Goal: Task Accomplishment & Management: Manage account settings

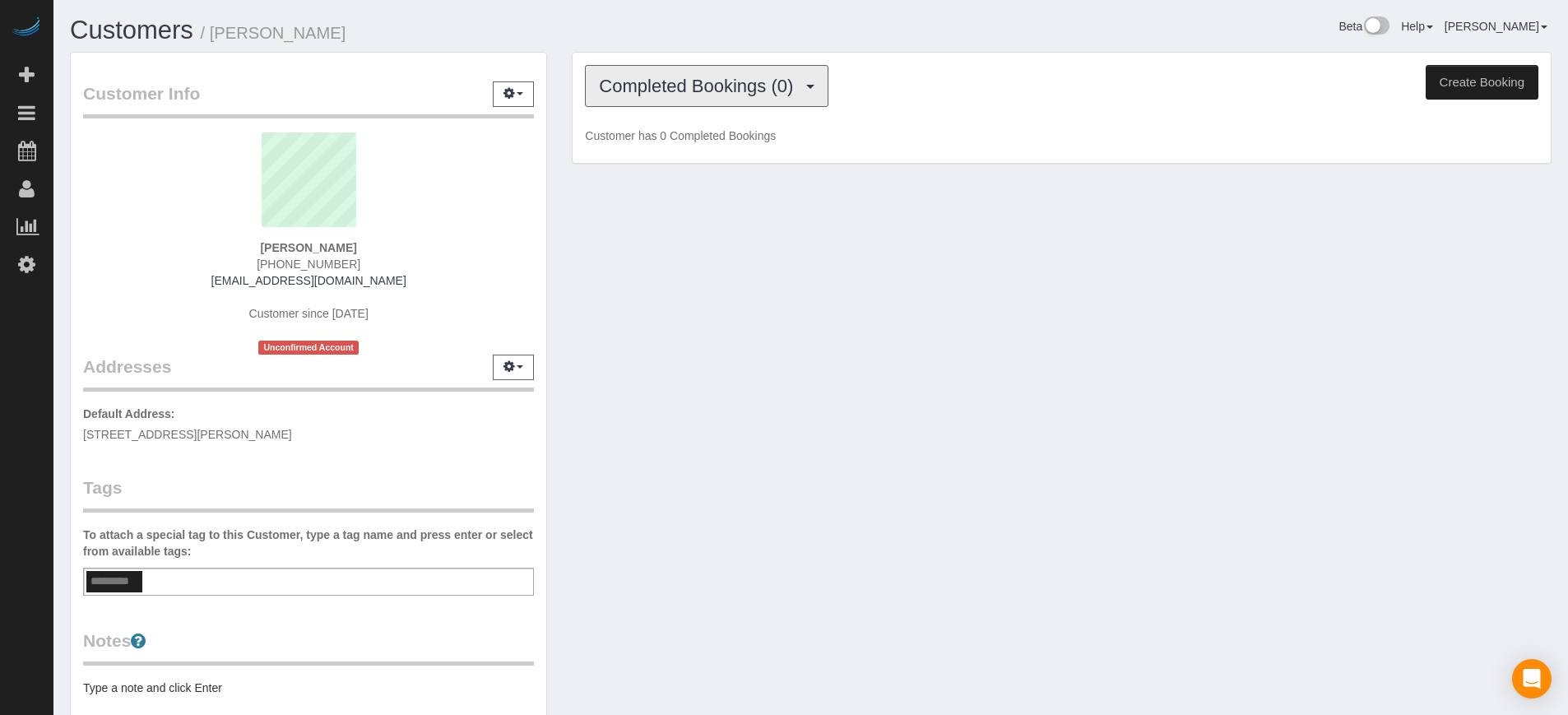
click at [762, 88] on span "Completed Bookings (0)" at bounding box center [699, 86] width 203 height 21
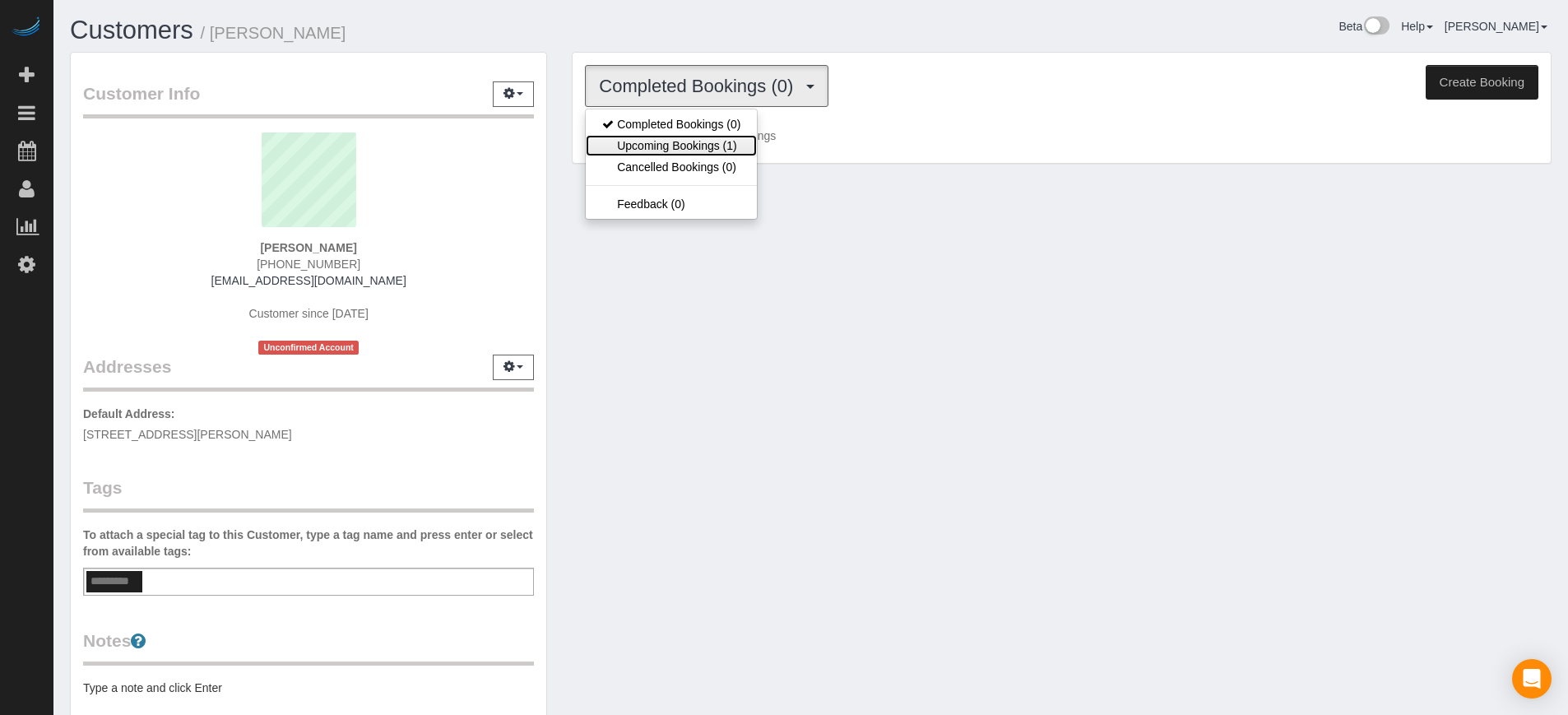
click at [727, 144] on link "Upcoming Bookings (1)" at bounding box center [671, 145] width 172 height 22
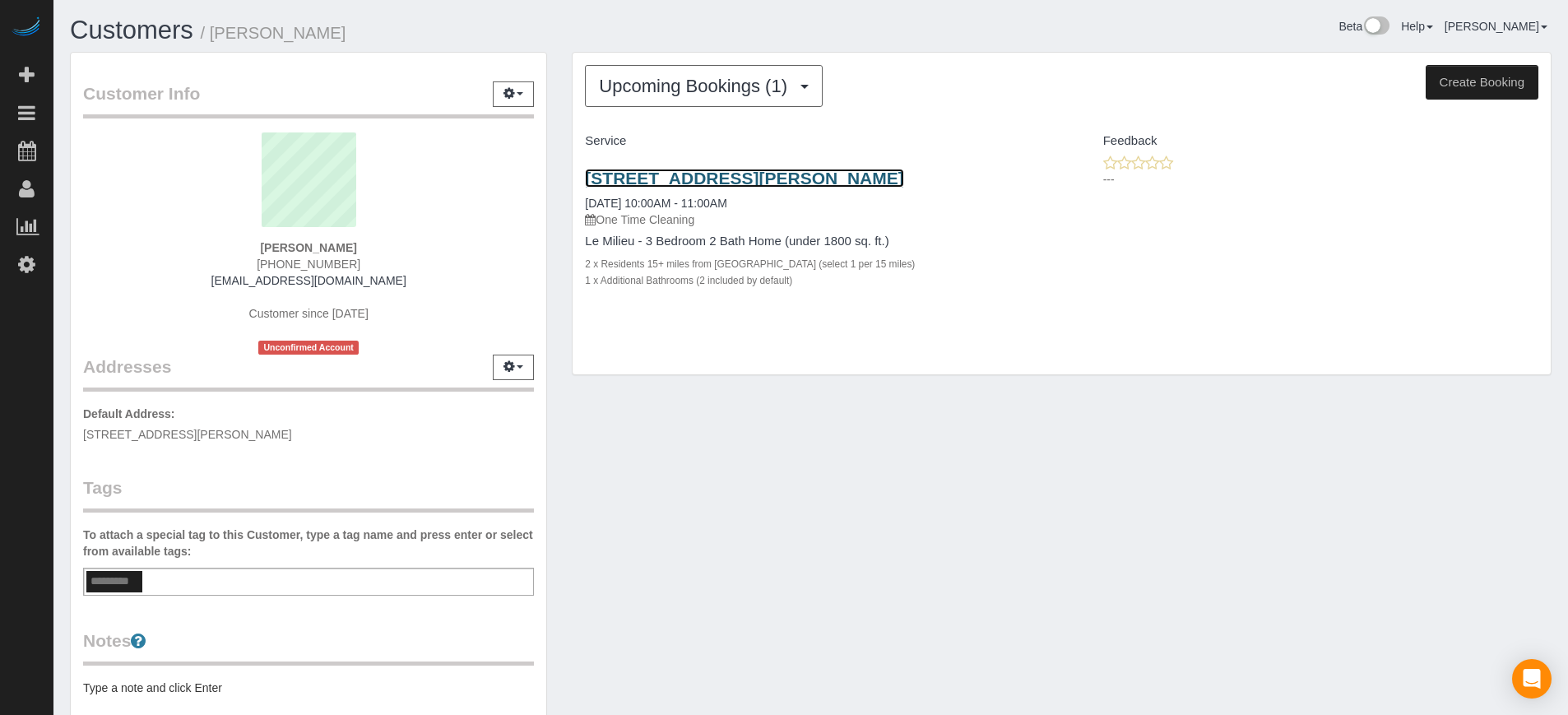
click at [692, 183] on link "[STREET_ADDRESS][PERSON_NAME]" at bounding box center [744, 178] width 318 height 19
click at [1400, 460] on div "Customer Info Edit Contact Info Send Message Email Preferences Special Sales Ta…" at bounding box center [810, 465] width 1506 height 828
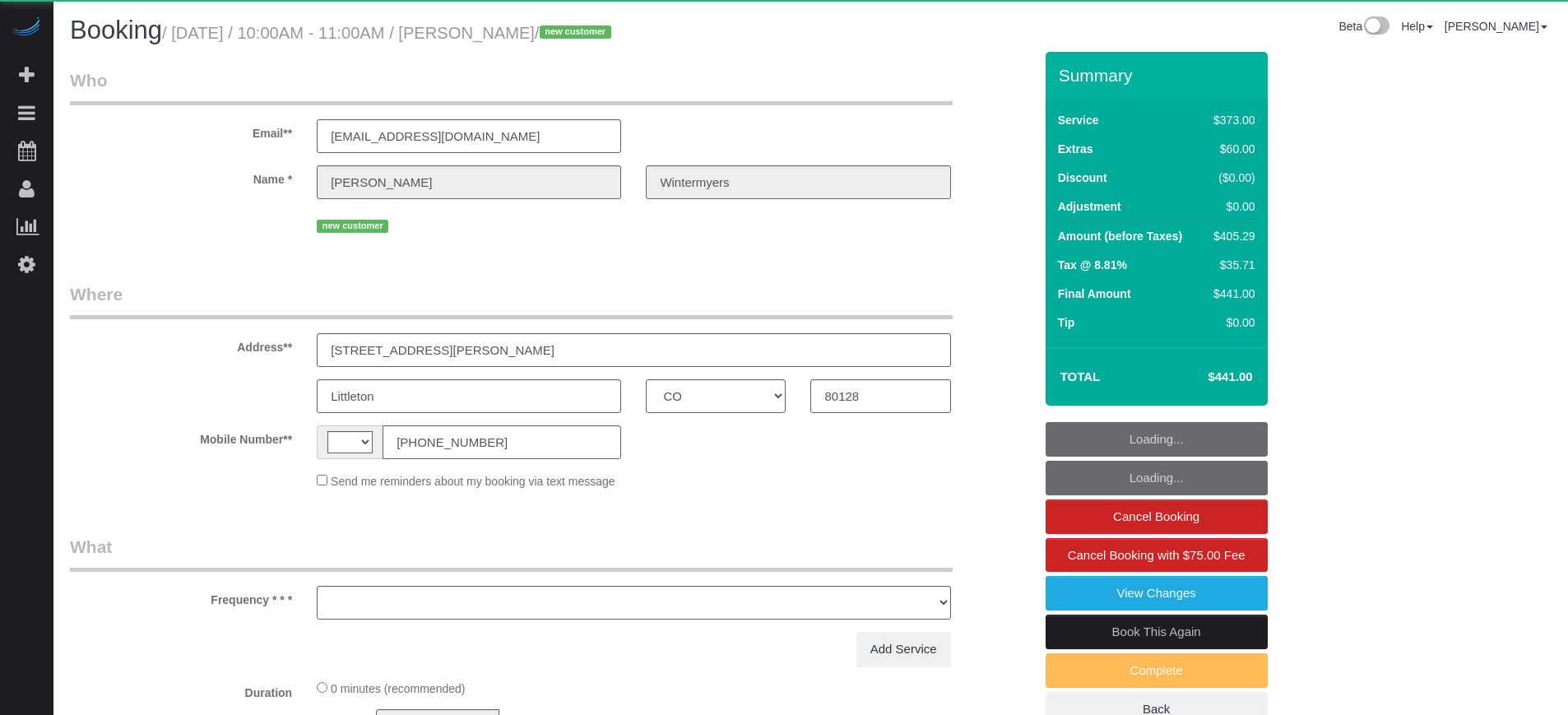
select select "CO"
select select "string:fspay-3371083d-fe85-42e0-b621-4f92ca95a68e"
select select "string:US"
select select "object:805"
select select "6"
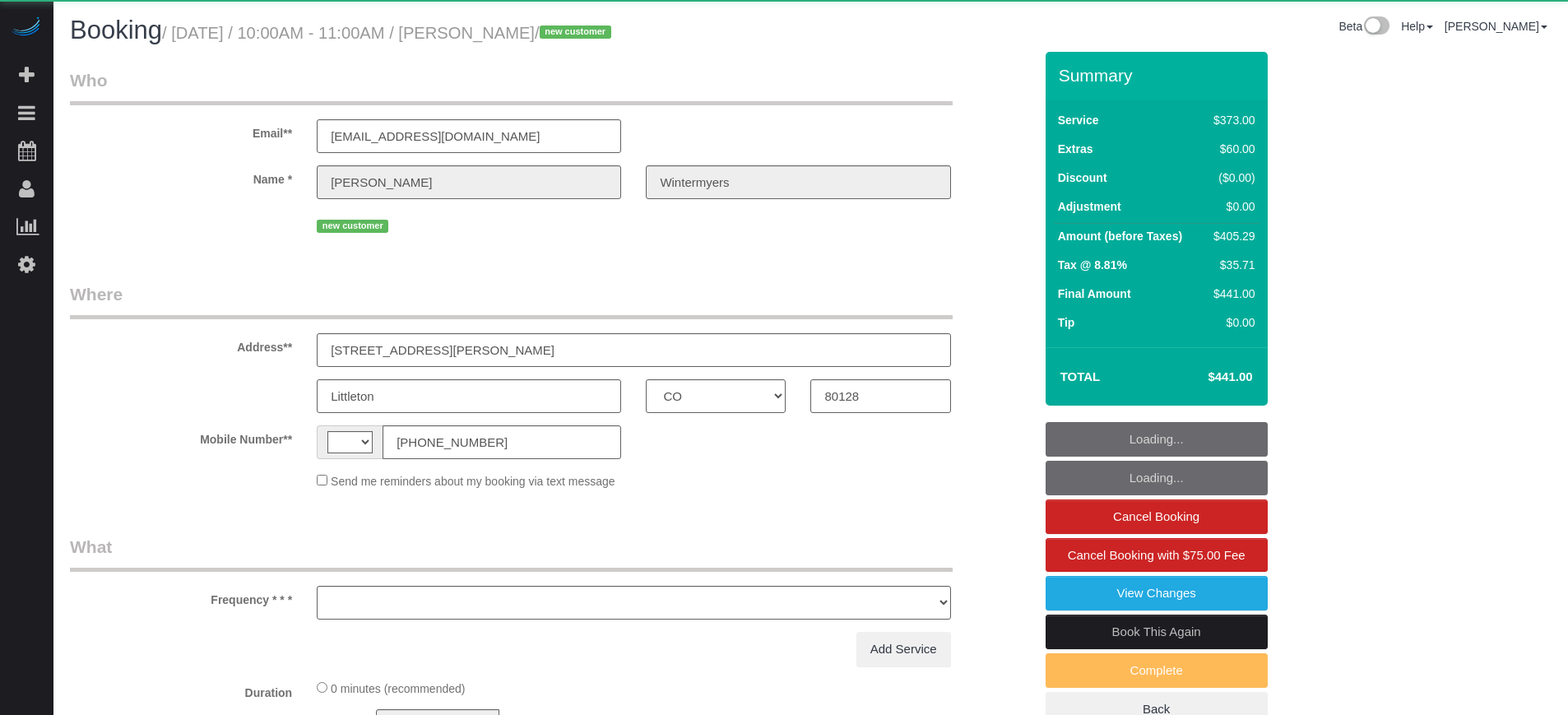
select select "spot1"
select select "number:9"
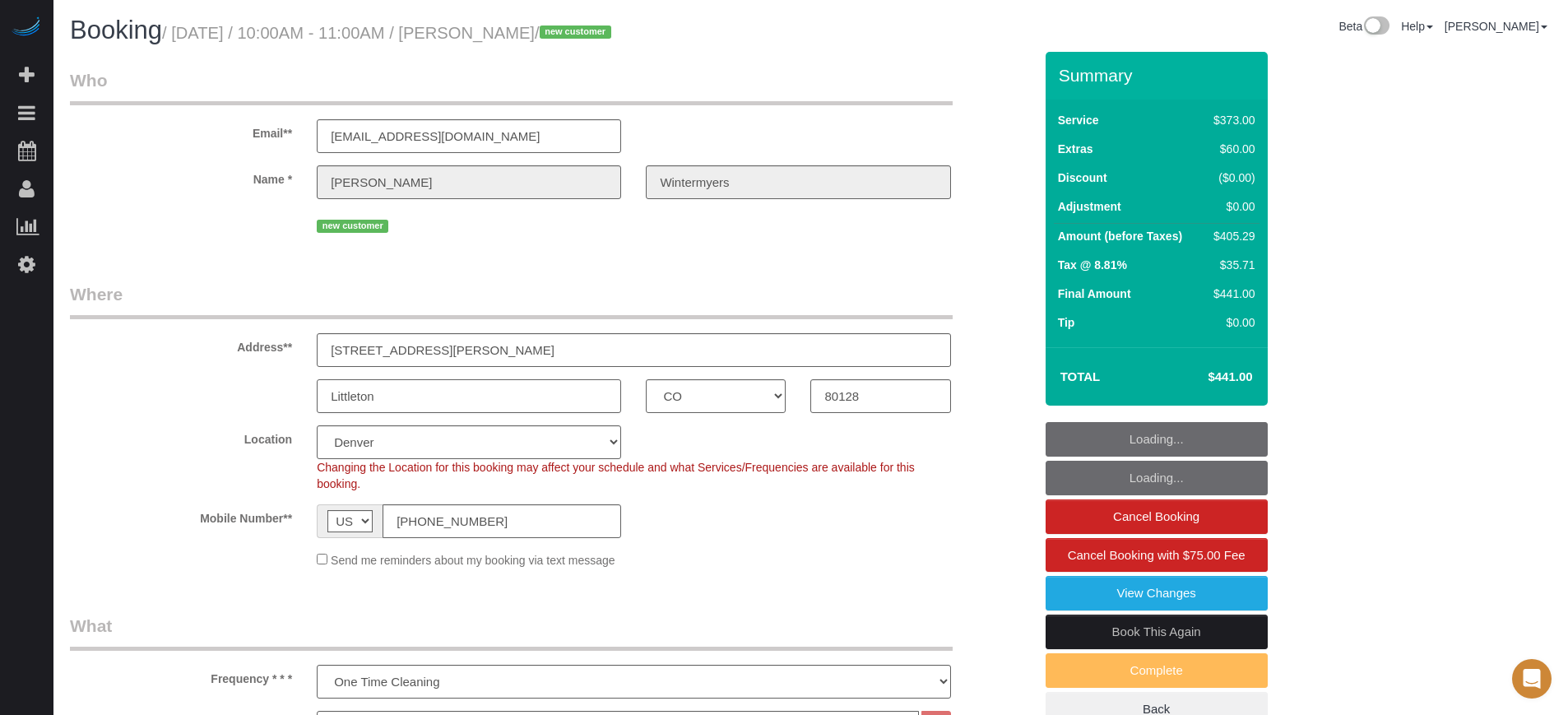
click at [396, 404] on input "Littleton" at bounding box center [468, 396] width 304 height 34
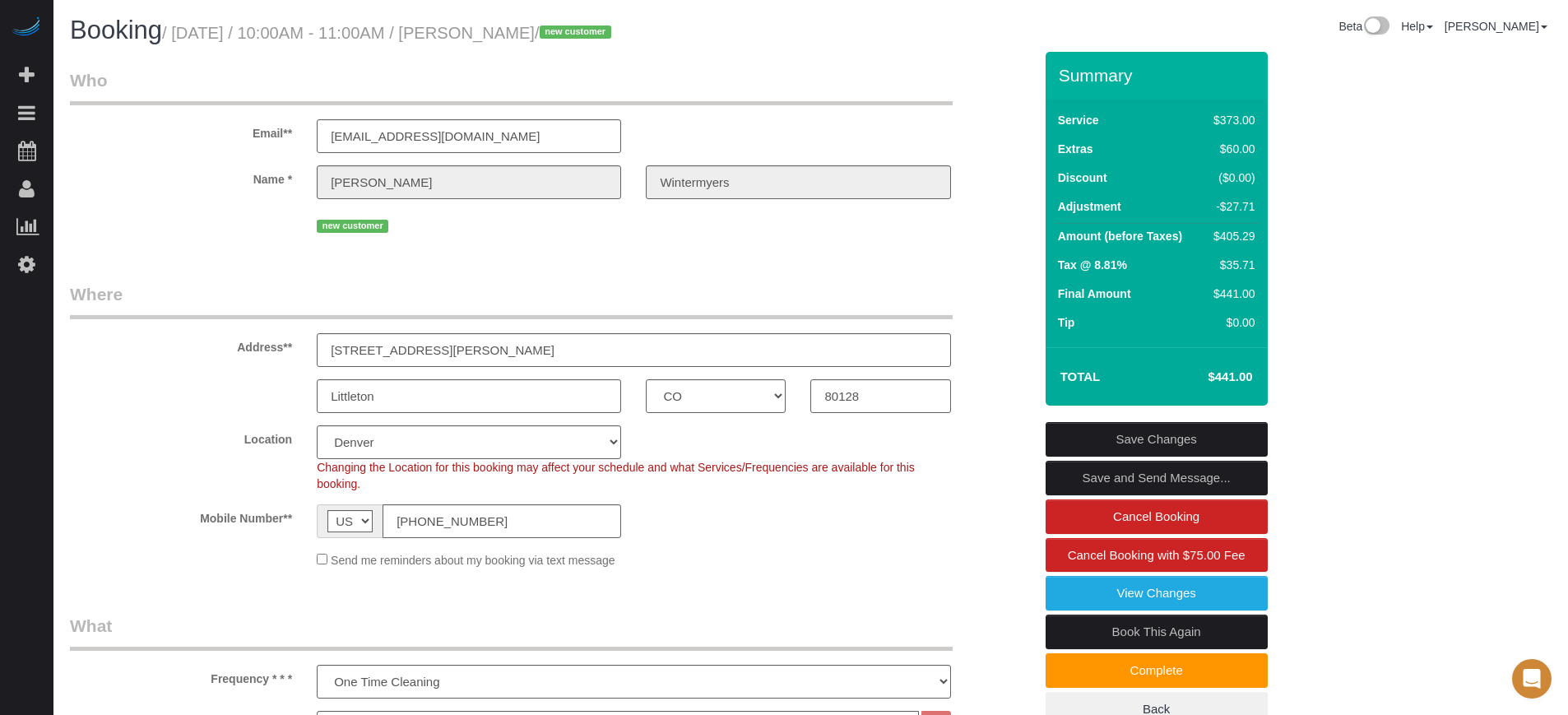
drag, startPoint x: 1524, startPoint y: 407, endPoint x: 1491, endPoint y: 407, distance: 33.0
drag, startPoint x: 1452, startPoint y: 440, endPoint x: 1390, endPoint y: 440, distance: 62.0
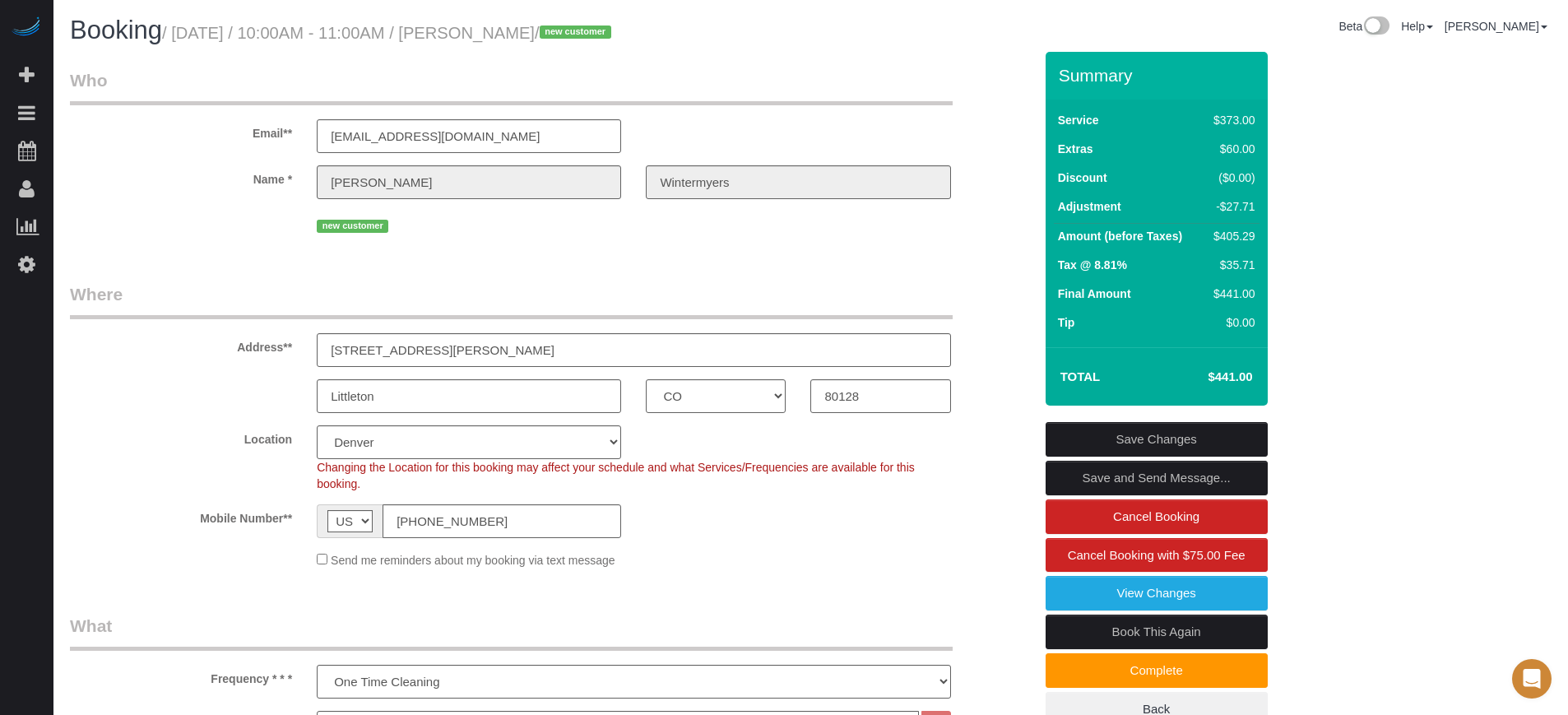
click at [224, 287] on legend "Where" at bounding box center [511, 300] width 883 height 37
drag, startPoint x: 249, startPoint y: 131, endPoint x: 290, endPoint y: 184, distance: 67.0
click at [290, 184] on sui-booking-customer "Email** info@wintermyers.com Name * Anthony Wintermyers new customer" at bounding box center [551, 152] width 963 height 169
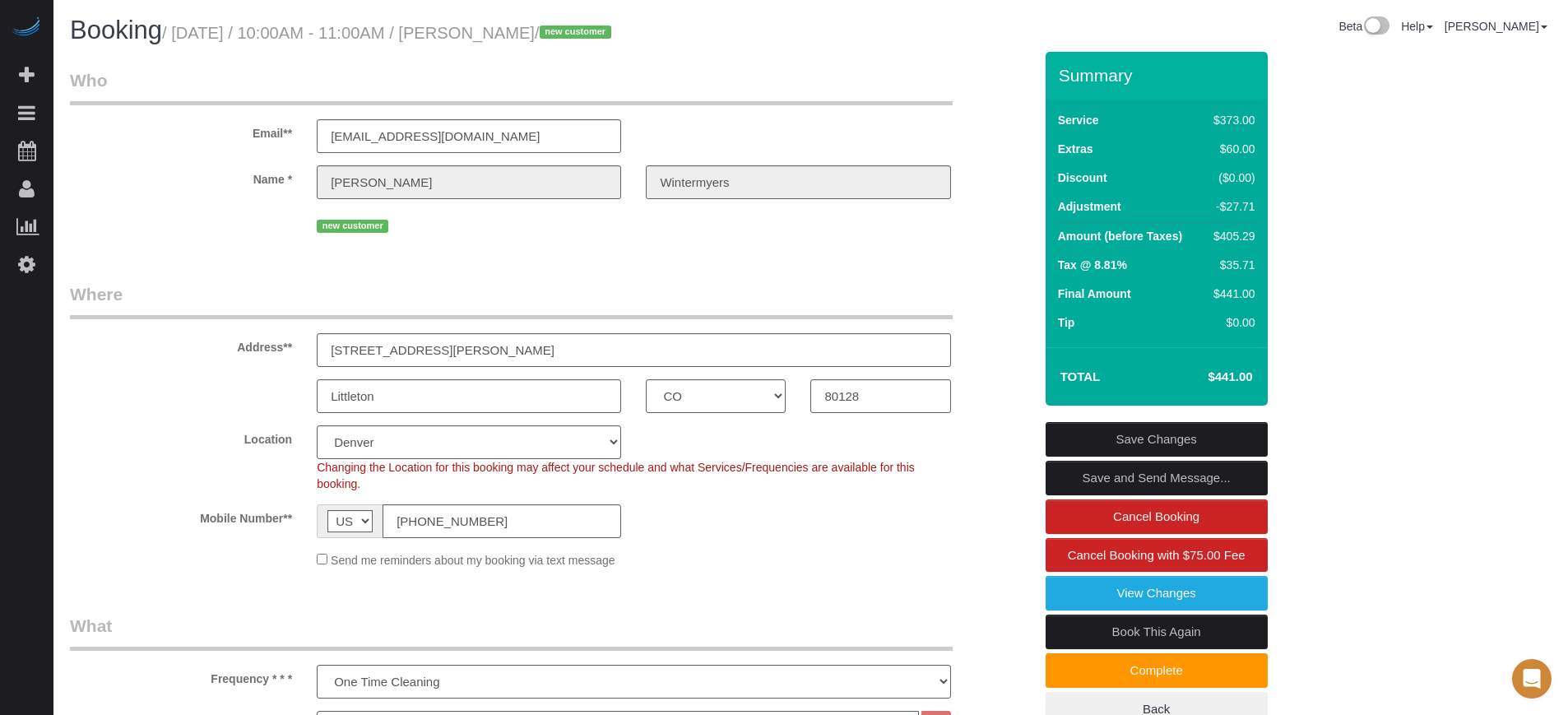
click at [290, 184] on label "Name *" at bounding box center [181, 176] width 247 height 23
drag, startPoint x: 294, startPoint y: 189, endPoint x: 249, endPoint y: 139, distance: 67.3
click at [249, 141] on sui-booking-customer "Email** info@wintermyers.com Name * Anthony Wintermyers new customer" at bounding box center [551, 152] width 963 height 169
click at [249, 139] on label "Email**" at bounding box center [181, 131] width 247 height 23
drag, startPoint x: 249, startPoint y: 138, endPoint x: 292, endPoint y: 181, distance: 60.8
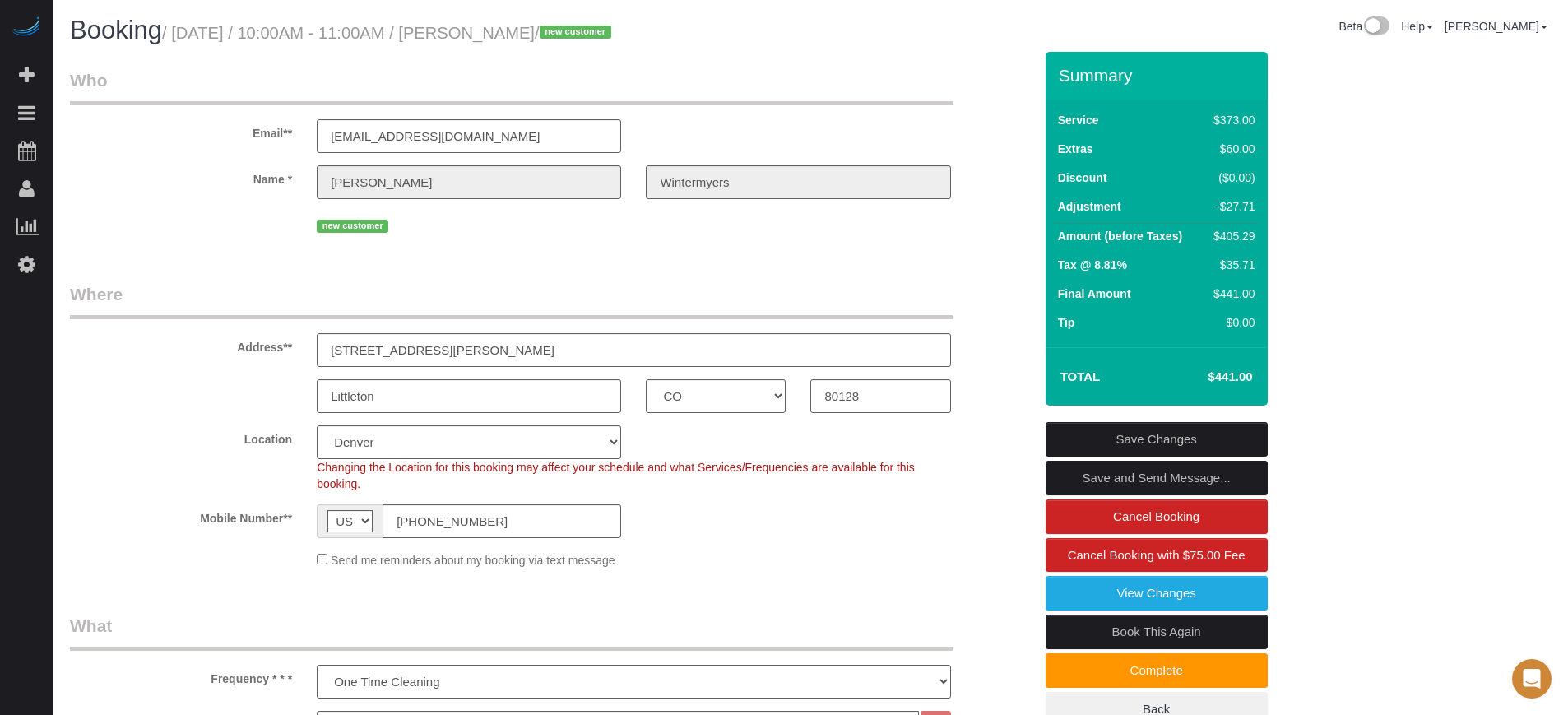
click at [292, 181] on sui-booking-customer "Email** info@wintermyers.com Name * Anthony Wintermyers new customer" at bounding box center [551, 152] width 963 height 169
click at [292, 181] on label "Name *" at bounding box center [181, 176] width 247 height 23
drag, startPoint x: 250, startPoint y: 131, endPoint x: 290, endPoint y: 192, distance: 72.9
click at [290, 192] on sui-booking-customer "Email** info@wintermyers.com Name * Anthony Wintermyers new customer" at bounding box center [551, 152] width 963 height 169
click at [287, 158] on sui-booking-customer "Email** info@wintermyers.com Name * Anthony Wintermyers new customer" at bounding box center [551, 152] width 963 height 169
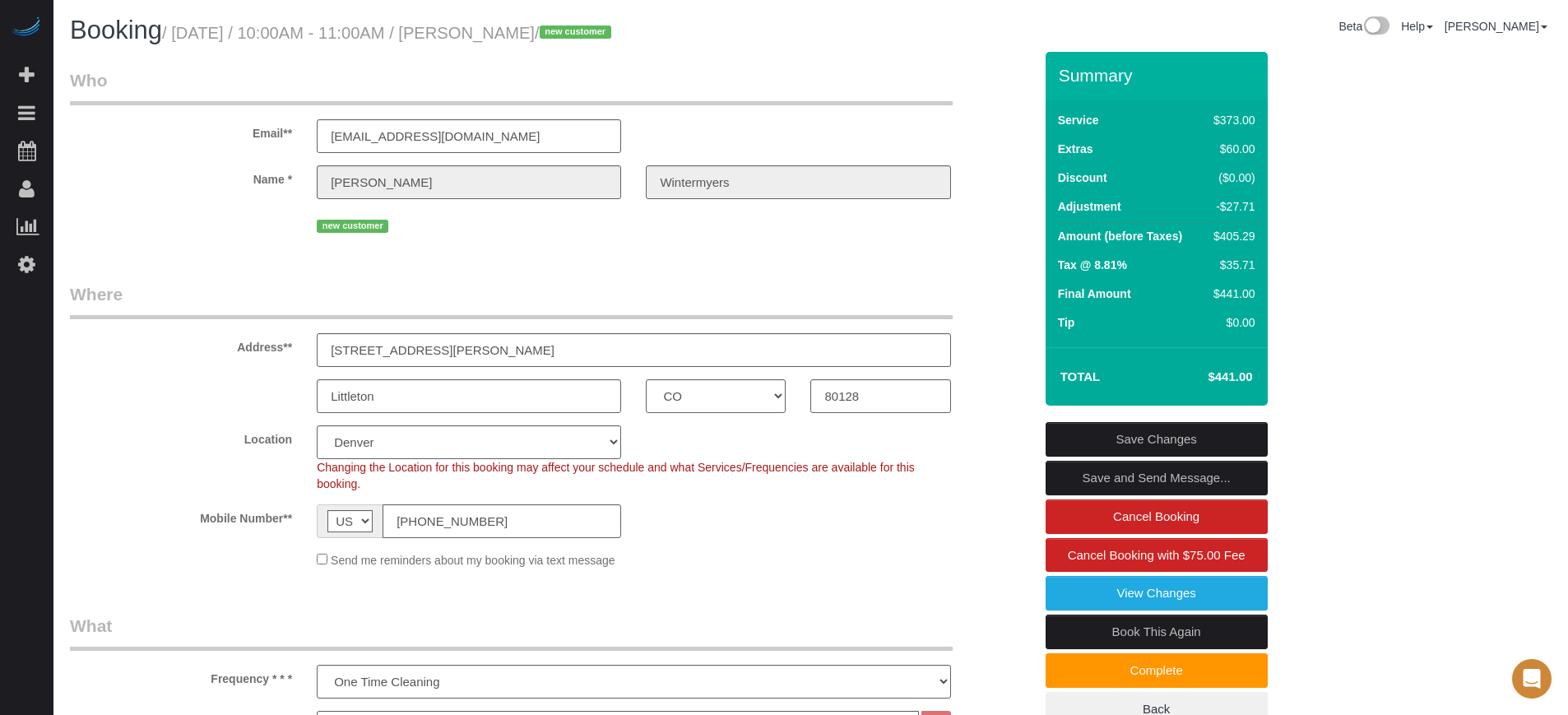
drag, startPoint x: 254, startPoint y: 128, endPoint x: 294, endPoint y: 195, distance: 78.0
click at [294, 195] on sui-booking-customer "Email** info@wintermyers.com Name * Anthony Wintermyers new customer" at bounding box center [551, 152] width 963 height 169
click at [294, 195] on div "Name * Anthony Wintermyers" at bounding box center [551, 182] width 988 height 34
drag, startPoint x: 251, startPoint y: 135, endPoint x: 295, endPoint y: 186, distance: 67.4
click at [295, 186] on sui-booking-customer "Email** info@wintermyers.com Name * Anthony Wintermyers new customer" at bounding box center [551, 152] width 963 height 169
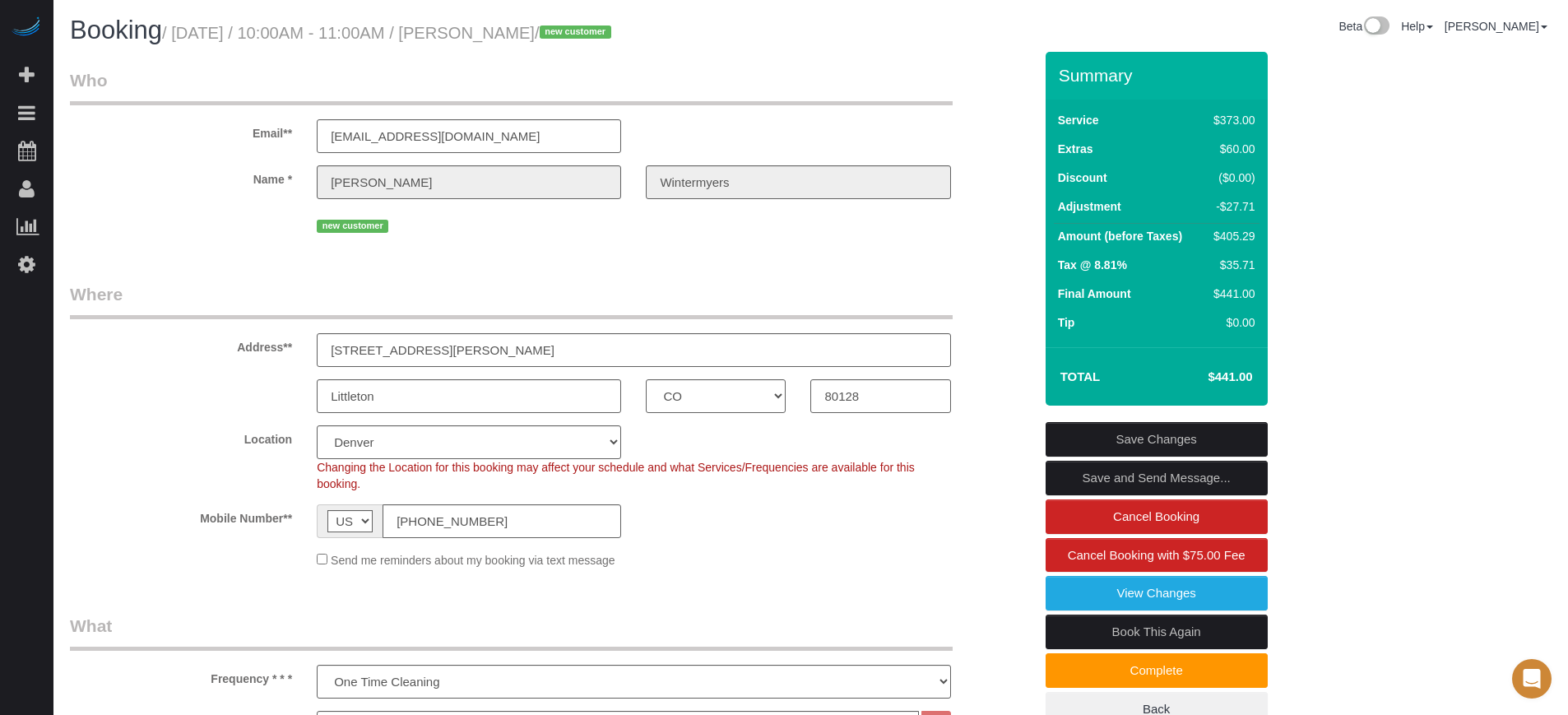
click at [273, 184] on label "Name *" at bounding box center [181, 176] width 247 height 23
drag, startPoint x: 253, startPoint y: 128, endPoint x: 287, endPoint y: 179, distance: 61.3
click at [287, 179] on sui-booking-customer "Email** info@wintermyers.com Name * Anthony Wintermyers new customer" at bounding box center [551, 152] width 963 height 169
click at [270, 159] on sui-booking-customer "Email** info@wintermyers.com Name * Anthony Wintermyers new customer" at bounding box center [551, 152] width 963 height 169
drag, startPoint x: 252, startPoint y: 135, endPoint x: 291, endPoint y: 177, distance: 57.3
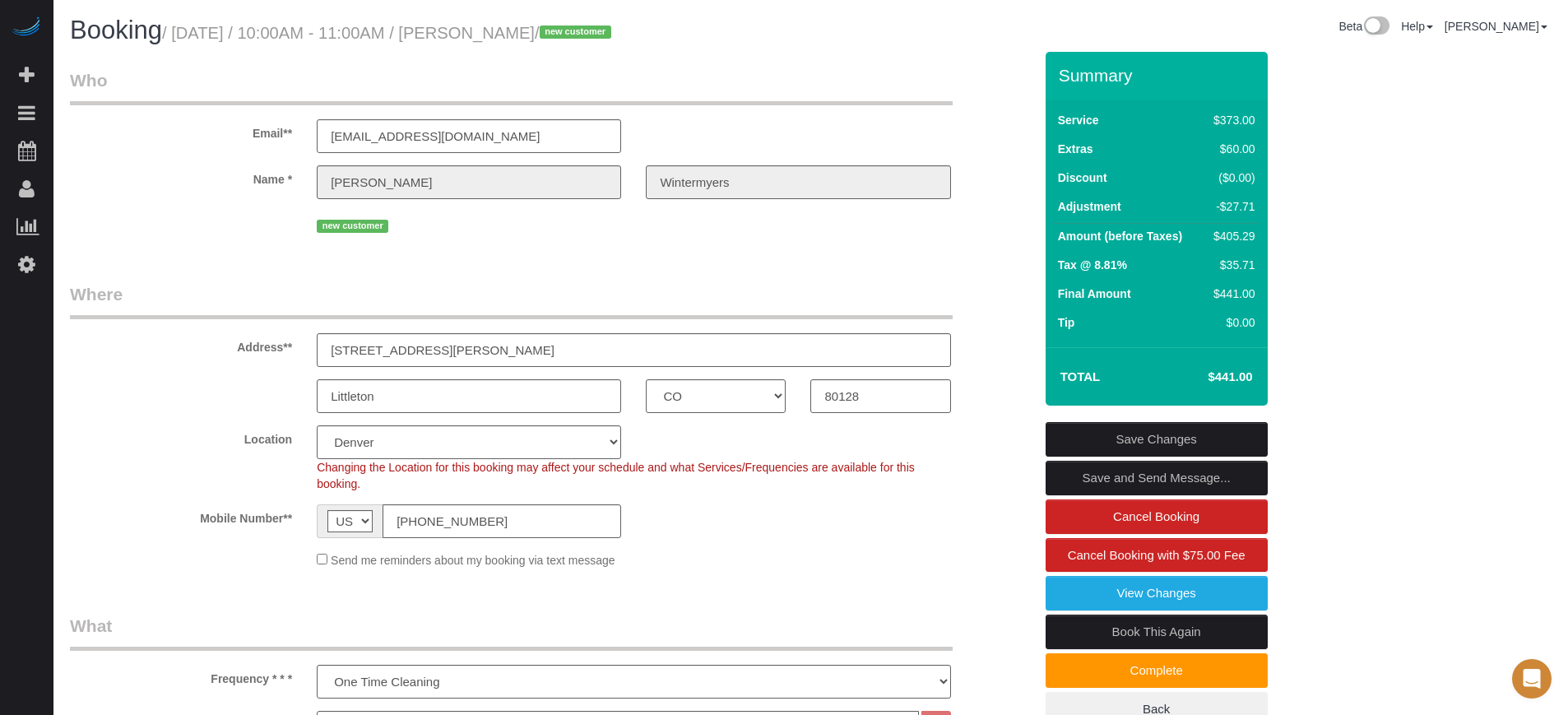
click at [291, 177] on sui-booking-customer "Email** info@wintermyers.com Name * Anthony Wintermyers new customer" at bounding box center [551, 152] width 963 height 169
click at [291, 177] on label "Name *" at bounding box center [181, 176] width 247 height 23
drag, startPoint x: 253, startPoint y: 136, endPoint x: 296, endPoint y: 187, distance: 66.7
click at [296, 187] on sui-booking-customer "Email** info@wintermyers.com Name * Anthony Wintermyers new customer" at bounding box center [551, 152] width 963 height 169
click at [296, 187] on div "Name * Anthony Wintermyers" at bounding box center [551, 182] width 988 height 34
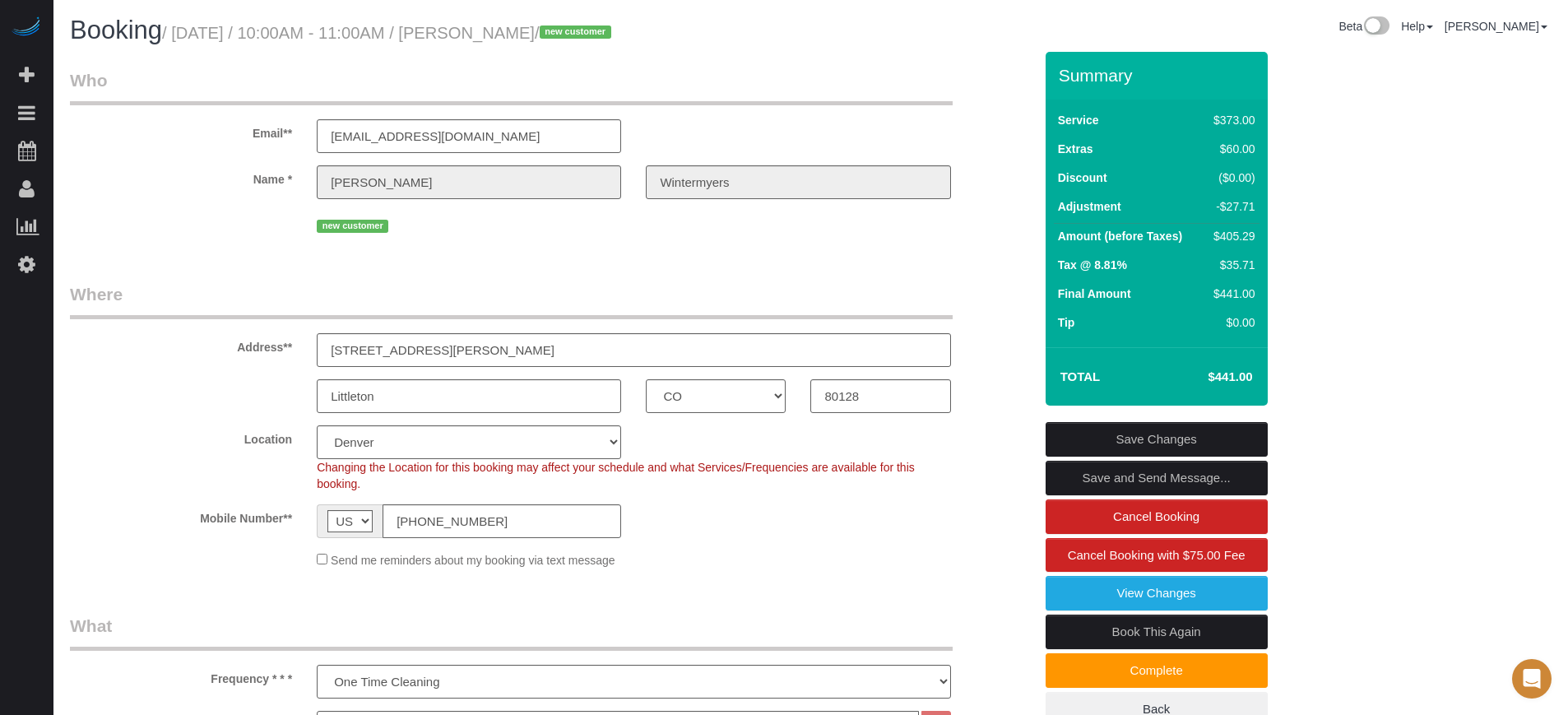
drag, startPoint x: 249, startPoint y: 133, endPoint x: 290, endPoint y: 195, distance: 74.3
click at [290, 195] on sui-booking-customer "Email** info@wintermyers.com Name * Anthony Wintermyers new customer" at bounding box center [551, 152] width 963 height 169
click at [288, 192] on div "Name * Anthony Wintermyers" at bounding box center [551, 182] width 988 height 34
drag, startPoint x: 252, startPoint y: 135, endPoint x: 292, endPoint y: 178, distance: 58.7
click at [292, 178] on sui-booking-customer "Email** info@wintermyers.com Name * Anthony Wintermyers new customer" at bounding box center [551, 152] width 963 height 169
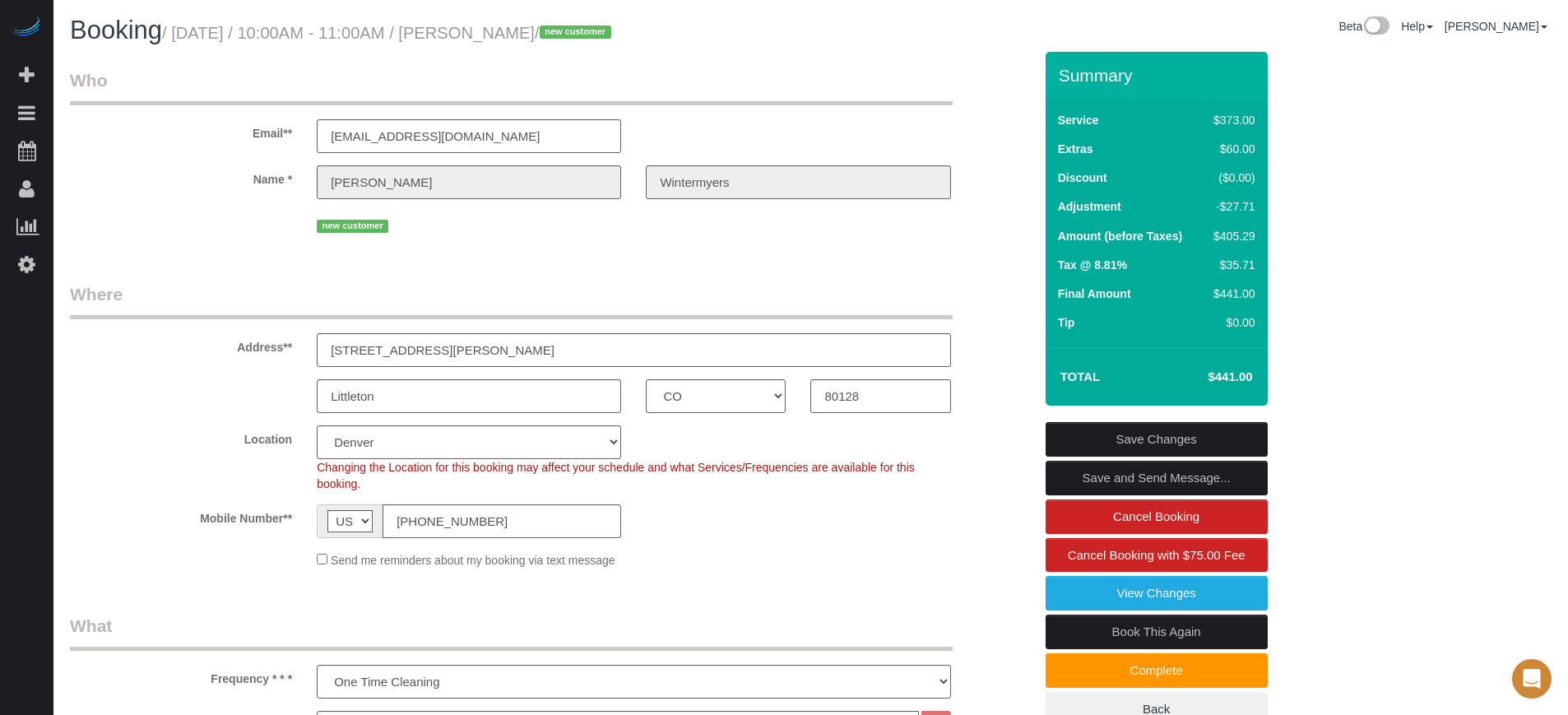
click at [292, 178] on label "Name *" at bounding box center [181, 176] width 247 height 23
drag, startPoint x: 256, startPoint y: 135, endPoint x: 293, endPoint y: 191, distance: 67.1
click at [293, 191] on sui-booking-customer "Email** info@wintermyers.com Name * Anthony Wintermyers new customer" at bounding box center [551, 152] width 963 height 169
click at [253, 144] on div "Email** info@wintermyers.com" at bounding box center [551, 110] width 988 height 85
drag, startPoint x: 253, startPoint y: 136, endPoint x: 289, endPoint y: 176, distance: 53.8
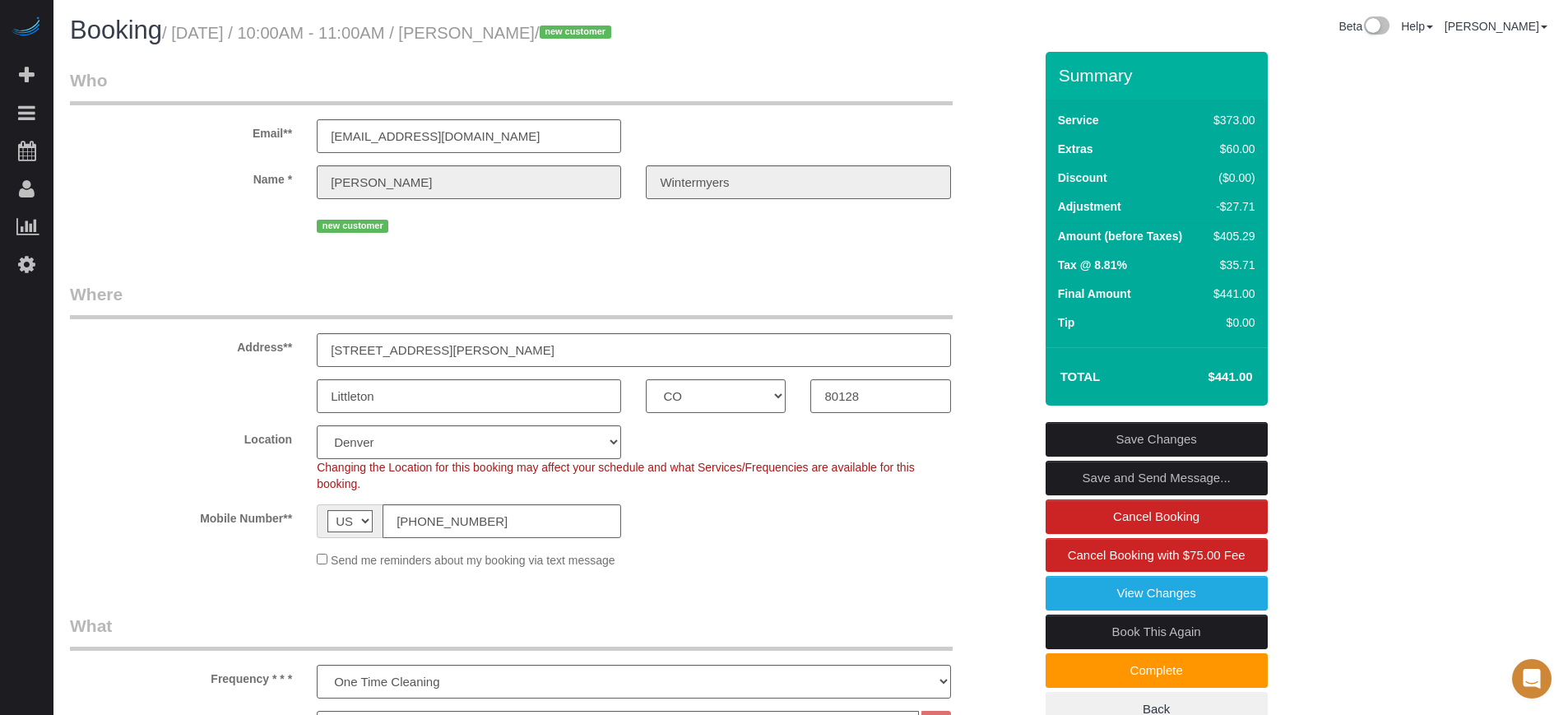
click at [289, 176] on sui-booking-customer "Email** info@wintermyers.com Name * Anthony Wintermyers new customer" at bounding box center [551, 152] width 963 height 169
click at [289, 176] on label "Name *" at bounding box center [181, 176] width 247 height 23
drag, startPoint x: 250, startPoint y: 131, endPoint x: 293, endPoint y: 185, distance: 69.0
click at [293, 185] on sui-booking-customer "Email** info@wintermyers.com Name * Anthony Wintermyers new customer" at bounding box center [551, 152] width 963 height 169
click at [293, 185] on label "Name *" at bounding box center [181, 176] width 247 height 23
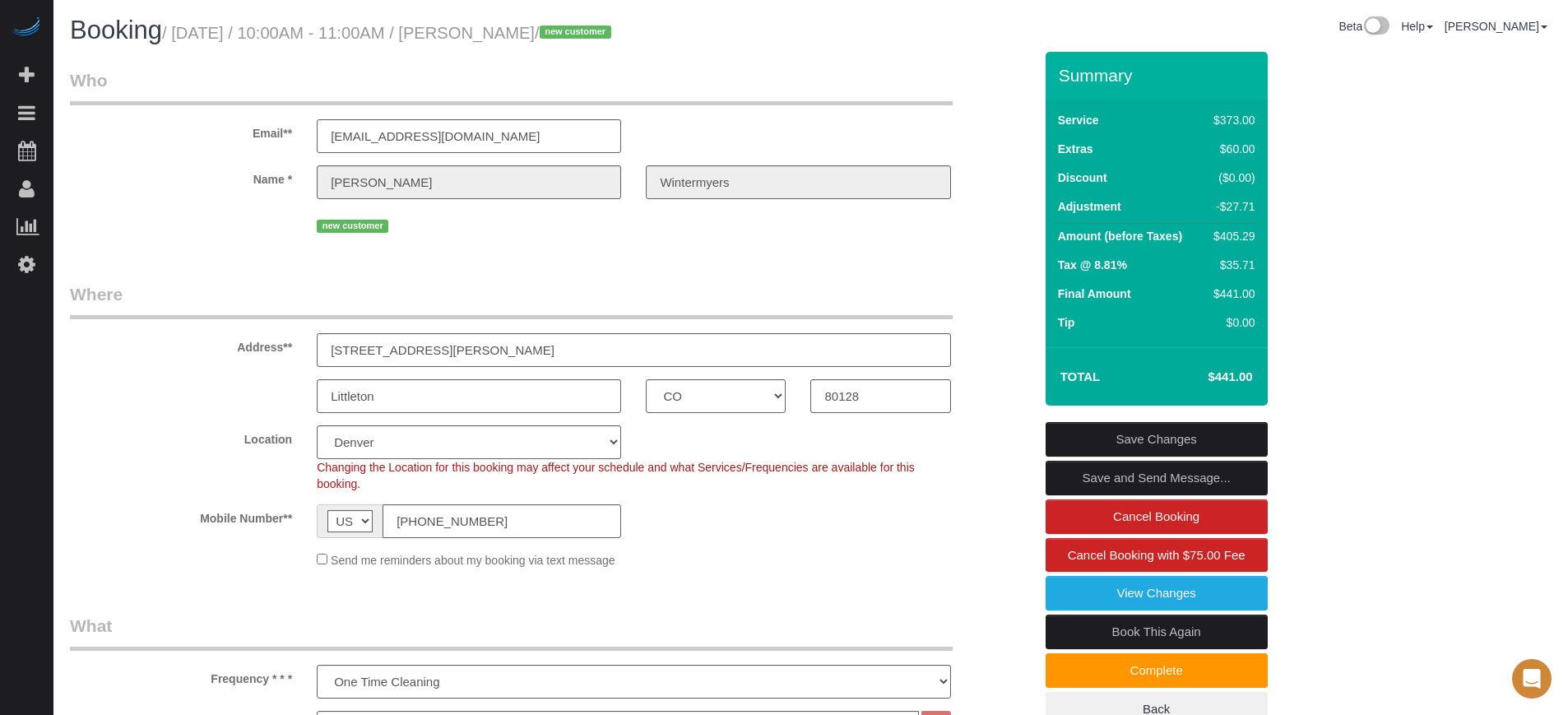
drag, startPoint x: 254, startPoint y: 136, endPoint x: 301, endPoint y: 185, distance: 67.9
click at [301, 185] on sui-booking-customer "Email** info@wintermyers.com Name * Anthony Wintermyers new customer" at bounding box center [551, 152] width 963 height 169
click at [301, 185] on label "Name *" at bounding box center [181, 176] width 247 height 23
drag, startPoint x: 249, startPoint y: 128, endPoint x: 287, endPoint y: 173, distance: 58.9
click at [287, 173] on sui-booking-customer "Email** info@wintermyers.com Name * Anthony Wintermyers new customer" at bounding box center [551, 152] width 963 height 169
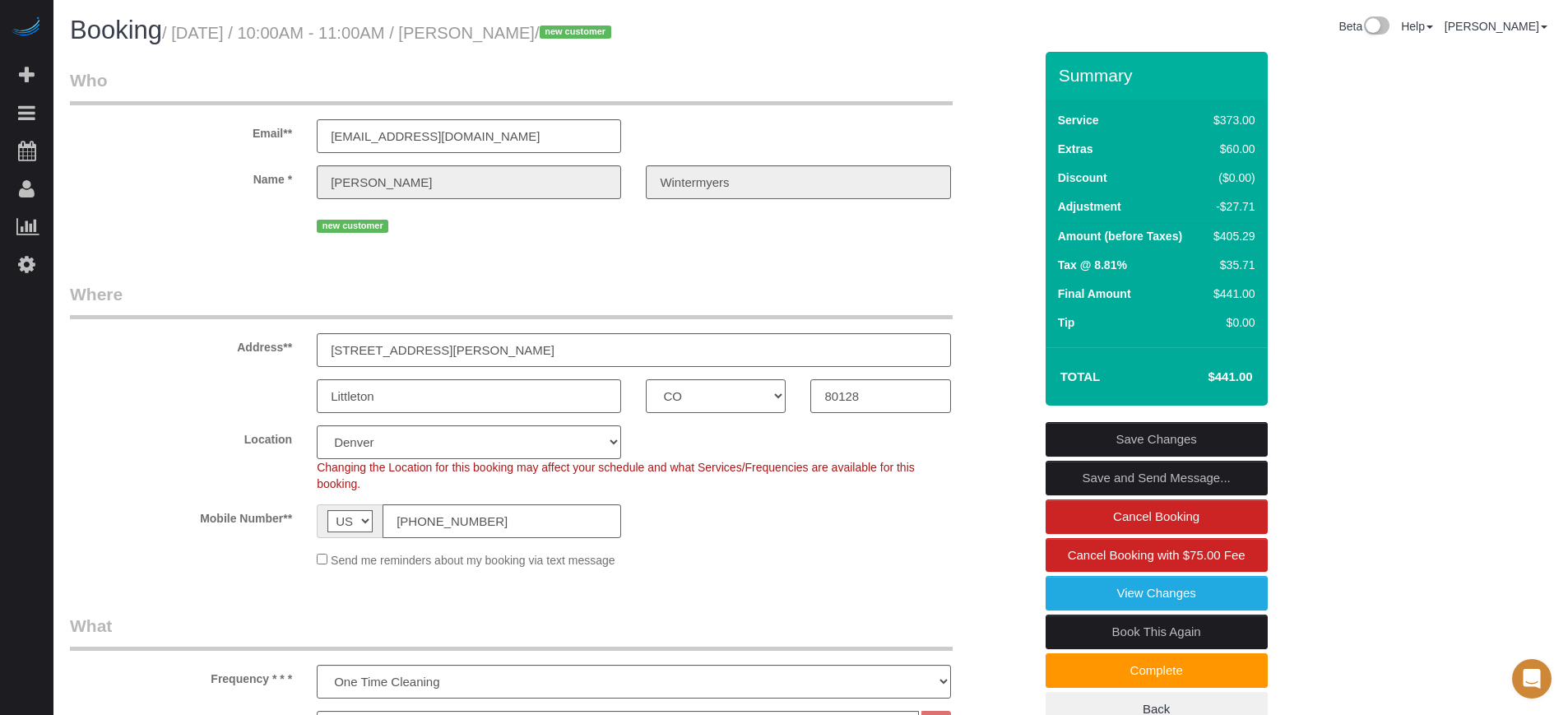
click at [289, 178] on label "Name *" at bounding box center [181, 176] width 247 height 23
click at [188, 320] on div "Address** 8400 S Saulsbury St" at bounding box center [551, 324] width 988 height 85
click at [76, 294] on legend "Where" at bounding box center [511, 300] width 883 height 37
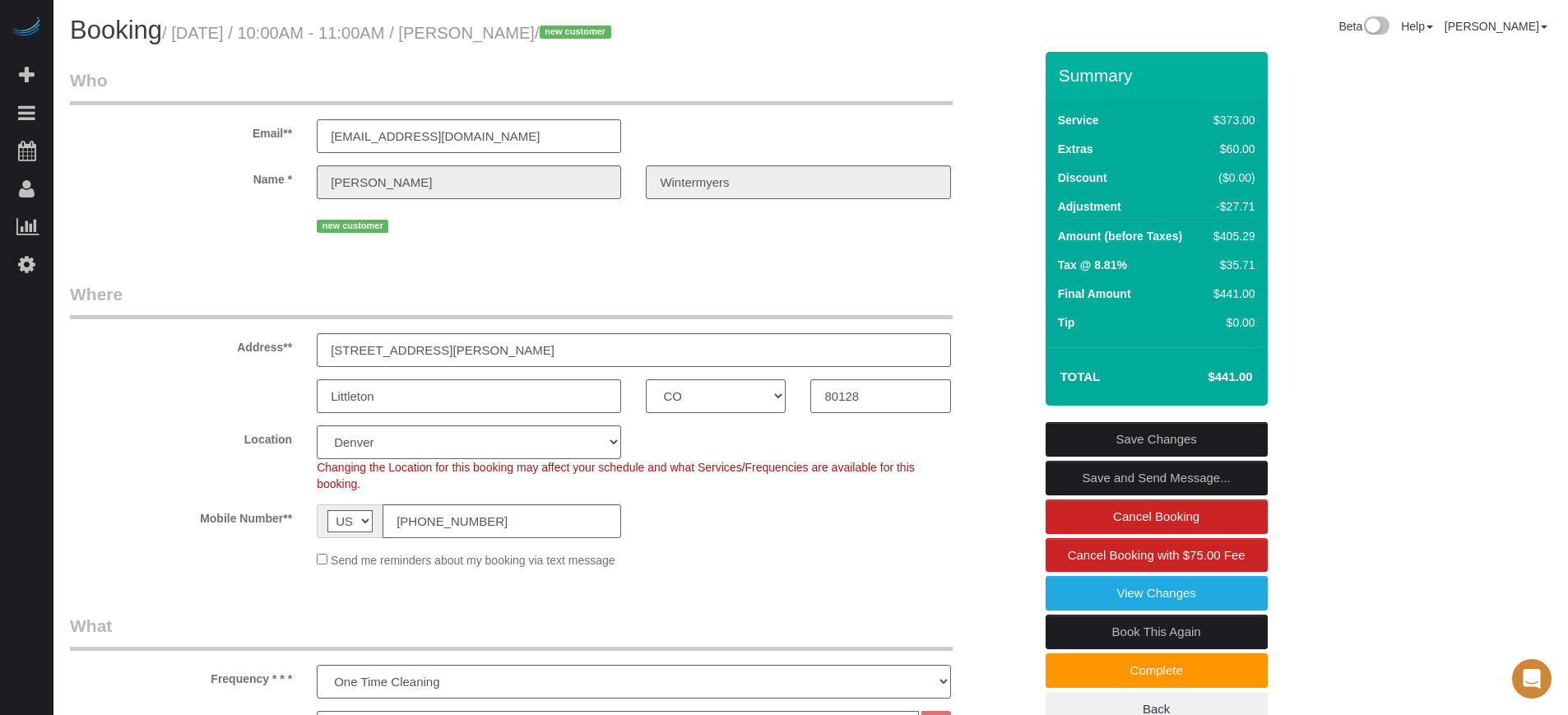
click at [76, 294] on legend "Where" at bounding box center [511, 300] width 883 height 37
click at [127, 291] on legend "Where" at bounding box center [511, 300] width 883 height 37
click at [98, 296] on legend "Where" at bounding box center [511, 300] width 883 height 37
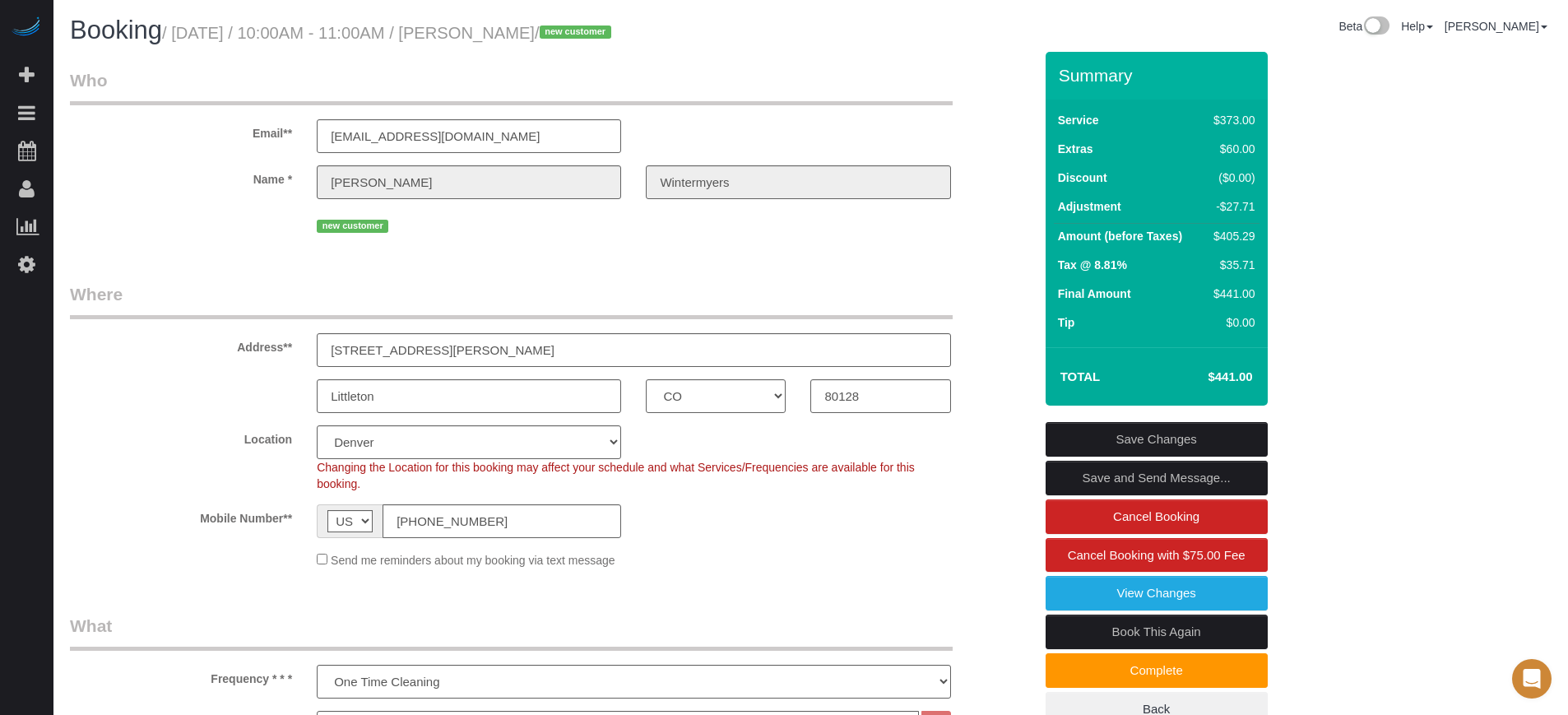
click at [144, 294] on legend "Where" at bounding box center [511, 300] width 883 height 37
click at [100, 294] on legend "Where" at bounding box center [511, 300] width 883 height 37
click at [148, 295] on legend "Where" at bounding box center [511, 300] width 883 height 37
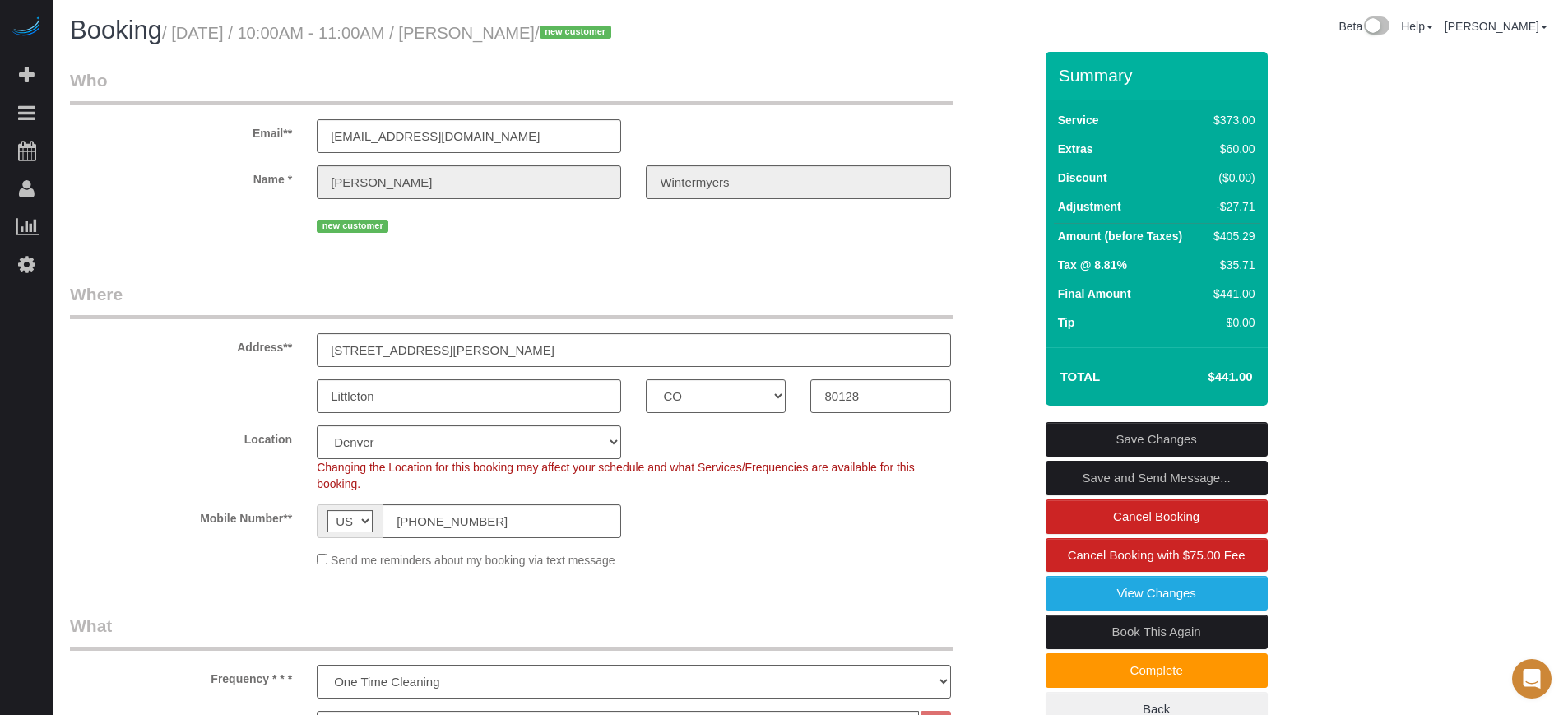
click at [106, 294] on legend "Where" at bounding box center [511, 300] width 883 height 37
click at [150, 294] on legend "Where" at bounding box center [511, 300] width 883 height 37
click at [84, 292] on legend "Where" at bounding box center [511, 300] width 883 height 37
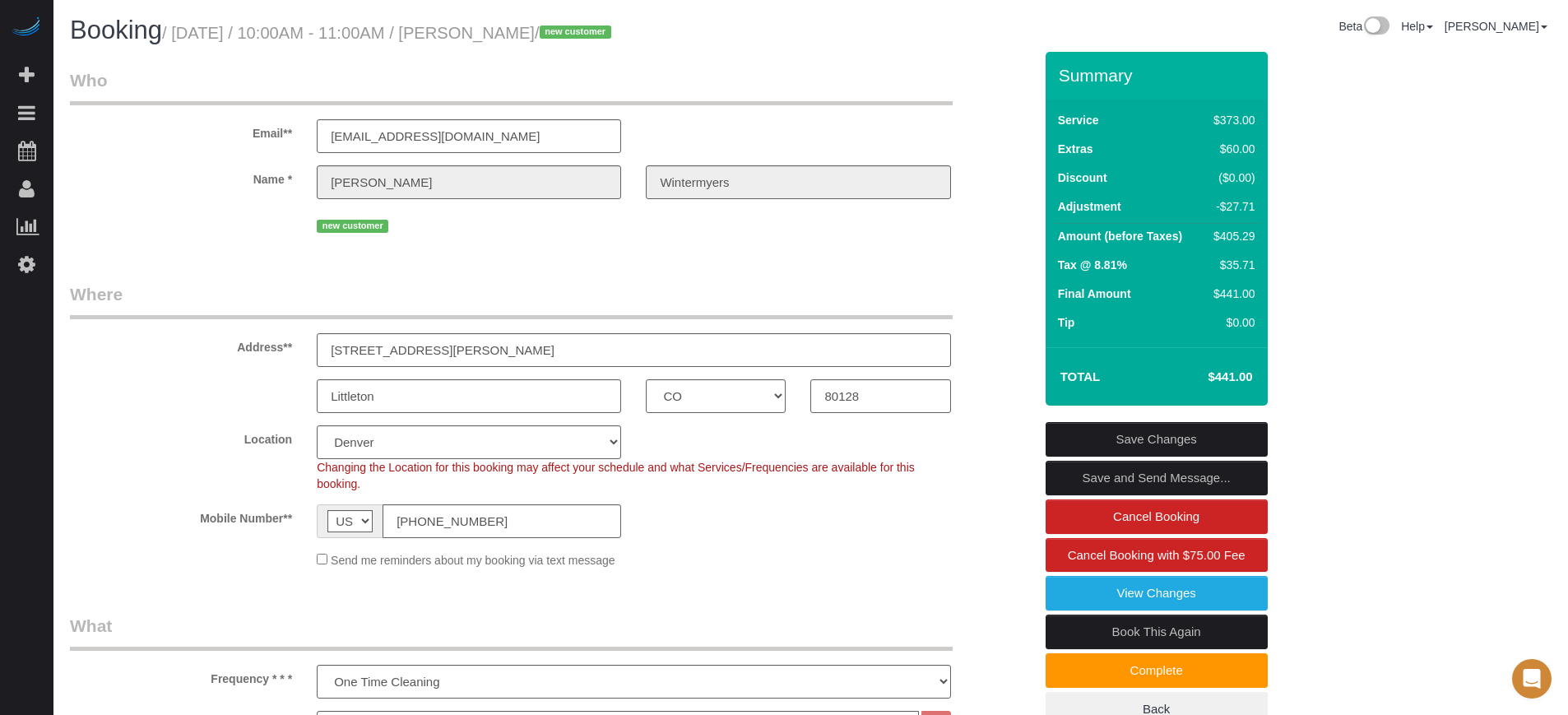
click at [84, 292] on legend "Where" at bounding box center [511, 300] width 883 height 37
click at [157, 287] on legend "Where" at bounding box center [511, 300] width 883 height 37
click at [94, 287] on legend "Where" at bounding box center [511, 300] width 883 height 37
click at [160, 289] on legend "Where" at bounding box center [511, 300] width 883 height 37
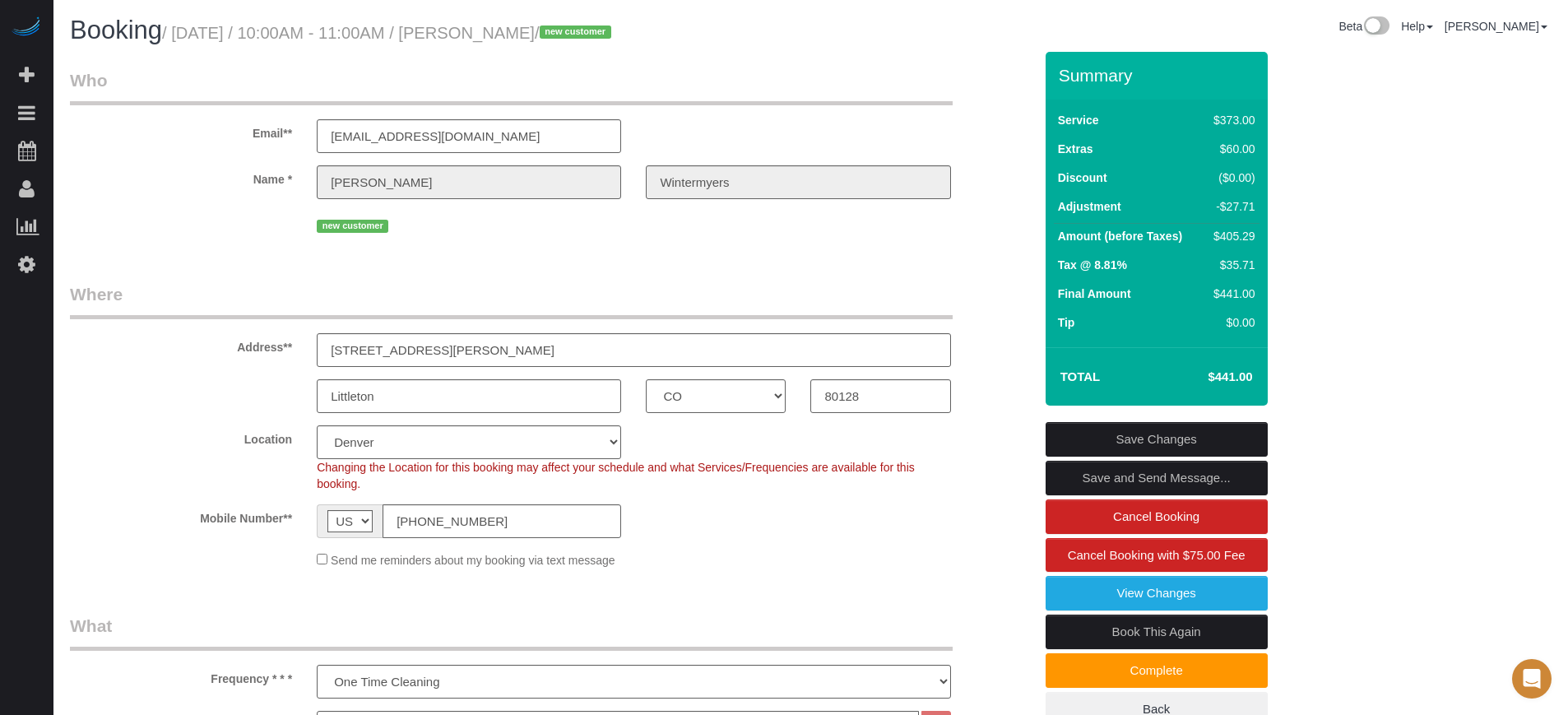
click at [81, 289] on legend "Where" at bounding box center [511, 300] width 883 height 37
click at [172, 291] on legend "Where" at bounding box center [511, 300] width 883 height 37
click at [68, 292] on div "Address** 8400 S Saulsbury St" at bounding box center [551, 324] width 988 height 85
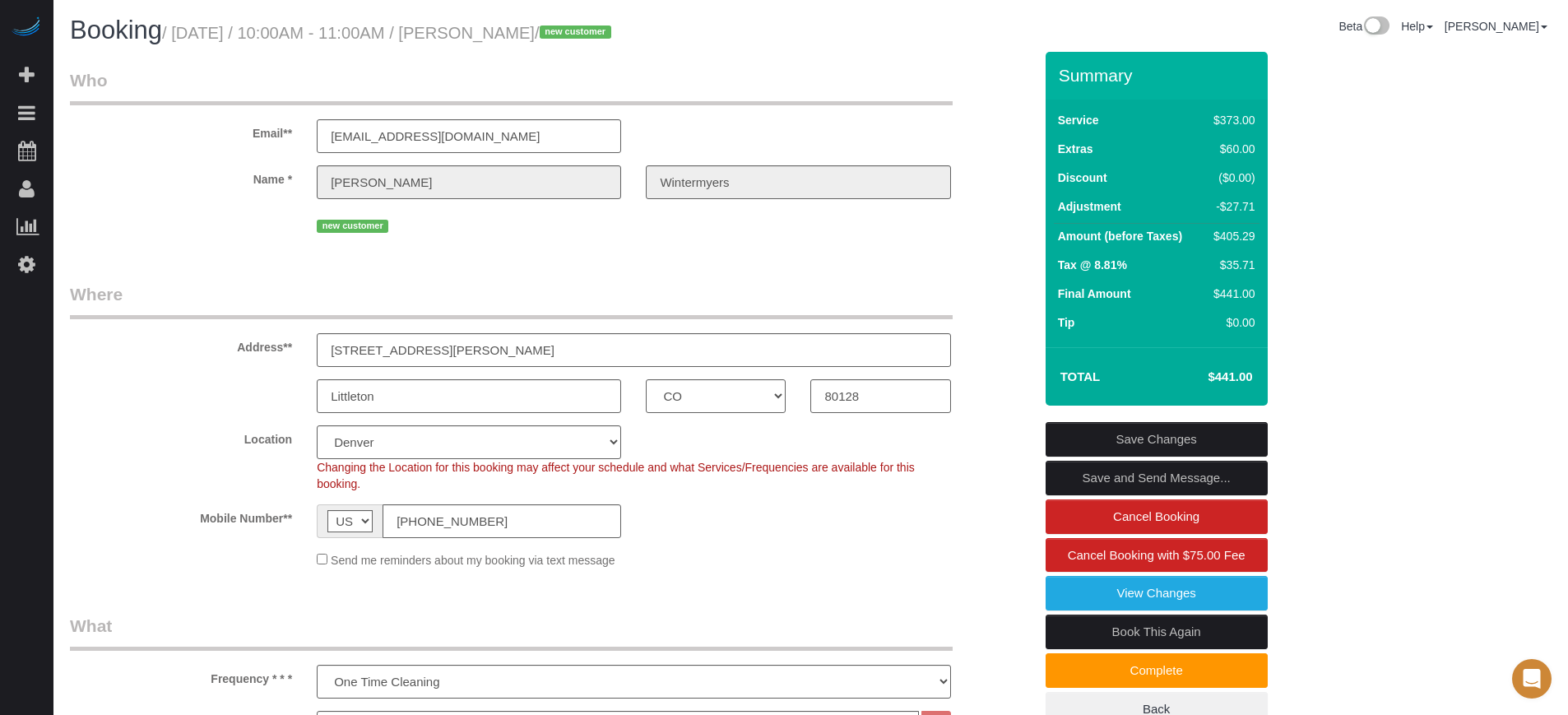
click at [117, 292] on legend "Where" at bounding box center [511, 300] width 883 height 37
click at [175, 292] on legend "Where" at bounding box center [511, 300] width 883 height 37
click at [107, 292] on legend "Where" at bounding box center [511, 300] width 883 height 37
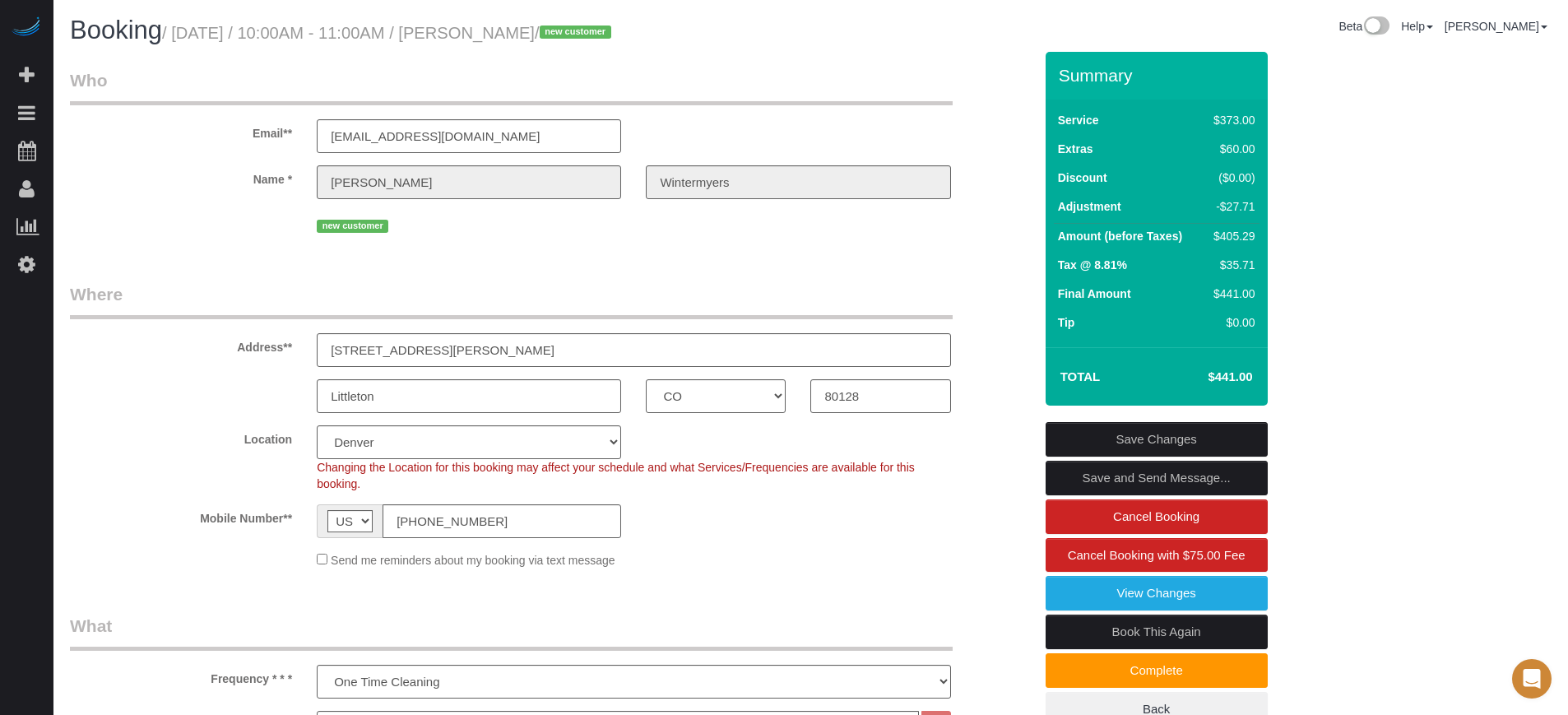
click at [147, 293] on legend "Where" at bounding box center [511, 300] width 883 height 37
click at [113, 294] on legend "Where" at bounding box center [511, 300] width 883 height 37
click at [157, 296] on legend "Where" at bounding box center [511, 300] width 883 height 37
click at [86, 297] on legend "Where" at bounding box center [511, 300] width 883 height 37
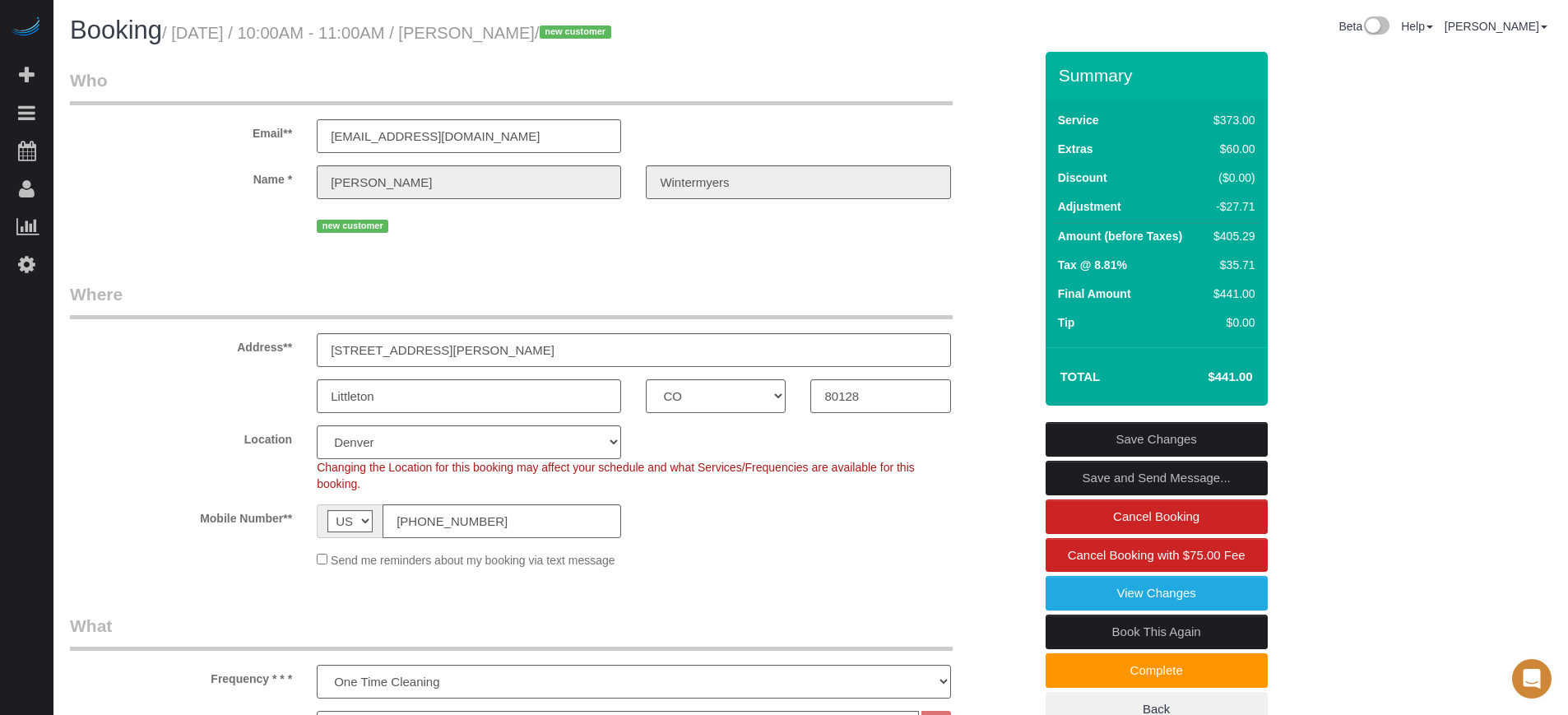
click at [86, 297] on legend "Where" at bounding box center [511, 300] width 883 height 37
click at [126, 297] on legend "Where" at bounding box center [511, 300] width 883 height 37
click at [90, 297] on legend "Where" at bounding box center [511, 300] width 883 height 37
click at [169, 291] on legend "Where" at bounding box center [511, 300] width 883 height 37
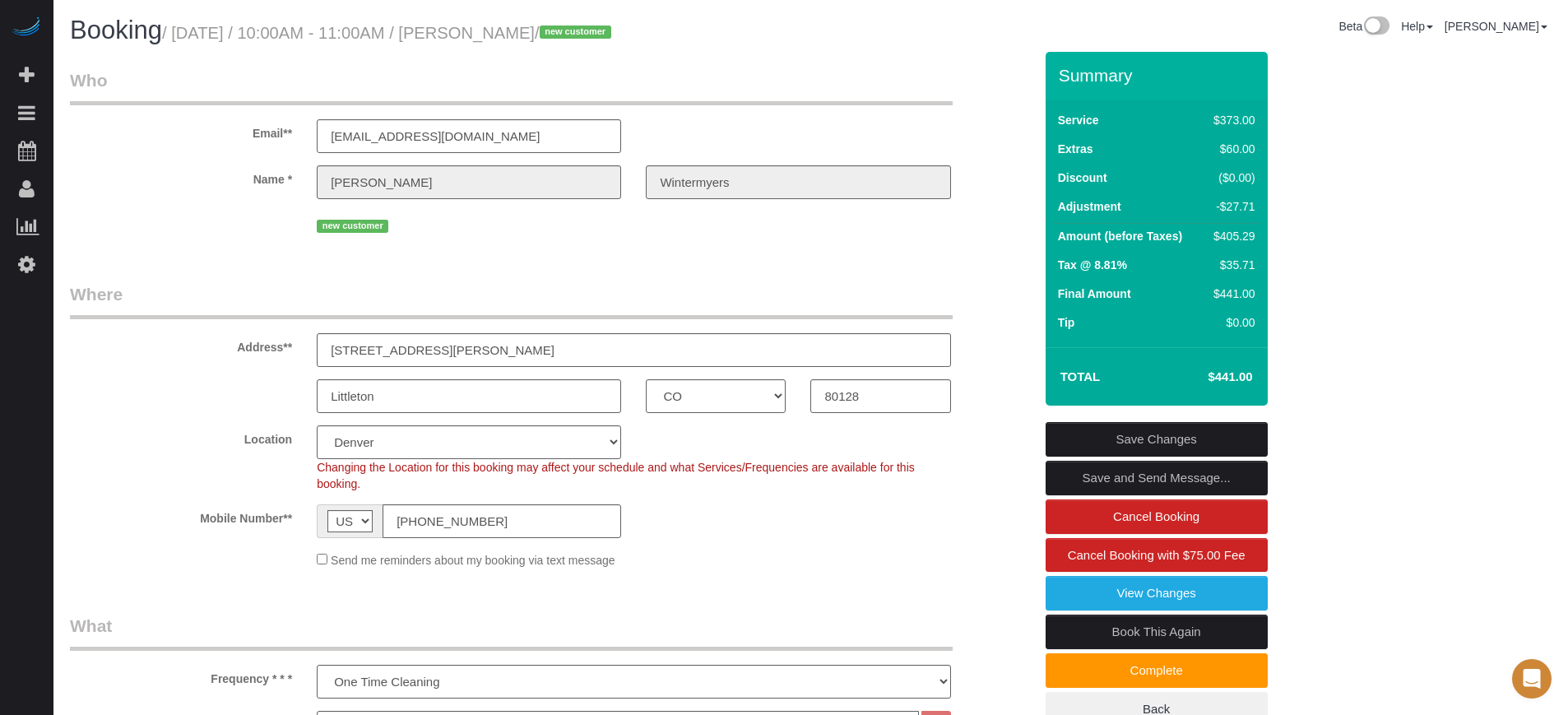
click at [104, 293] on legend "Where" at bounding box center [511, 300] width 883 height 37
click at [171, 296] on legend "Where" at bounding box center [511, 300] width 883 height 37
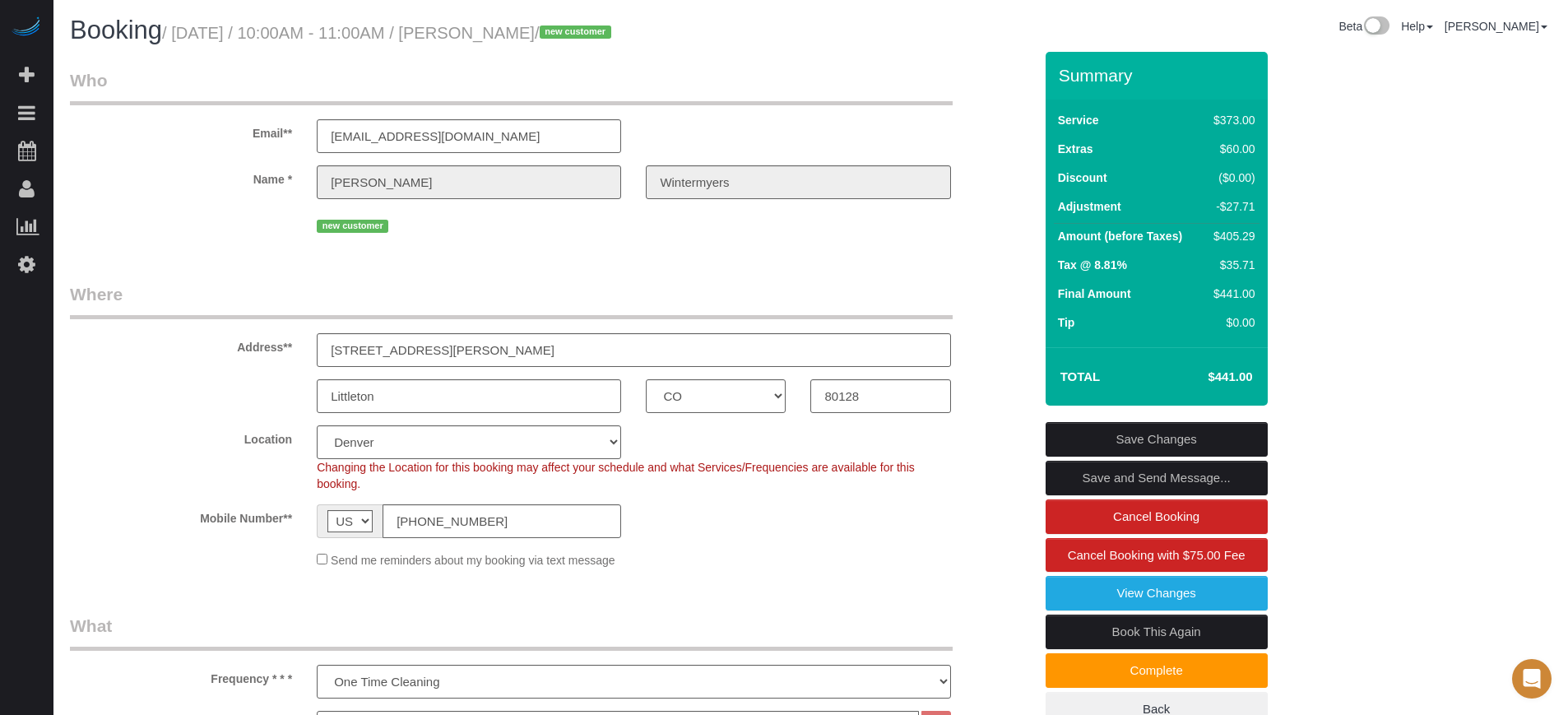
click at [95, 302] on legend "Where" at bounding box center [511, 300] width 883 height 37
click at [24, 269] on icon at bounding box center [26, 264] width 17 height 20
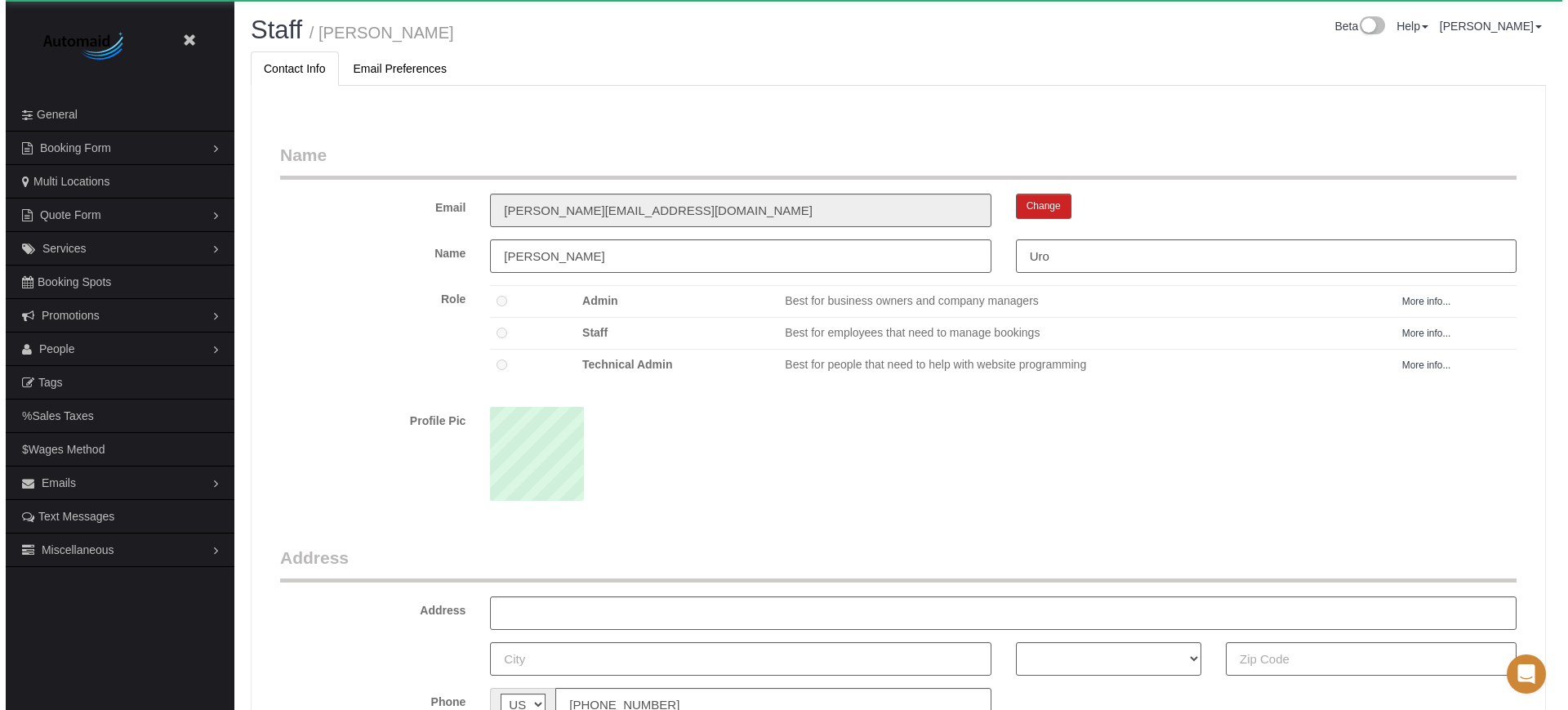
scroll to position [1063, 1557]
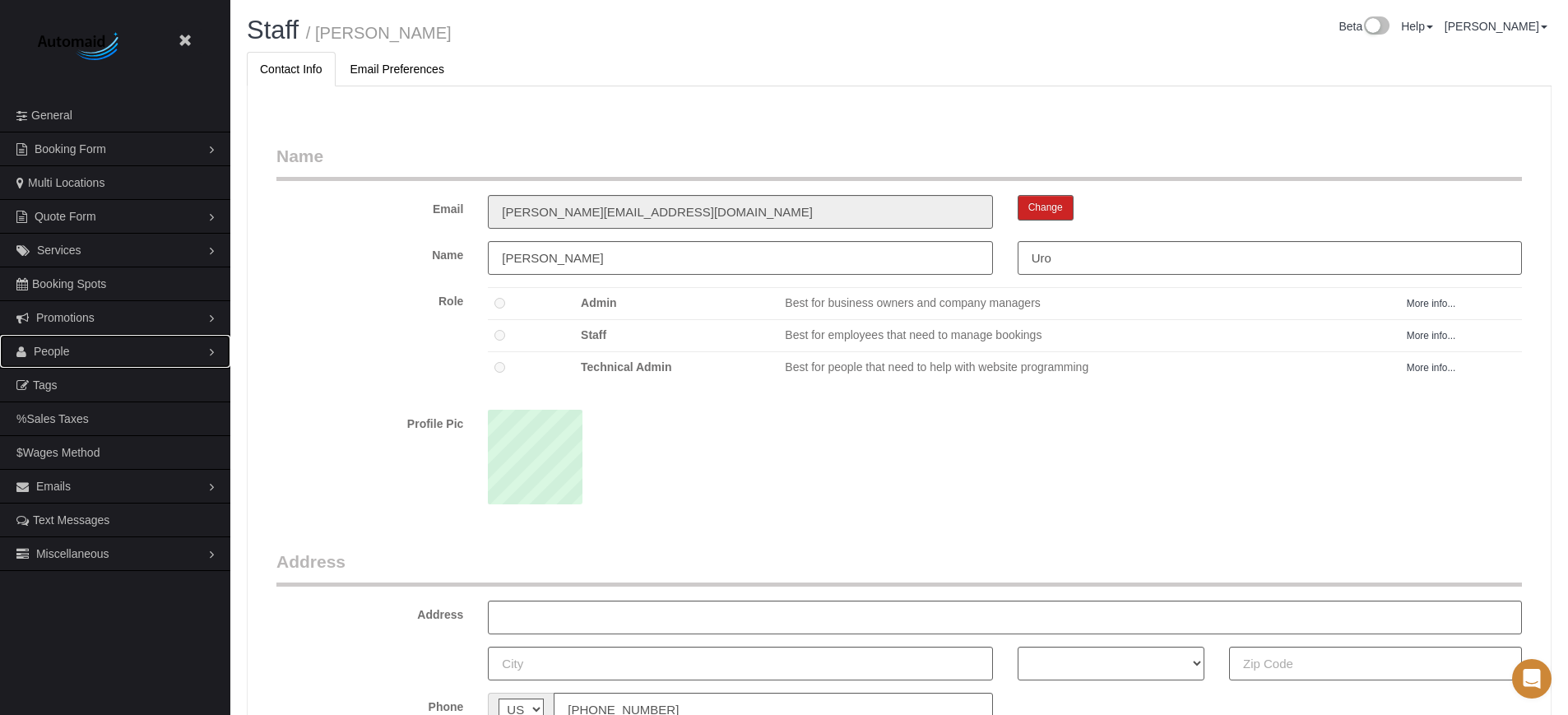
click at [47, 345] on span "People" at bounding box center [52, 351] width 36 height 13
click at [69, 380] on link "Teams" at bounding box center [115, 384] width 230 height 33
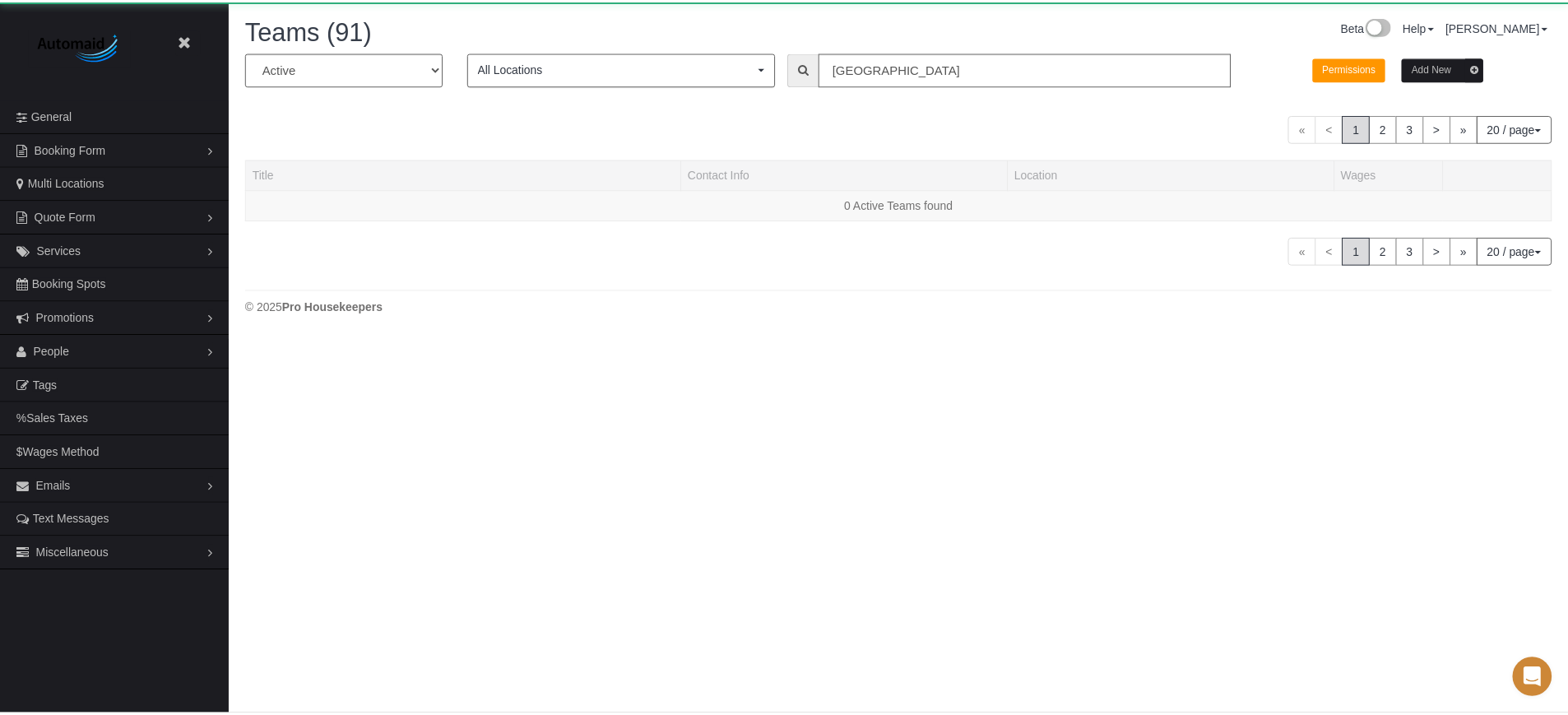
scroll to position [420, 1579]
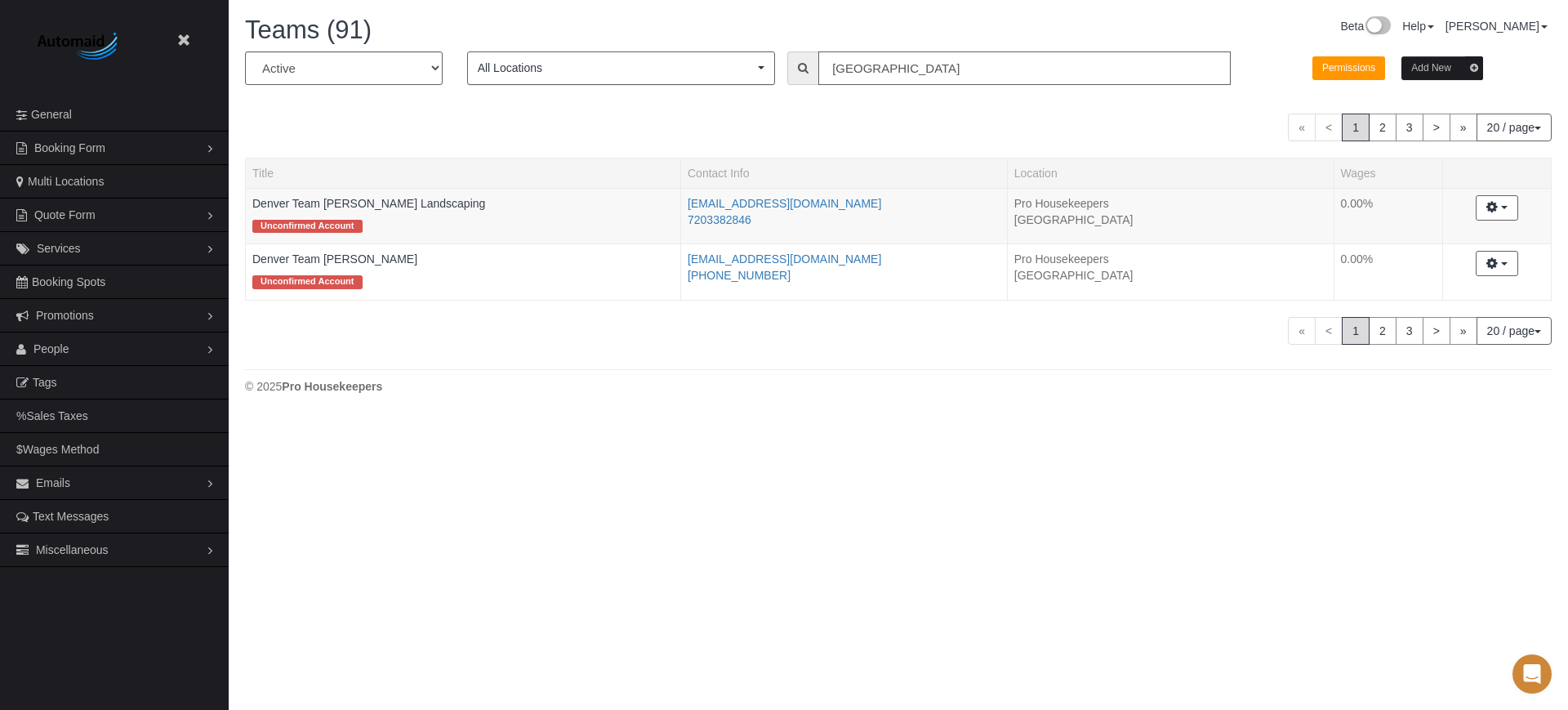
click at [882, 73] on input "denver" at bounding box center [1024, 68] width 413 height 34
click at [882, 72] on input "denver" at bounding box center [1024, 68] width 413 height 34
click at [365, 128] on div "« < 1 2 3 > » 20 / page 10 / page 20 / page 30 / page 40 / page 50 / page 100 /…" at bounding box center [898, 127] width 1307 height 28
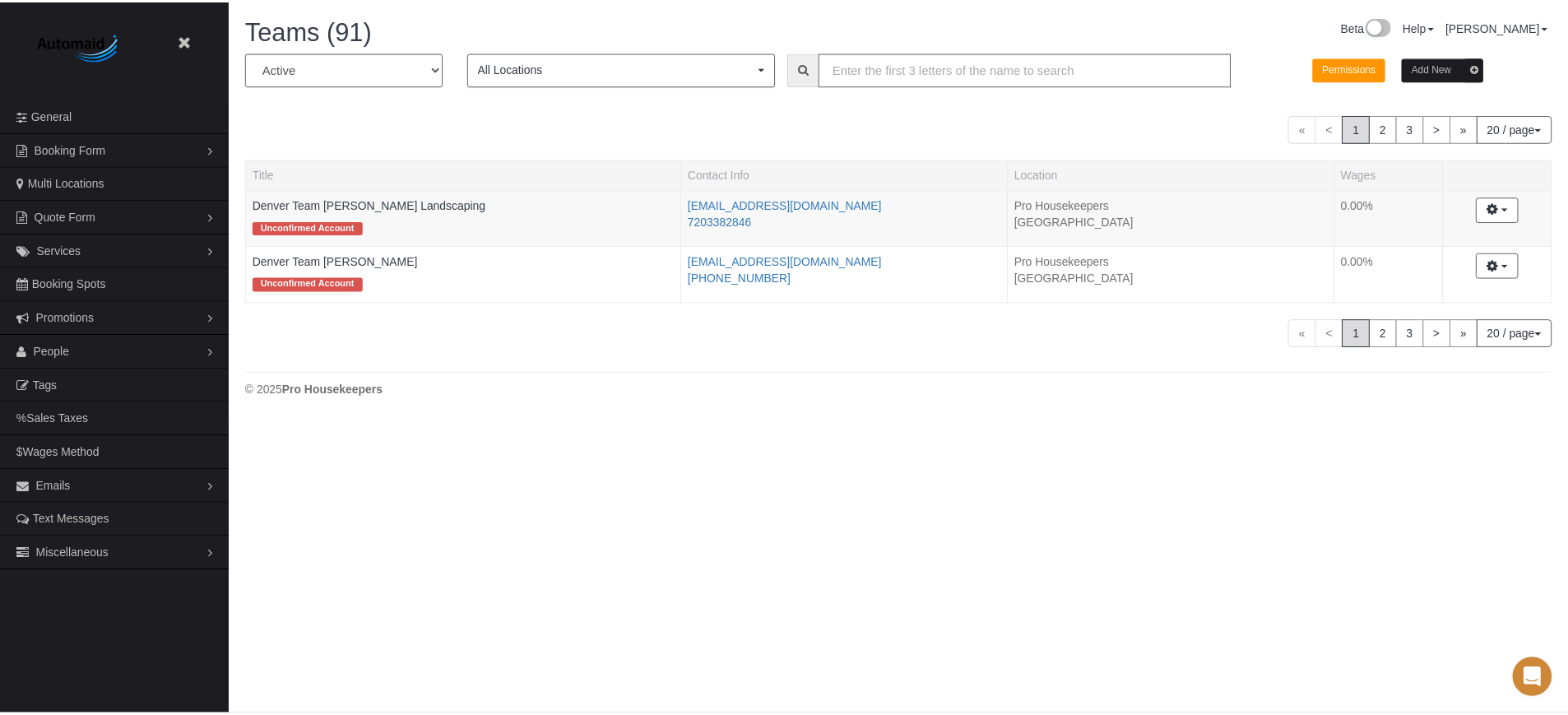
scroll to position [1394, 1568]
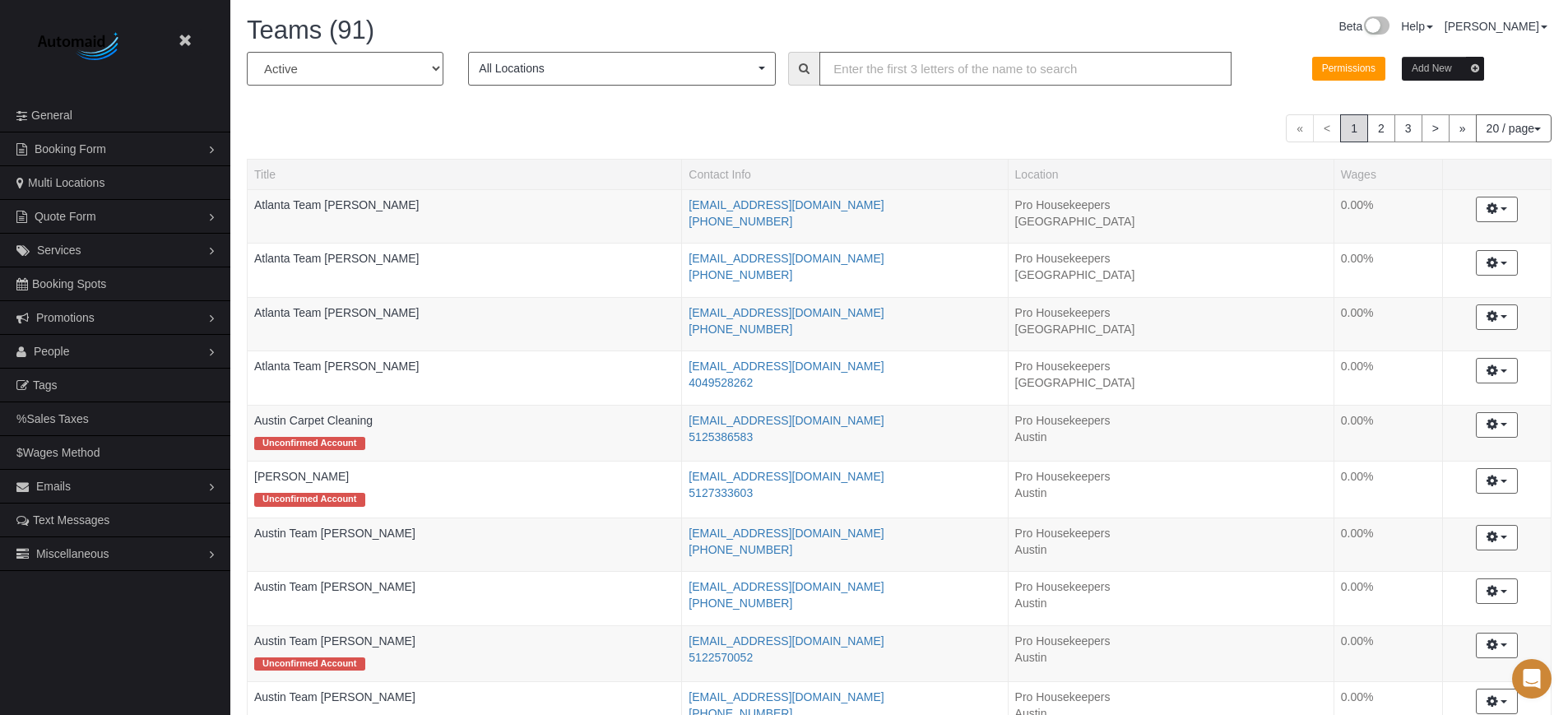
click at [1451, 74] on button "Add New" at bounding box center [1442, 68] width 82 height 24
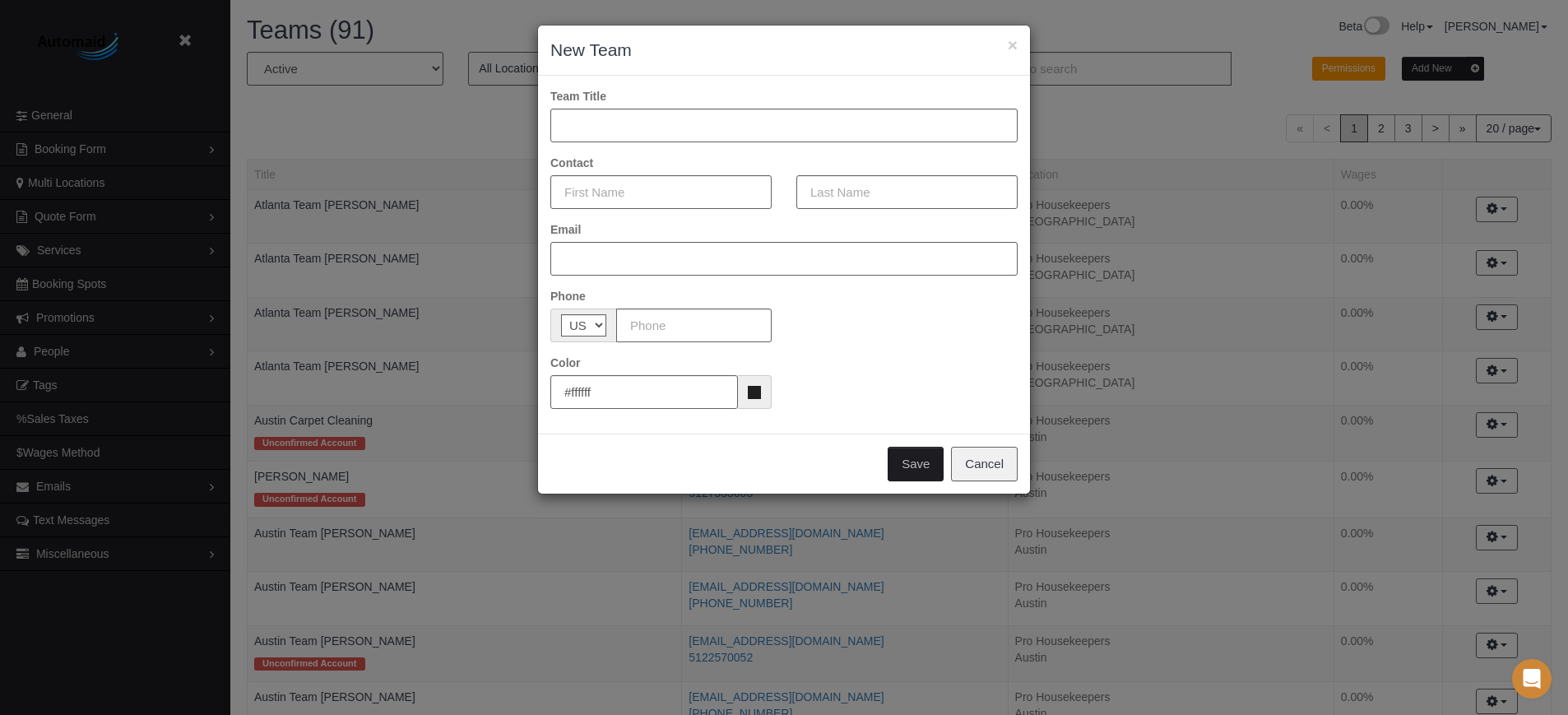
scroll to position [1394, 1579]
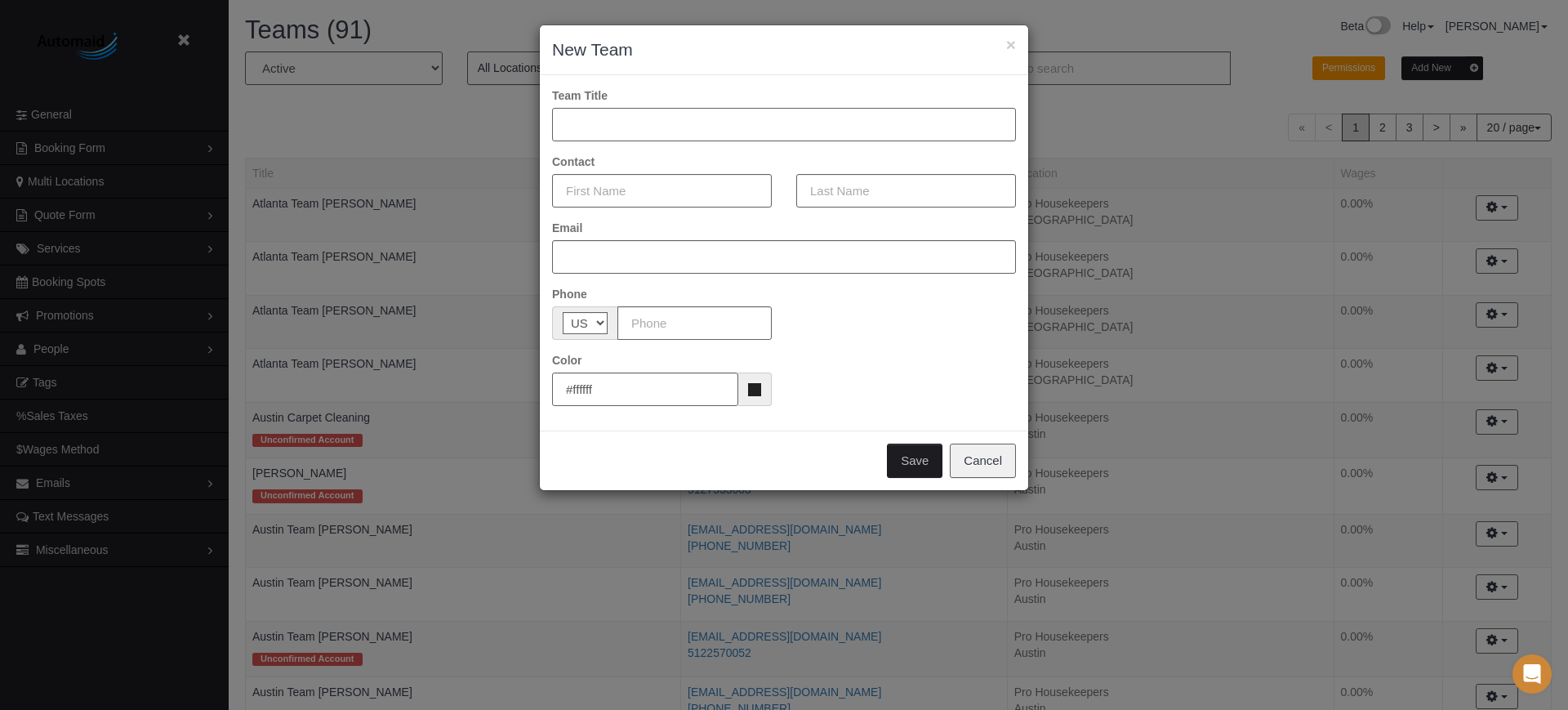
click at [695, 115] on input "text" at bounding box center [784, 124] width 464 height 34
type input "Denver Team [PERSON_NAME]"
click at [684, 184] on input "text" at bounding box center [661, 191] width 220 height 34
type input "Greg"
click at [910, 196] on input "text" at bounding box center [906, 191] width 220 height 34
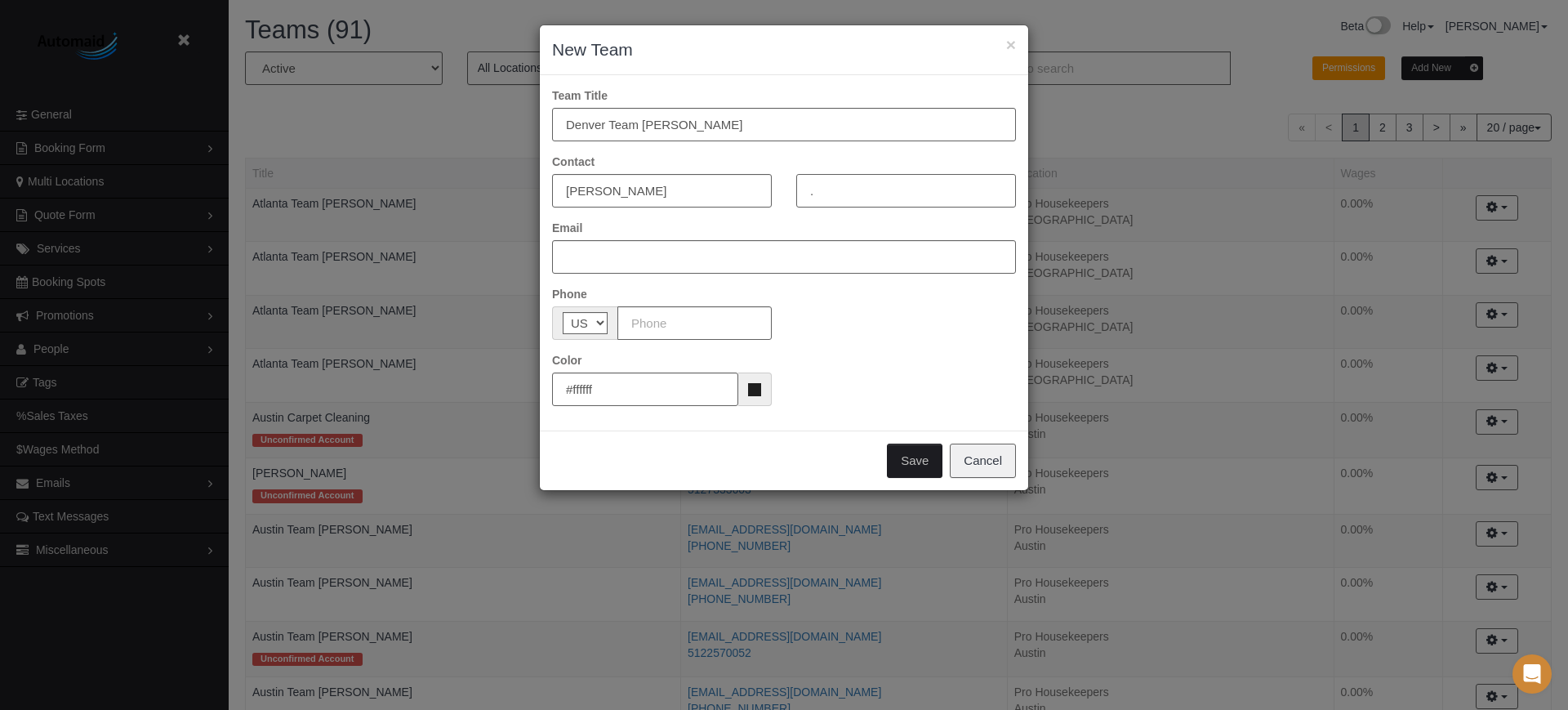
type input "."
click at [653, 261] on input "text" at bounding box center [784, 257] width 464 height 34
click at [591, 251] on input "text" at bounding box center [784, 257] width 464 height 34
paste input "info@dreamcleanservice.com"
type input "info@dreamcleanservice.com"
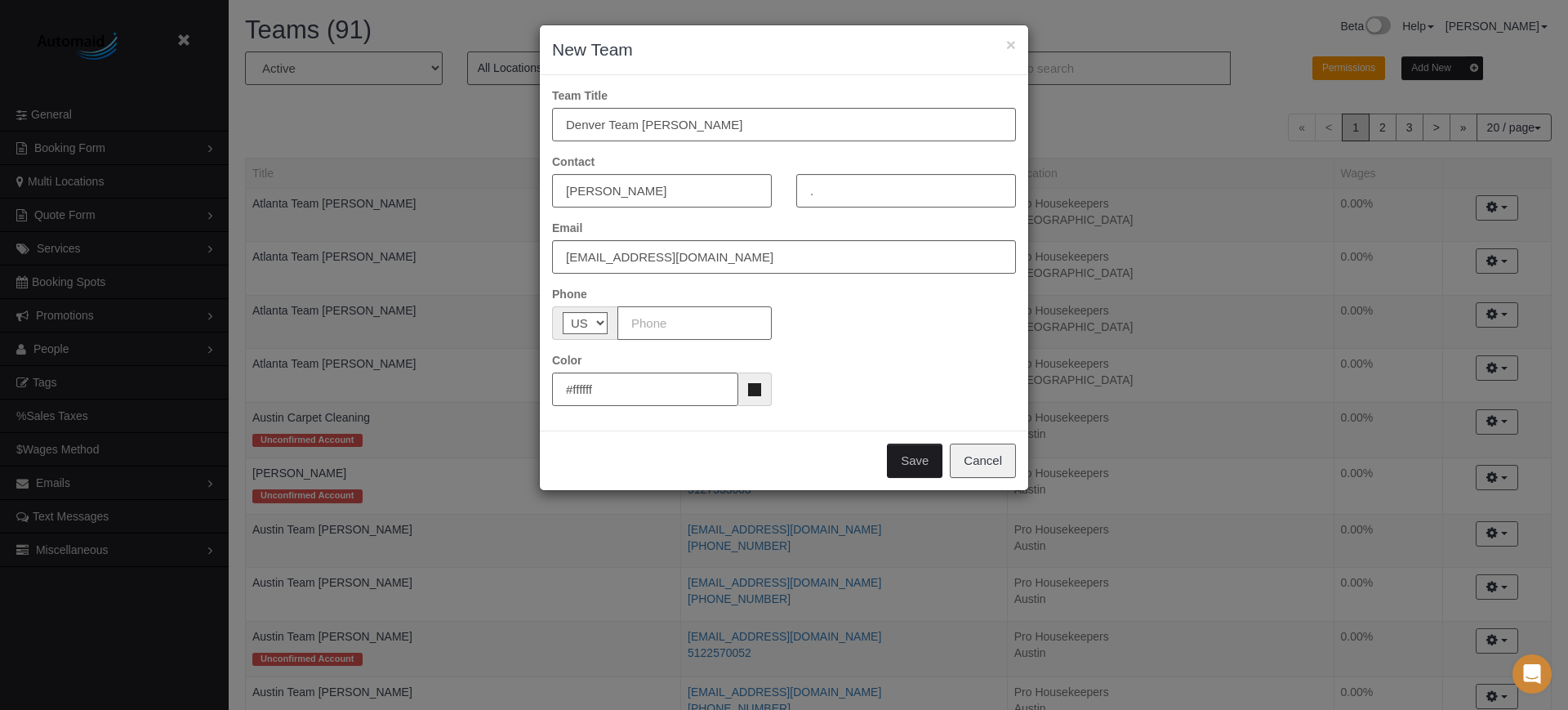
click at [659, 320] on input "text" at bounding box center [694, 323] width 154 height 34
paste input "(720) 704-3499"
type input "(720) 704-3499"
click at [884, 324] on div "Phone AF AL DZ AD AO AI AQ AG AR AM AW AU AT AZ BS BH BD BB BY BE BZ BJ BM BT B…" at bounding box center [784, 312] width 488 height 54
click at [919, 459] on button "Save" at bounding box center [914, 460] width 55 height 35
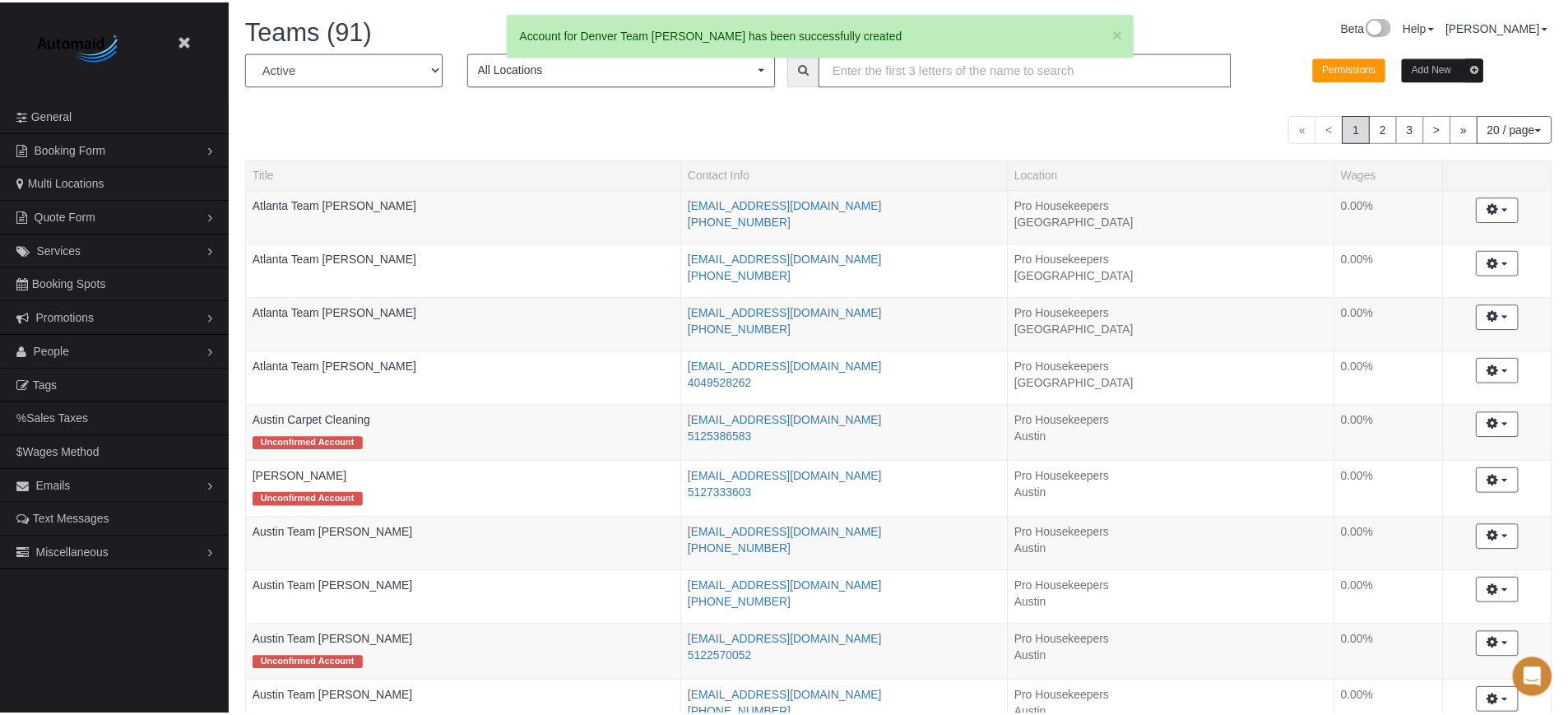
scroll to position [80830, 80682]
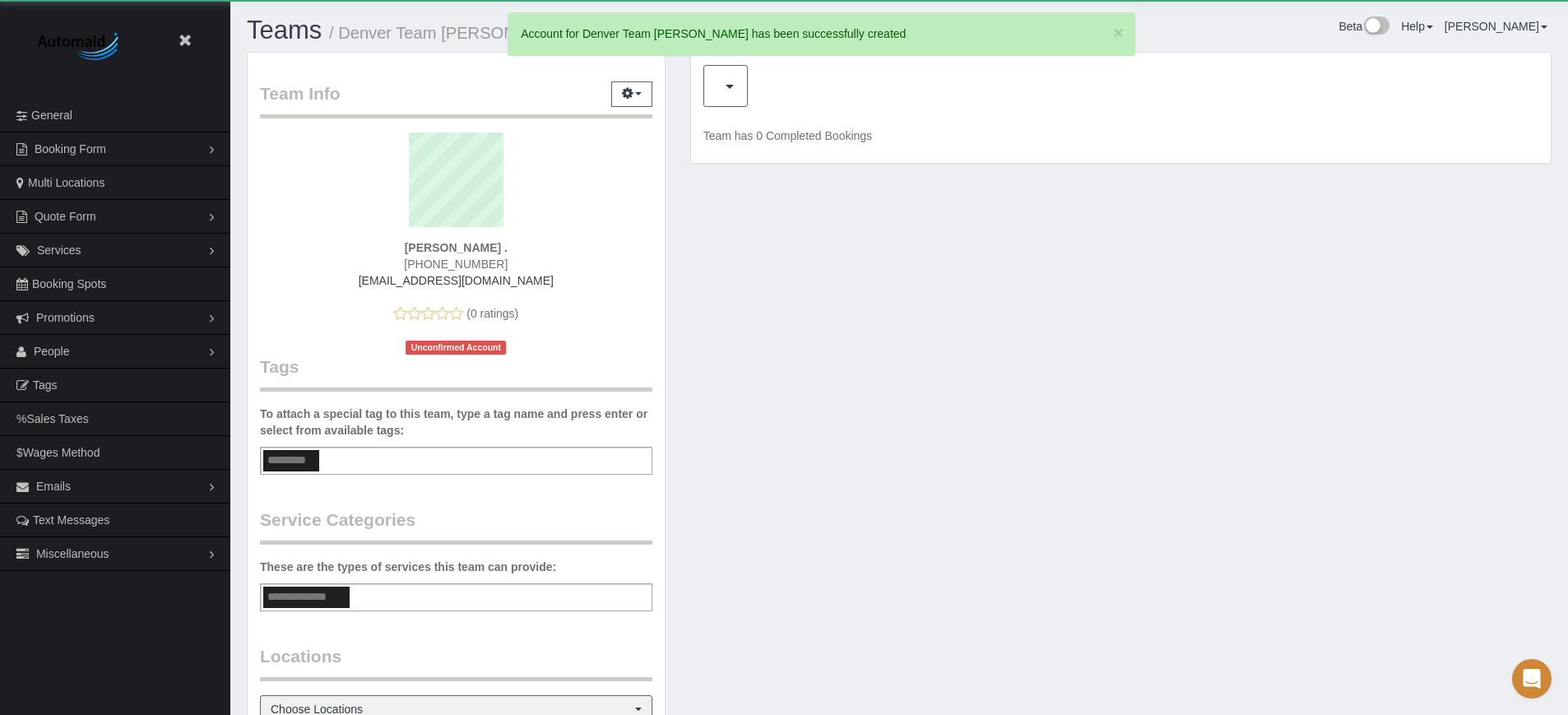
scroll to position [81165, 80682]
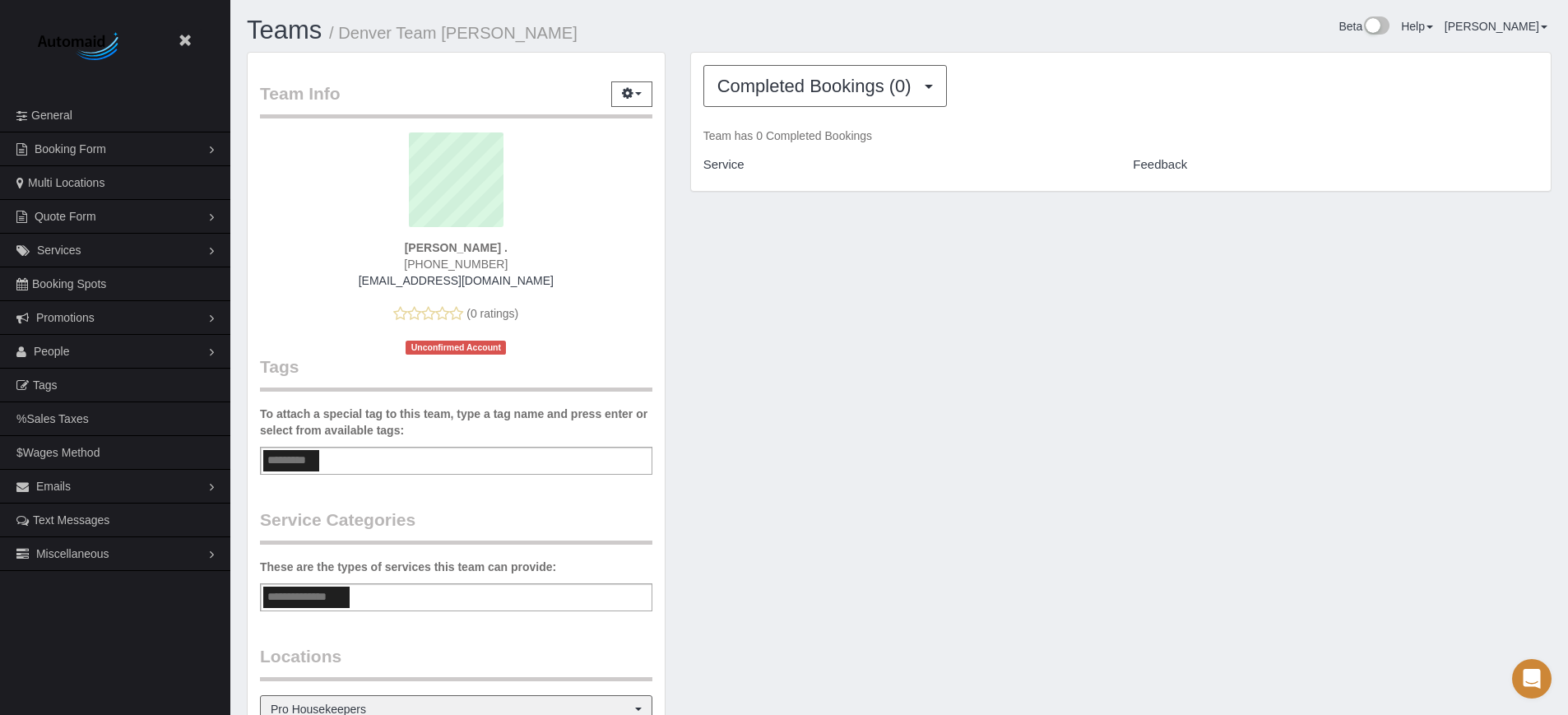
drag, startPoint x: 1523, startPoint y: 434, endPoint x: 1463, endPoint y: 411, distance: 64.3
click at [1523, 434] on div "Team Info Edit Contact Info Send Message Send Welcome Email Email Preferences V…" at bounding box center [899, 527] width 1330 height 951
drag, startPoint x: 481, startPoint y: 27, endPoint x: 332, endPoint y: 30, distance: 149.0
click at [332, 30] on h1 "Teams / Denver Team Greg" at bounding box center [566, 30] width 640 height 28
click at [340, 31] on small "/ Denver Team Greg" at bounding box center [453, 32] width 249 height 18
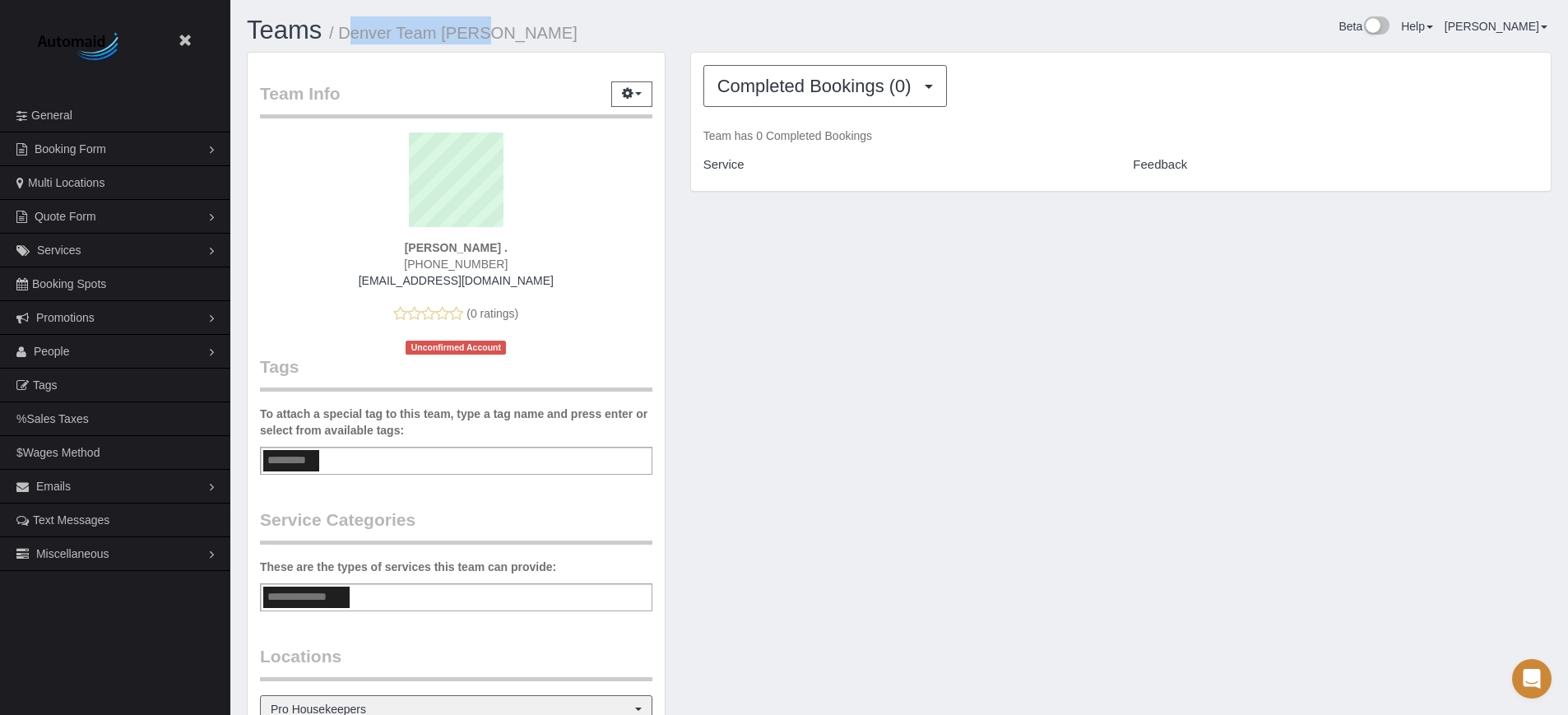
drag, startPoint x: 339, startPoint y: 31, endPoint x: 521, endPoint y: 34, distance: 182.0
click at [521, 34] on h1 "Teams / Denver Team Greg" at bounding box center [566, 30] width 640 height 28
copy small "Denver Team [PERSON_NAME]"
click at [1537, 327] on div "Team Info Edit Contact Info Send Message Send Welcome Email Email Preferences V…" at bounding box center [899, 527] width 1330 height 951
click at [1344, 371] on div "Team Info Edit Contact Info Send Message Send Welcome Email Email Preferences V…" at bounding box center [899, 527] width 1330 height 951
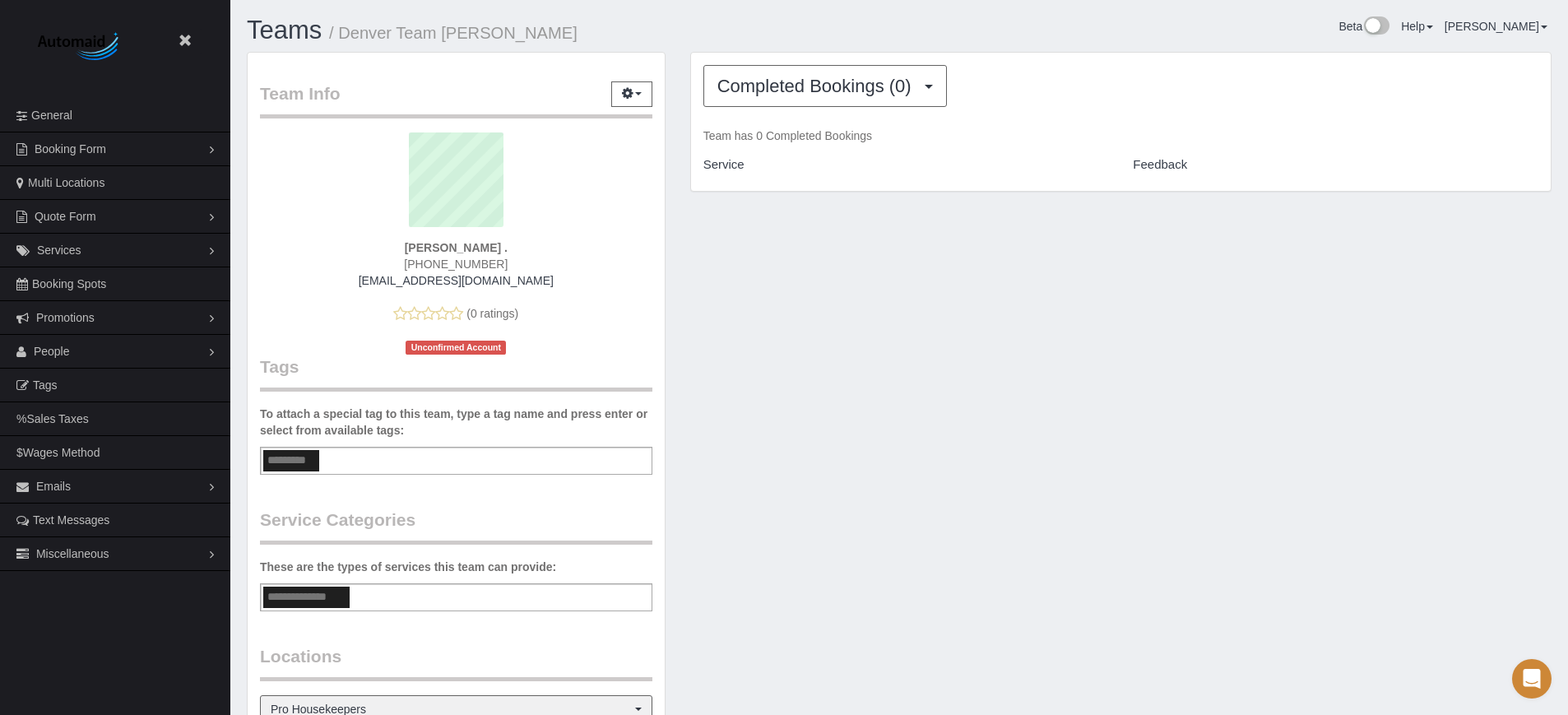
drag, startPoint x: 1565, startPoint y: 280, endPoint x: 1569, endPoint y: 262, distance: 18.4
click at [1565, 280] on div "Teams / Denver Team Greg Beta Help Help Docs Take a Tour Contact Support Edgar …" at bounding box center [898, 529] width 1337 height 1060
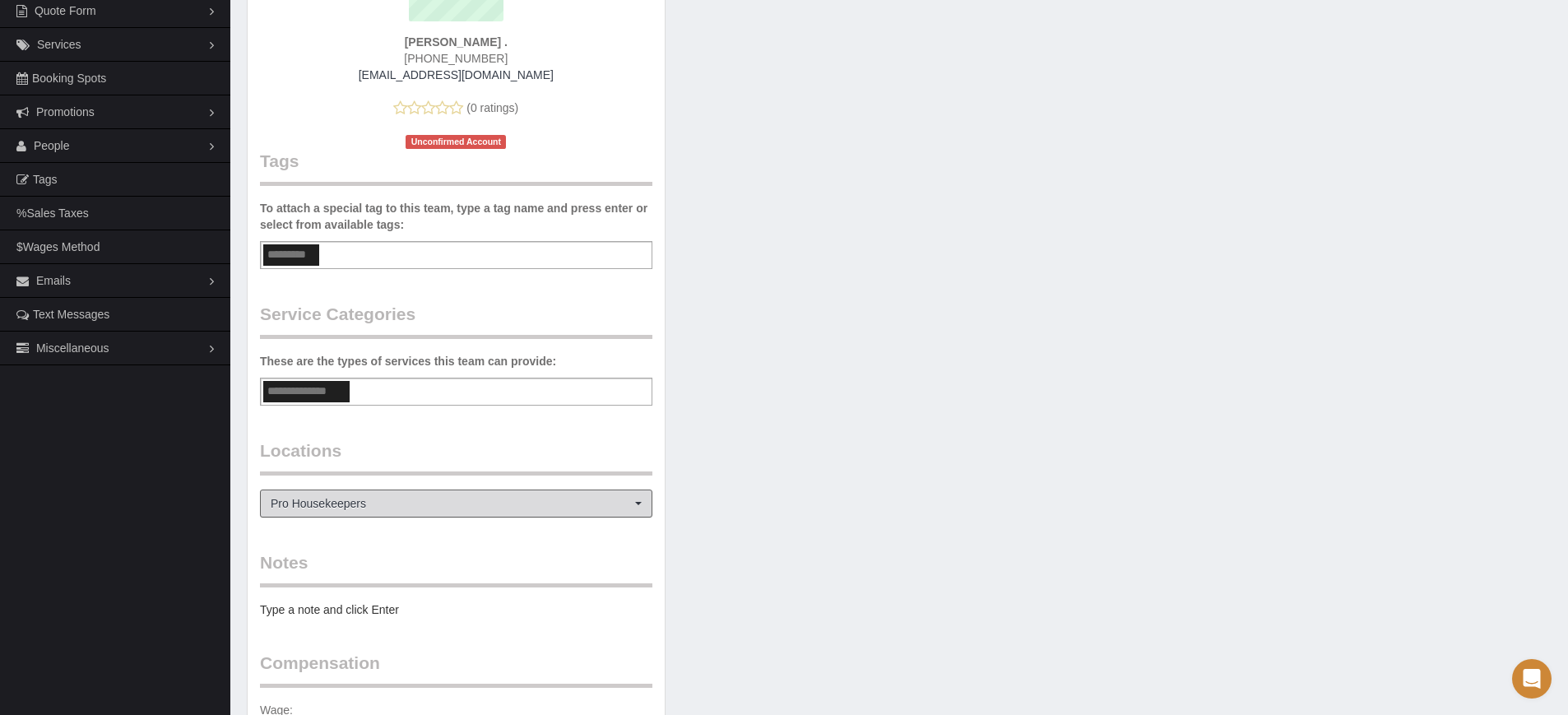
click at [348, 498] on span "Pro Housekeepers" at bounding box center [450, 502] width 360 height 16
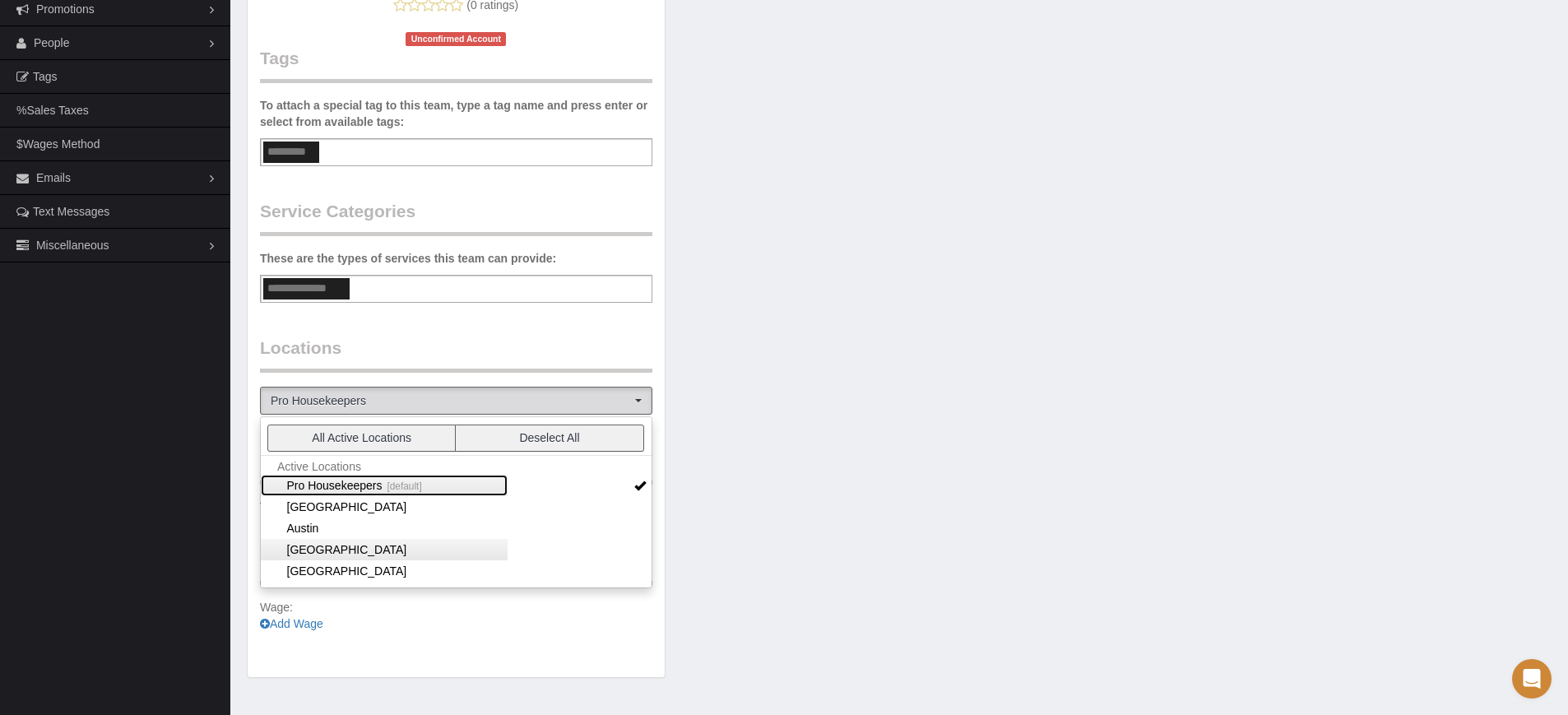
scroll to position [103, 0]
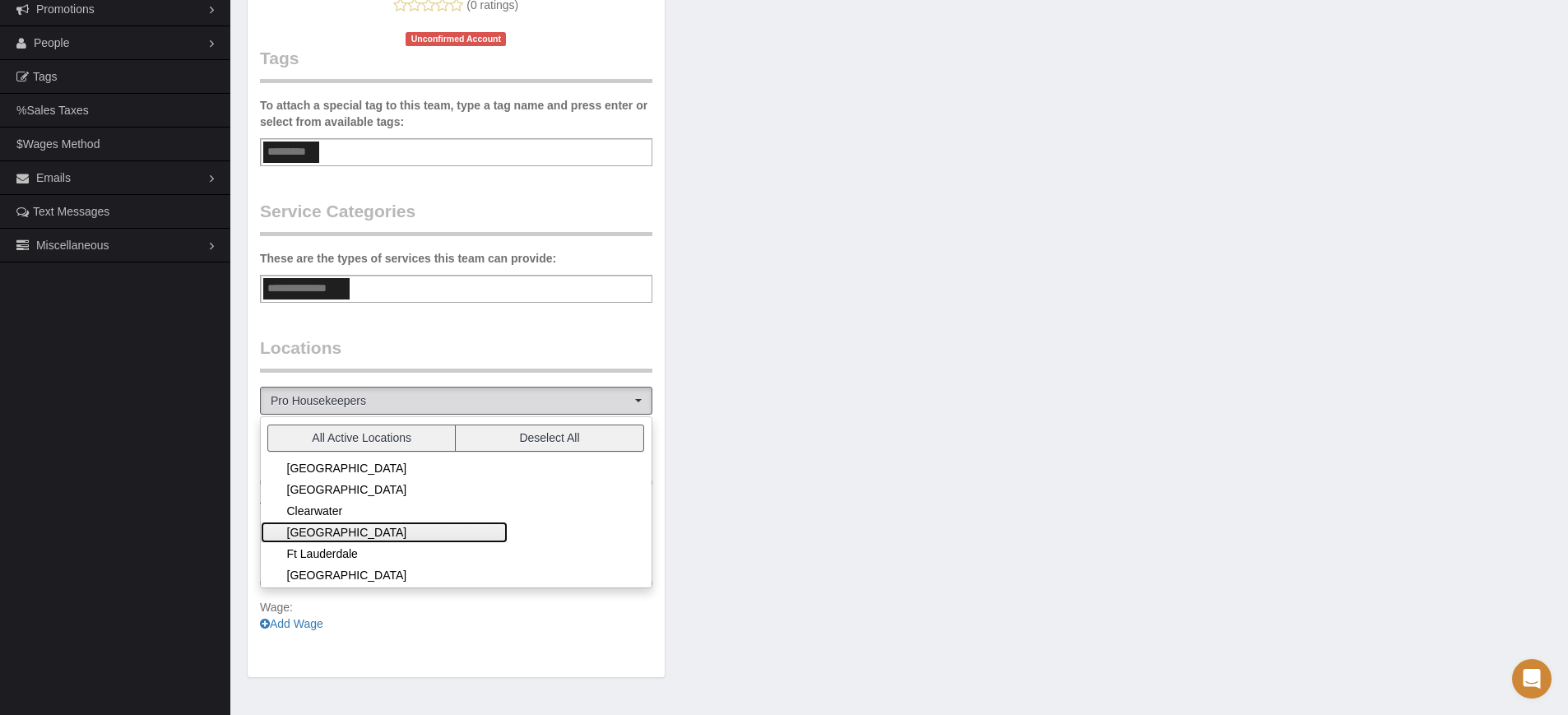
click at [359, 532] on link "[GEOGRAPHIC_DATA]" at bounding box center [384, 531] width 247 height 22
click at [859, 503] on div "Team Info Edit Contact Info Send Message Send Welcome Email Email Preferences V…" at bounding box center [899, 219] width 1330 height 951
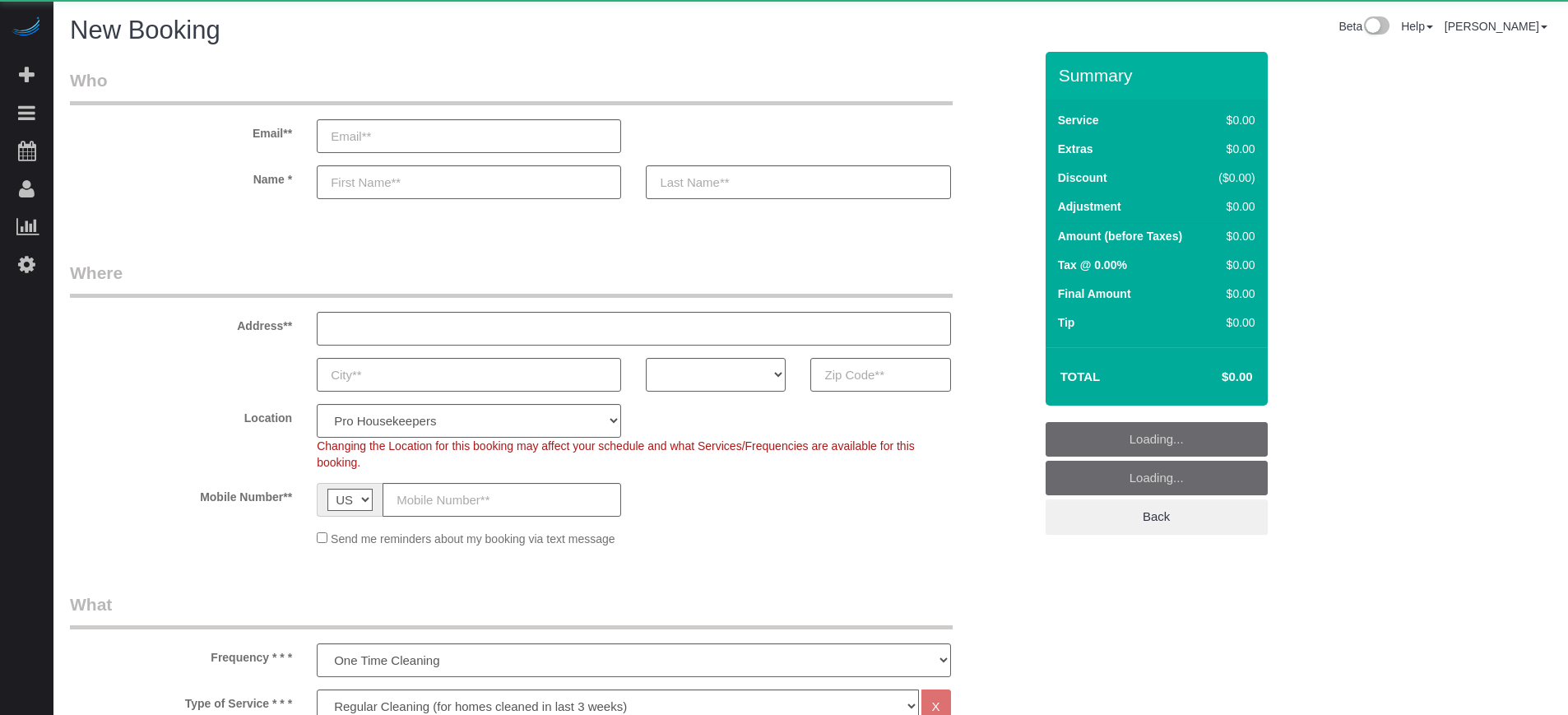
select select "4"
select select "number:9"
select select "object:1201"
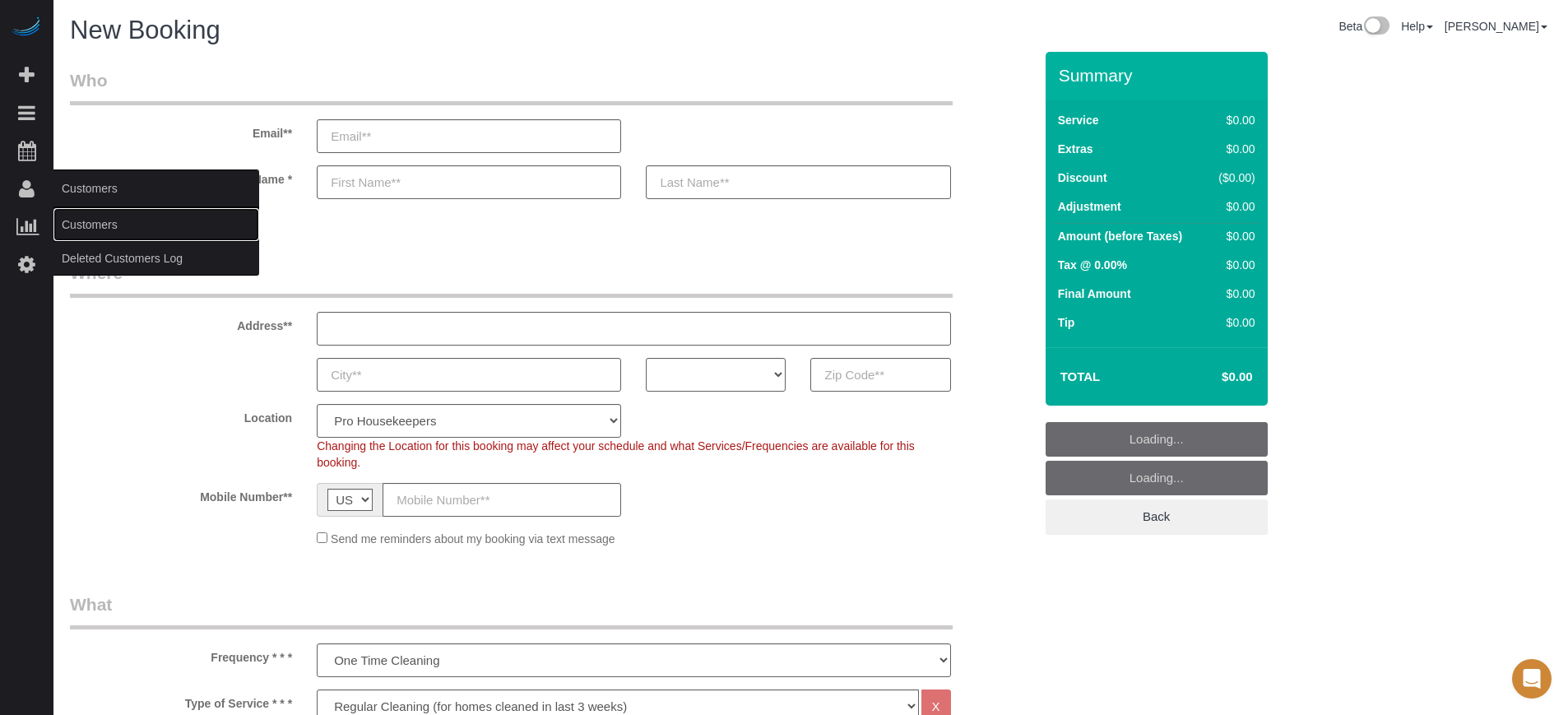
click at [81, 217] on link "Customers" at bounding box center [156, 224] width 205 height 33
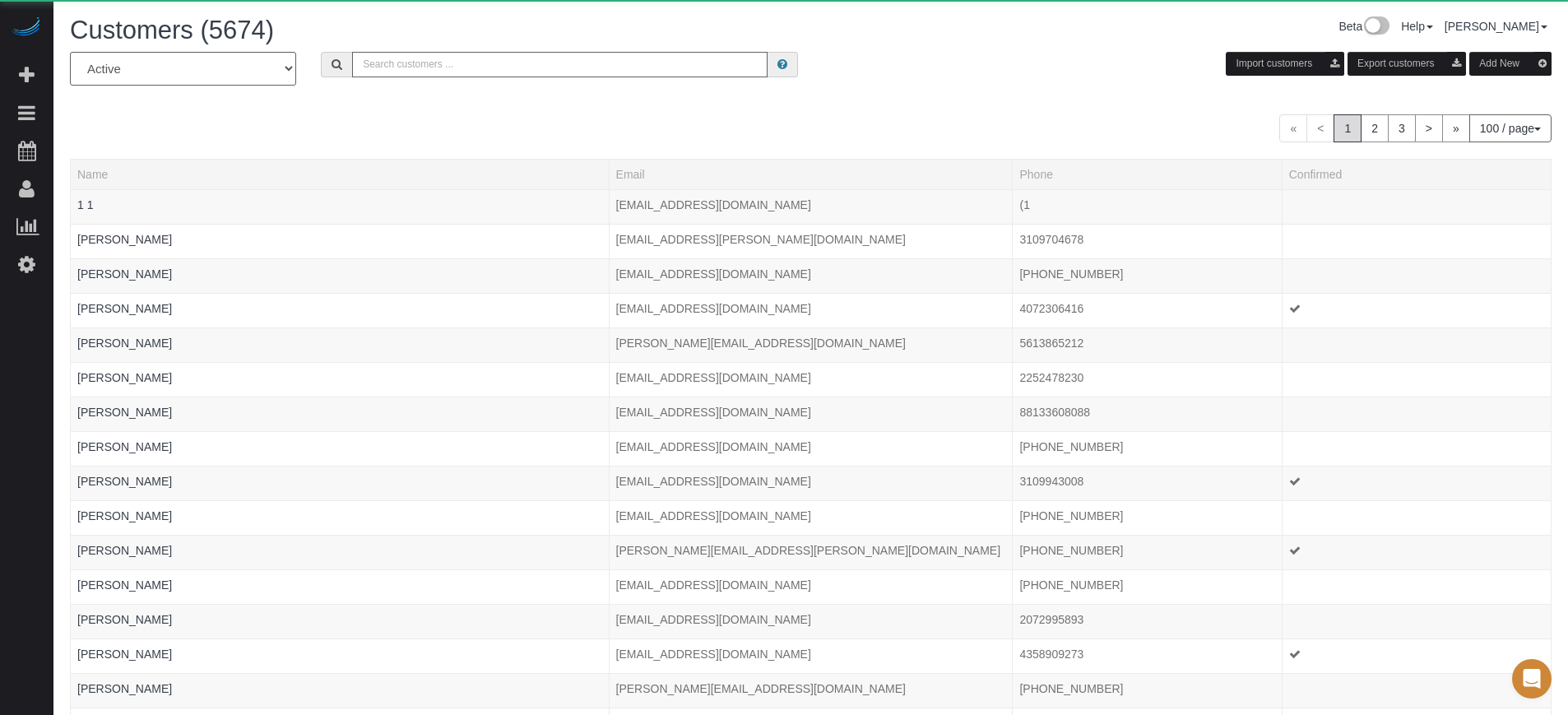
click at [461, 59] on input "text" at bounding box center [560, 64] width 416 height 25
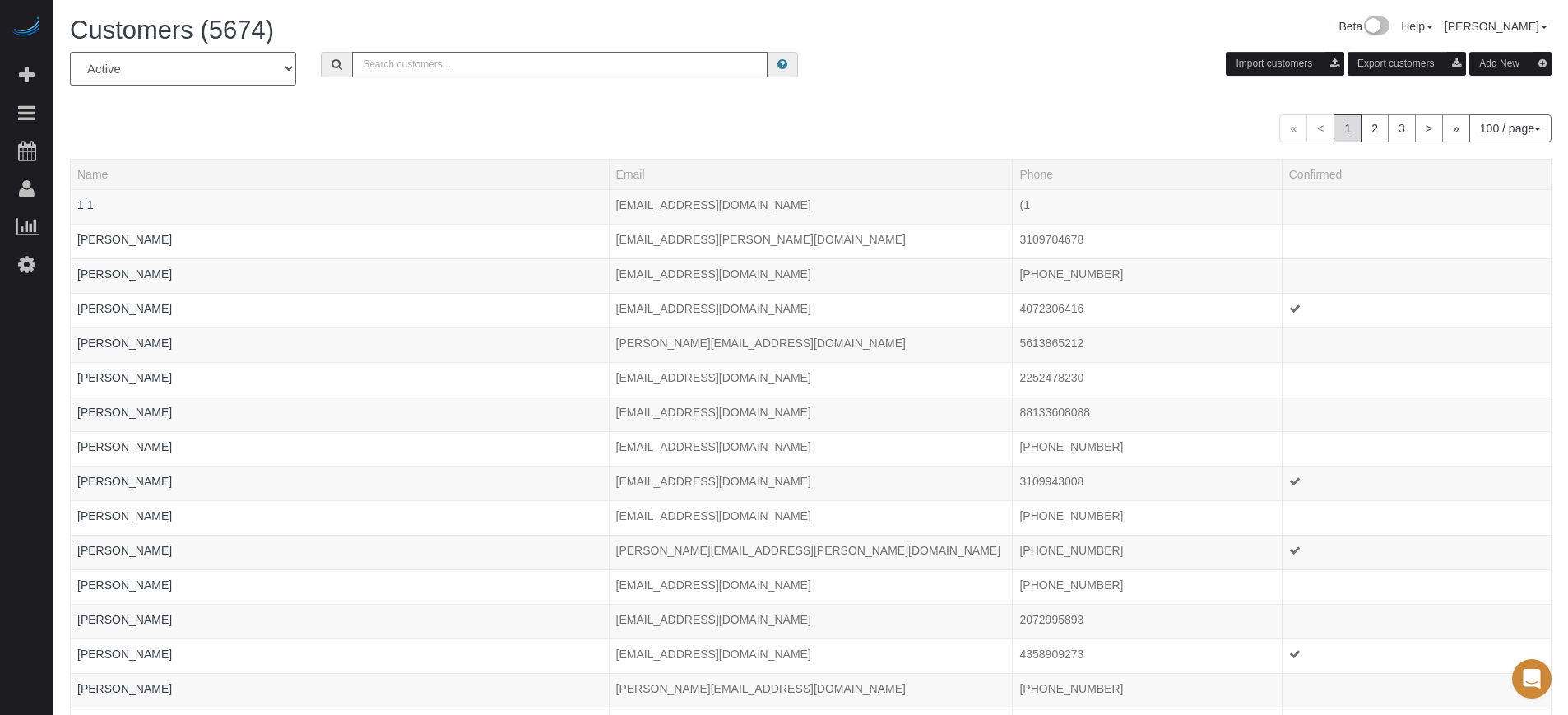
paste input "Kyleigh"
type input "Kyleigh"
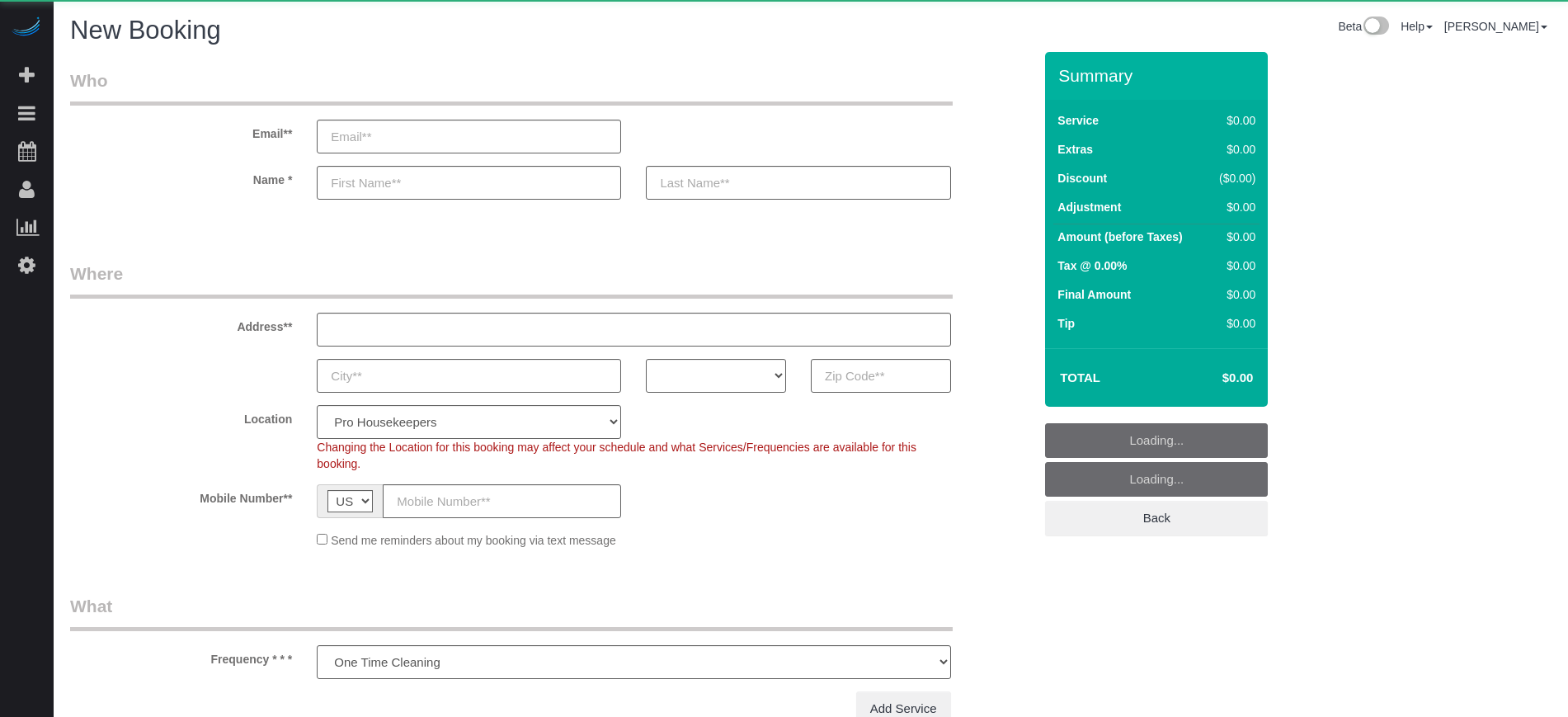
select select "number:9"
select select "object:1077"
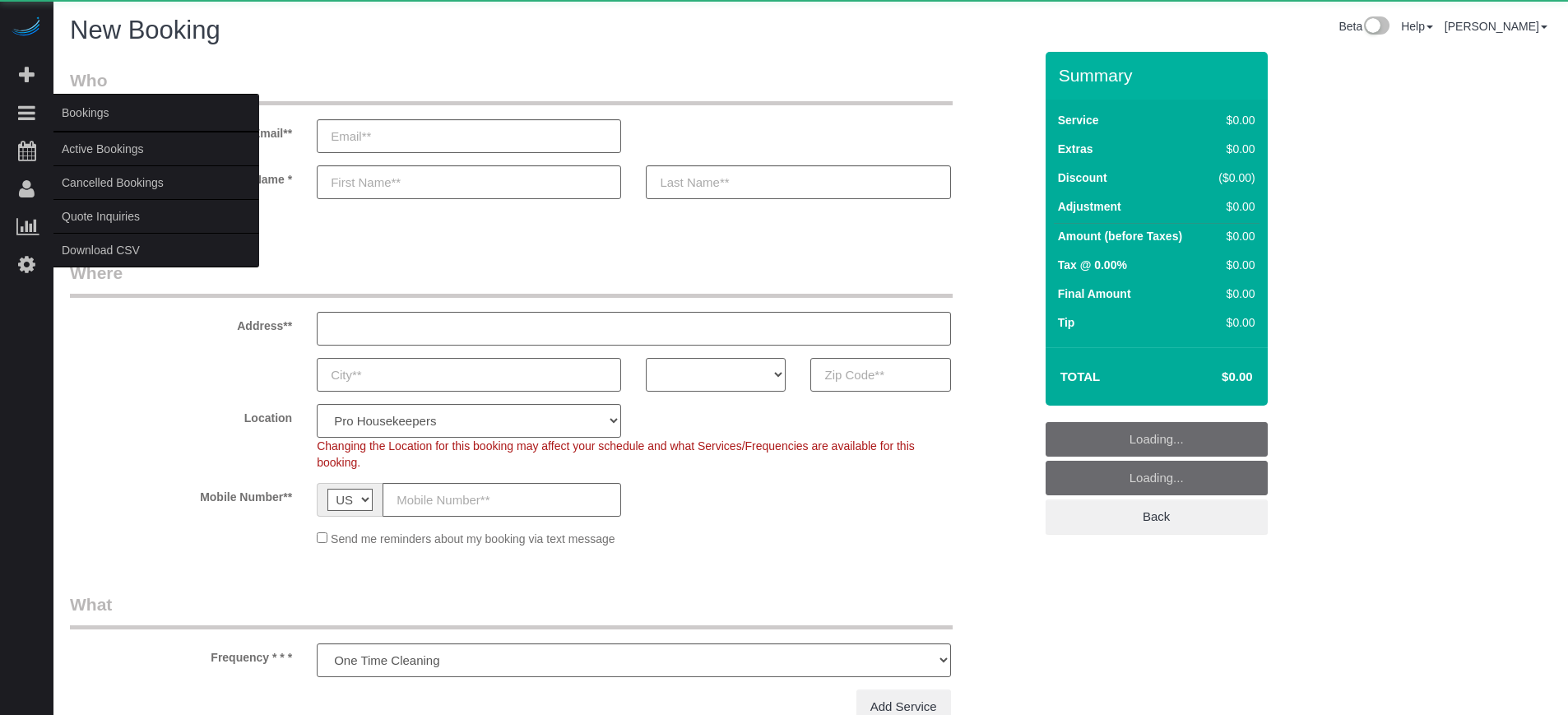
select select "4"
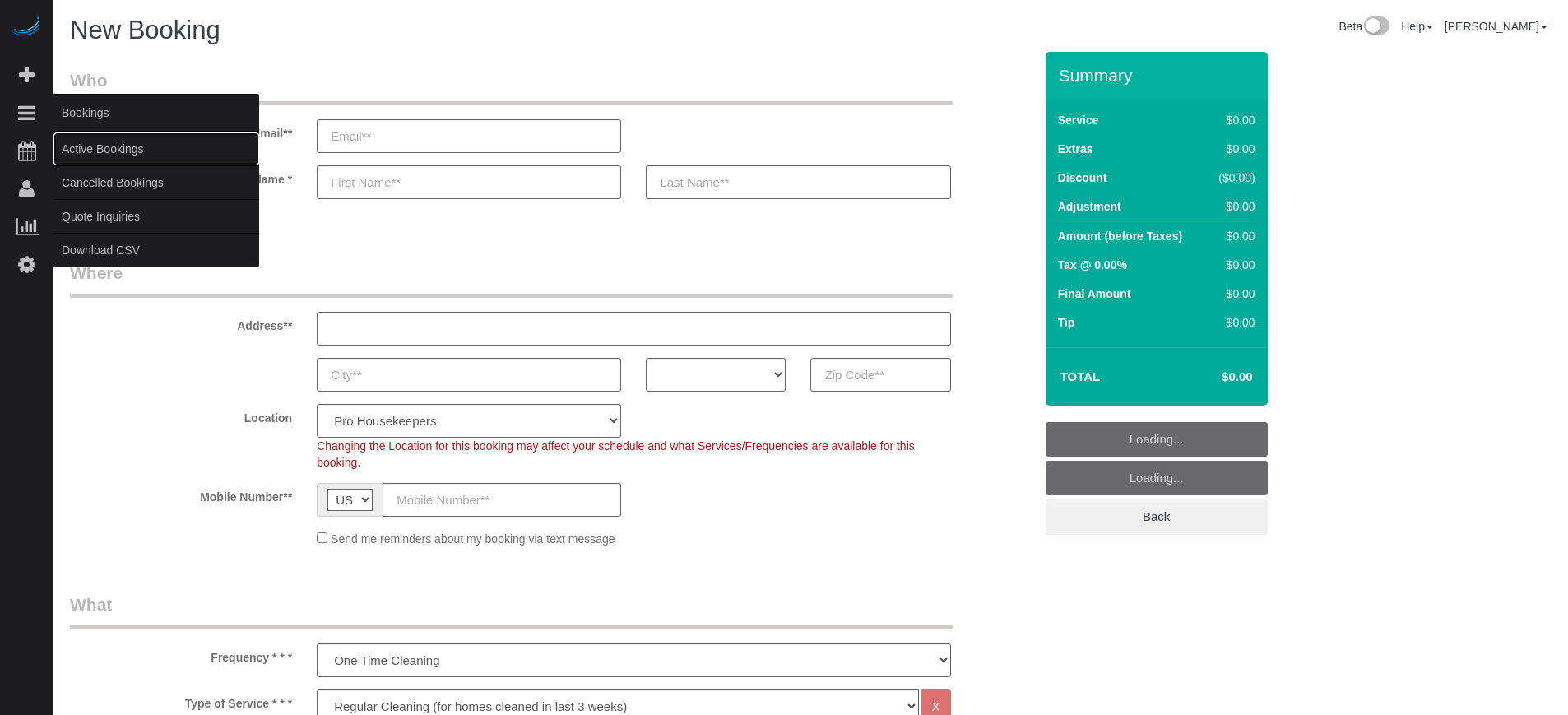
click at [105, 154] on link "Active Bookings" at bounding box center [156, 149] width 205 height 33
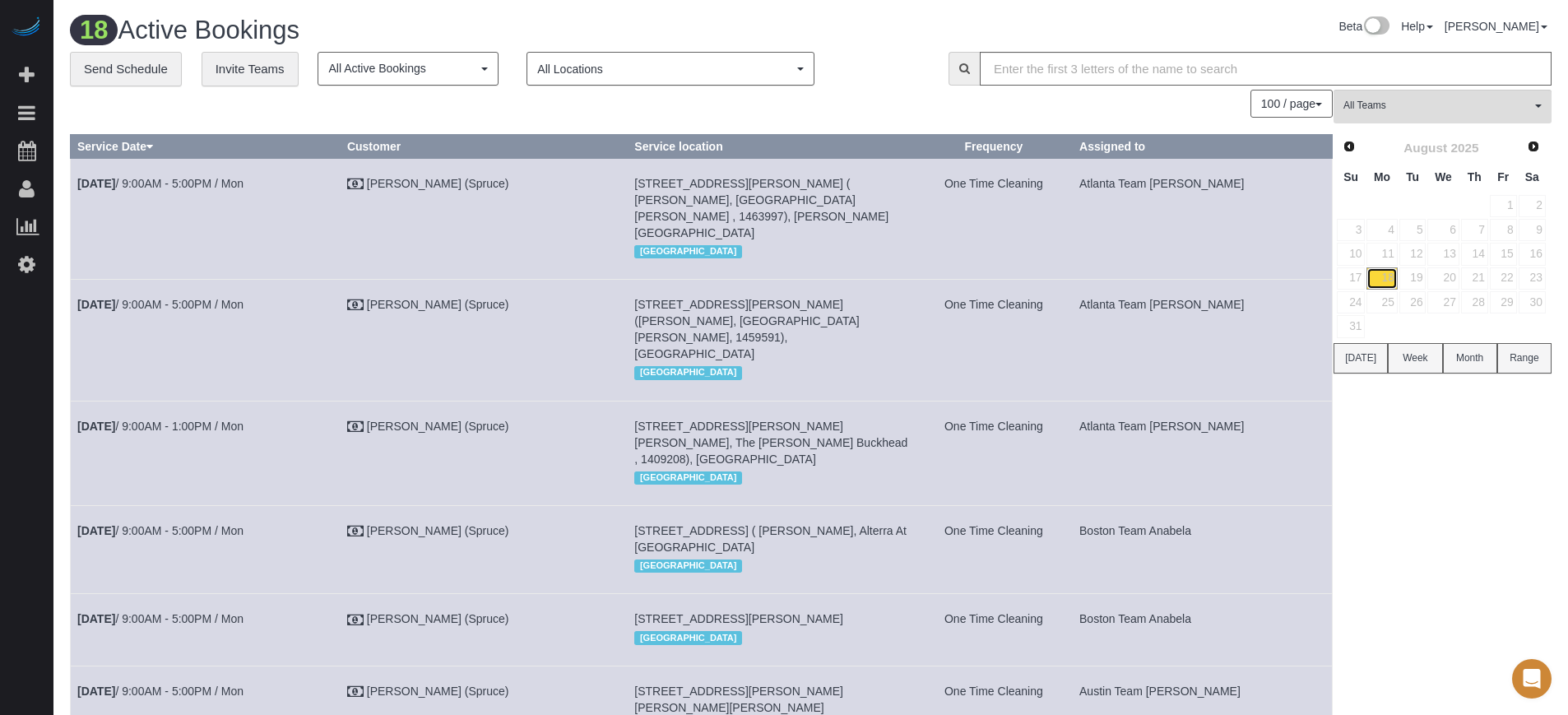
click at [1394, 281] on link "18" at bounding box center [1381, 279] width 30 height 23
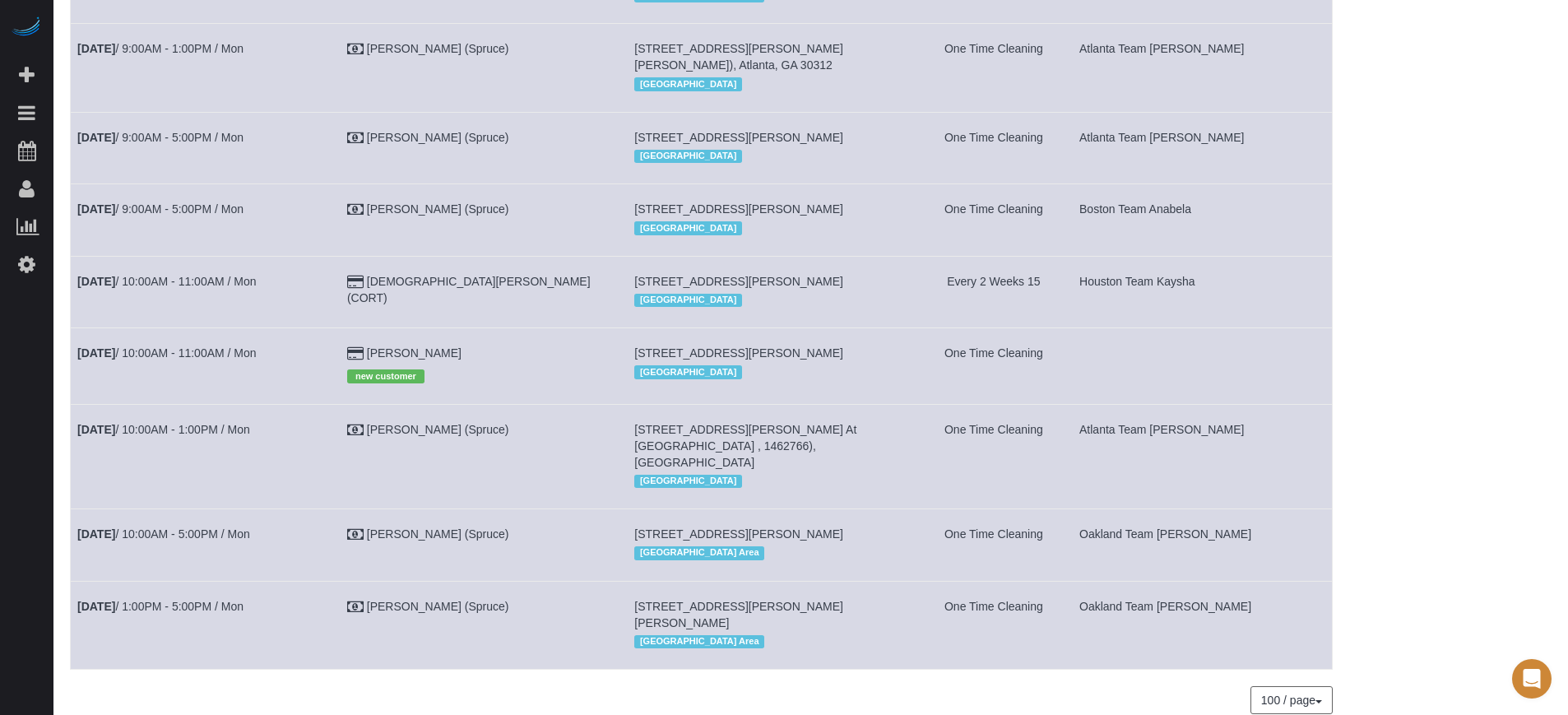
scroll to position [1190, 0]
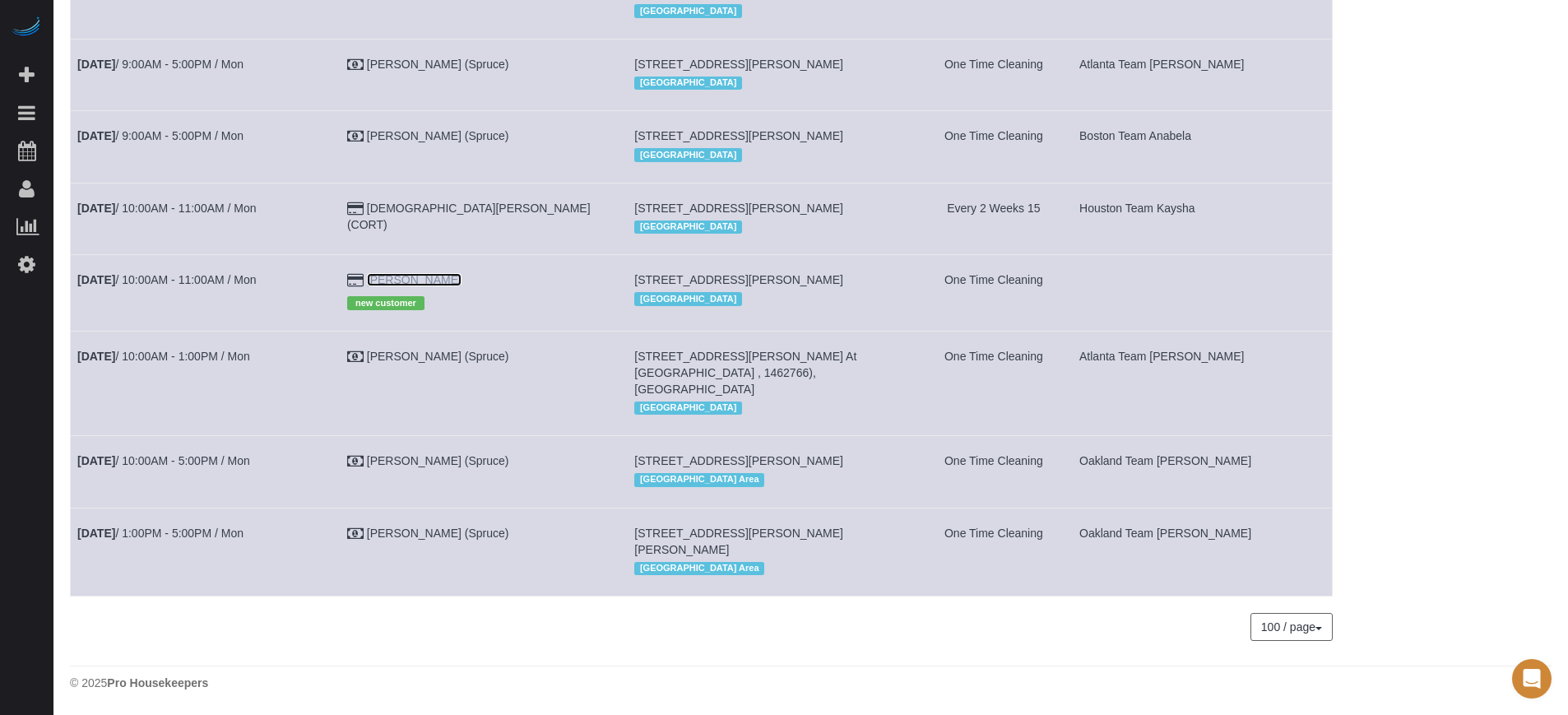
click at [462, 273] on link "Anthony Wintermyers" at bounding box center [414, 280] width 94 height 13
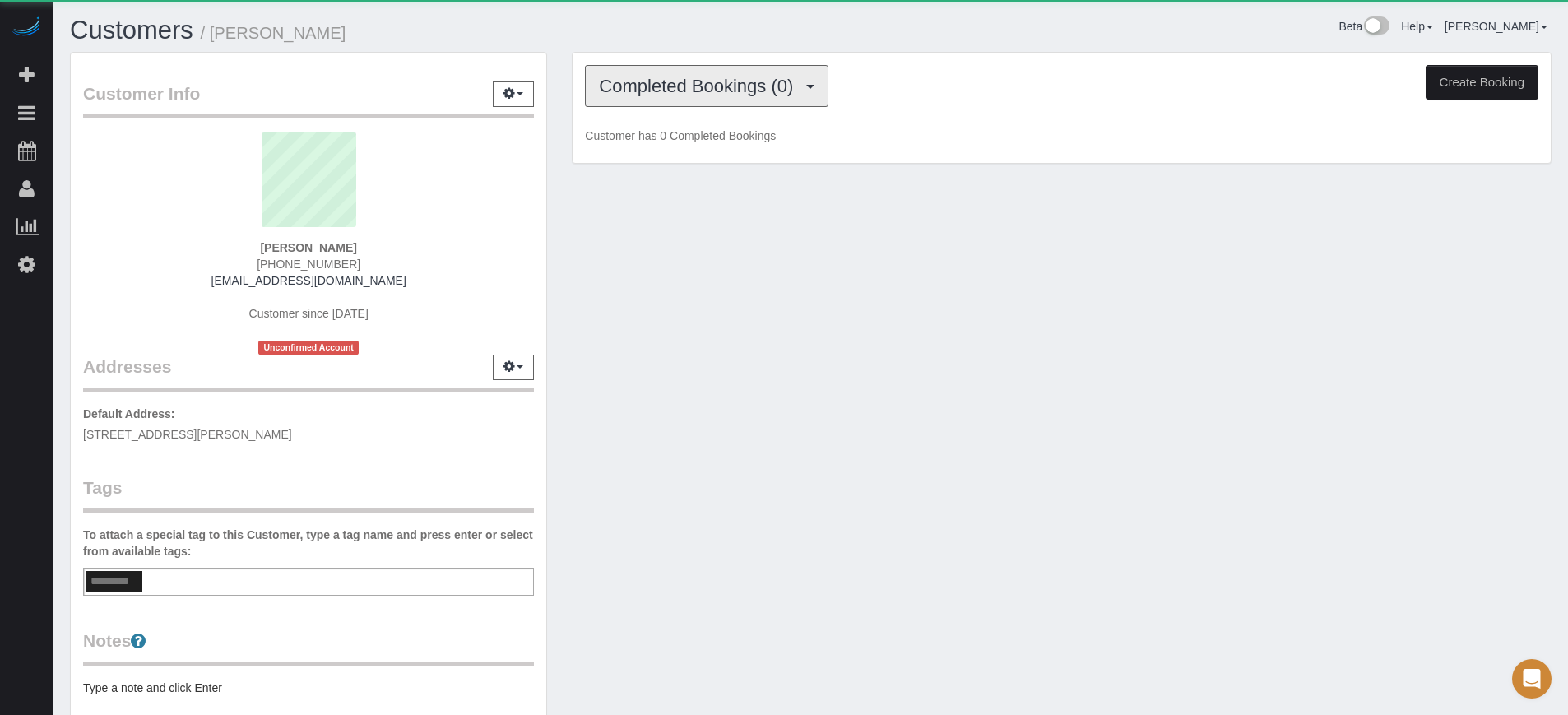
click at [703, 79] on span "Completed Bookings (0)" at bounding box center [699, 86] width 203 height 21
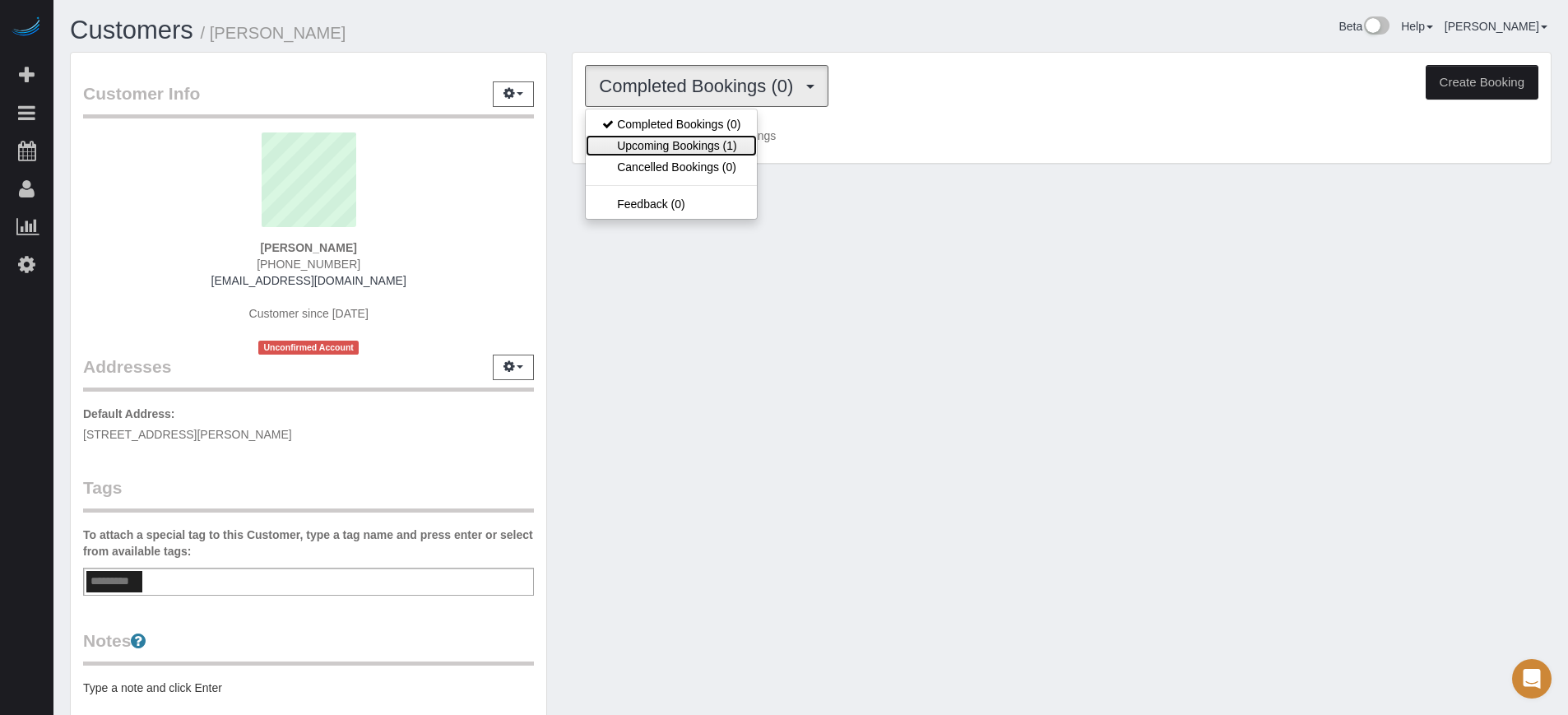
click at [729, 139] on link "Upcoming Bookings (1)" at bounding box center [671, 145] width 172 height 22
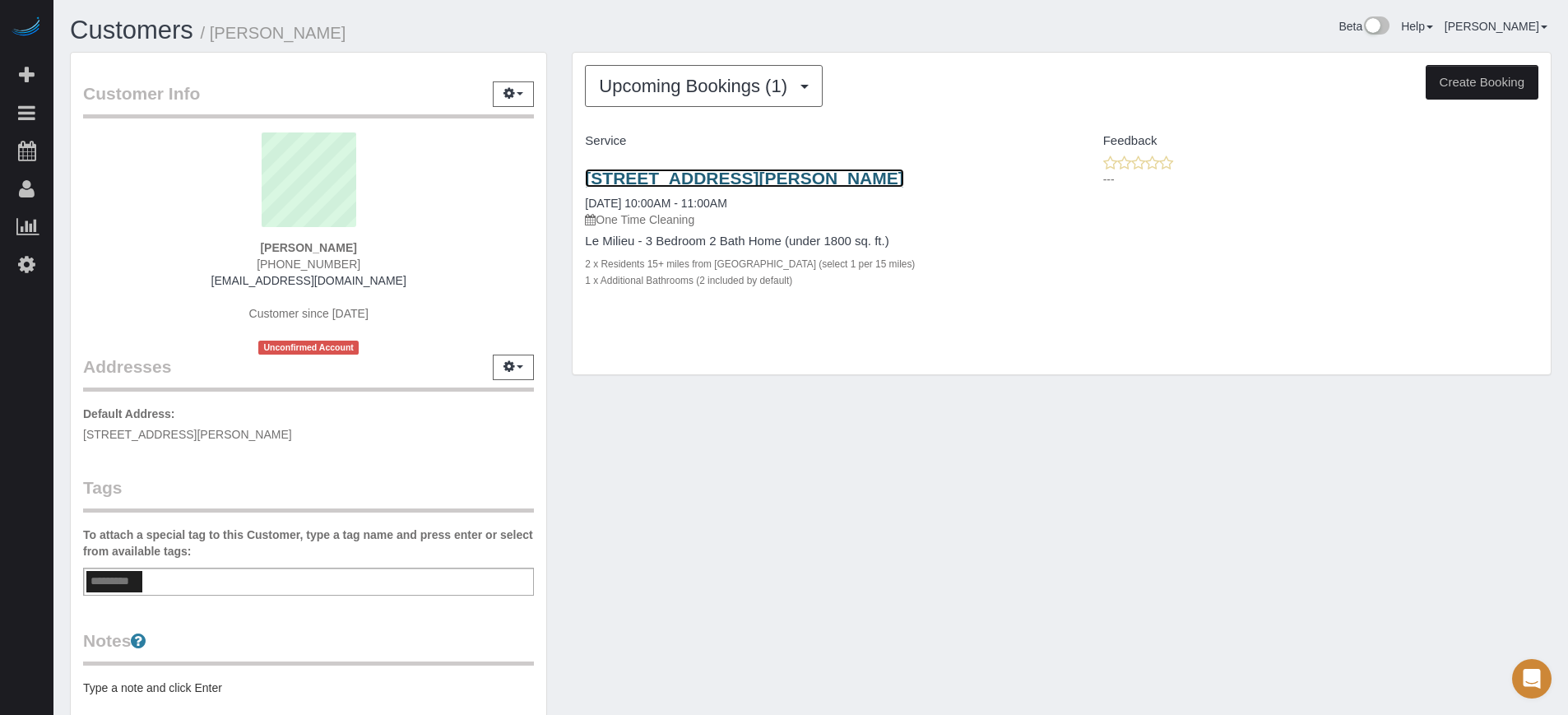
click at [741, 186] on link "8400 S Saulsbury St, Littleton, CO 80128" at bounding box center [744, 178] width 318 height 19
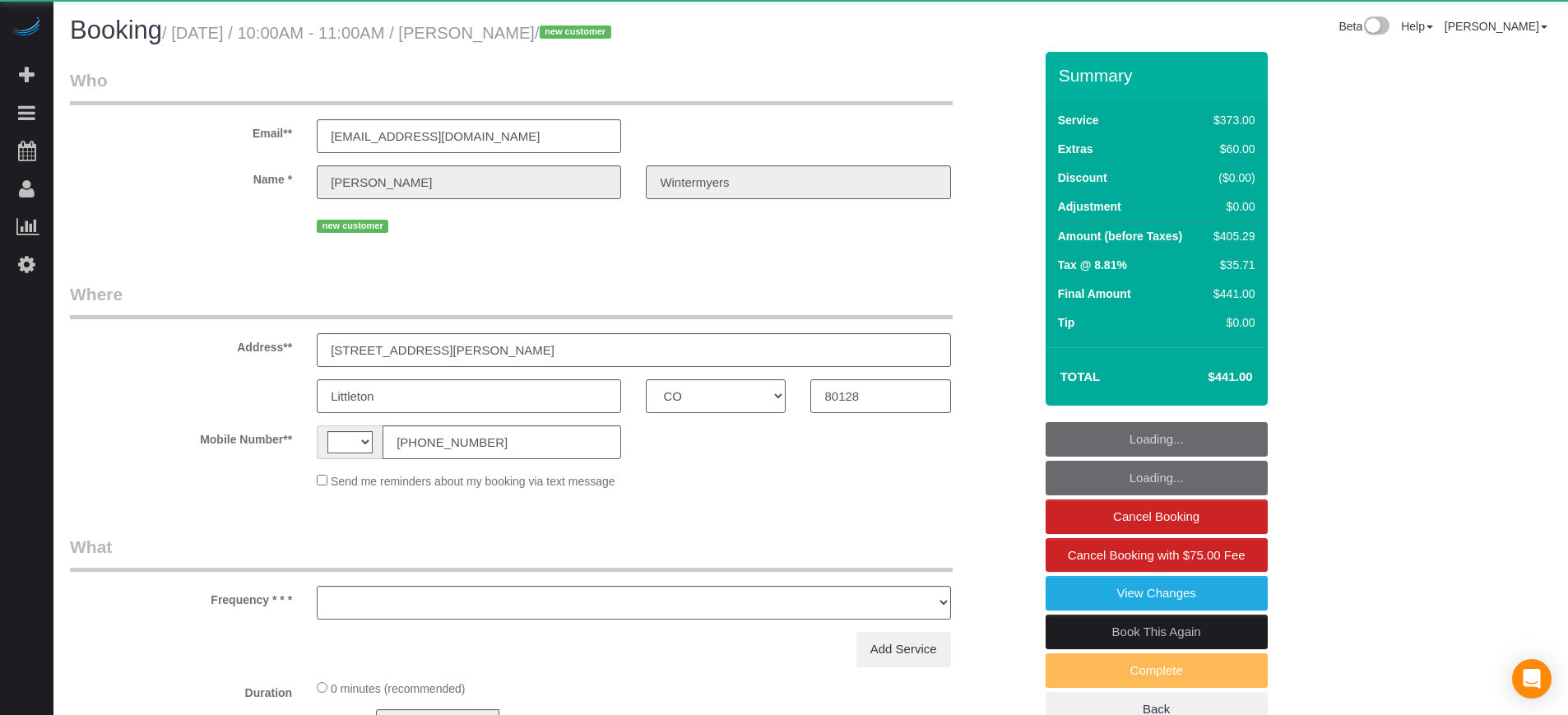
select select "CO"
select select "string:fspay-3371083d-fe85-42e0-b621-4f92ca95a68e"
select select "string:US"
select select "object:805"
select select "6"
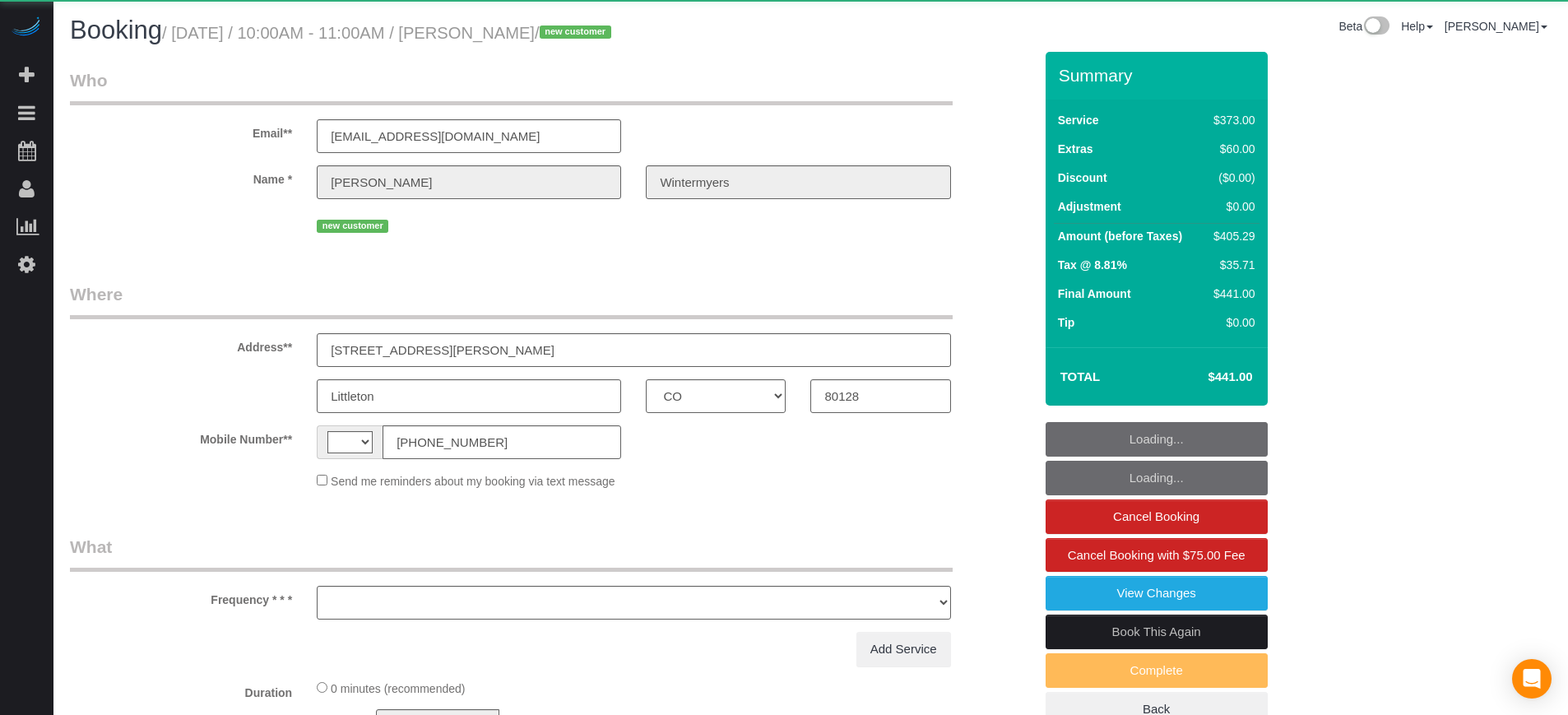
select select "spot1"
select select "number:9"
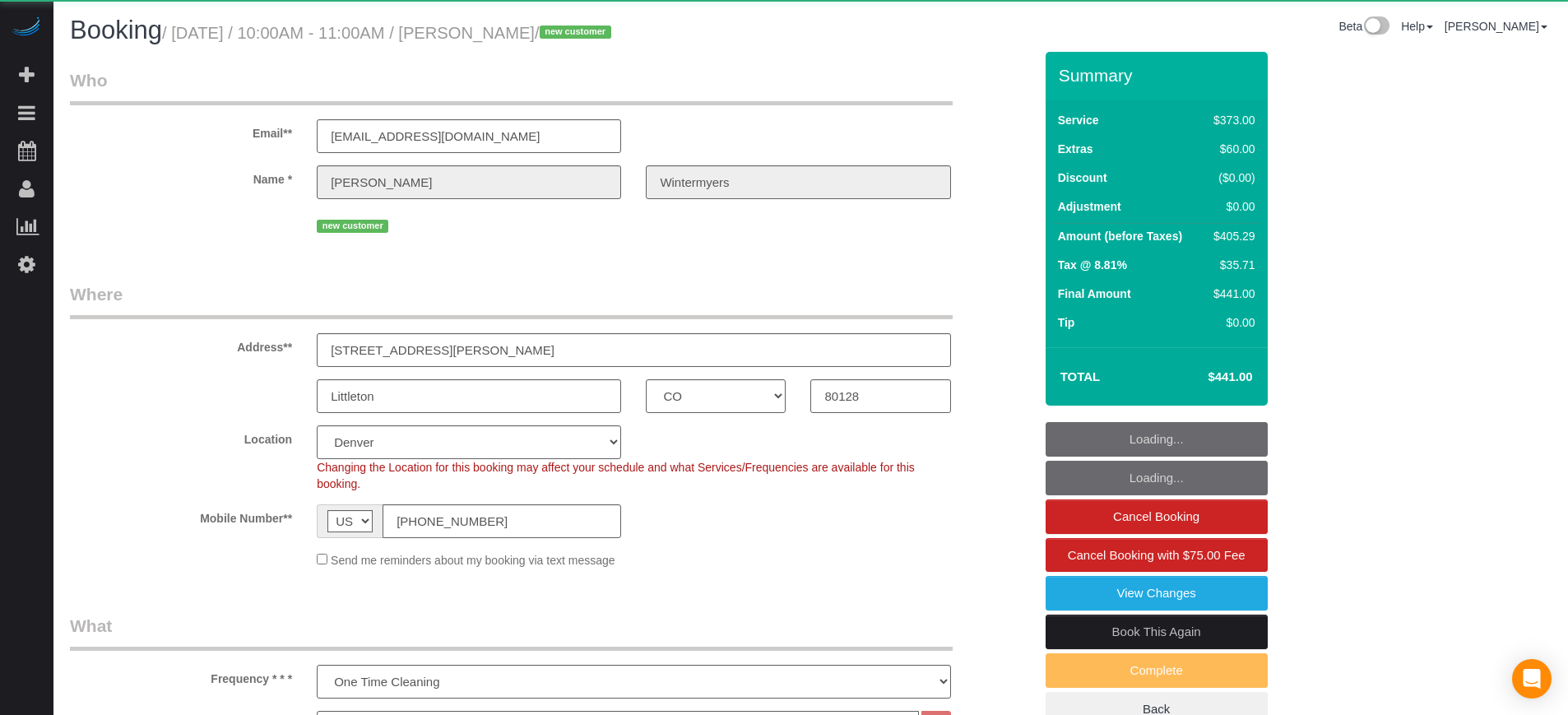
select select "spot14"
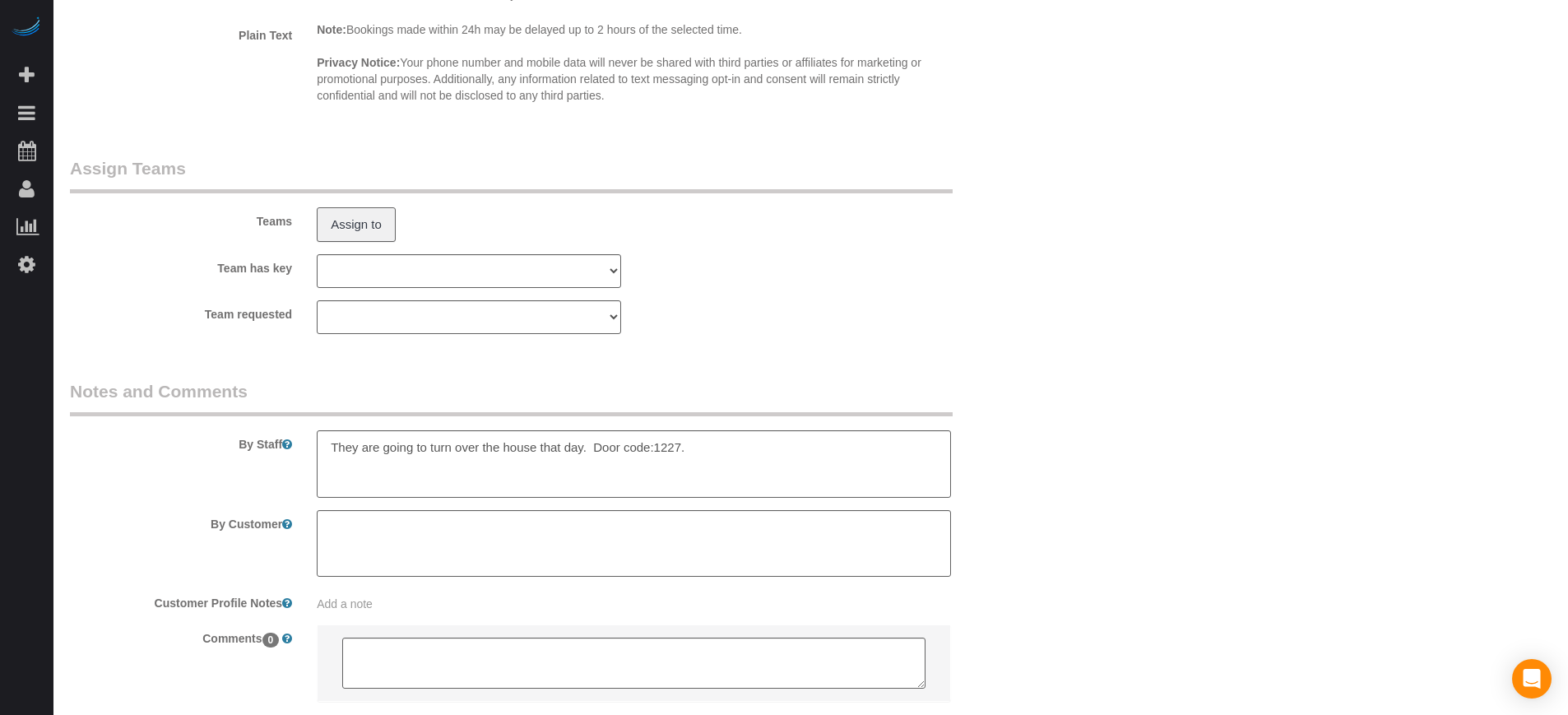
scroll to position [2674, 0]
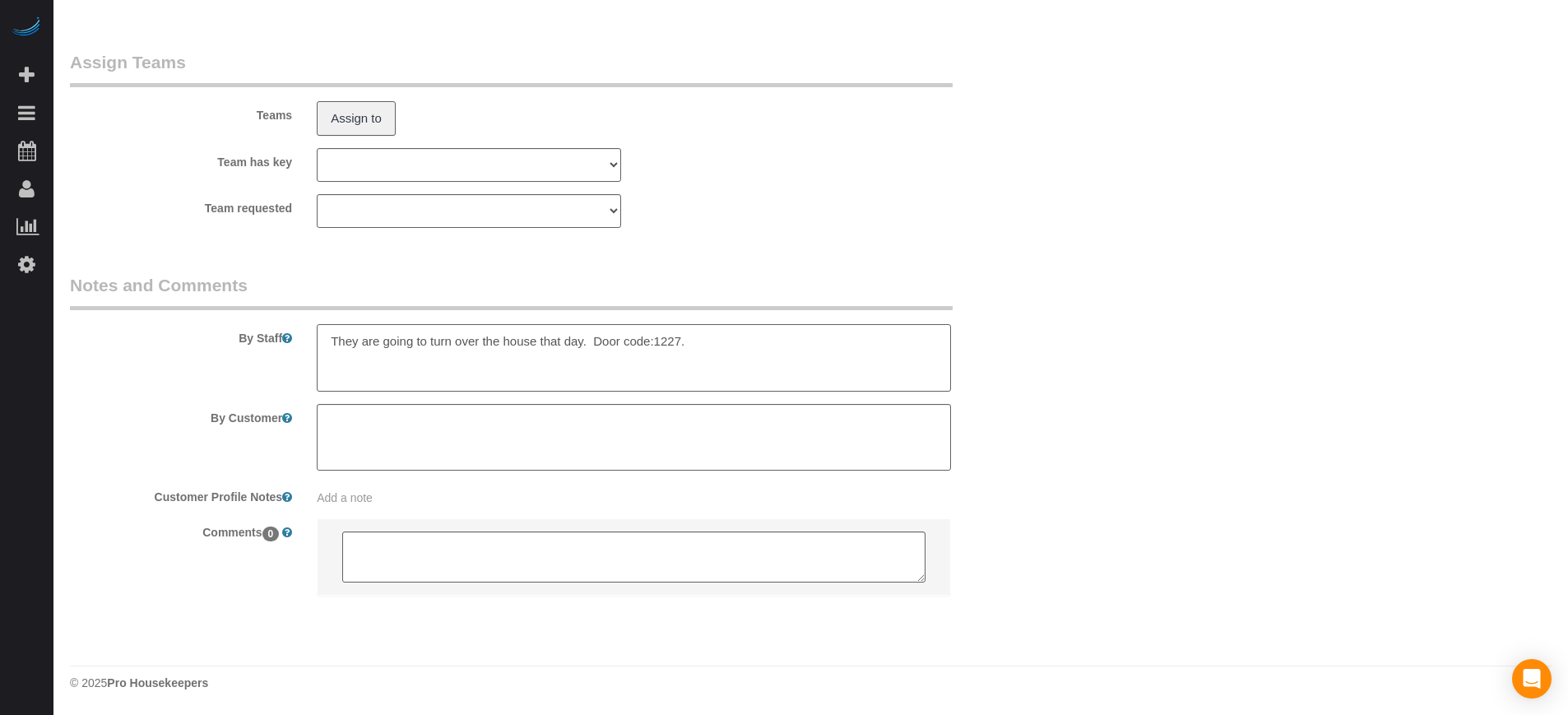
click at [758, 339] on textarea at bounding box center [633, 358] width 633 height 68
type textarea "They are going to turn over the house that day. Door code:1227. $275"
click at [171, 381] on div "By Staff" at bounding box center [551, 333] width 988 height 119
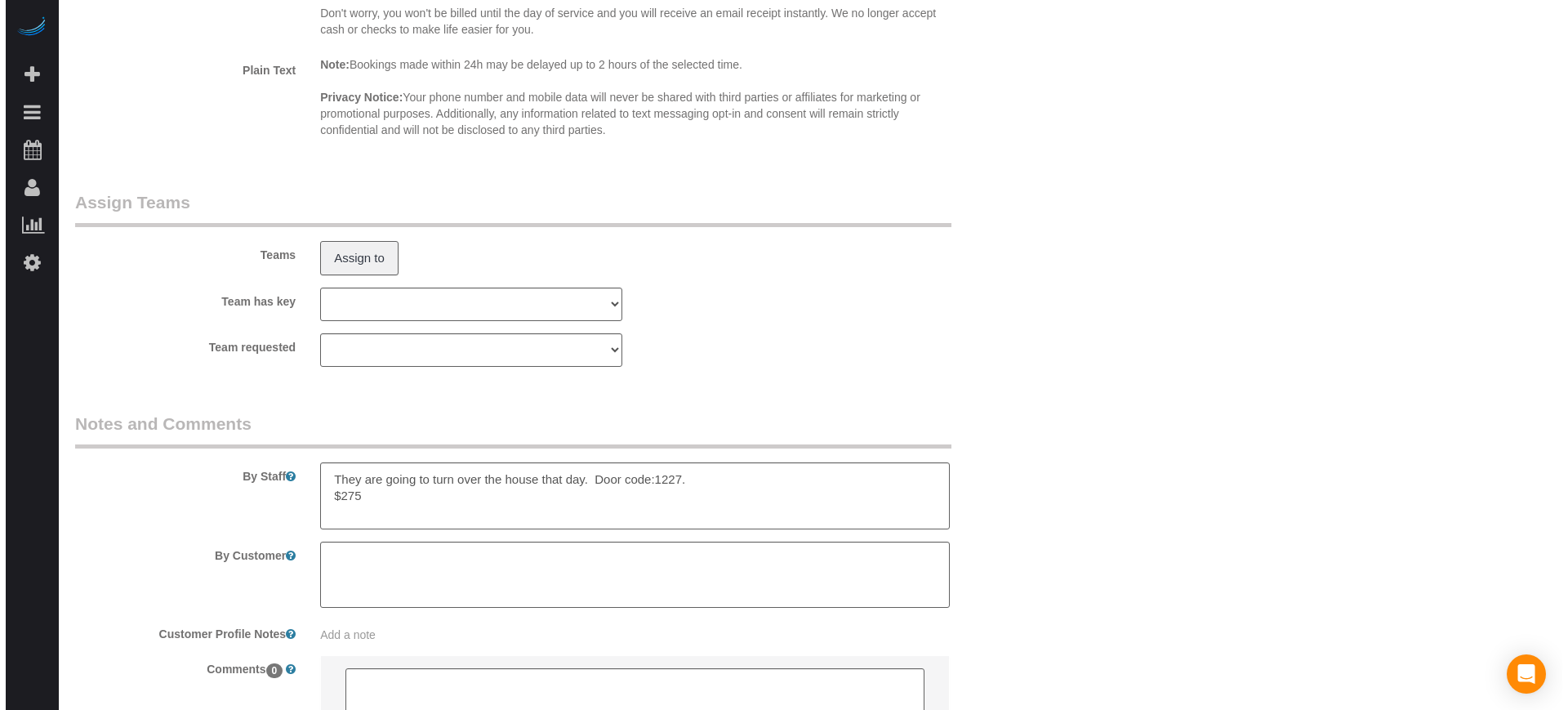
scroll to position [2350, 0]
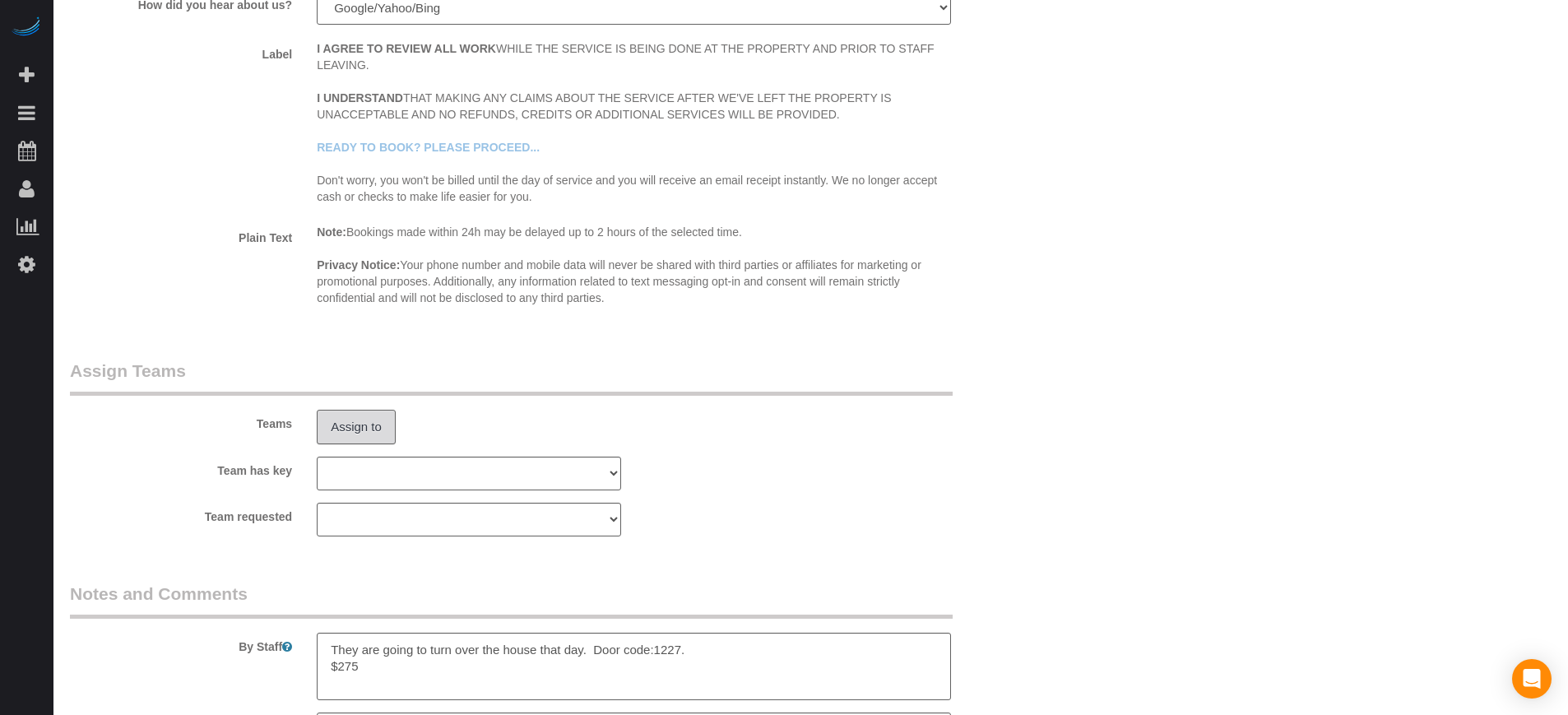
click at [359, 429] on button "Assign to" at bounding box center [356, 427] width 79 height 35
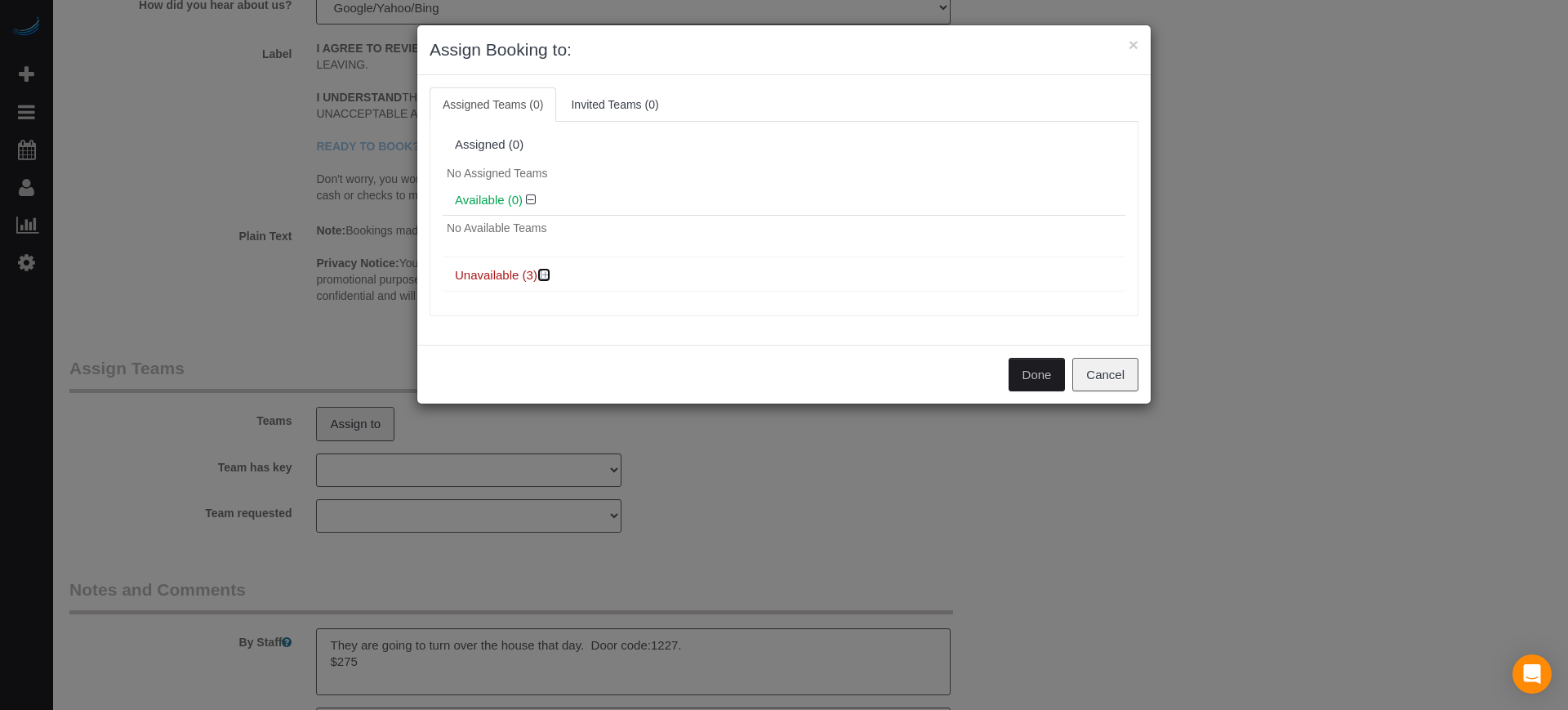
click at [545, 272] on icon at bounding box center [545, 274] width 9 height 12
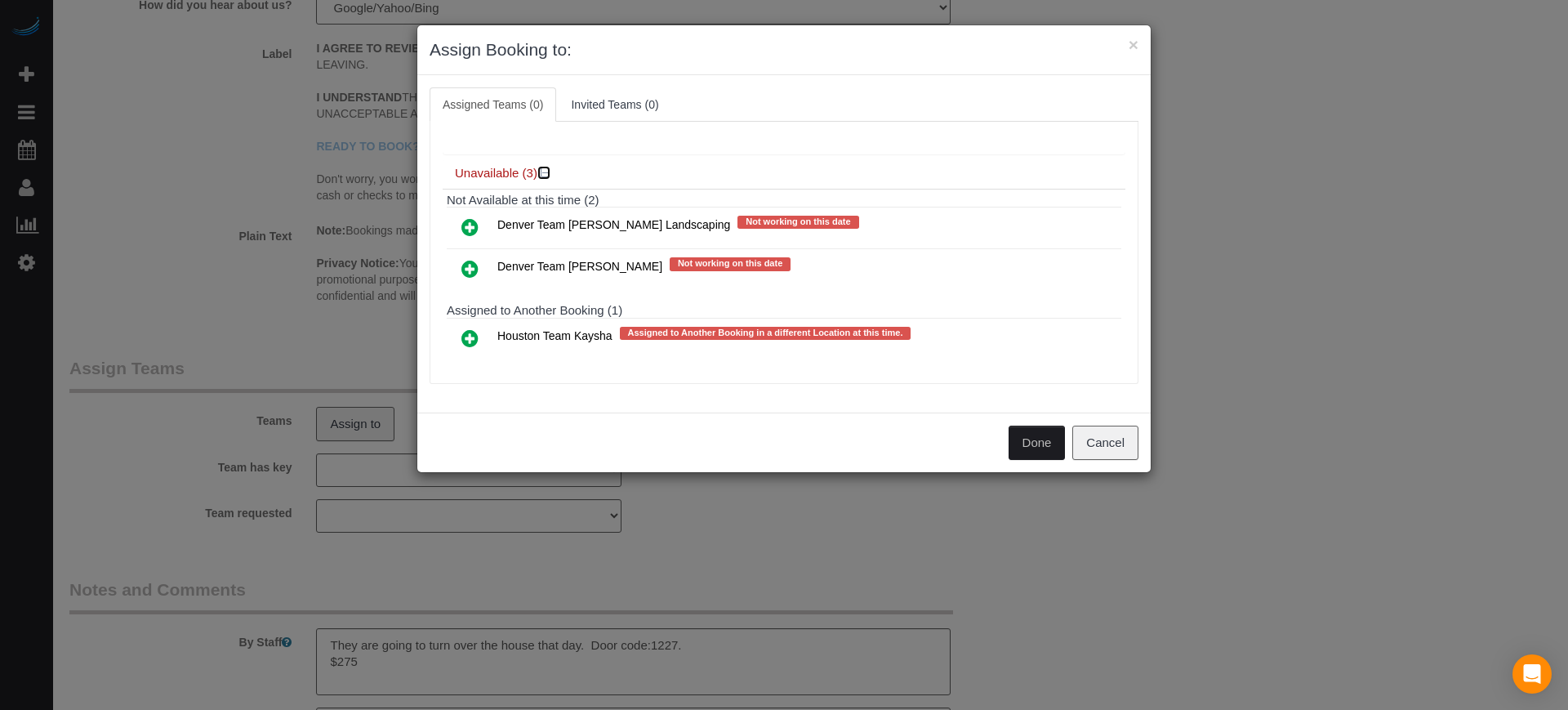
scroll to position [0, 0]
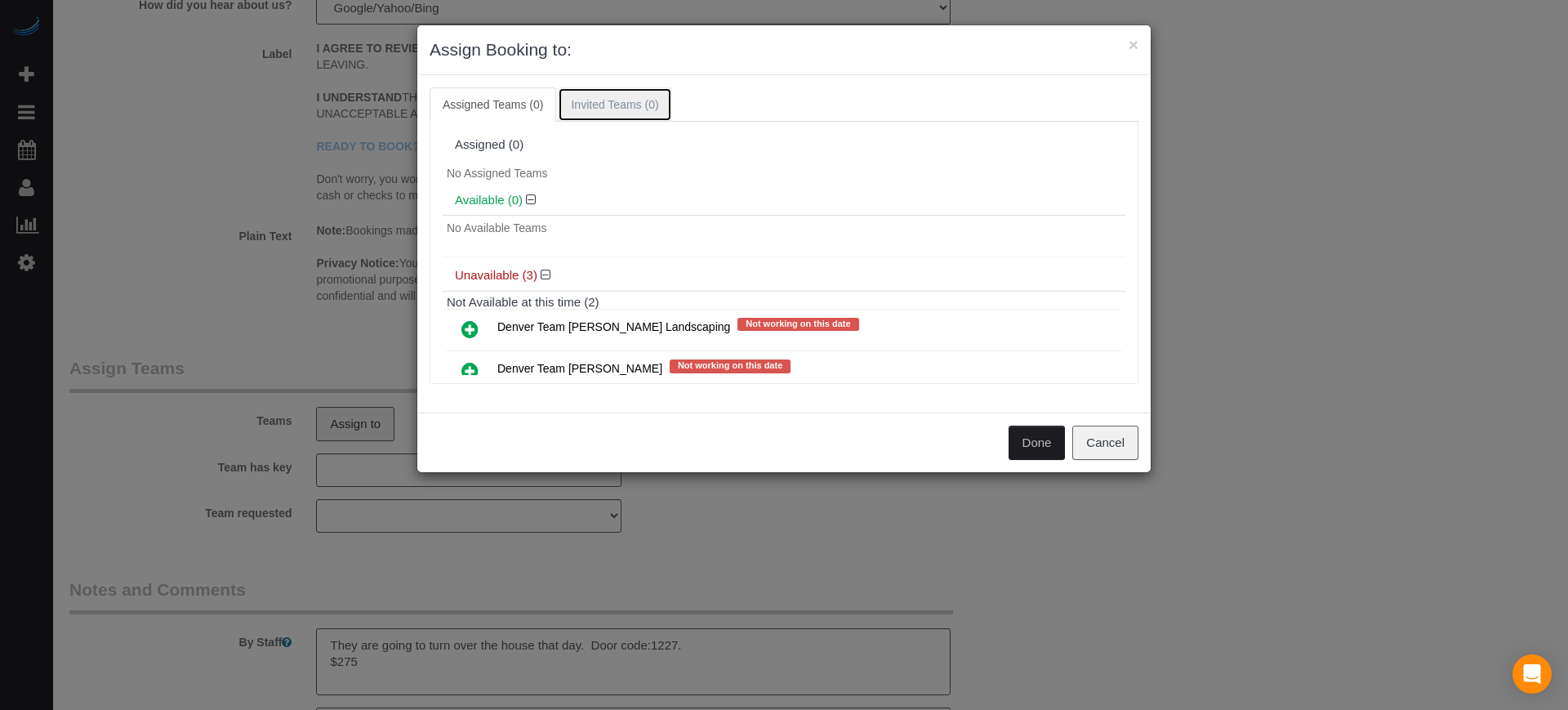
click at [572, 109] on link "Invited Teams (0)" at bounding box center [614, 104] width 113 height 35
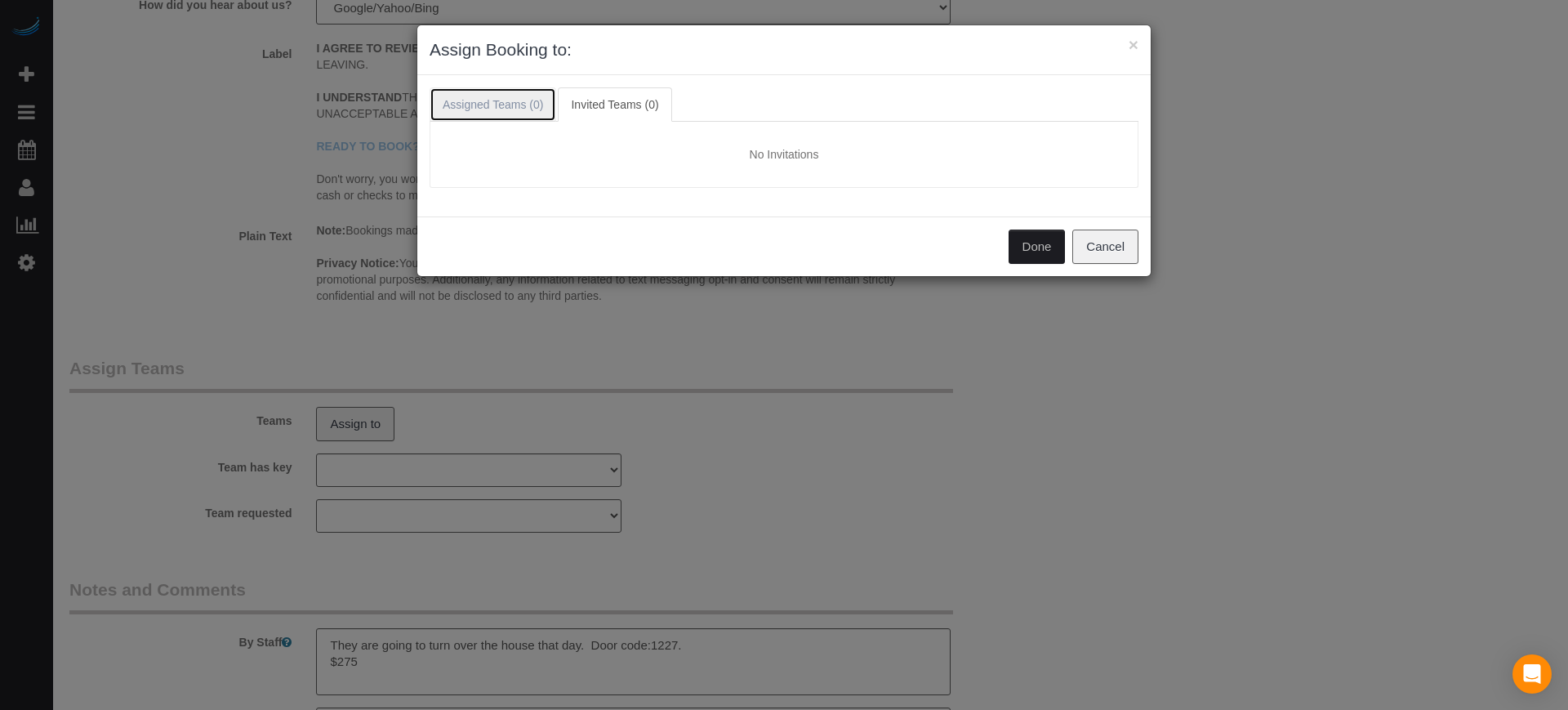
click at [505, 109] on link "Assigned Teams (0)" at bounding box center [492, 104] width 126 height 35
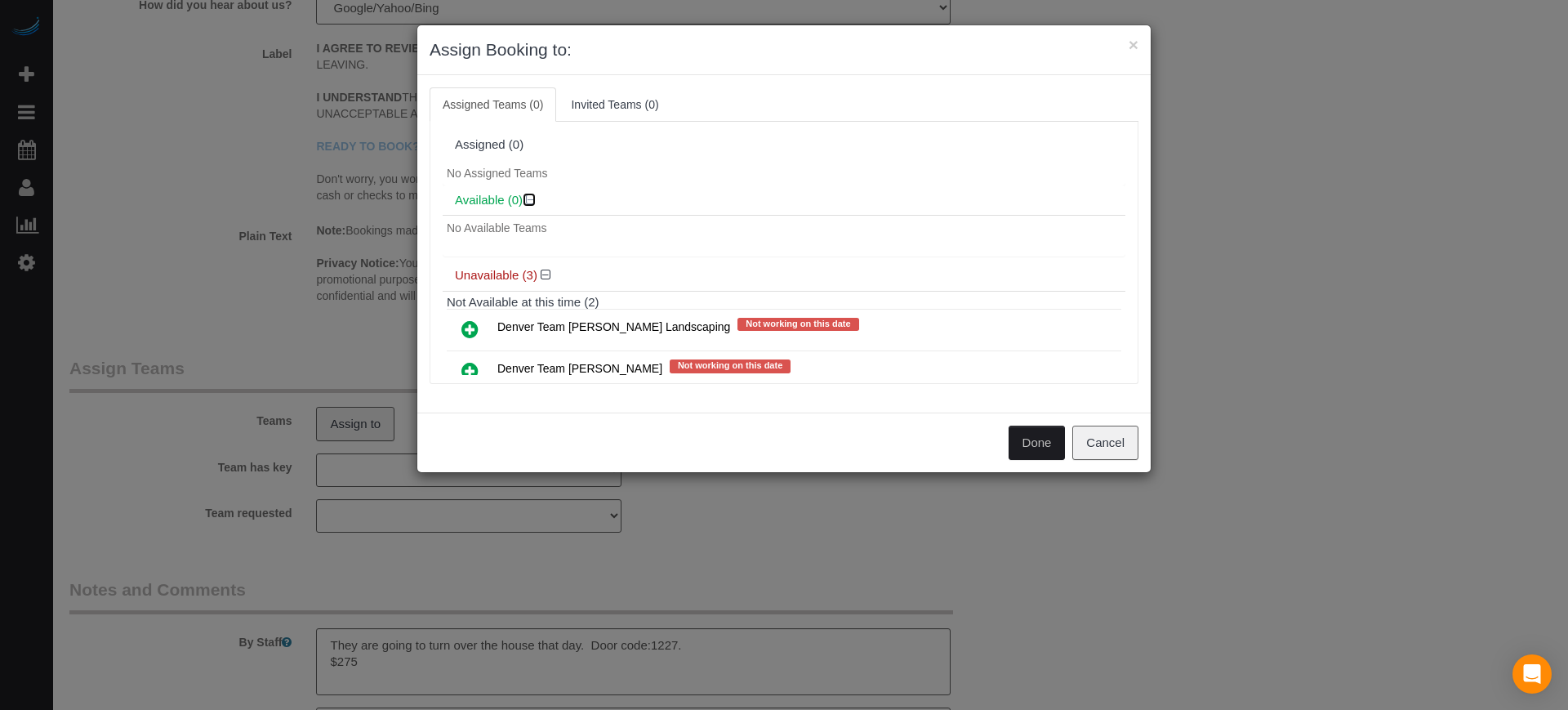
click at [533, 200] on icon at bounding box center [530, 199] width 9 height 12
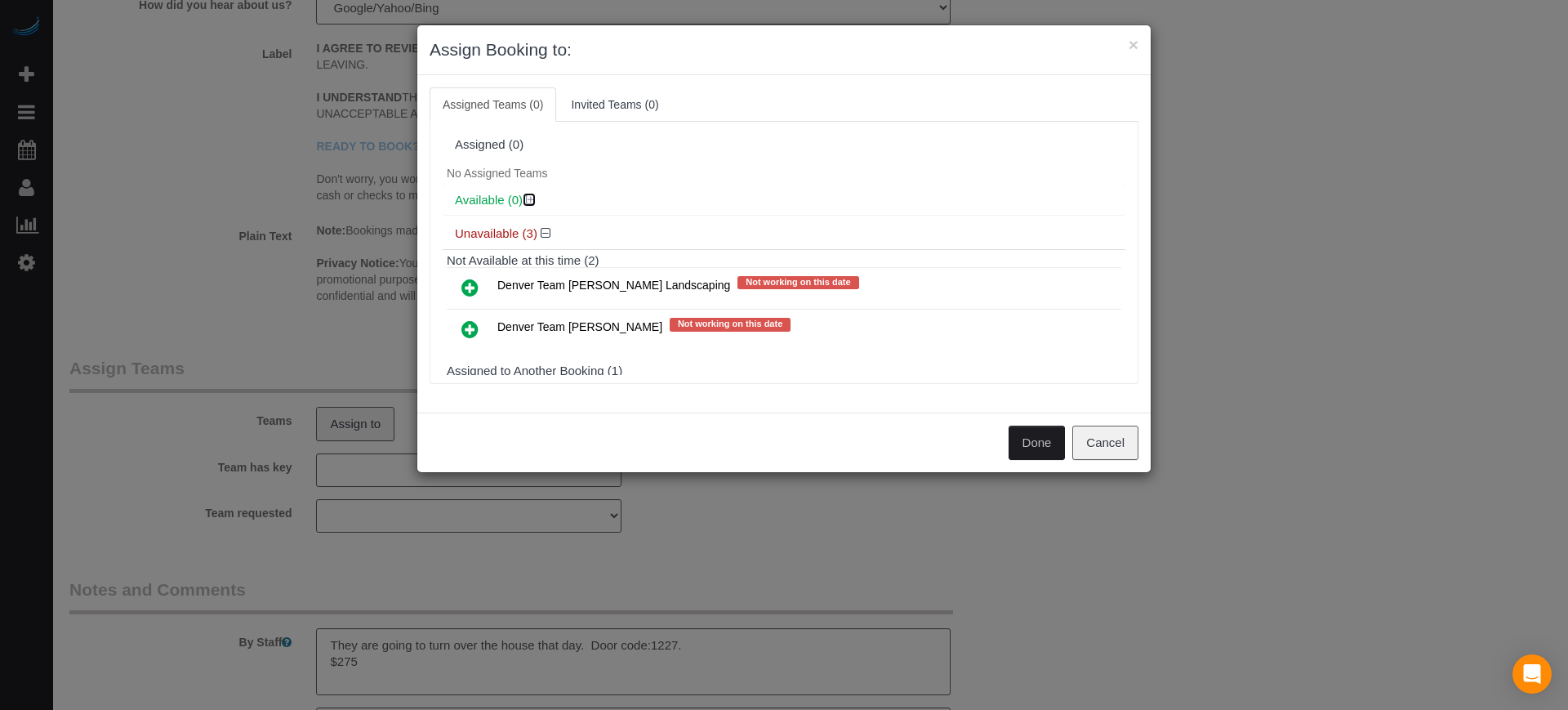
click at [533, 200] on icon at bounding box center [530, 199] width 9 height 12
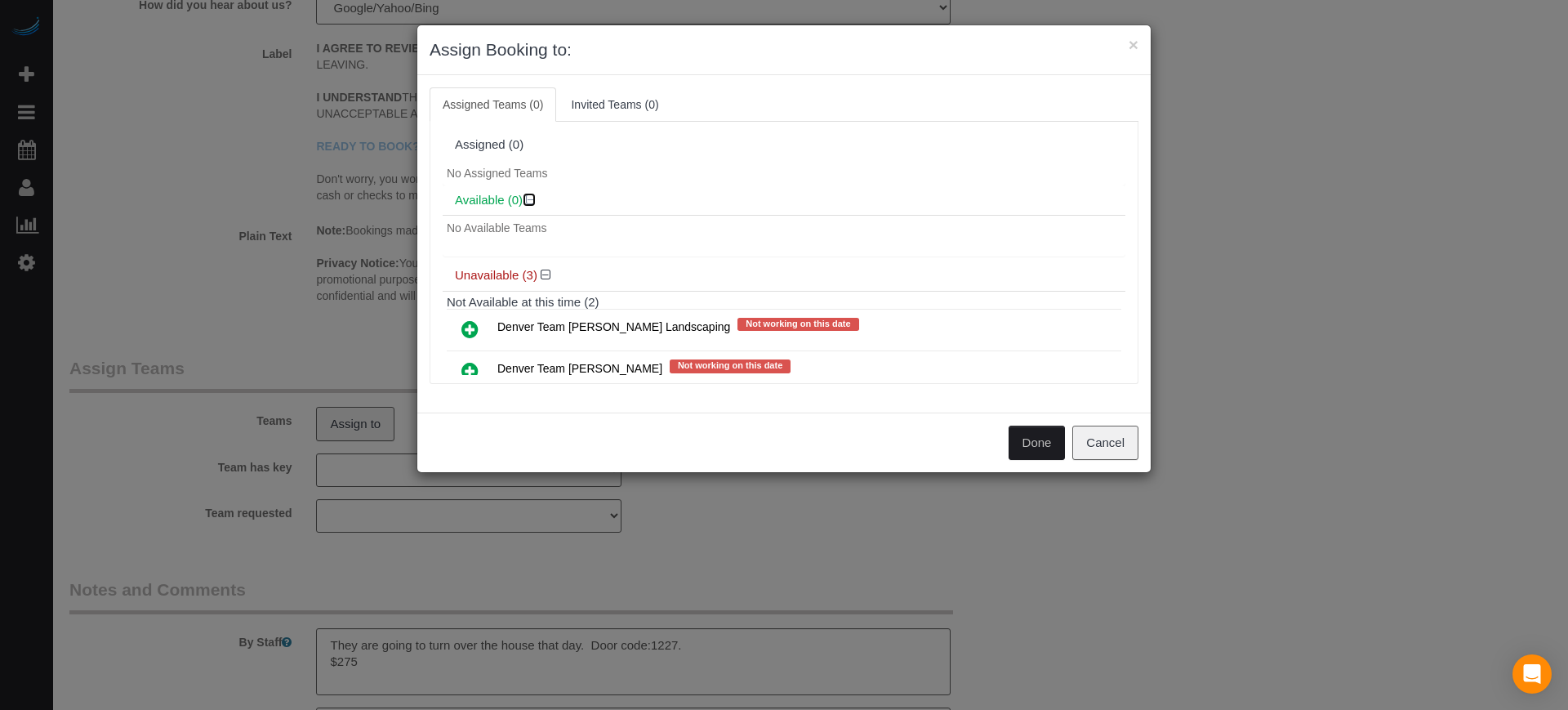
click at [533, 200] on icon at bounding box center [530, 199] width 9 height 12
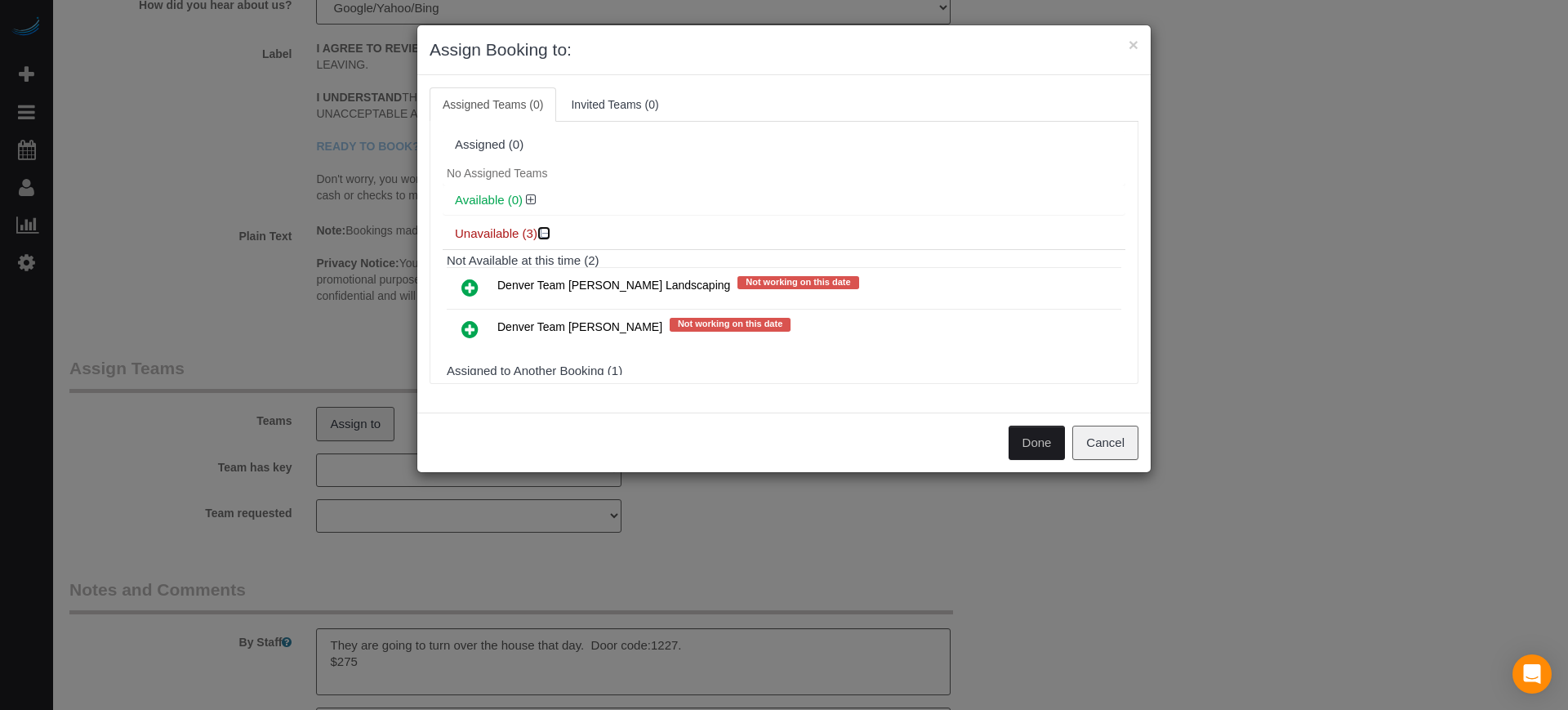
click at [547, 235] on icon at bounding box center [545, 233] width 9 height 12
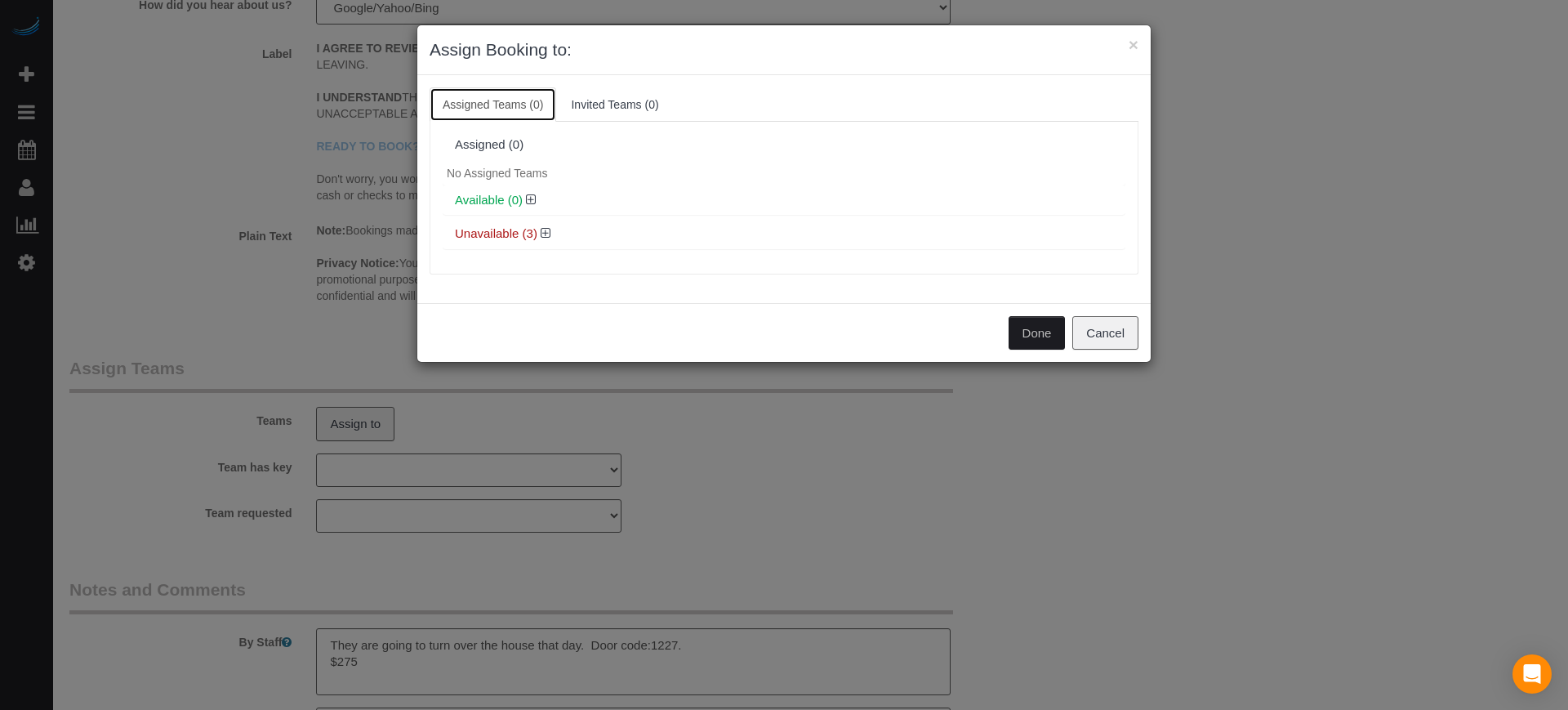
click at [507, 101] on link "Assigned Teams (0)" at bounding box center [492, 104] width 126 height 35
click at [1098, 337] on button "Cancel" at bounding box center [1105, 333] width 66 height 35
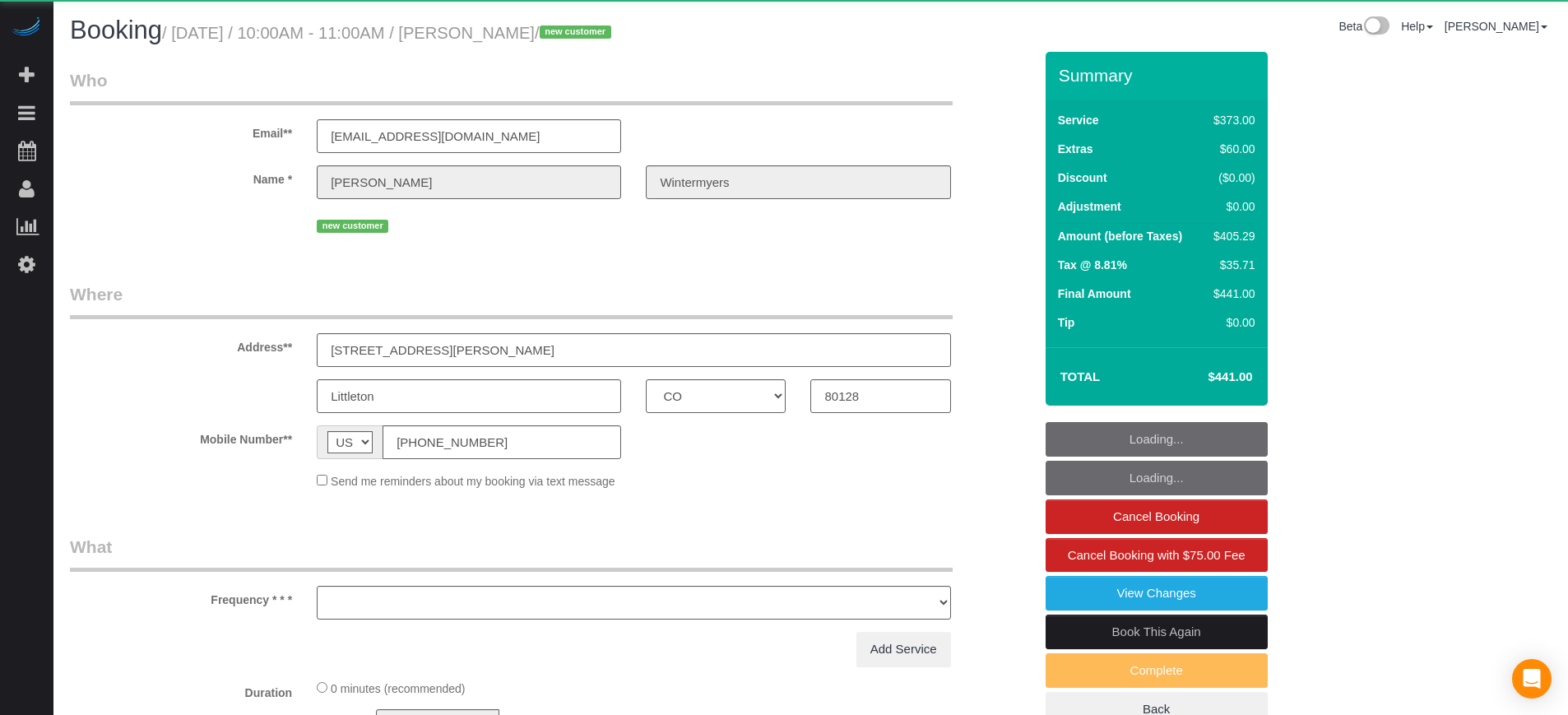
select select "CO"
select select "string:fspay-3371083d-fe85-42e0-b621-4f92ca95a68e"
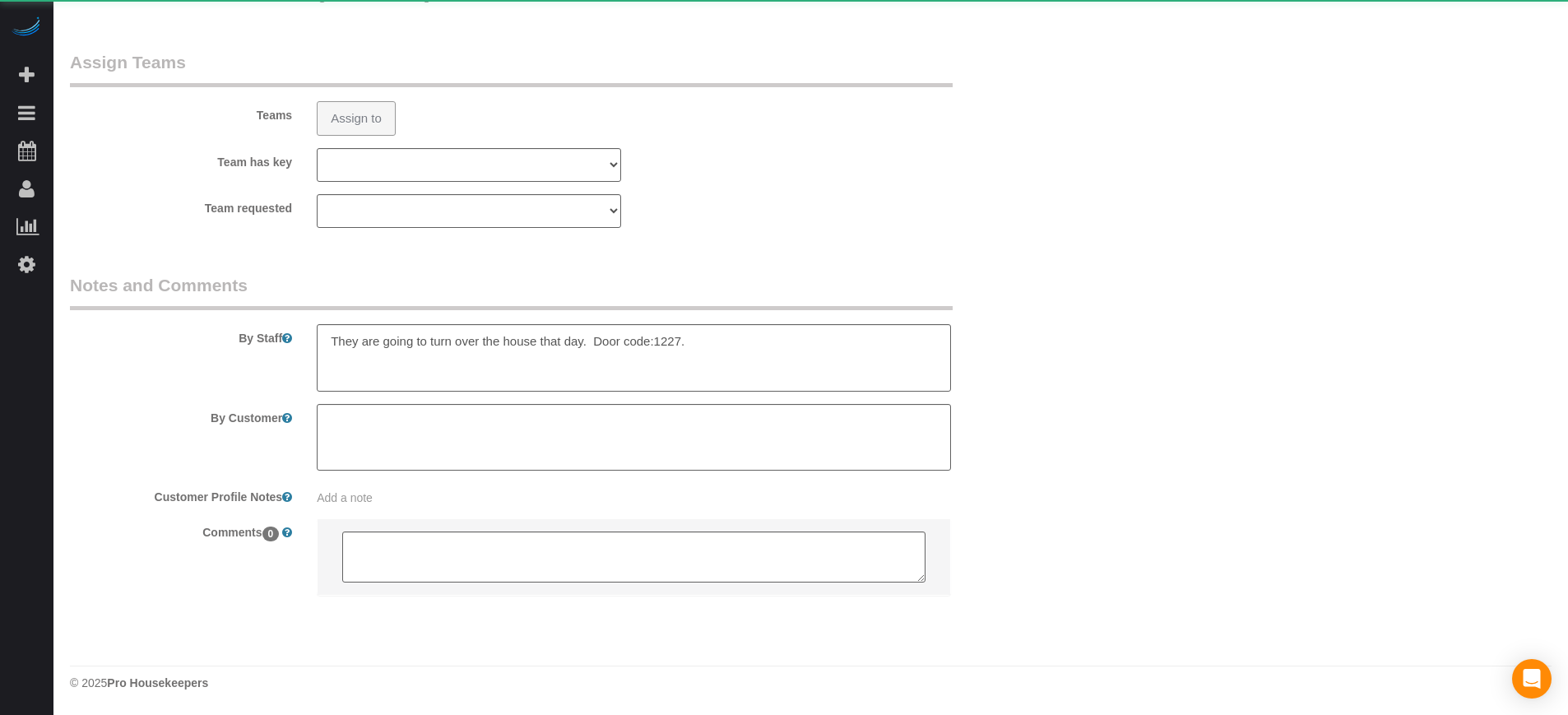
select select "object:676"
select select "6"
select select "spot1"
select select "number:9"
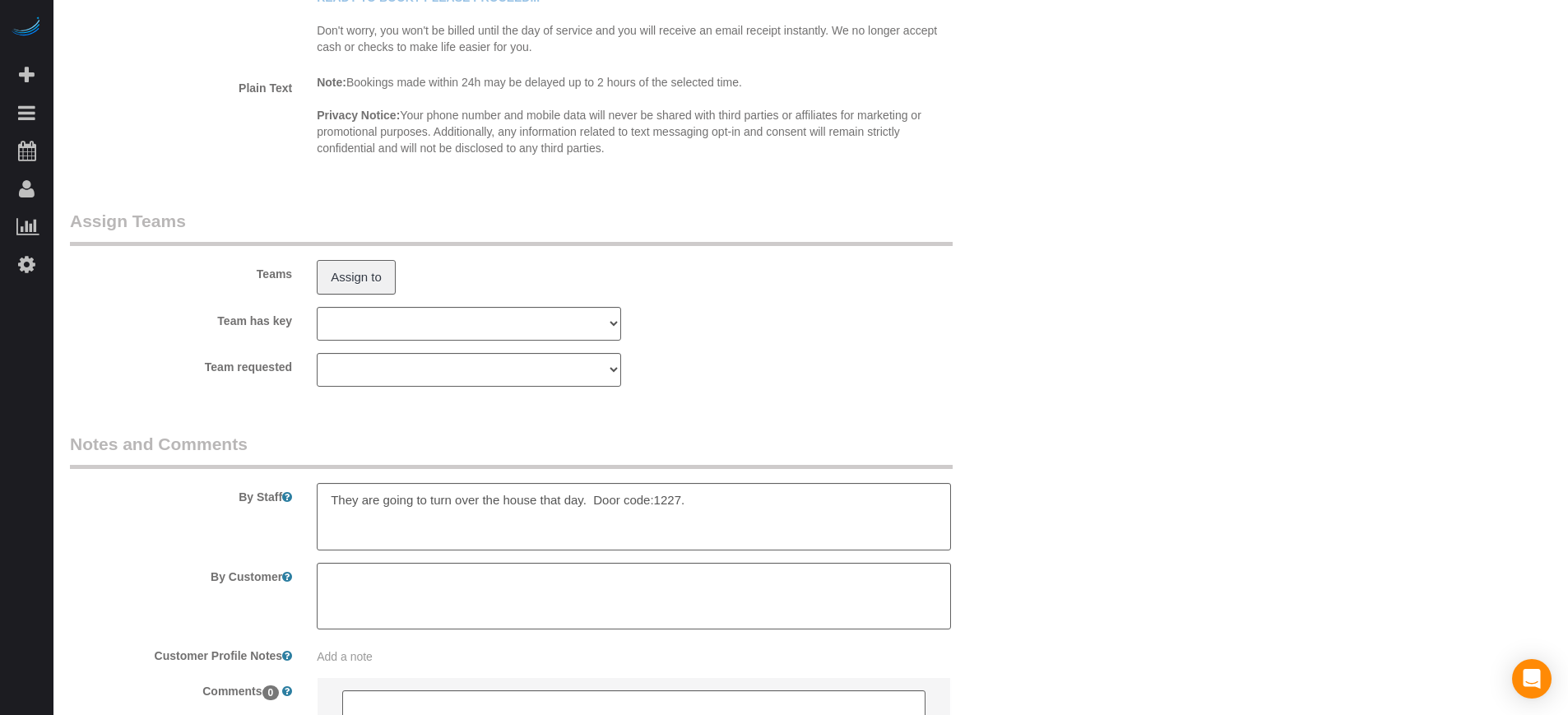
scroll to position [2105, 0]
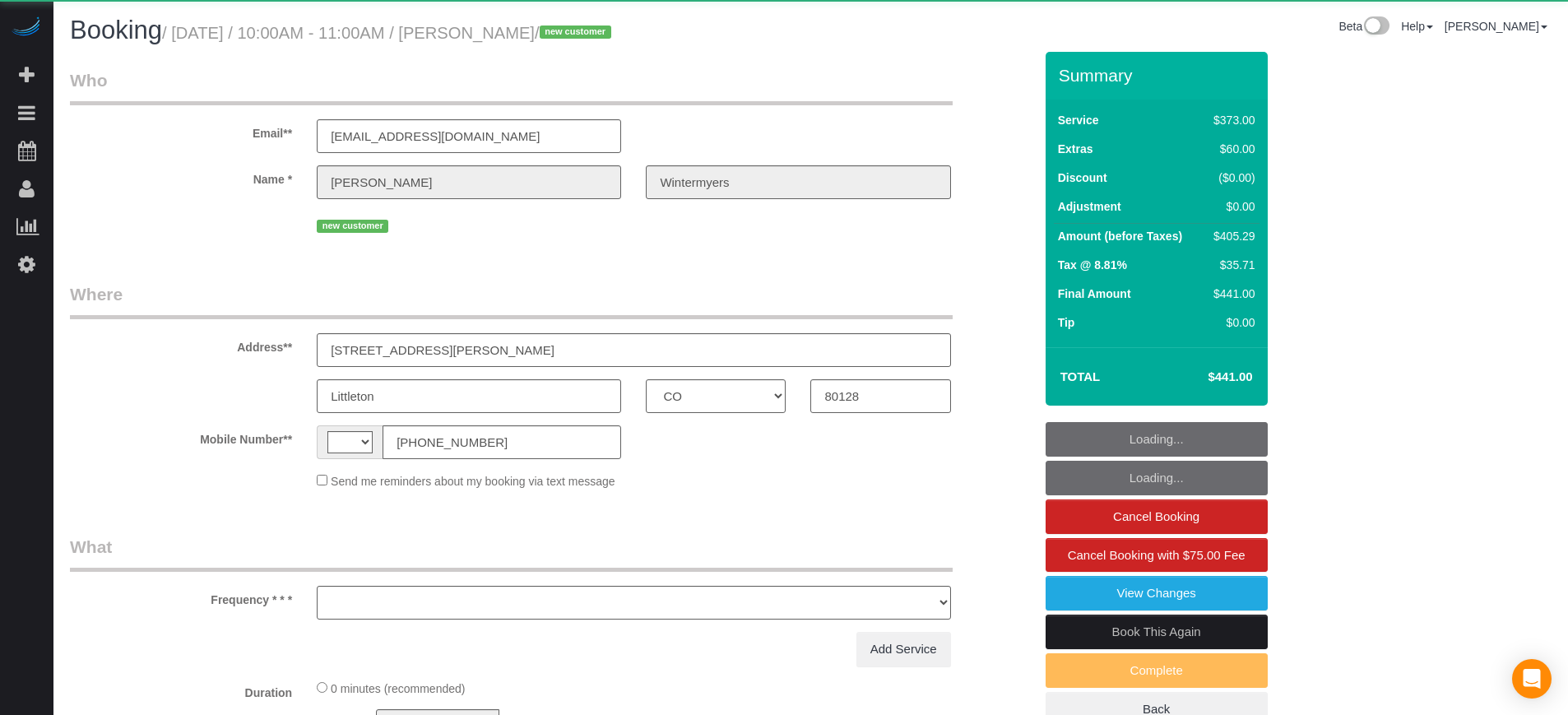
select select "CO"
select select "string:[GEOGRAPHIC_DATA]"
select select "object:595"
select select "string:fspay-3371083d-fe85-42e0-b621-4f92ca95a68e"
select select "spot1"
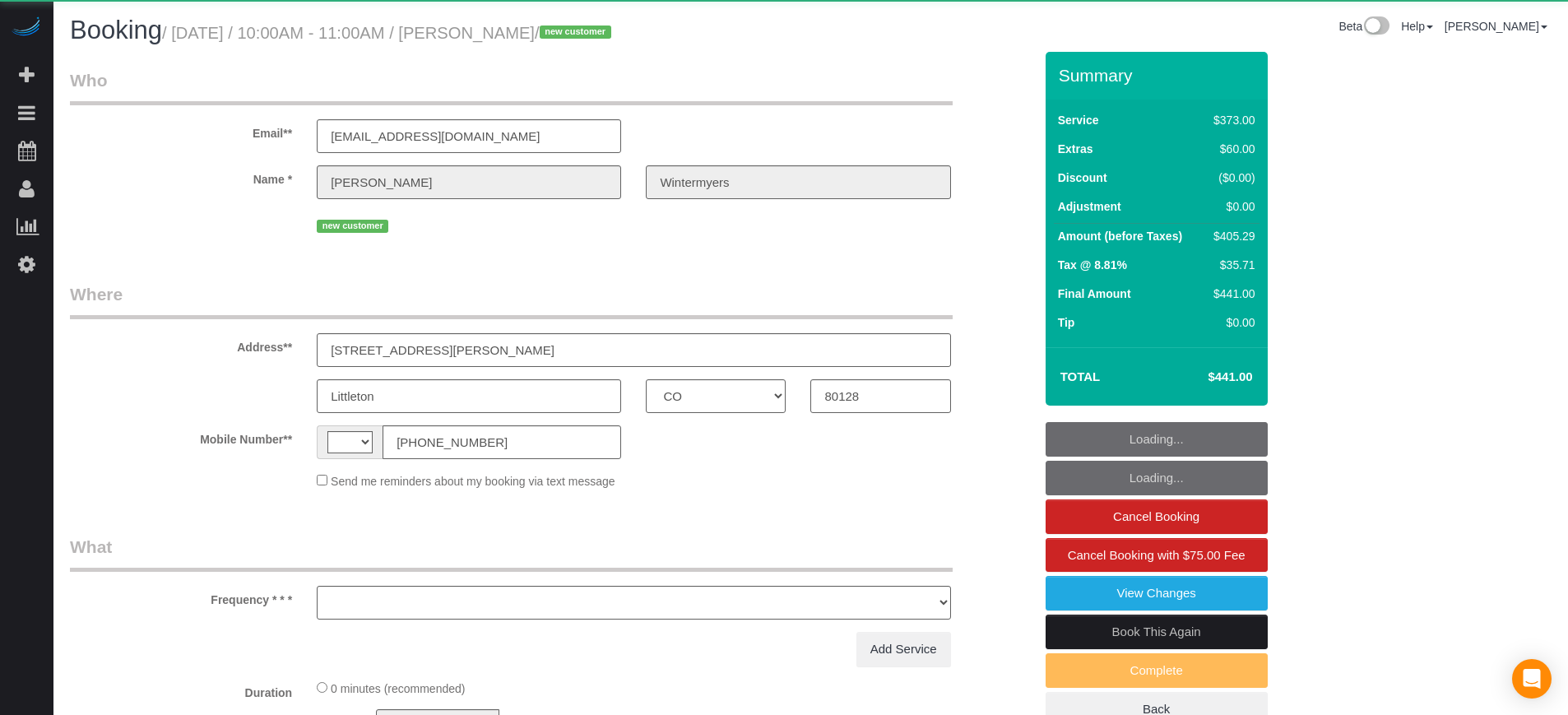
select select "number:9"
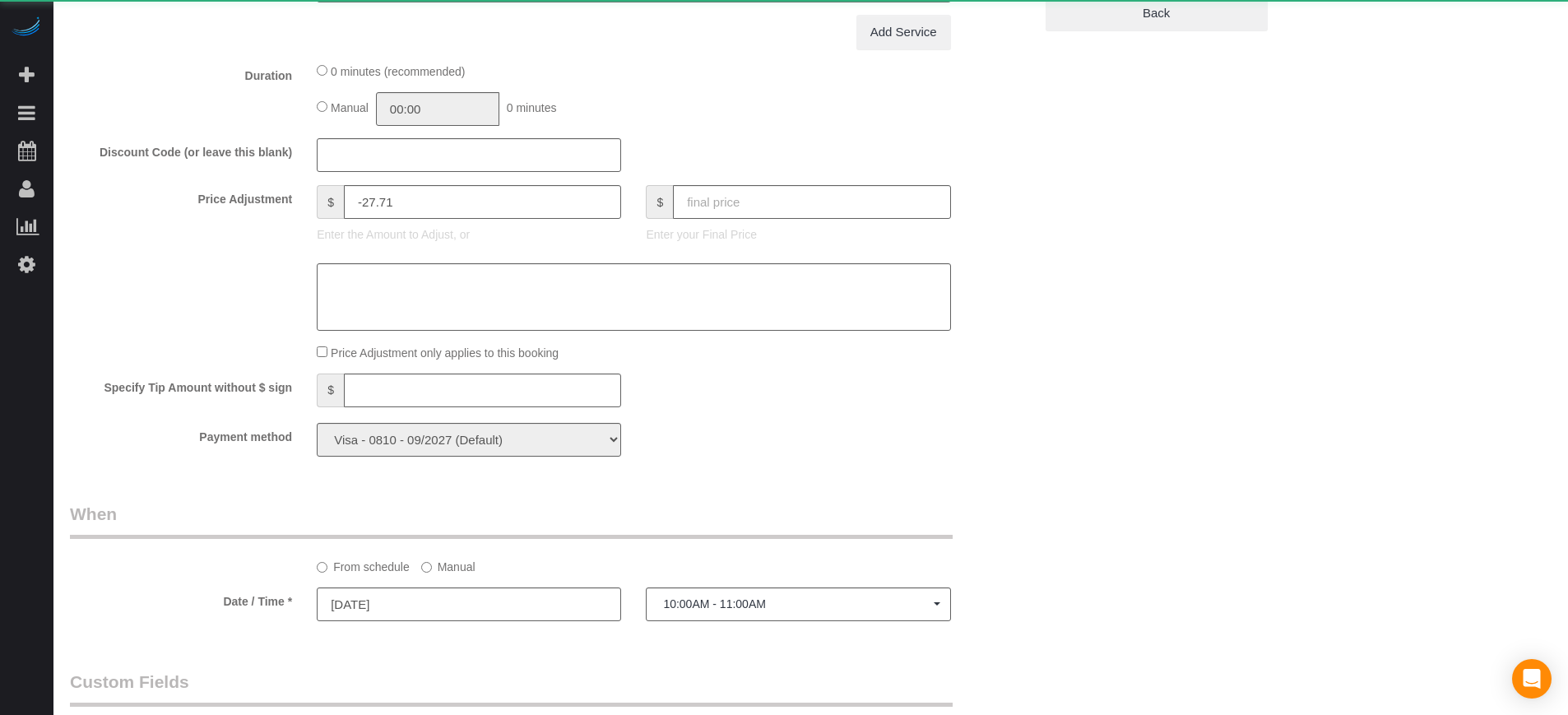
select select "object:681"
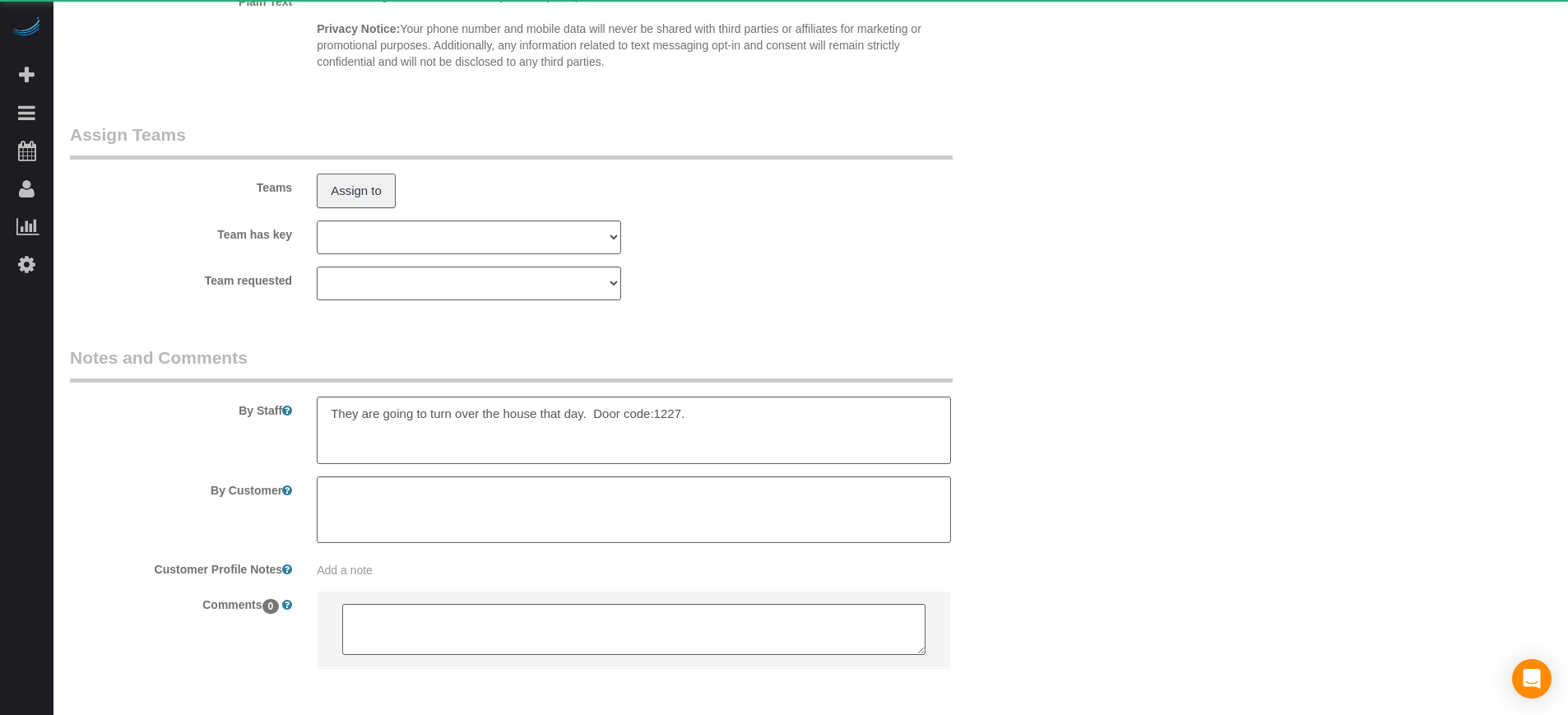
select select "6"
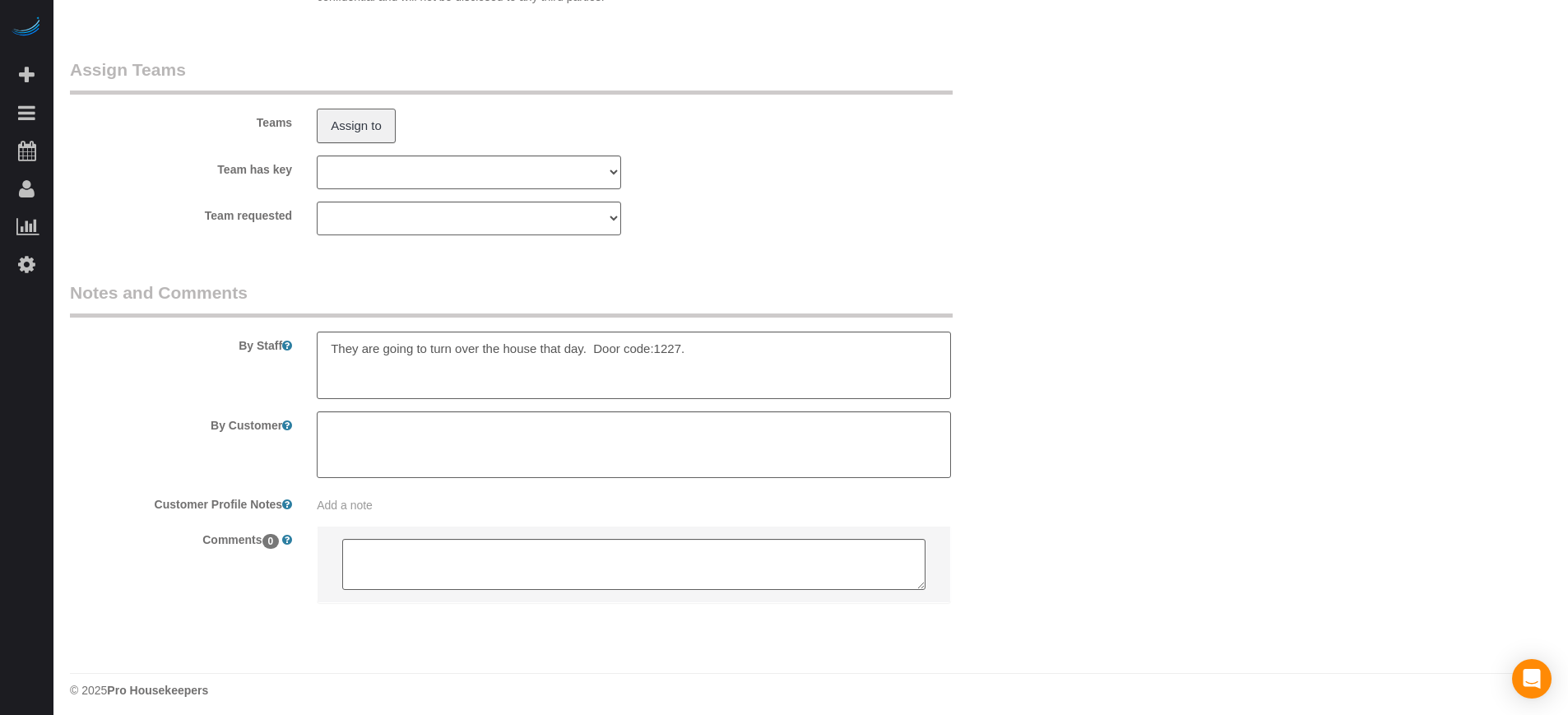
scroll to position [2674, 0]
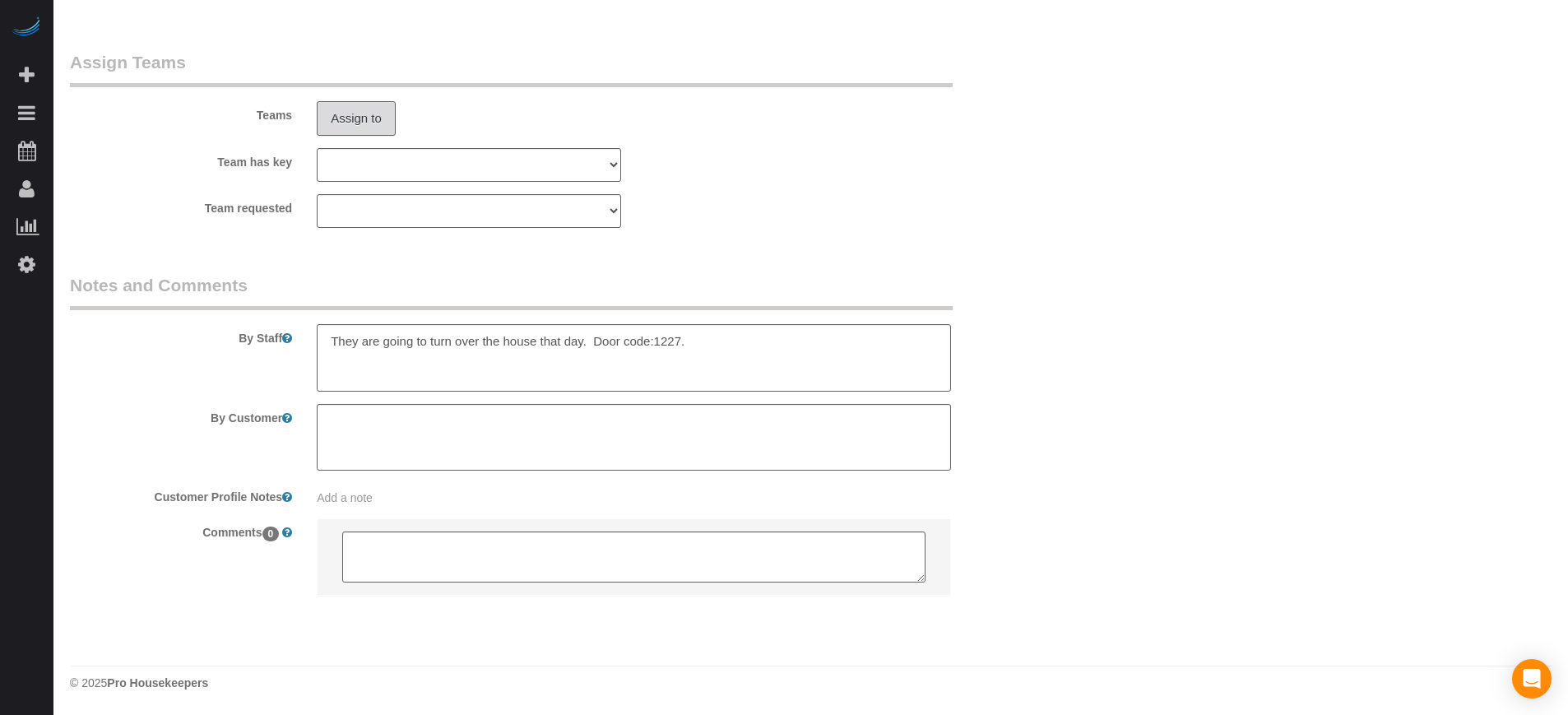
click at [362, 124] on button "Assign to" at bounding box center [356, 118] width 79 height 35
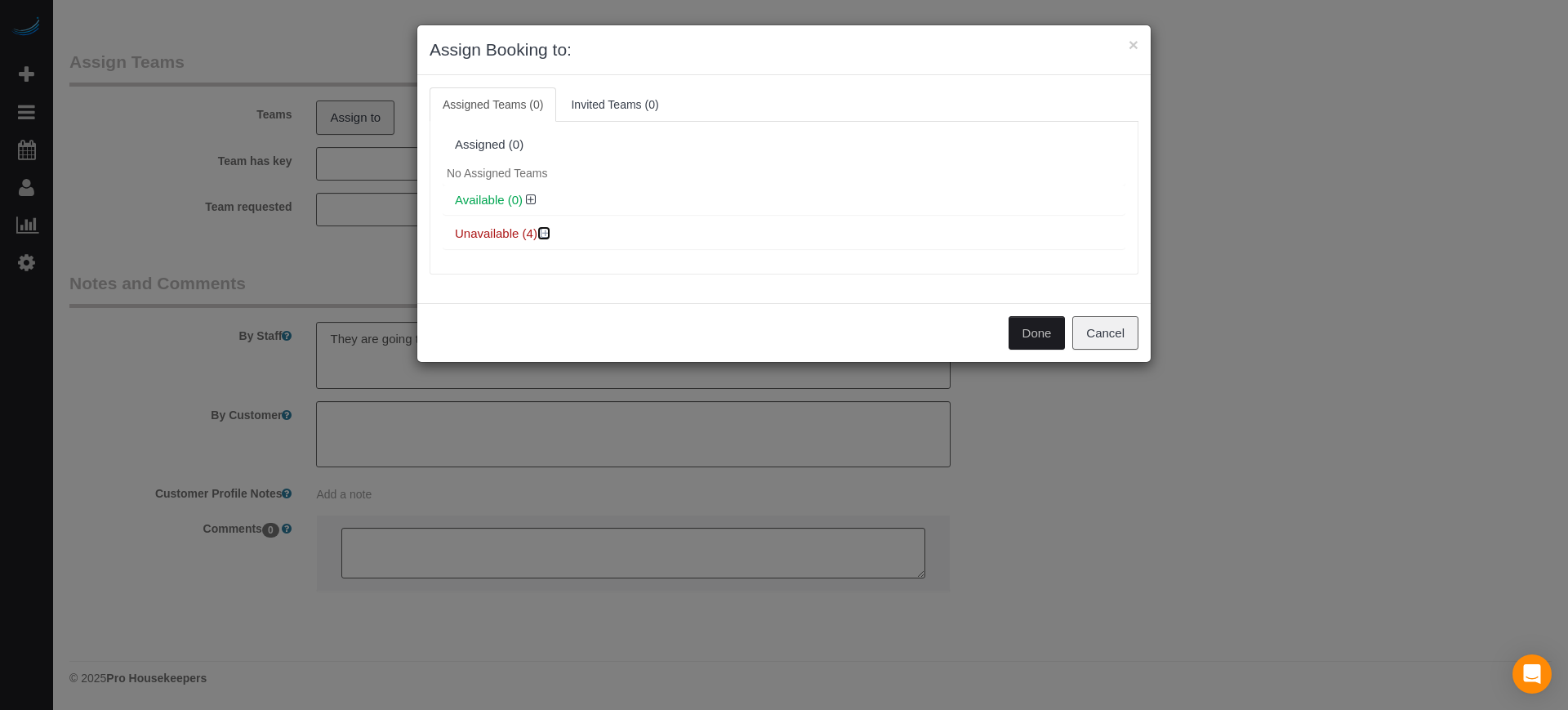
click at [547, 231] on icon at bounding box center [545, 233] width 9 height 12
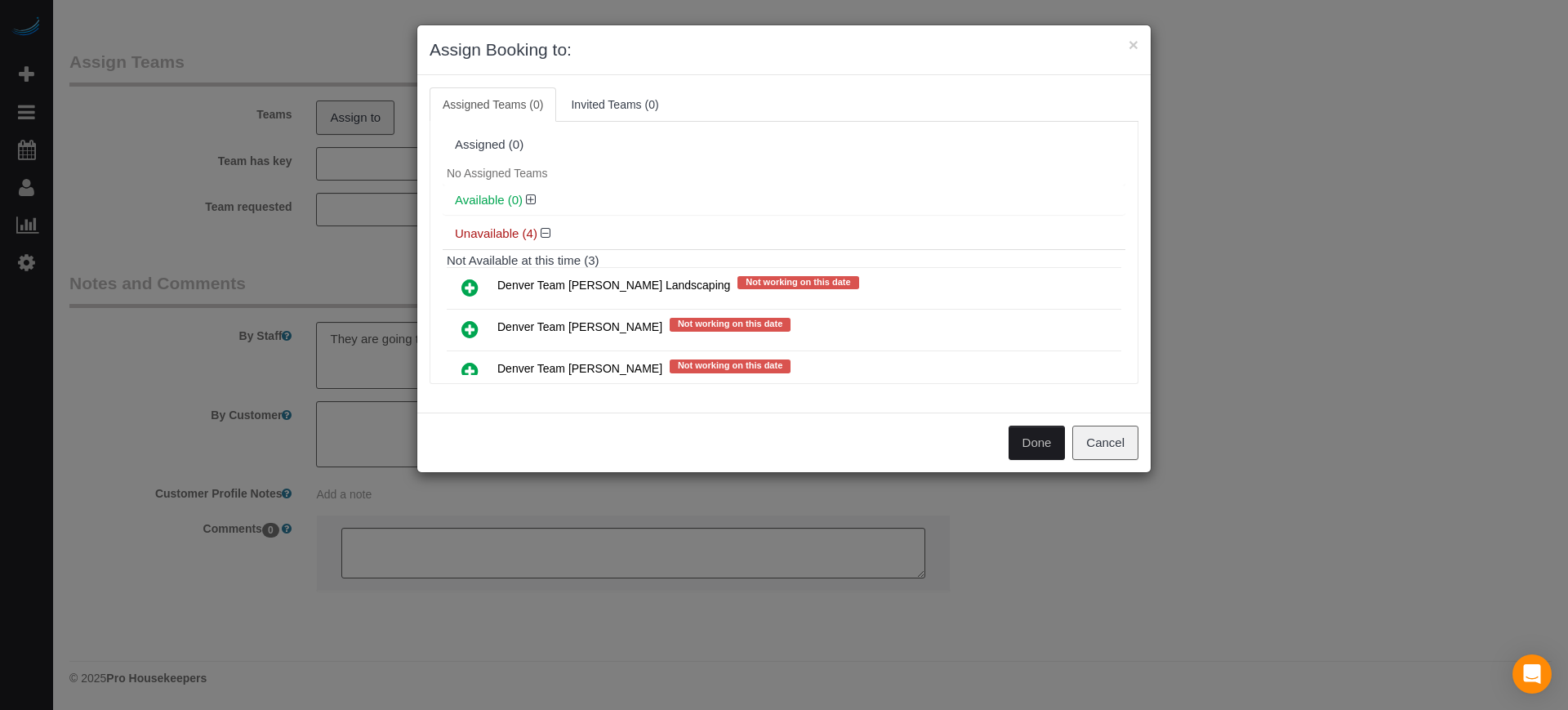
click at [474, 327] on icon at bounding box center [470, 328] width 17 height 20
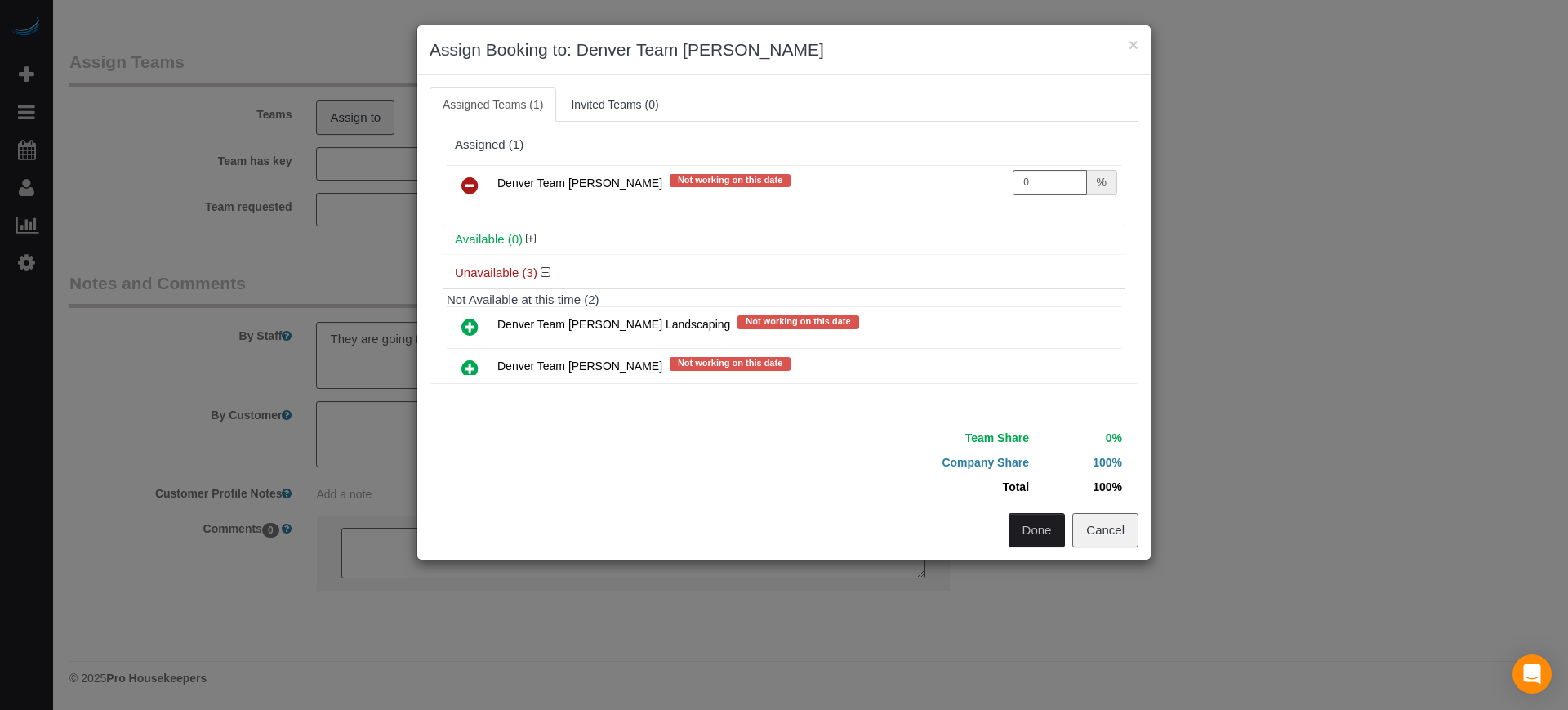
click at [1027, 533] on button "Done" at bounding box center [1037, 529] width 57 height 35
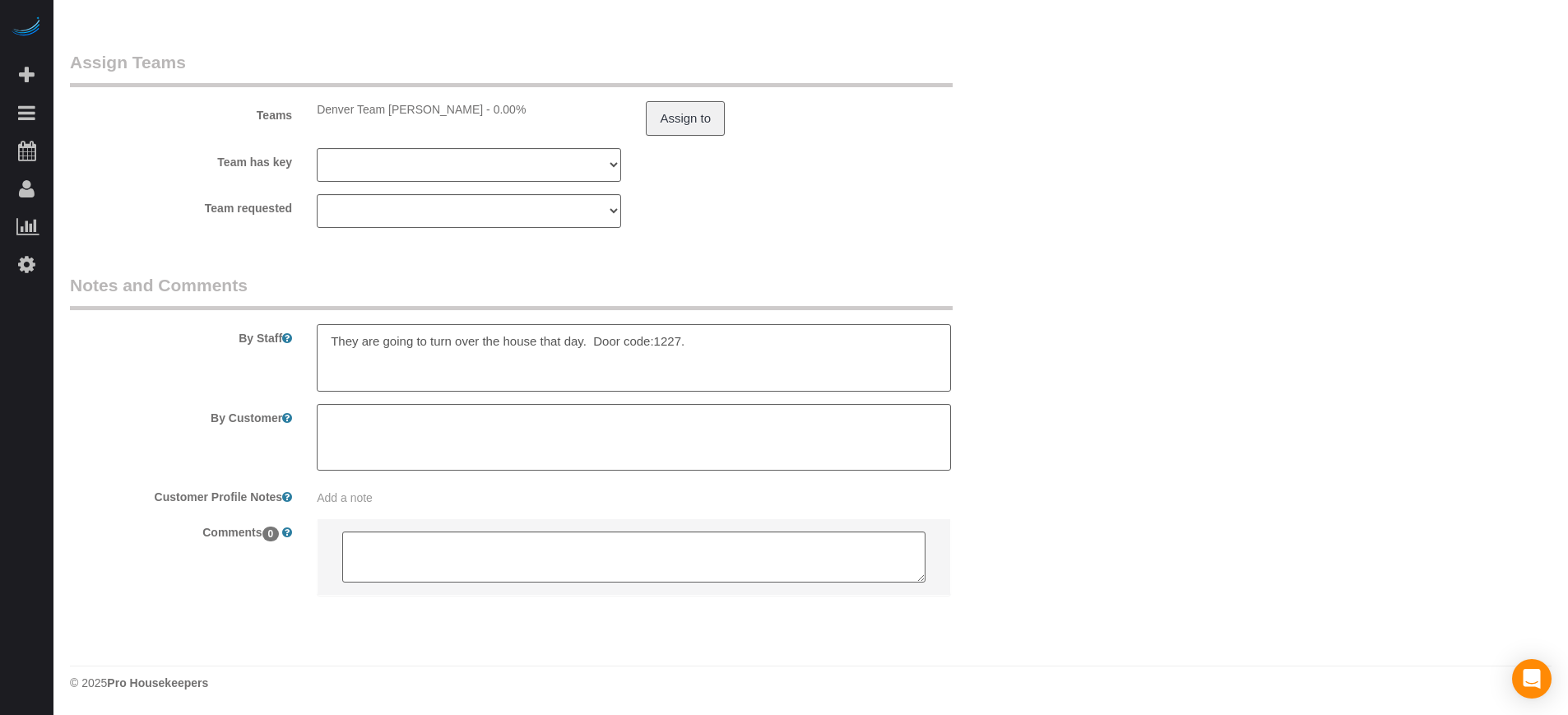
click at [715, 339] on textarea at bounding box center [633, 358] width 633 height 68
type textarea "They are going to turn over the house that day. Door code:1227. $275"
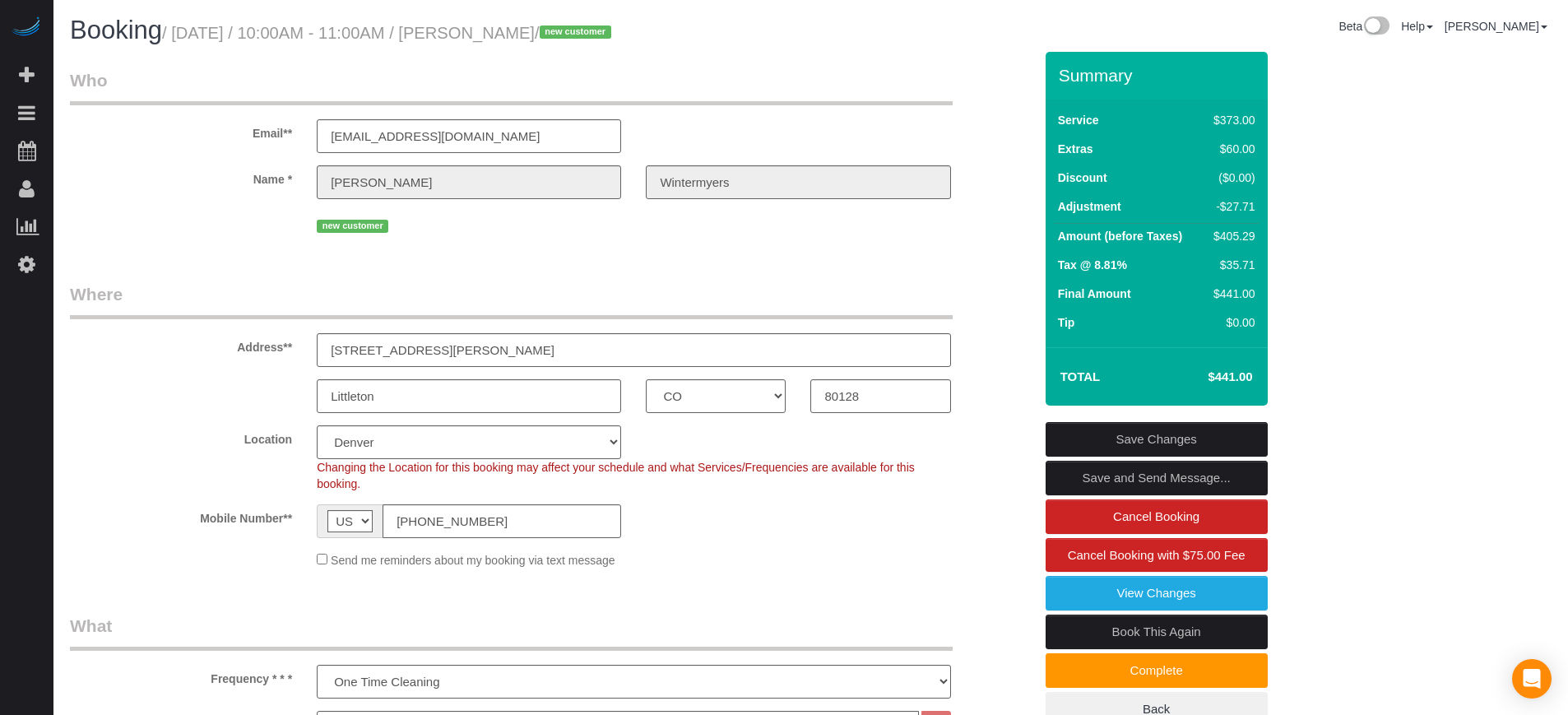
click at [1179, 429] on link "Save Changes" at bounding box center [1156, 439] width 222 height 35
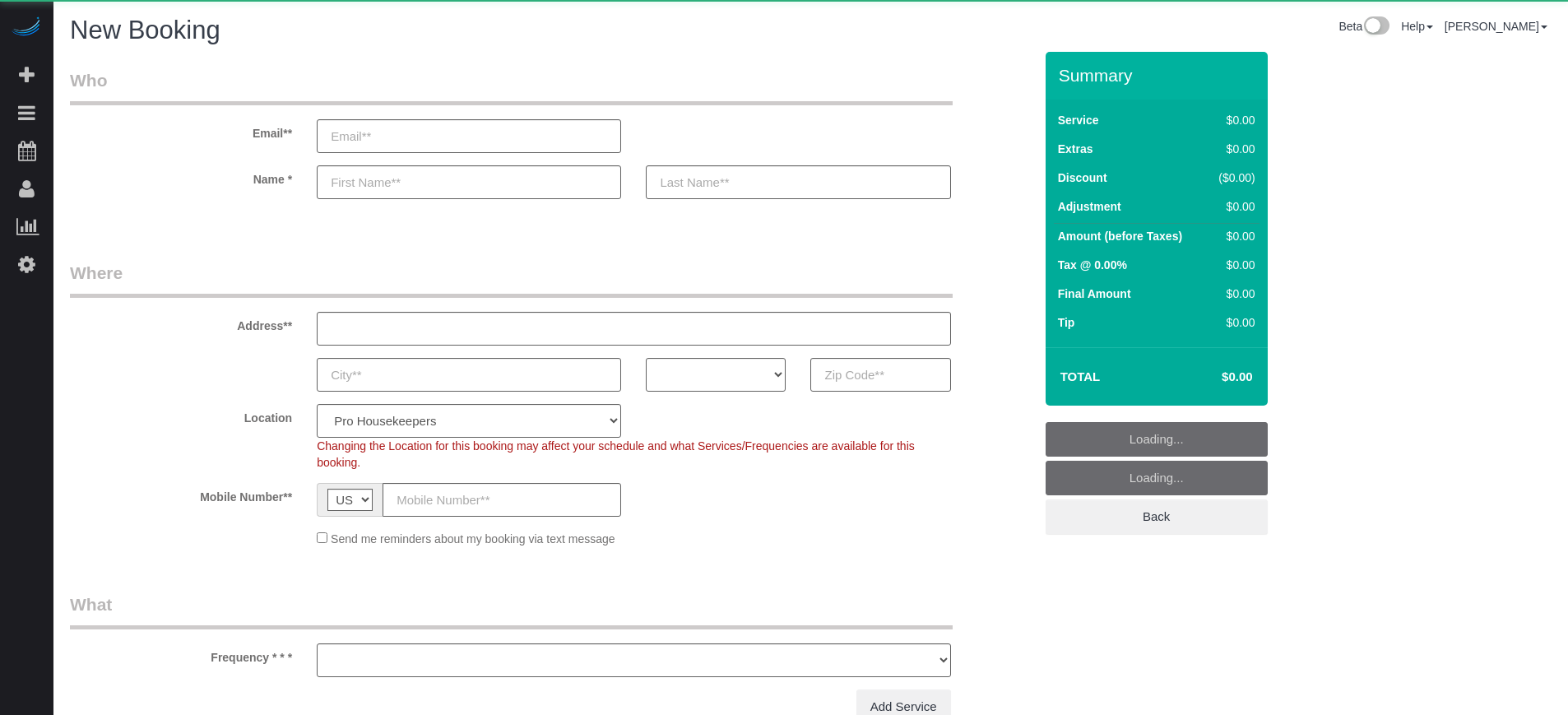
select select "object:611"
select select "4"
select select "number:9"
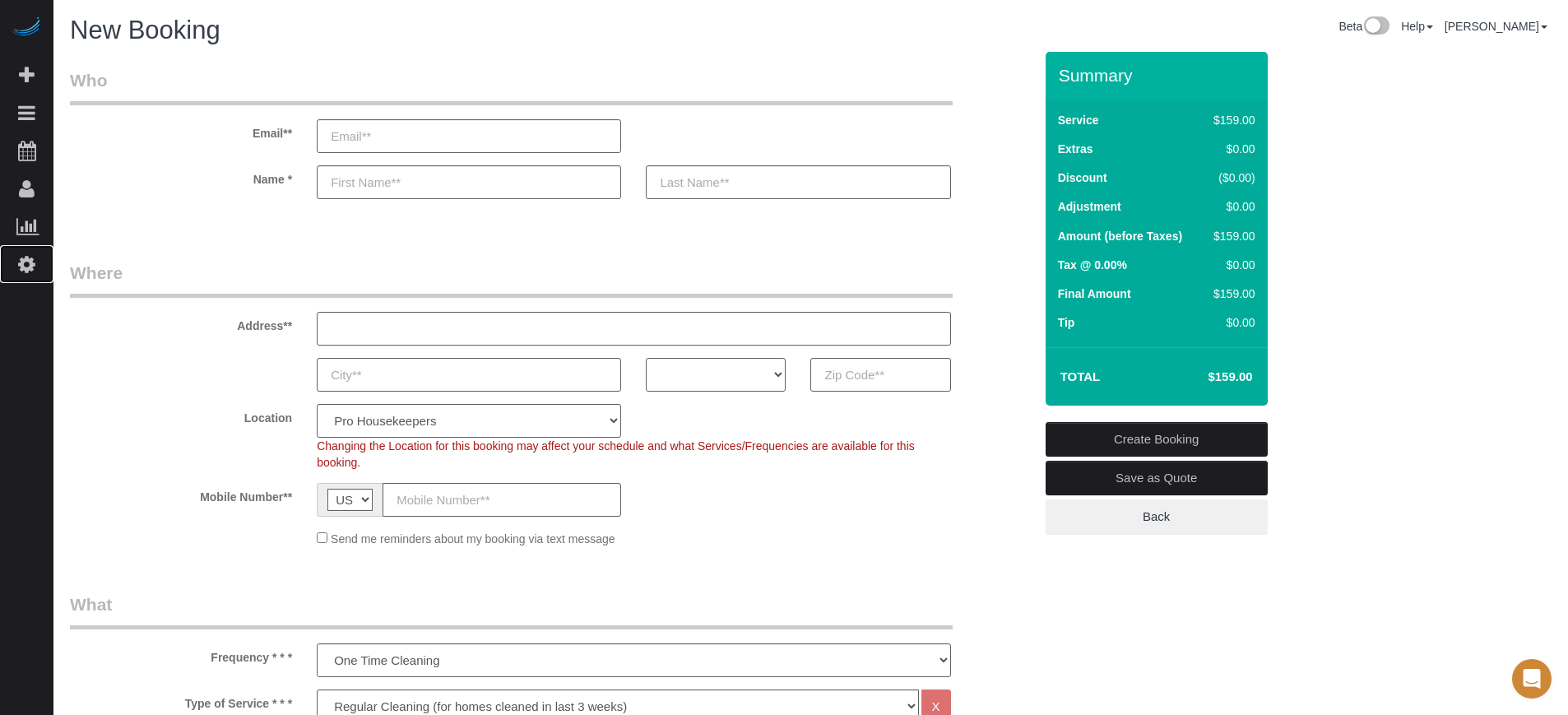
click at [32, 268] on icon at bounding box center [26, 264] width 17 height 20
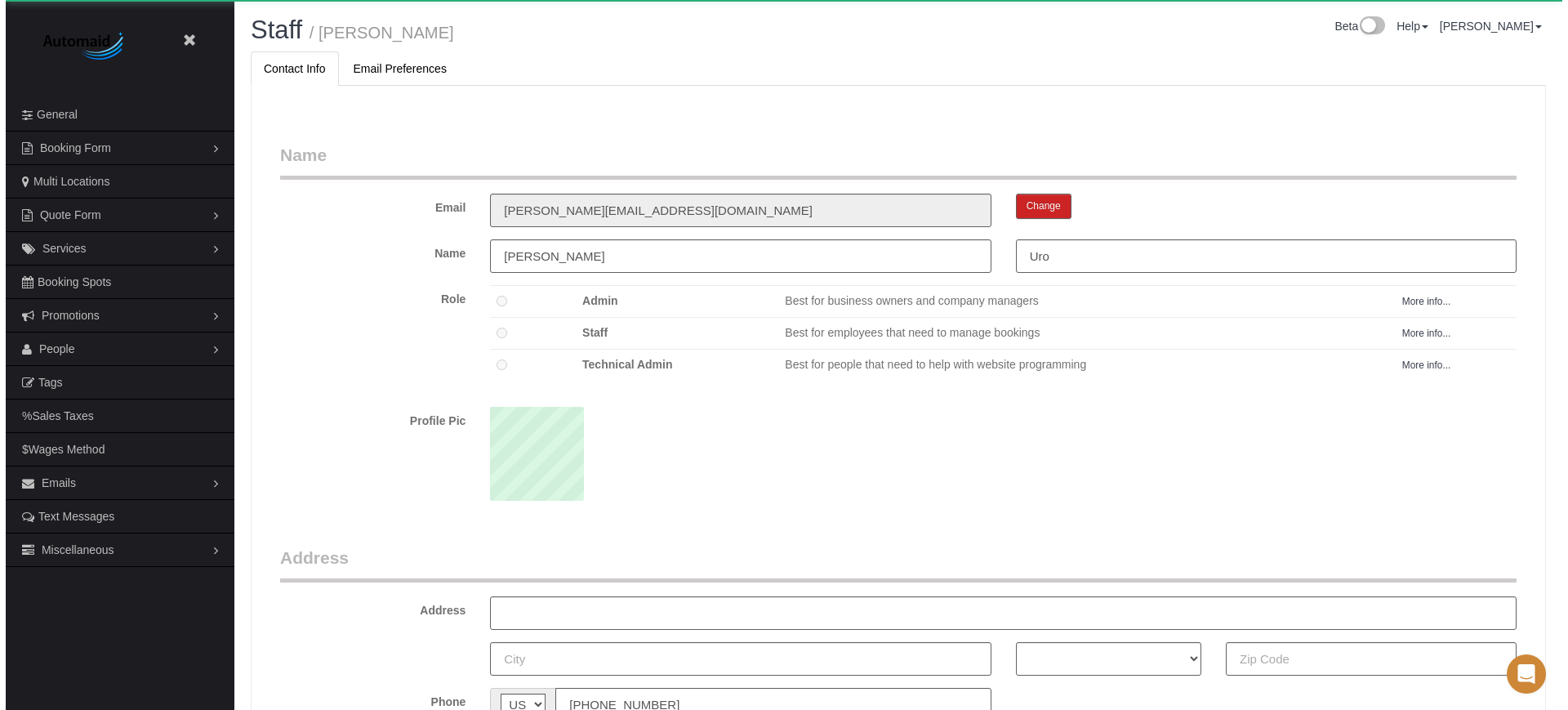
scroll to position [1063, 1557]
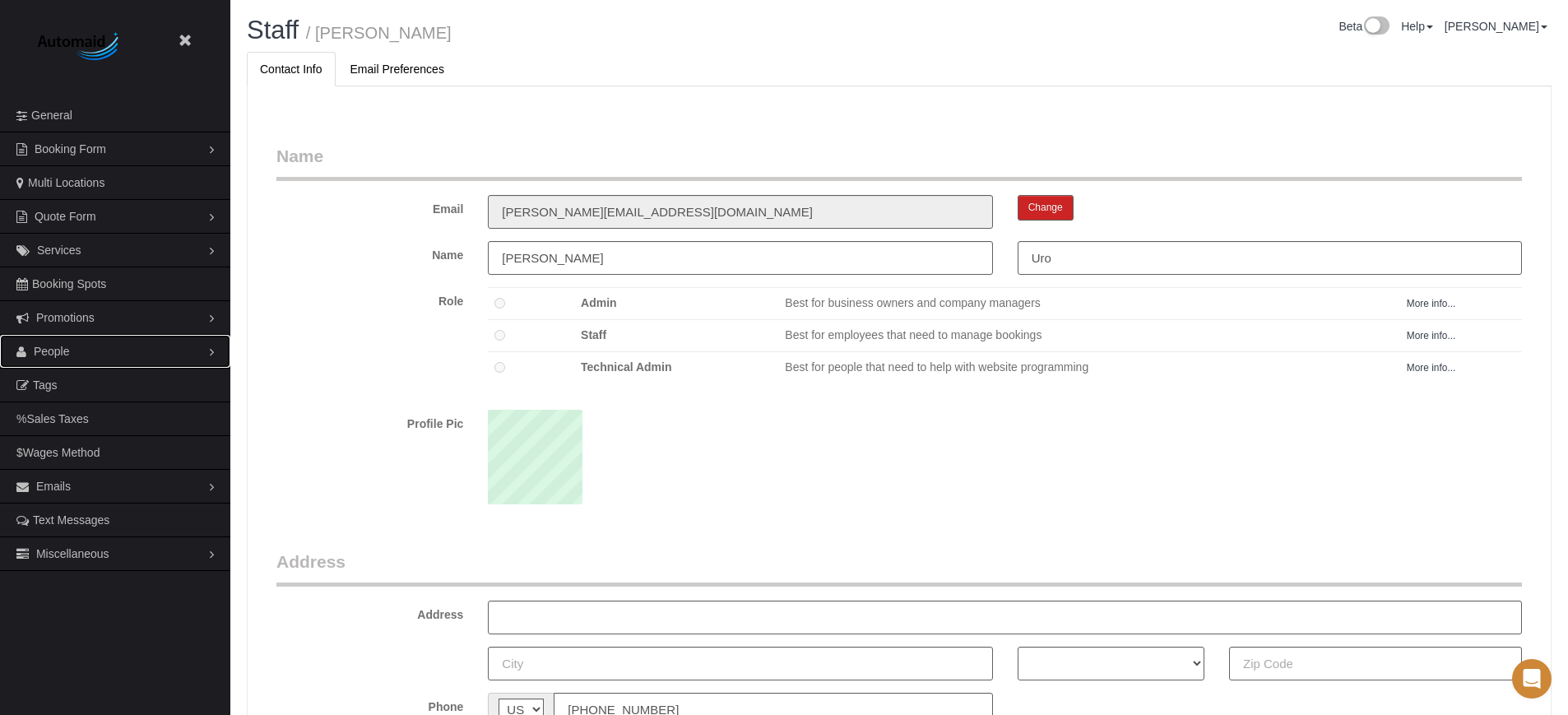
click at [62, 349] on span "People" at bounding box center [52, 351] width 36 height 13
click at [55, 385] on link "Teams" at bounding box center [115, 384] width 230 height 33
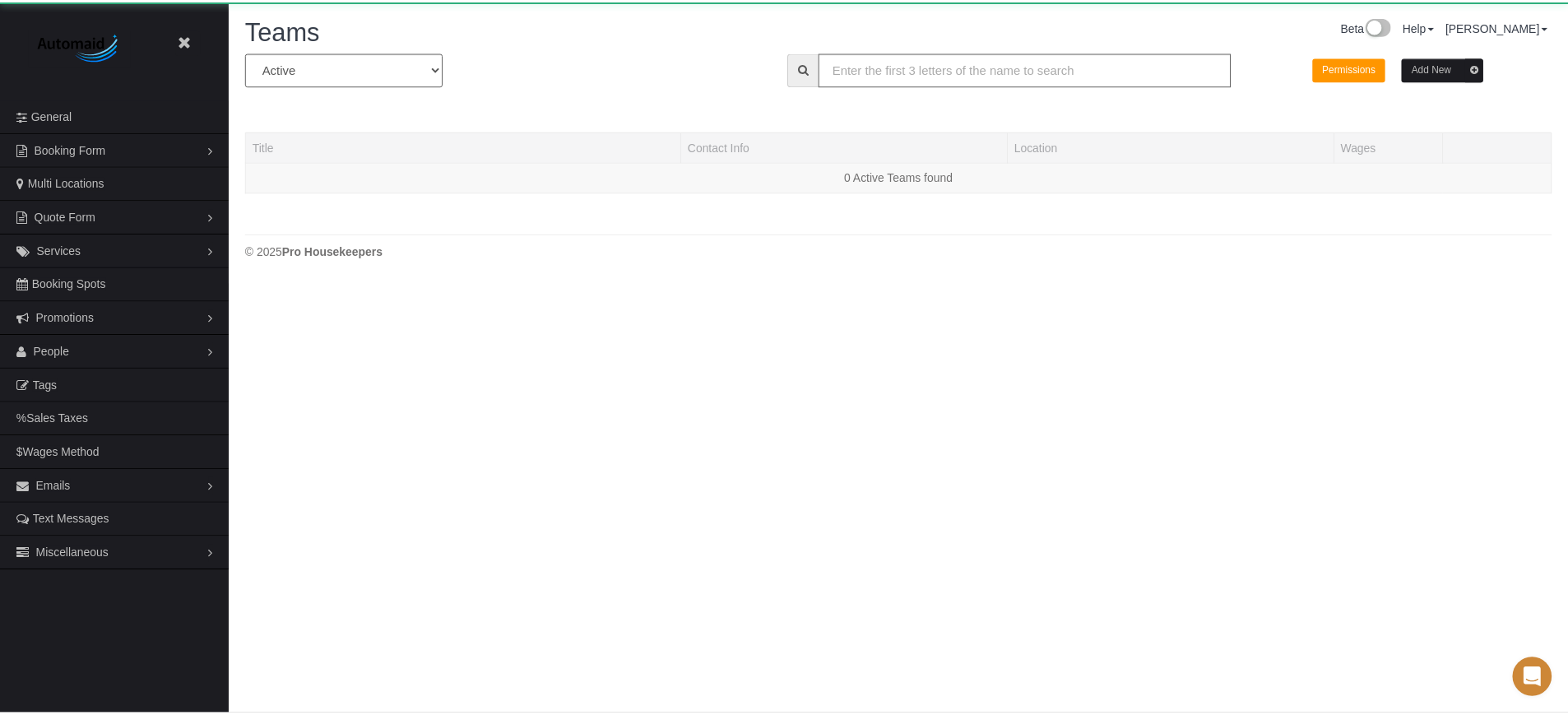
scroll to position [338, 1579]
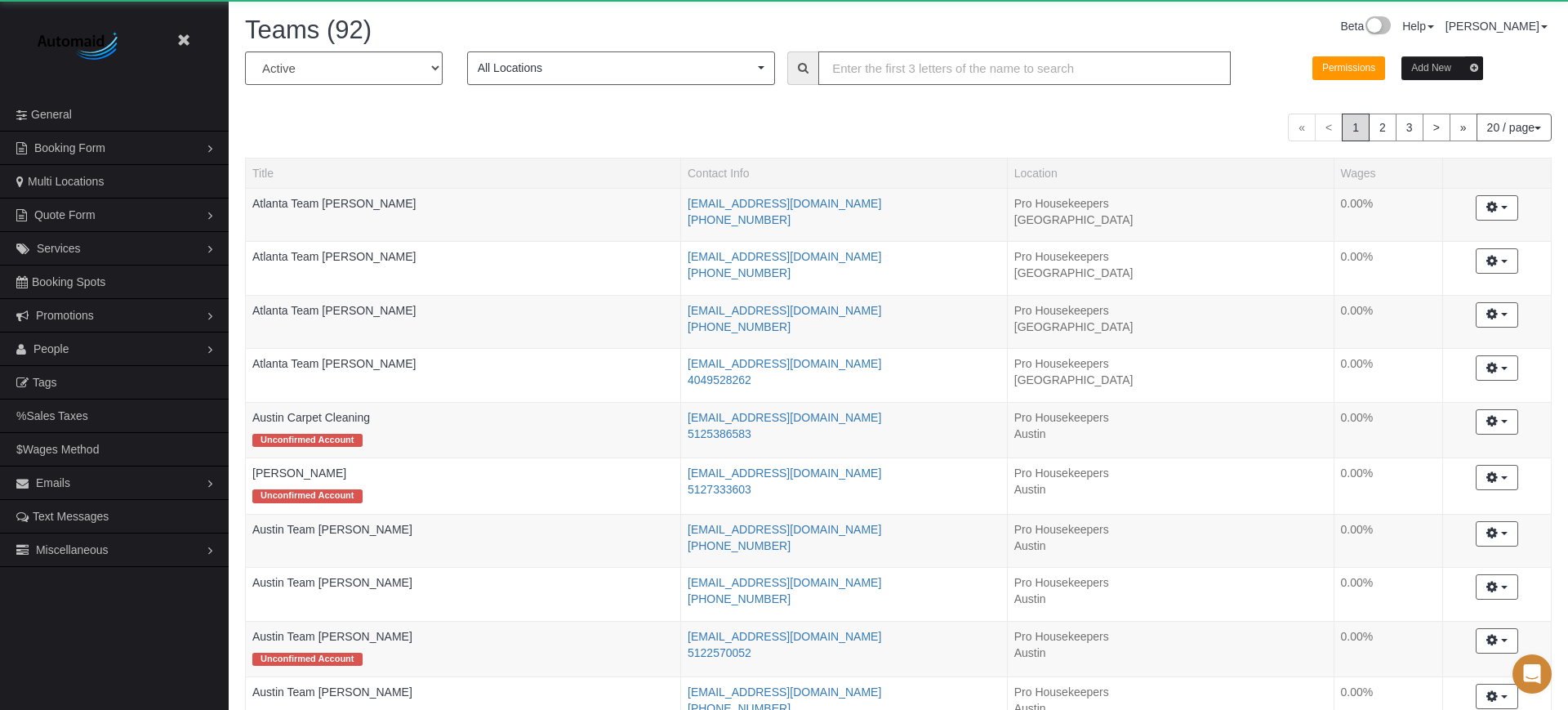
click at [882, 67] on input "text" at bounding box center [1024, 68] width 413 height 34
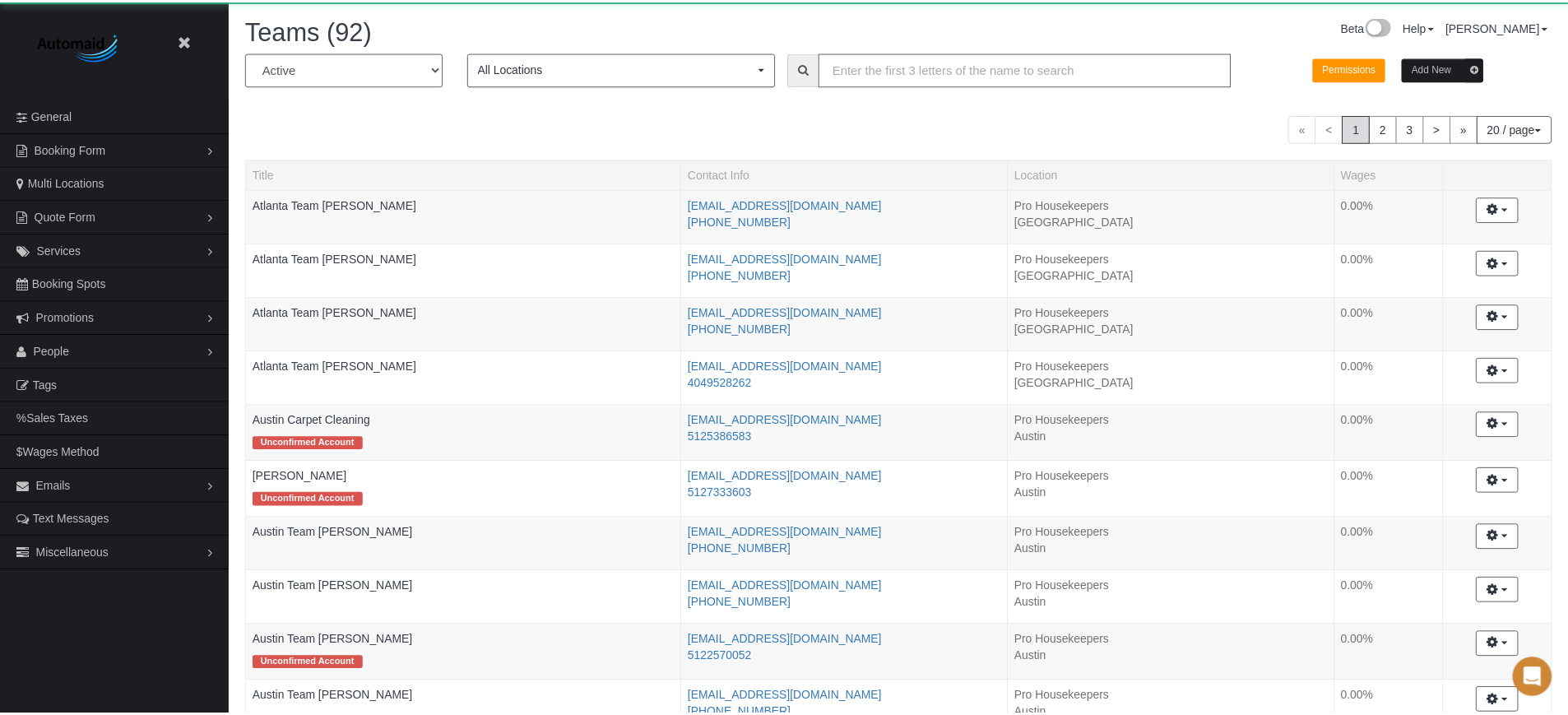
scroll to position [1394, 1568]
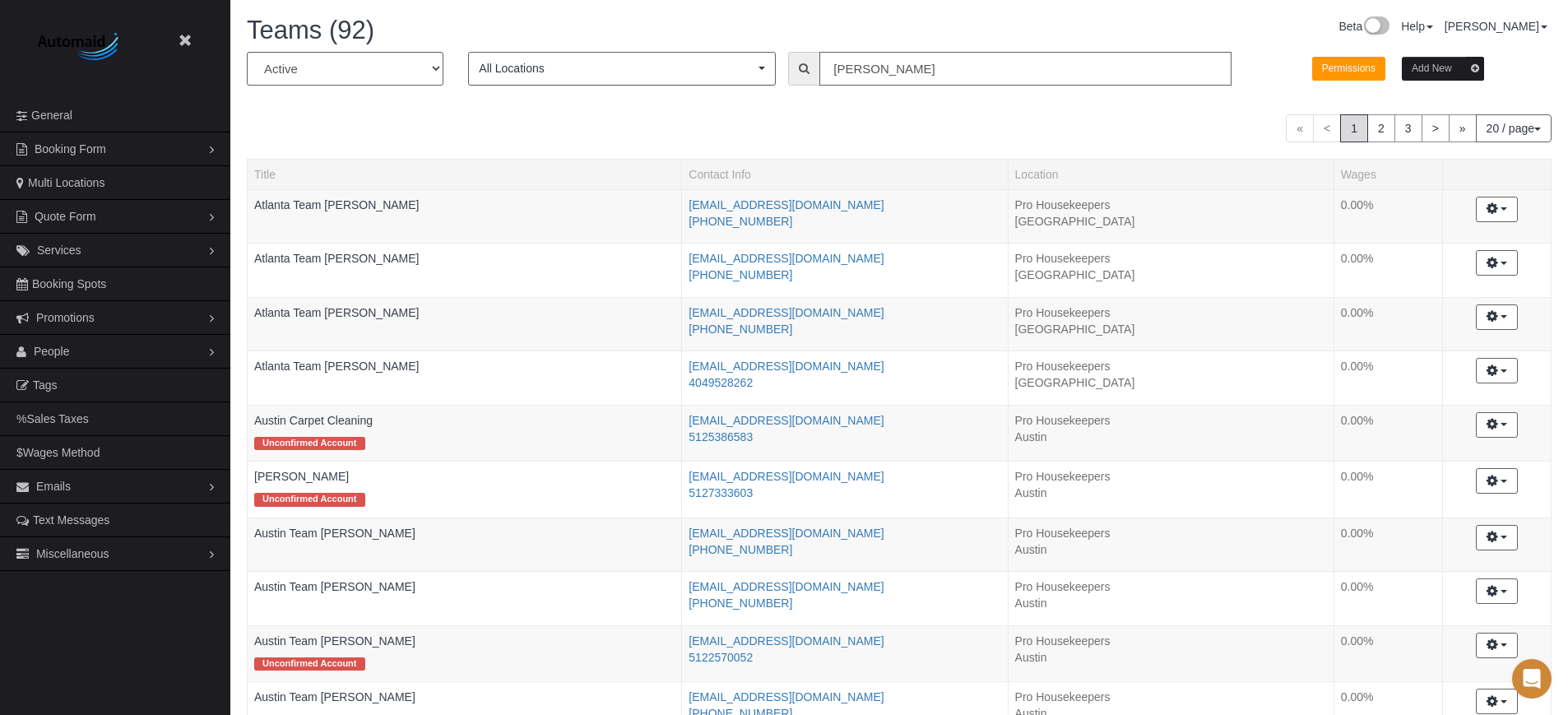
type input "[PERSON_NAME]"
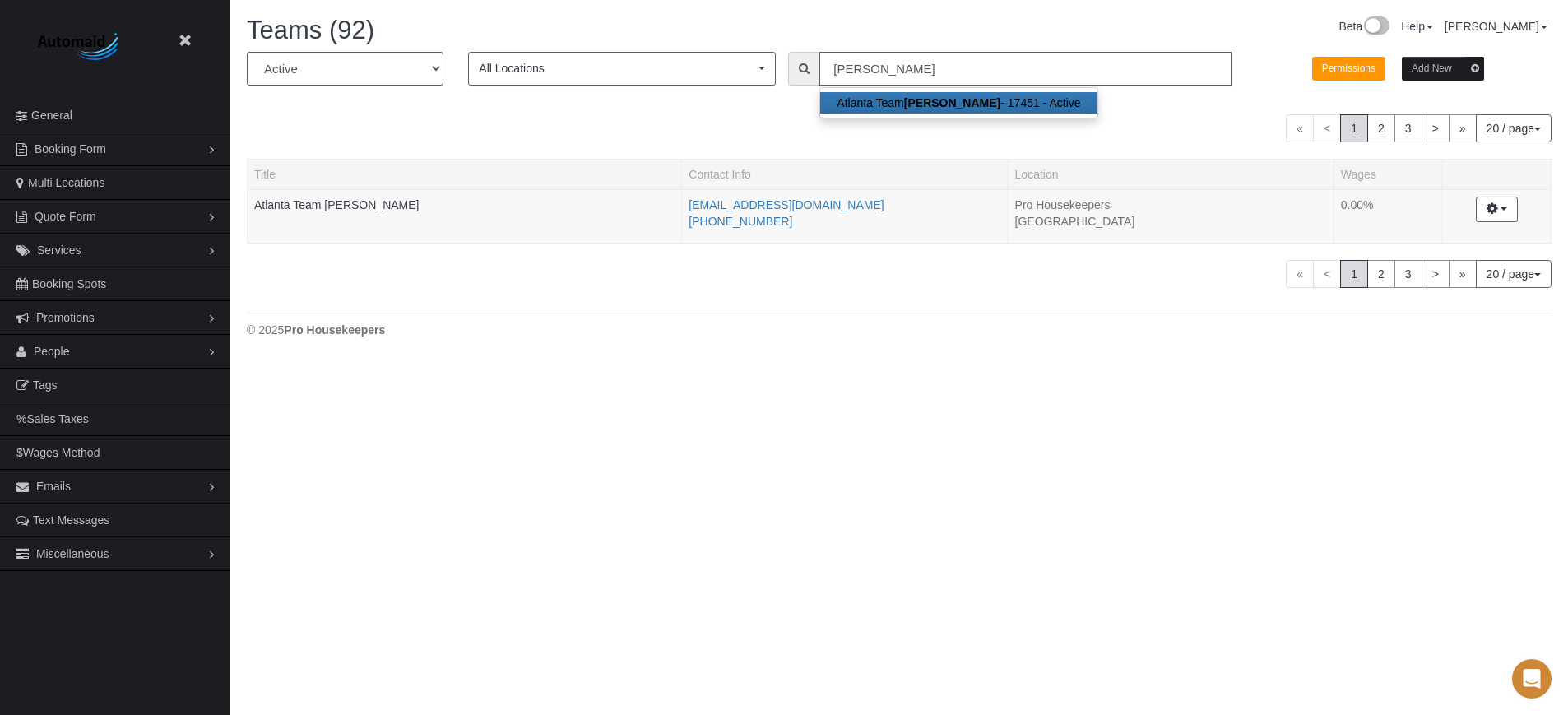
scroll to position [81863, 80670]
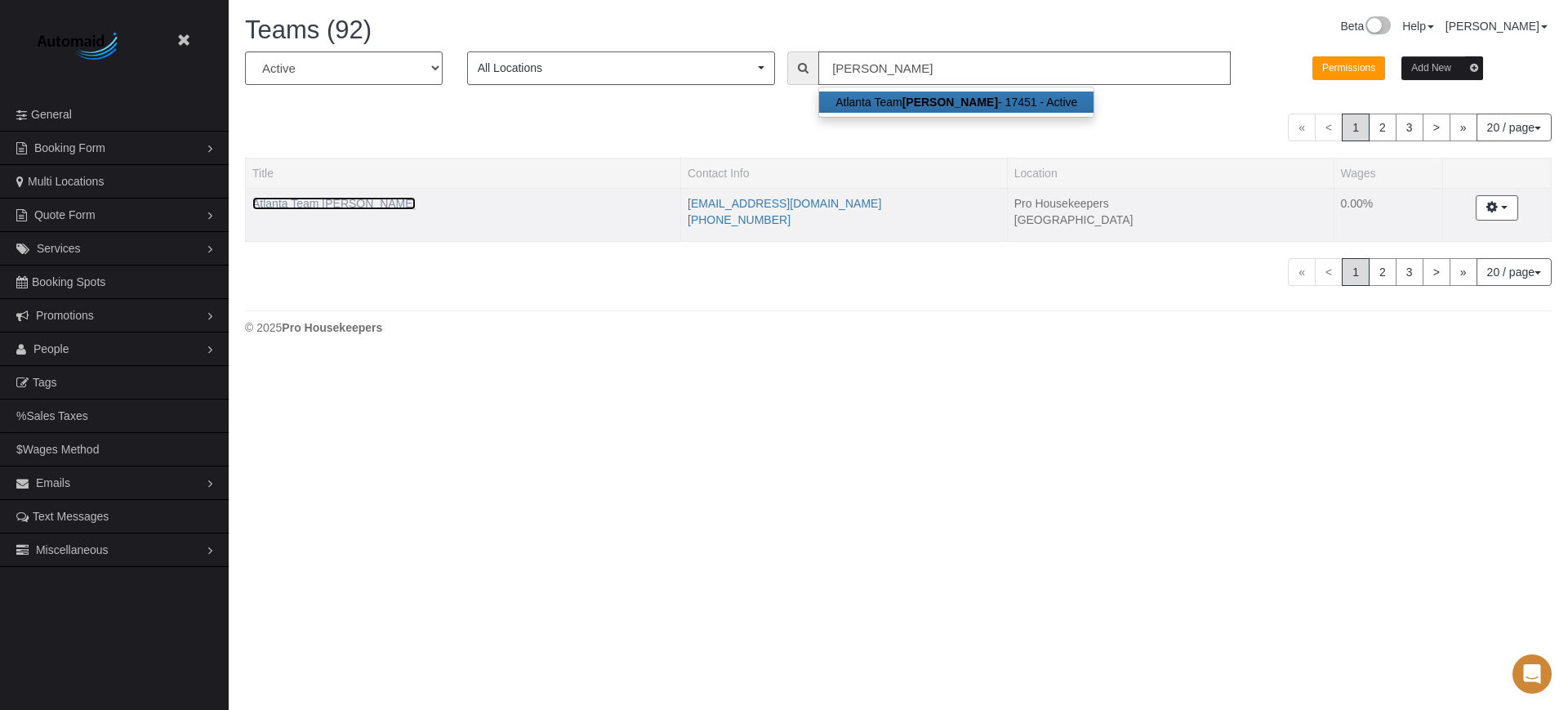
click at [330, 202] on link "Atlanta Team [PERSON_NAME]" at bounding box center [334, 203] width 164 height 13
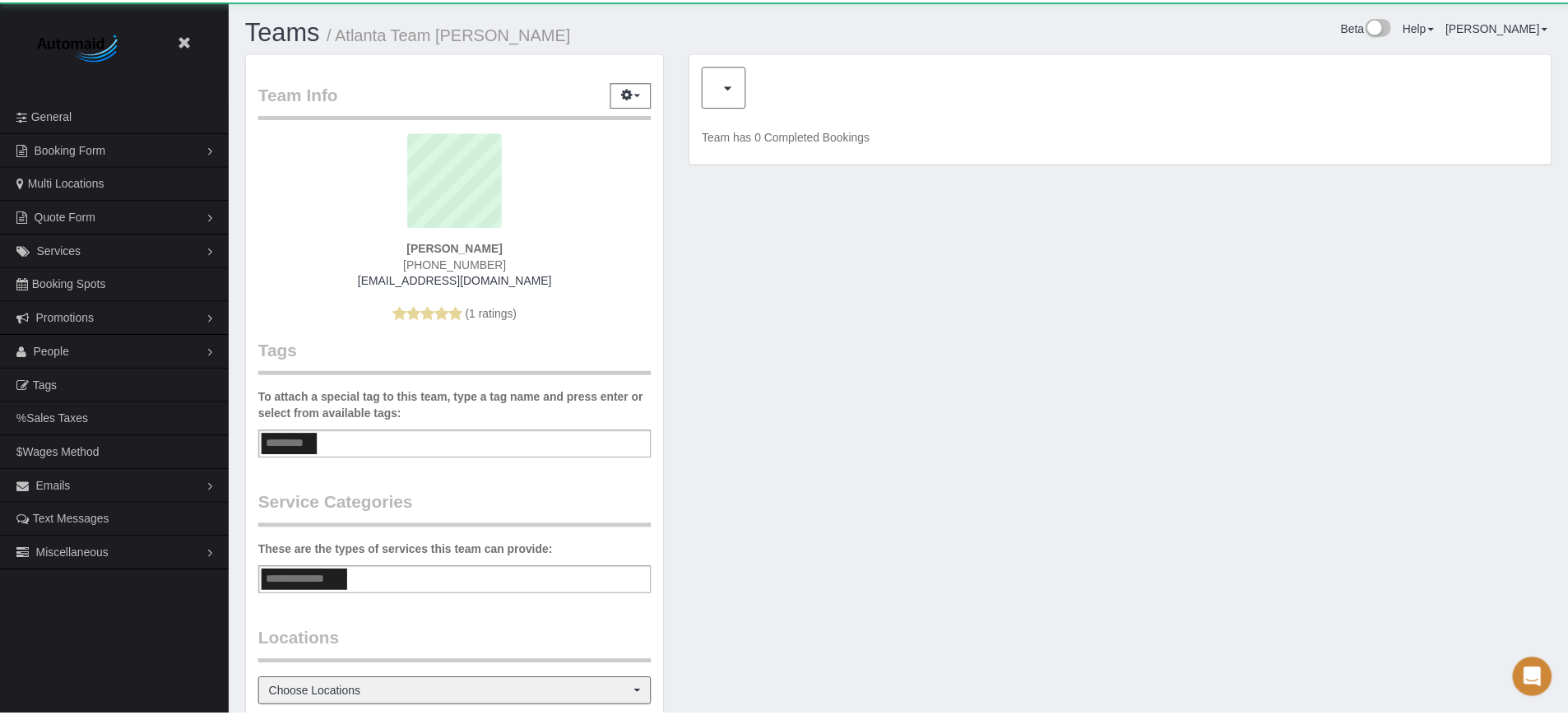
scroll to position [1043, 1568]
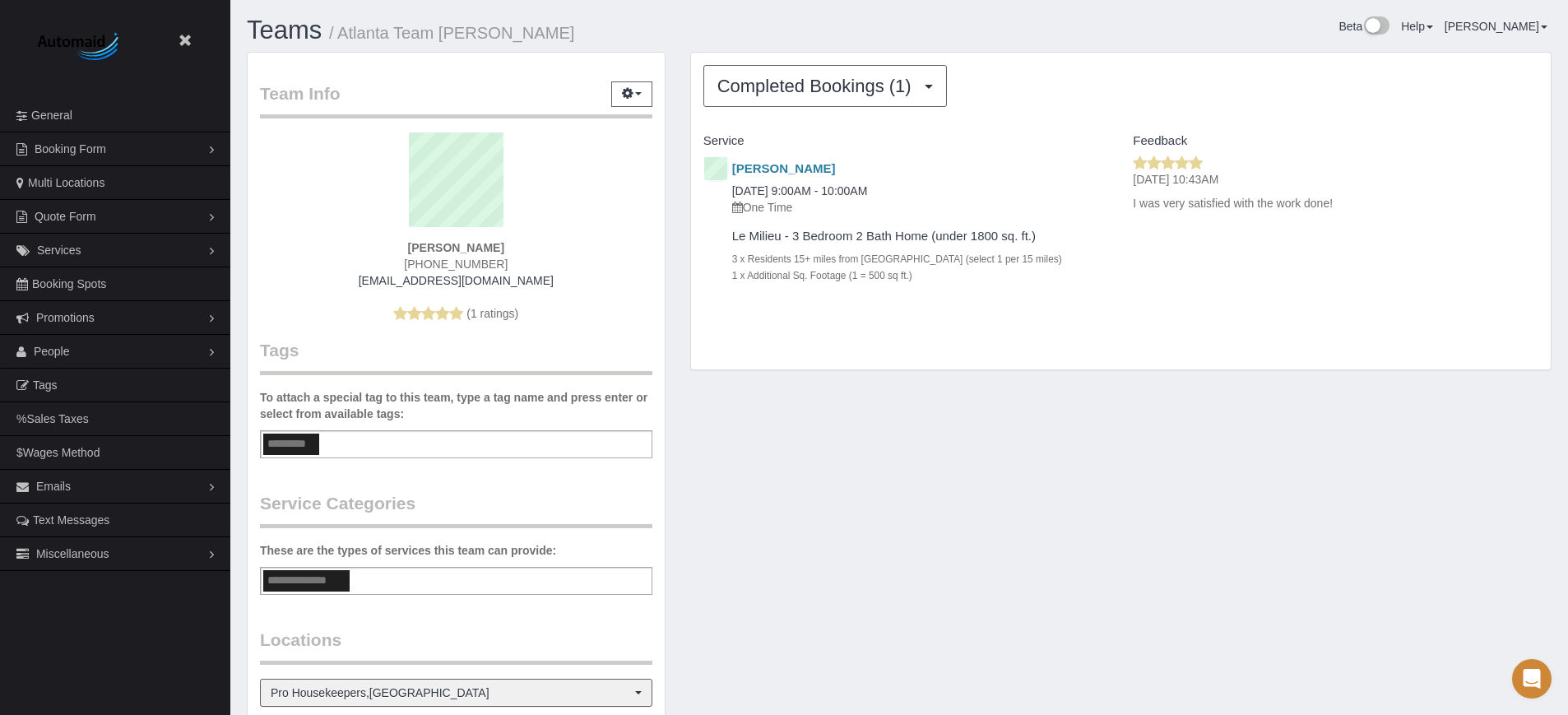
click at [855, 37] on h1 "Teams / Atlanta Team [PERSON_NAME]" at bounding box center [566, 30] width 640 height 28
click at [848, 87] on span "Completed Bookings (1)" at bounding box center [818, 86] width 203 height 21
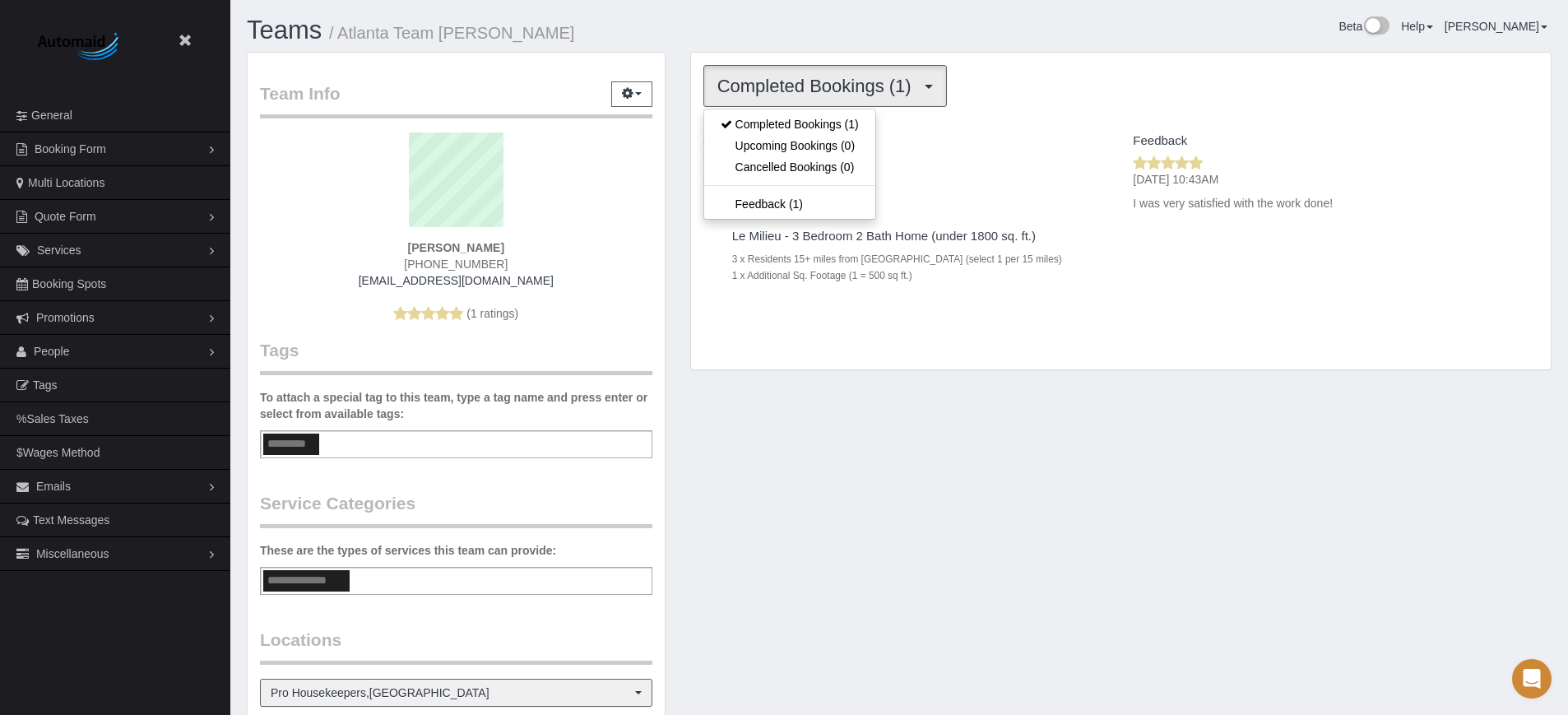
click at [848, 87] on span "Completed Bookings (1)" at bounding box center [818, 86] width 203 height 21
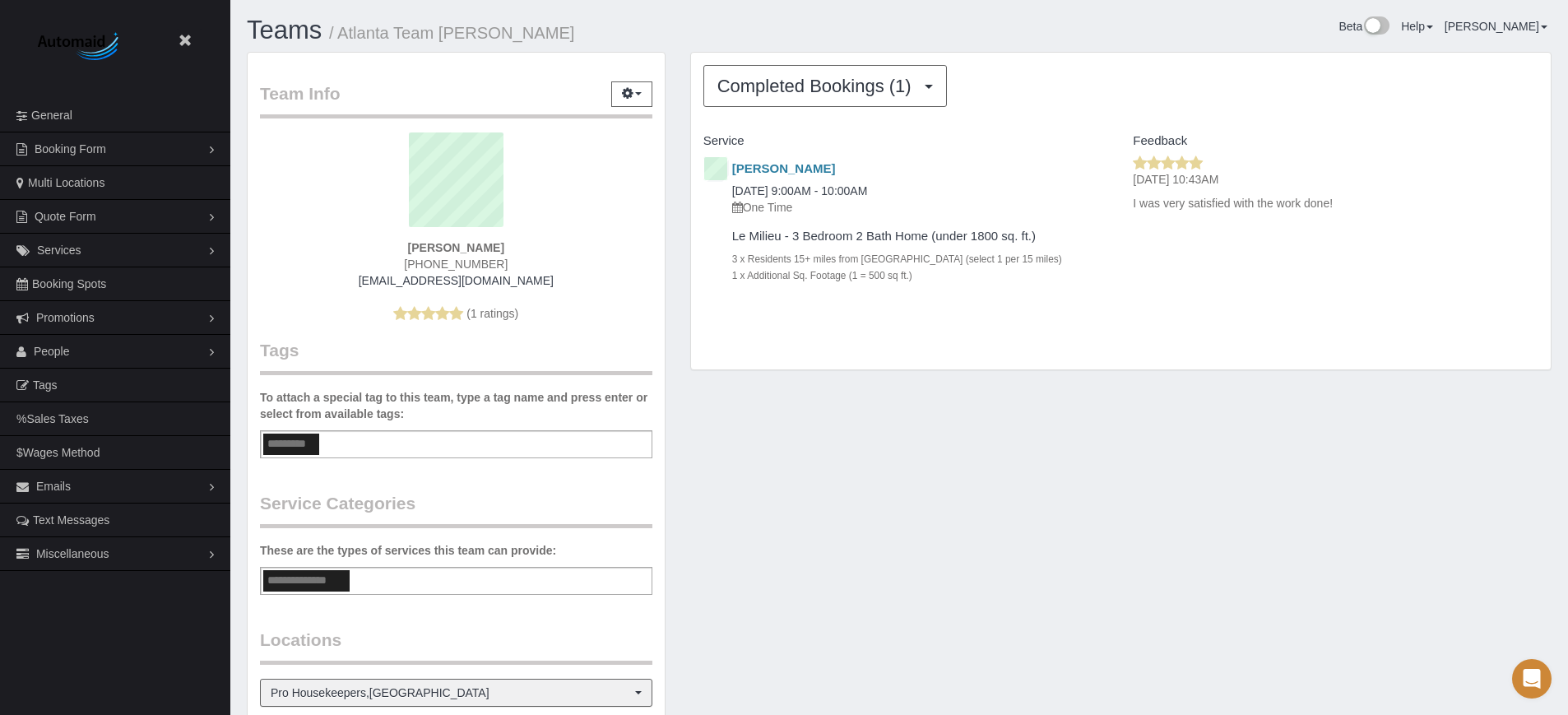
click at [841, 31] on h1 "Teams / Atlanta Team [PERSON_NAME]" at bounding box center [566, 30] width 640 height 28
click at [833, 586] on div "Team Info Edit Contact Info Send Message Send Welcome Email Email Preferences V…" at bounding box center [899, 519] width 1330 height 934
click at [759, 166] on link "[PERSON_NAME]" at bounding box center [784, 168] width 104 height 14
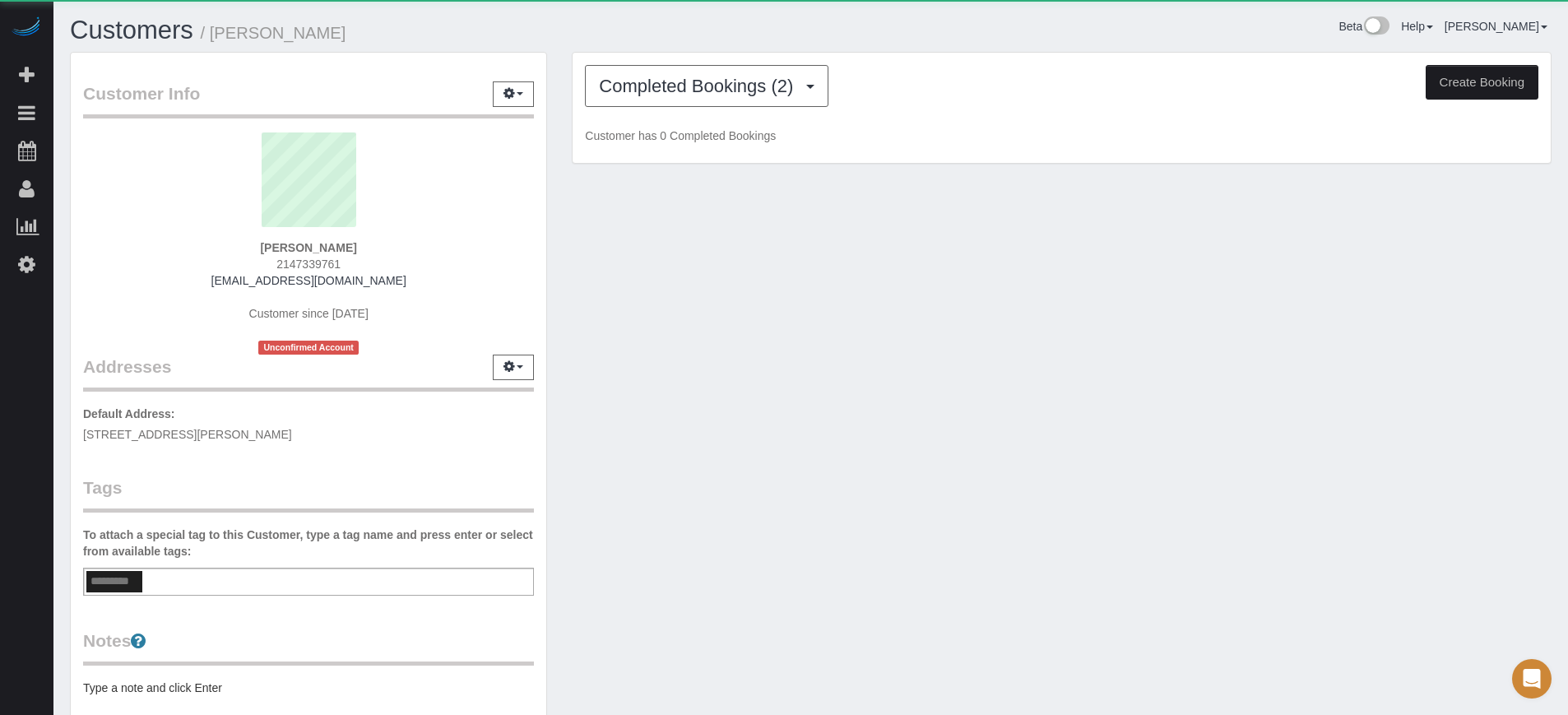
scroll to position [937, 1568]
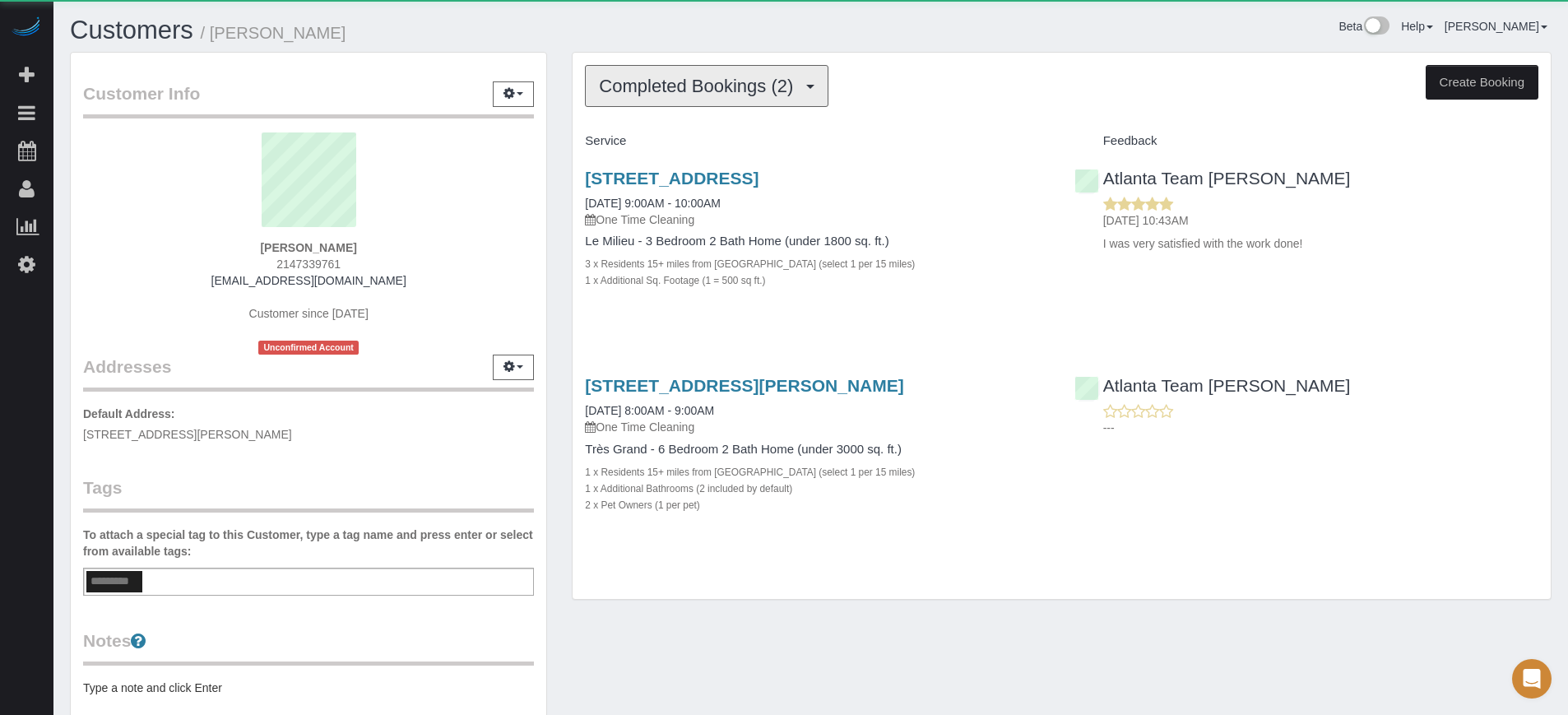
click at [682, 87] on span "Completed Bookings (2)" at bounding box center [699, 86] width 203 height 21
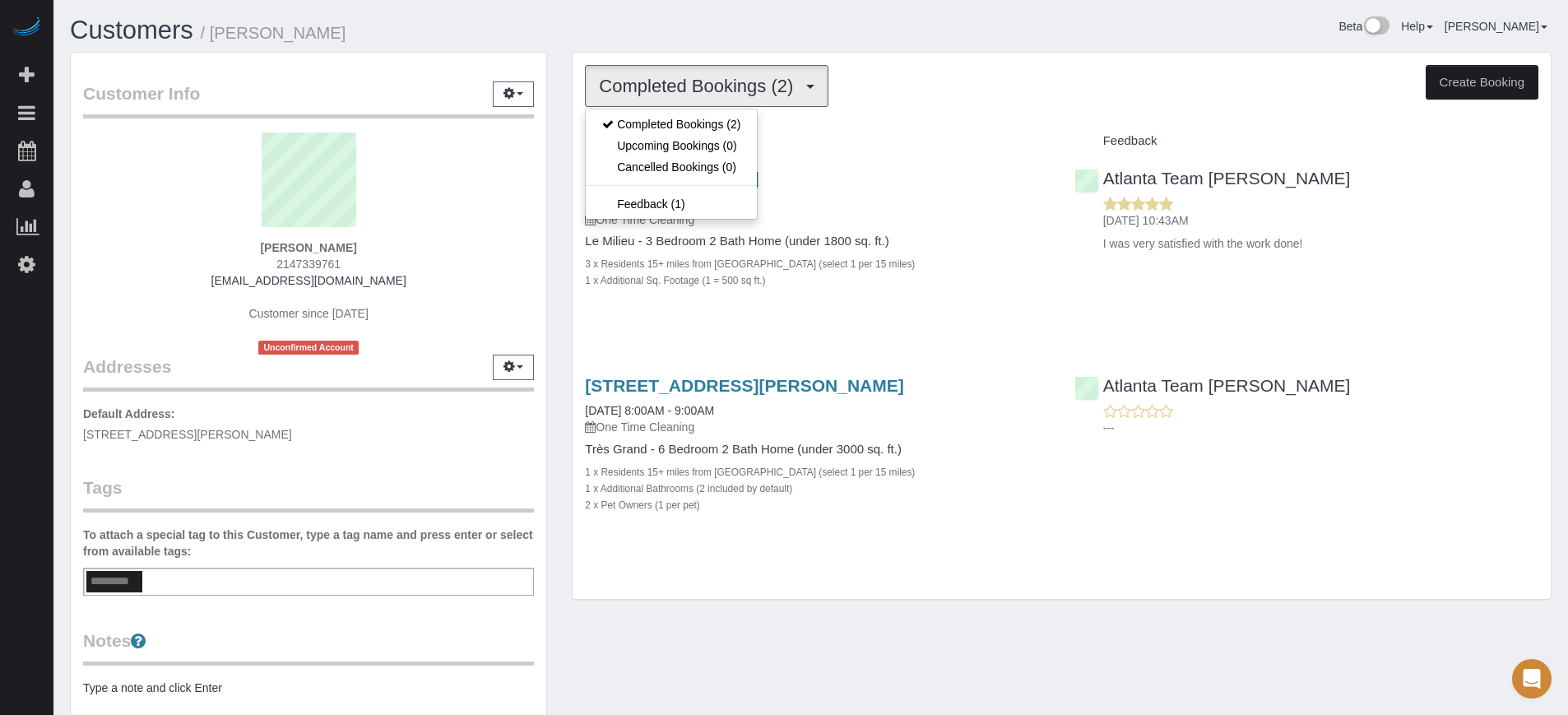
click at [882, 131] on div "Service" at bounding box center [817, 141] width 488 height 28
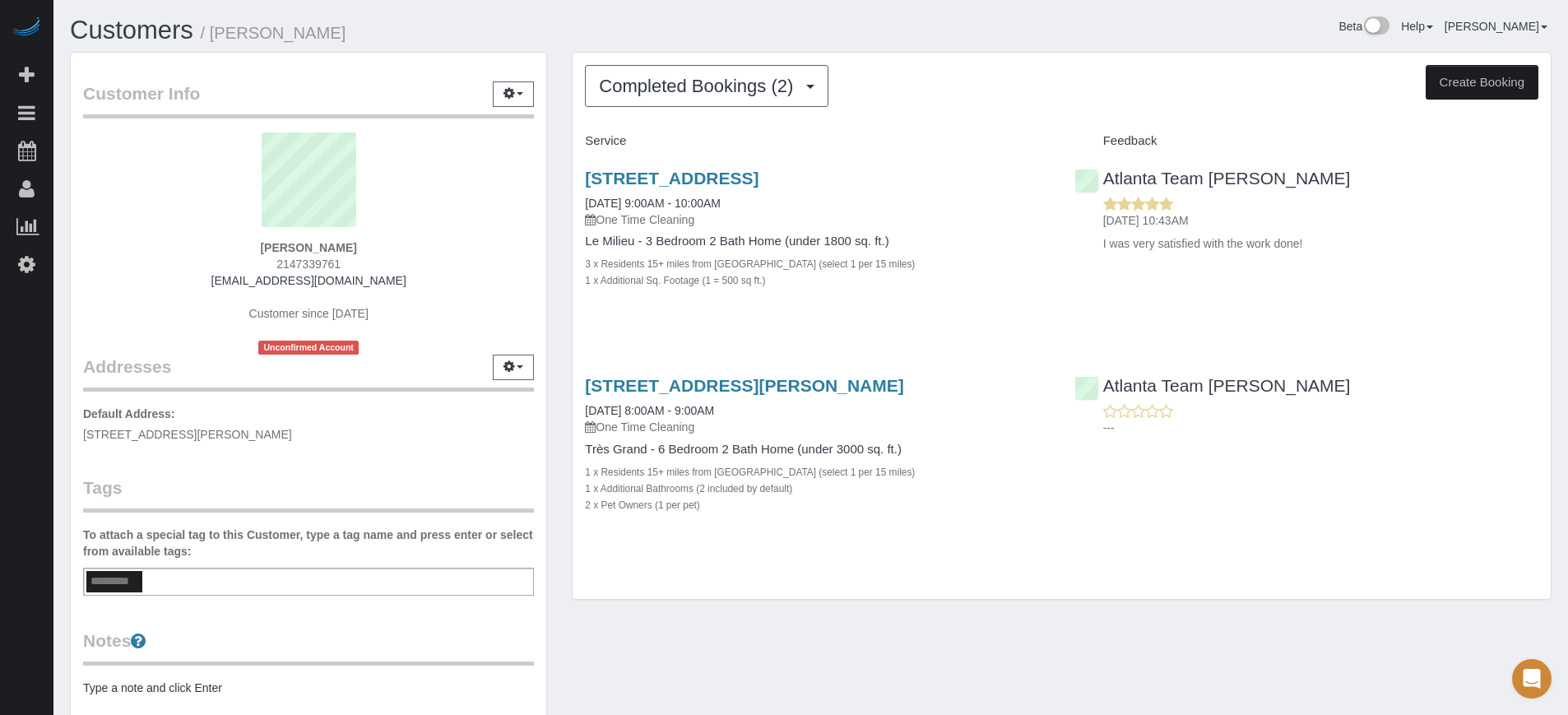
click at [1074, 304] on div "1026 Creekshire Cv, Lawrenceville, GA 30043 08/15/2025 9:00AM - 10:00AM One Tim…" at bounding box center [1062, 237] width 978 height 166
click at [843, 644] on div "Customer Info Edit Contact Info Send Message Email Preferences Special Sales Ta…" at bounding box center [810, 465] width 1506 height 828
click at [571, 350] on div "Completed Bookings (2) Completed Bookings (2) Upcoming Bookings (0) Cancelled B…" at bounding box center [1062, 333] width 1004 height 564
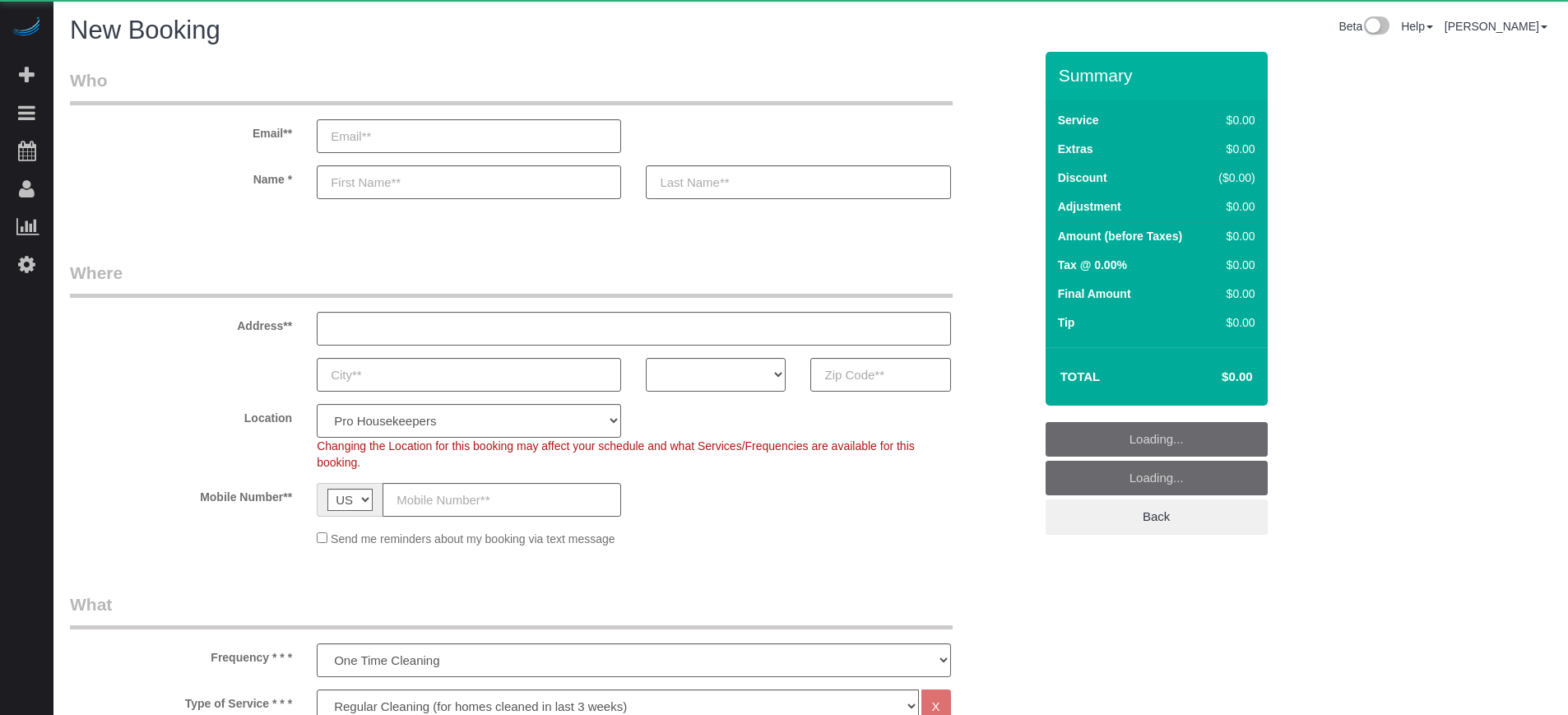
select select "4"
select select "number:9"
click at [925, 386] on input "text" at bounding box center [880, 375] width 139 height 34
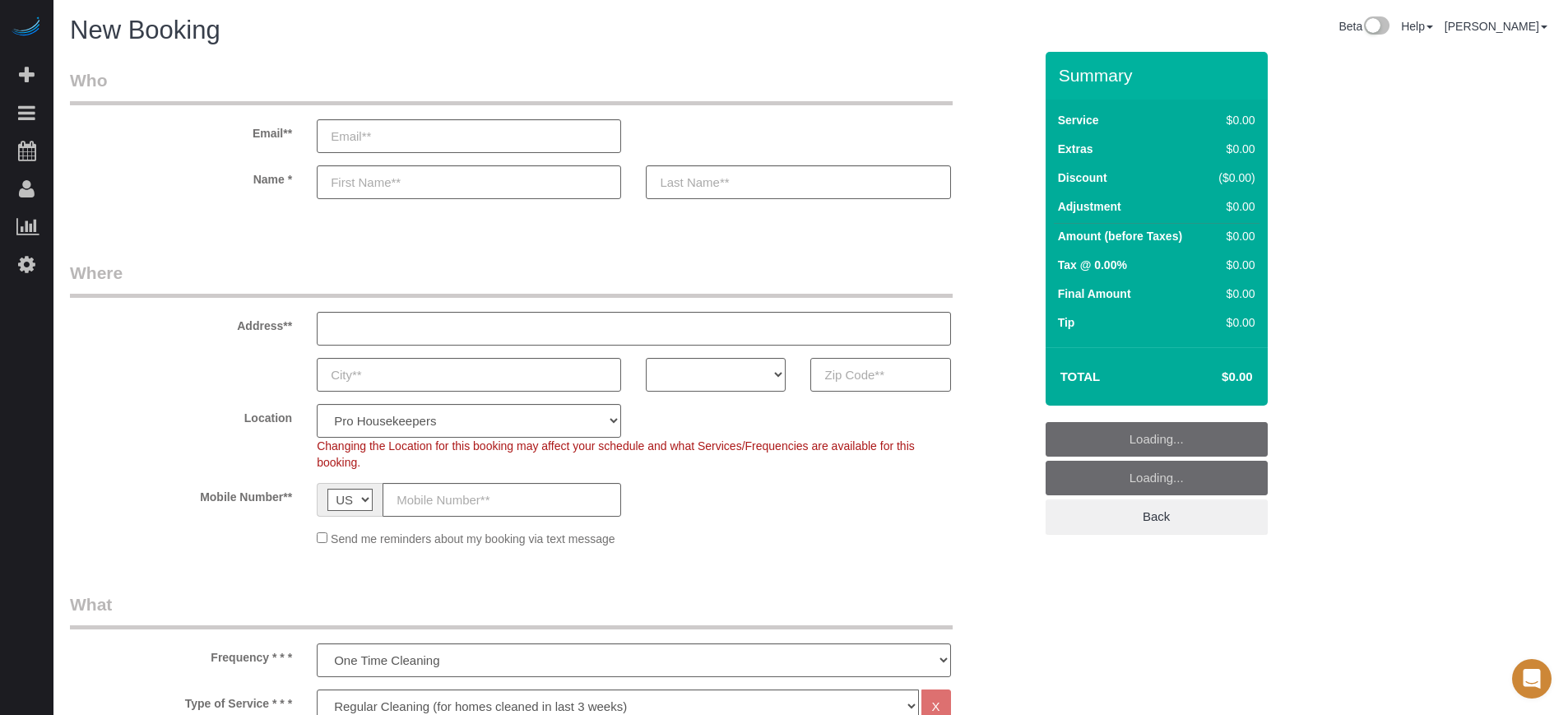
paste input "91711"
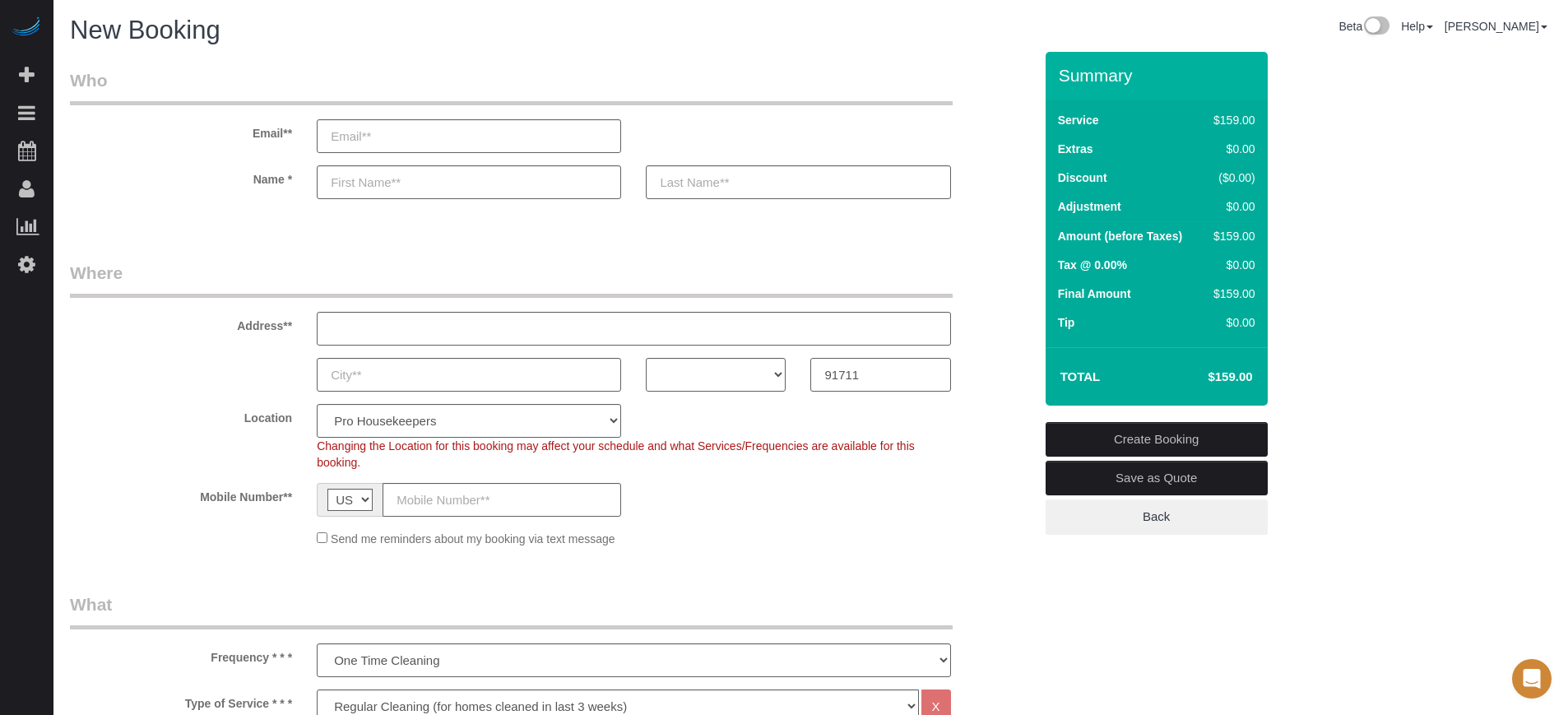
type input "91711"
click at [743, 375] on select "AK AL AR AZ CA CO CT DC DE [GEOGRAPHIC_DATA] [GEOGRAPHIC_DATA] HI IA ID IL IN K…" at bounding box center [715, 375] width 139 height 34
select select "CA"
click at [645, 358] on select "AK AL AR AZ CA CO CT DC DE [GEOGRAPHIC_DATA] [GEOGRAPHIC_DATA] HI IA ID IL IN K…" at bounding box center [715, 375] width 139 height 34
click at [481, 428] on select "Pro Housekeepers [GEOGRAPHIC_DATA] [GEOGRAPHIC_DATA] [GEOGRAPHIC_DATA] [GEOGRAP…" at bounding box center [468, 421] width 304 height 34
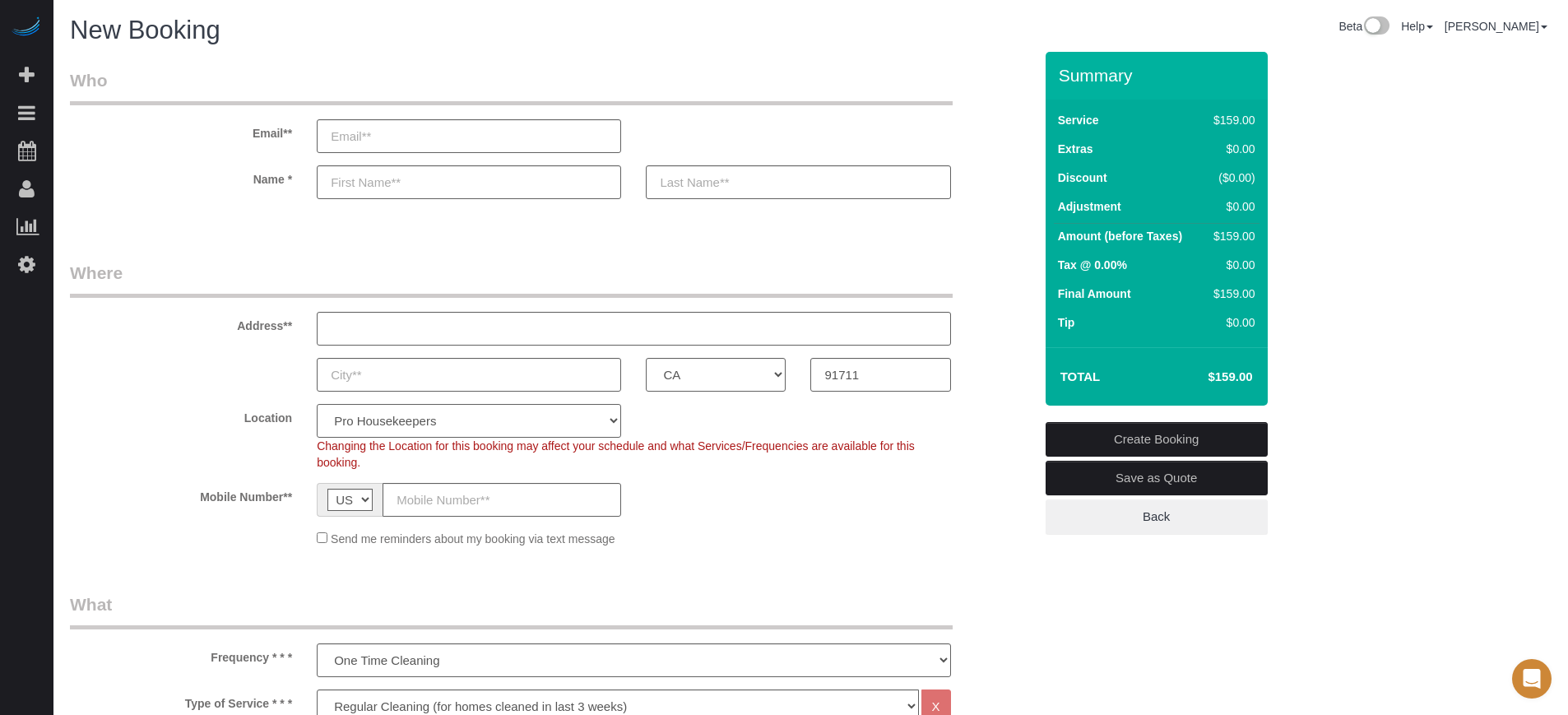
select select "3"
click at [317, 404] on select "Pro Housekeepers [GEOGRAPHIC_DATA] [GEOGRAPHIC_DATA] [GEOGRAPHIC_DATA] [GEOGRAP…" at bounding box center [468, 421] width 304 height 34
select select "object:1215"
select select "228"
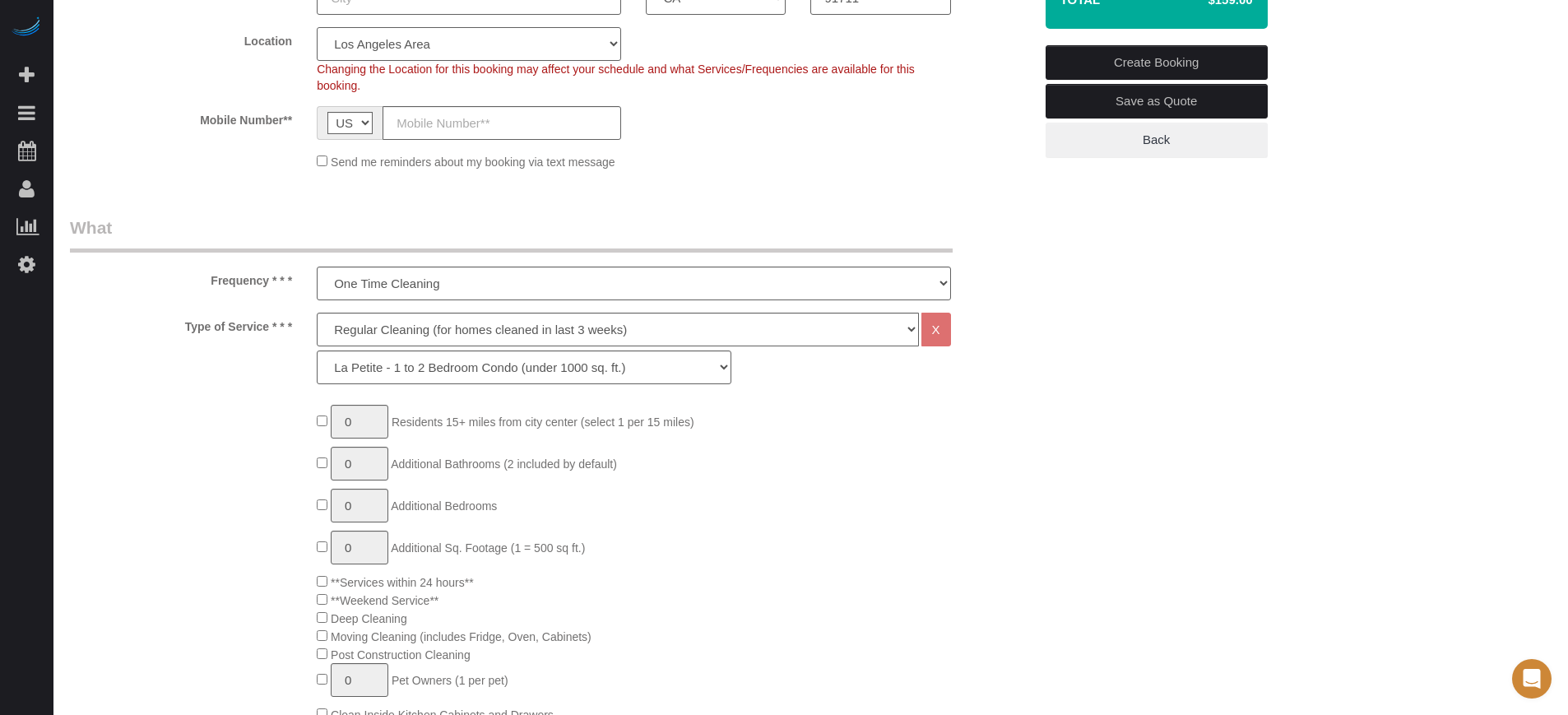
scroll to position [411, 0]
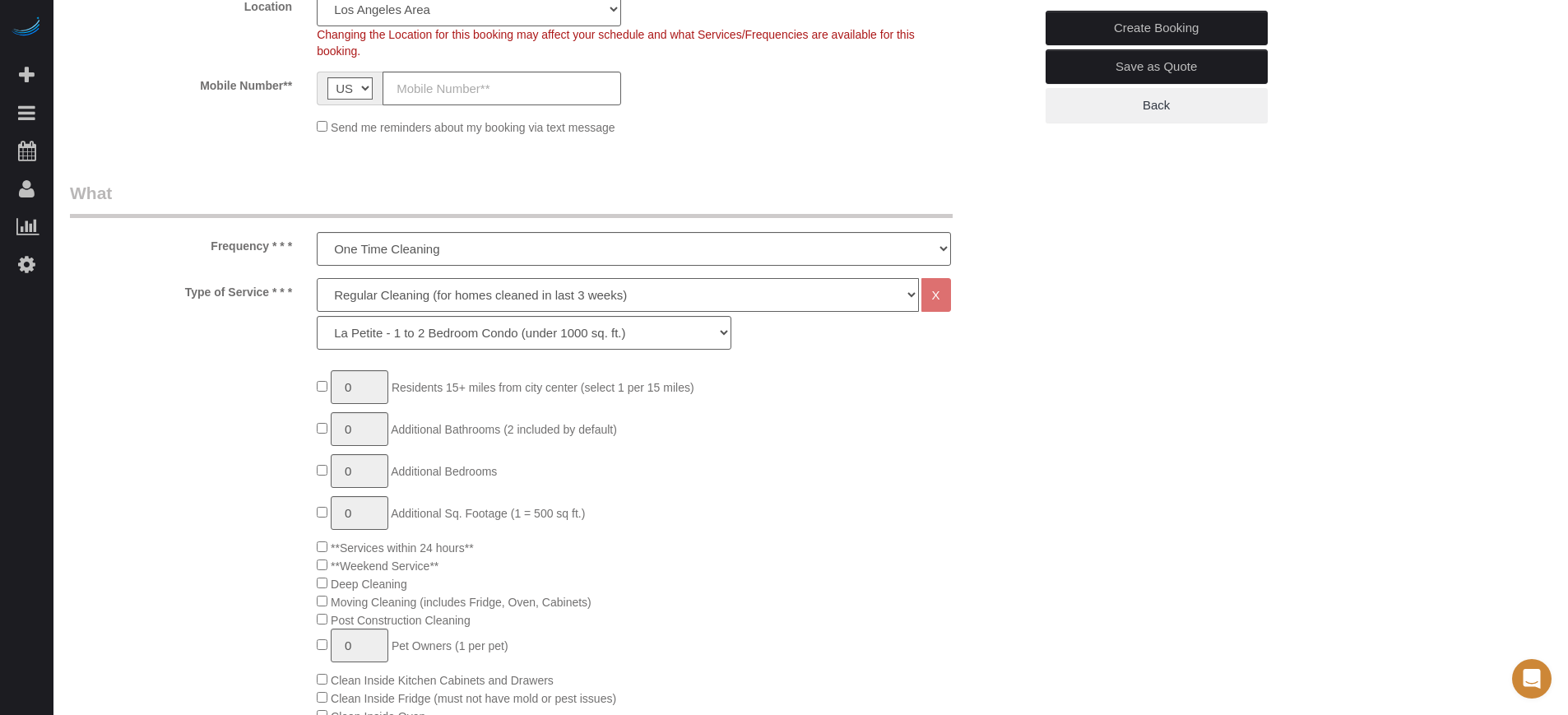
click at [360, 294] on select "Deep Cleaning (for homes that have not been cleaned in 3+ weeks) Spruce Regular…" at bounding box center [617, 295] width 601 height 34
select select "5"
click at [317, 278] on select "Deep Cleaning (for homes that have not been cleaned in 3+ weeks) Spruce Regular…" at bounding box center [617, 295] width 601 height 34
select select "278"
type input "1"
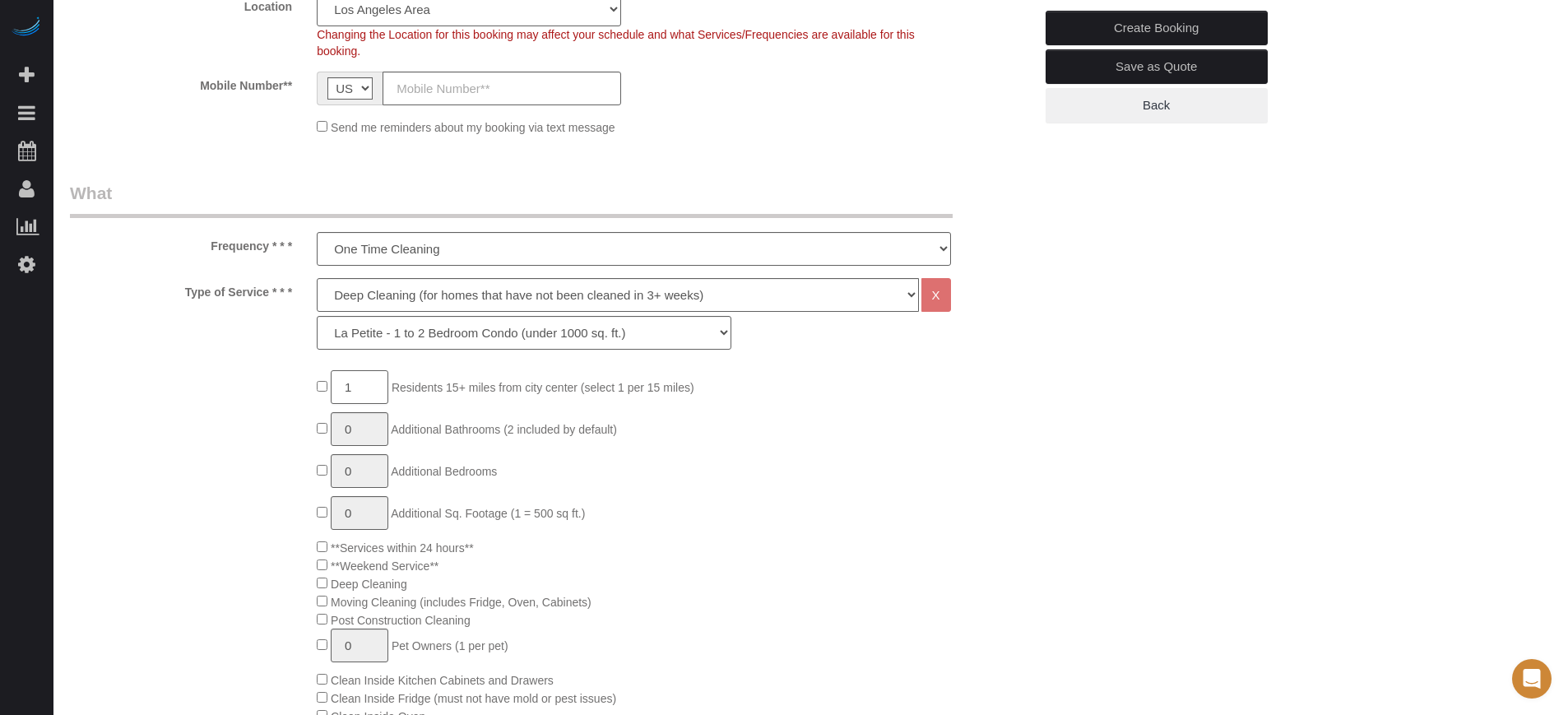
click at [337, 385] on input "1" at bounding box center [359, 387] width 57 height 34
click at [358, 386] on input "1" at bounding box center [359, 387] width 57 height 34
type input "4"
click at [435, 338] on select "La Petite - 1 to 2 Bedroom Condo (under 1000 sq. ft.) La Petite II - 2 Bedroom …" at bounding box center [524, 333] width 415 height 34
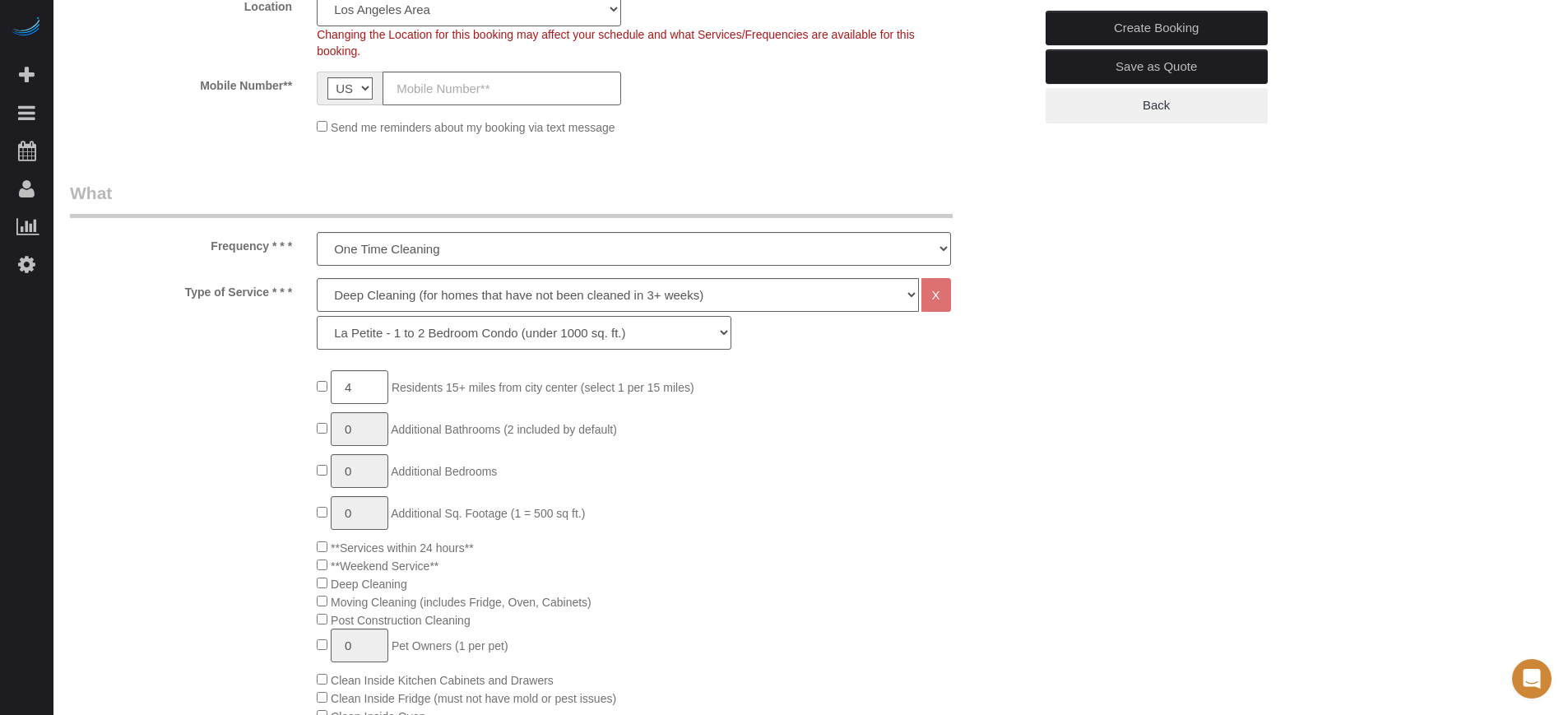
select select "281"
click at [317, 316] on select "La Petite - 1 to 2 Bedroom Condo (under 1000 sq. ft.) La Petite II - 2 Bedroom …" at bounding box center [524, 333] width 415 height 34
type input "1"
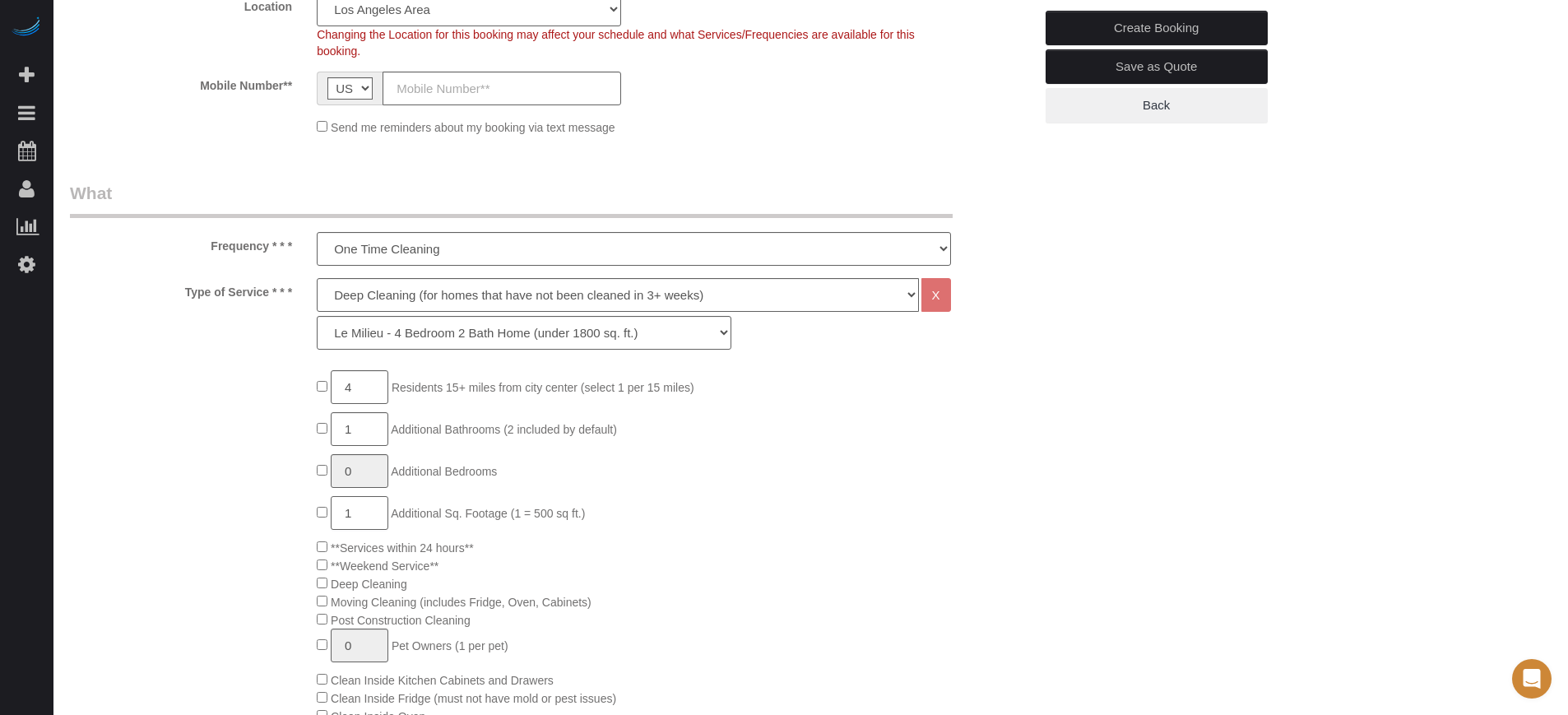
click at [385, 512] on input "1" at bounding box center [359, 512] width 57 height 34
type input "2"
type input "3"
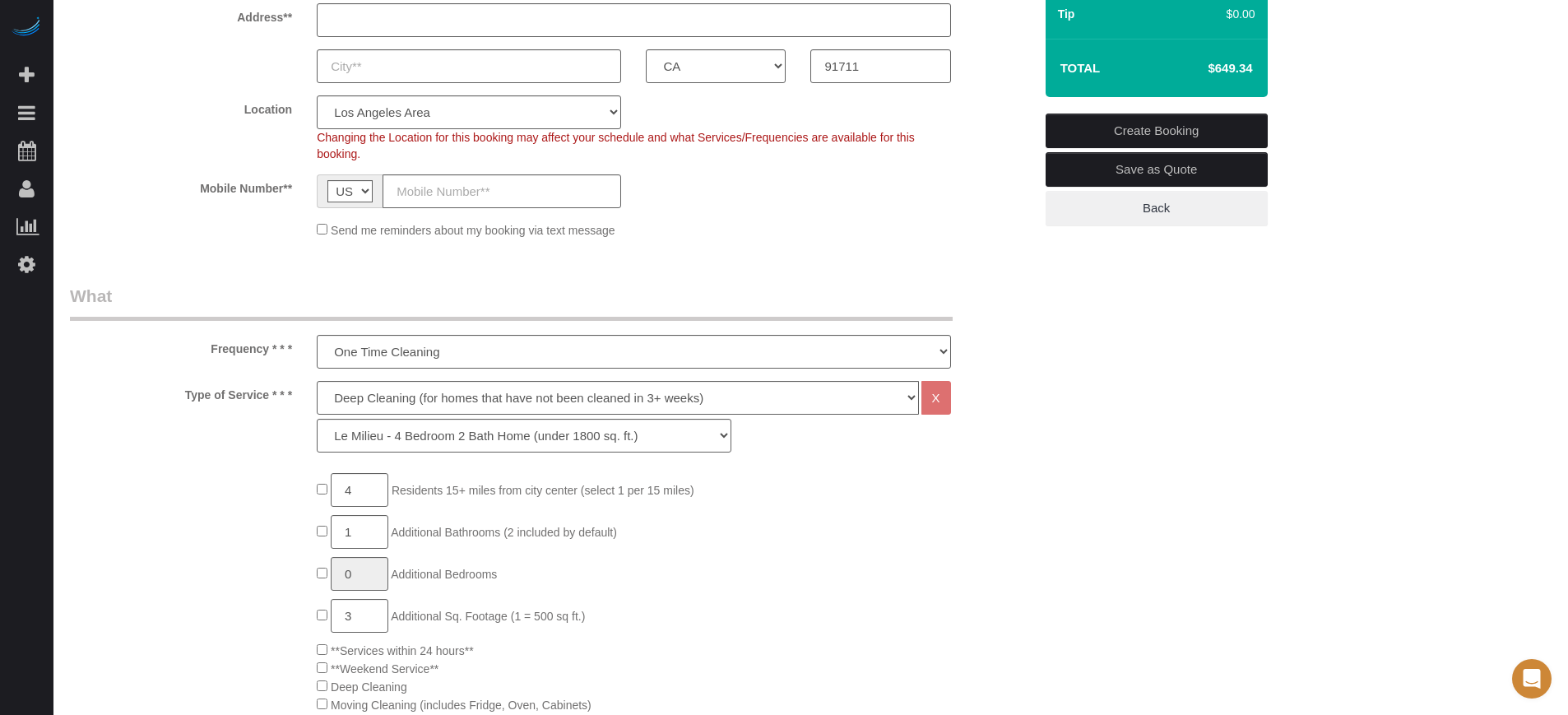
scroll to position [205, 0]
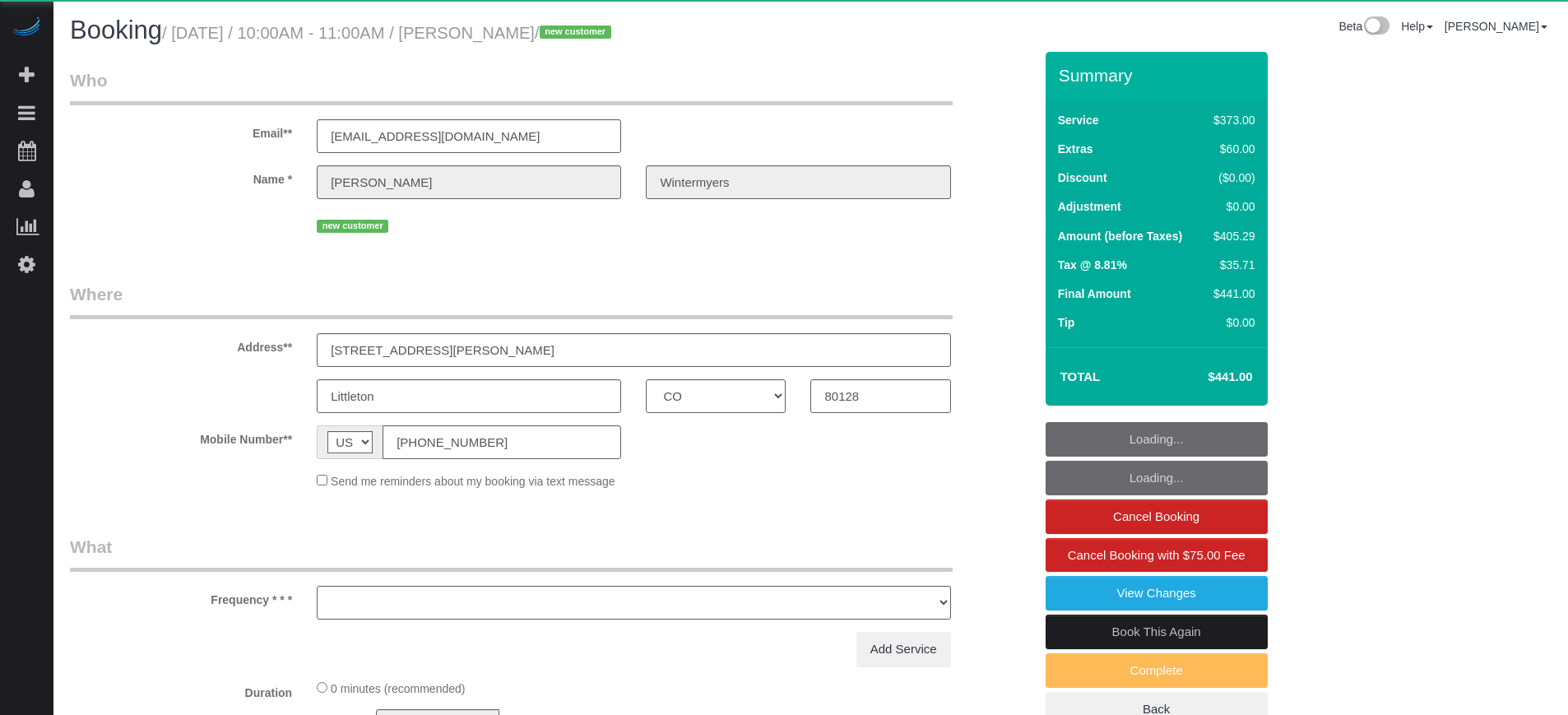
select select "CO"
select select "string:fspay-3371083d-fe85-42e0-b621-4f92ca95a68e"
select select "object:816"
select select "6"
select select "spot1"
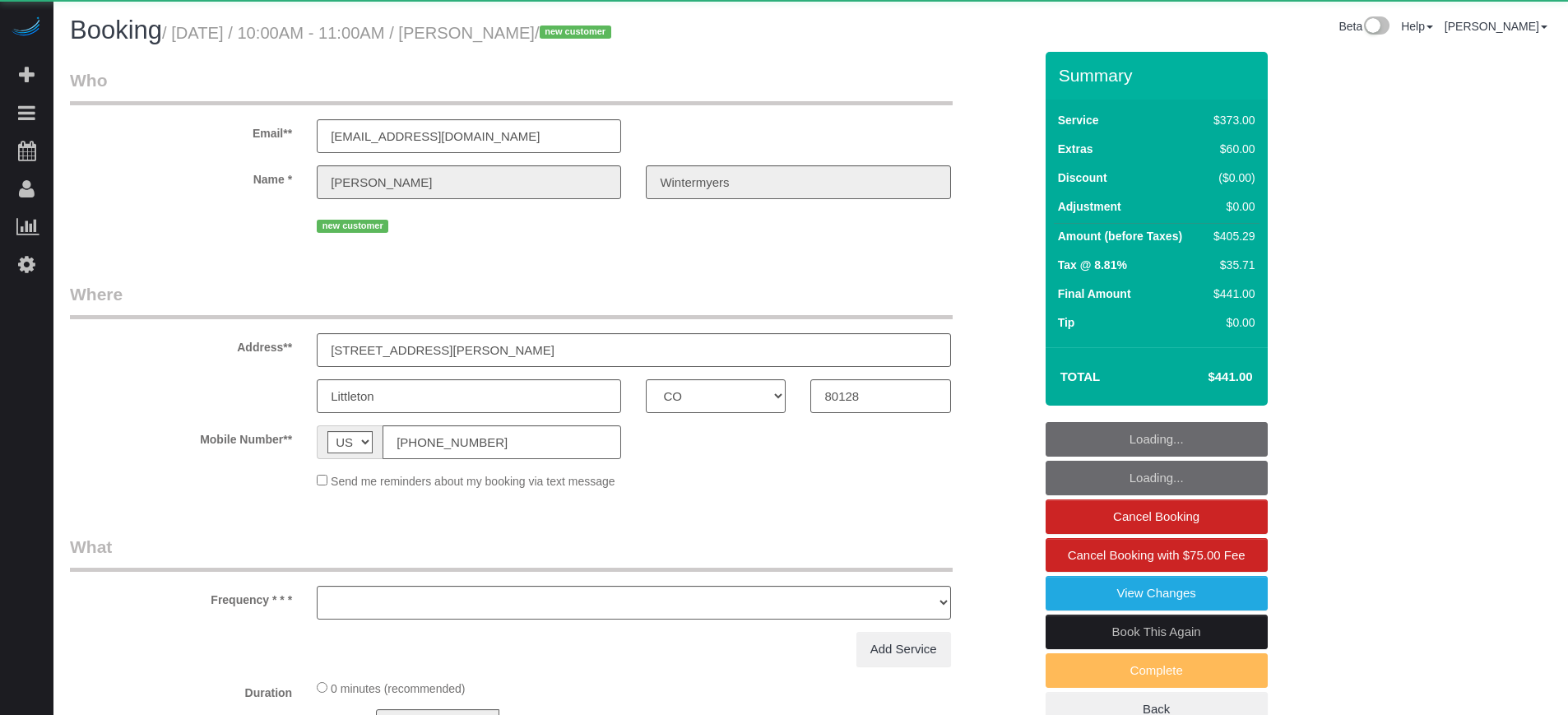
select select "number:9"
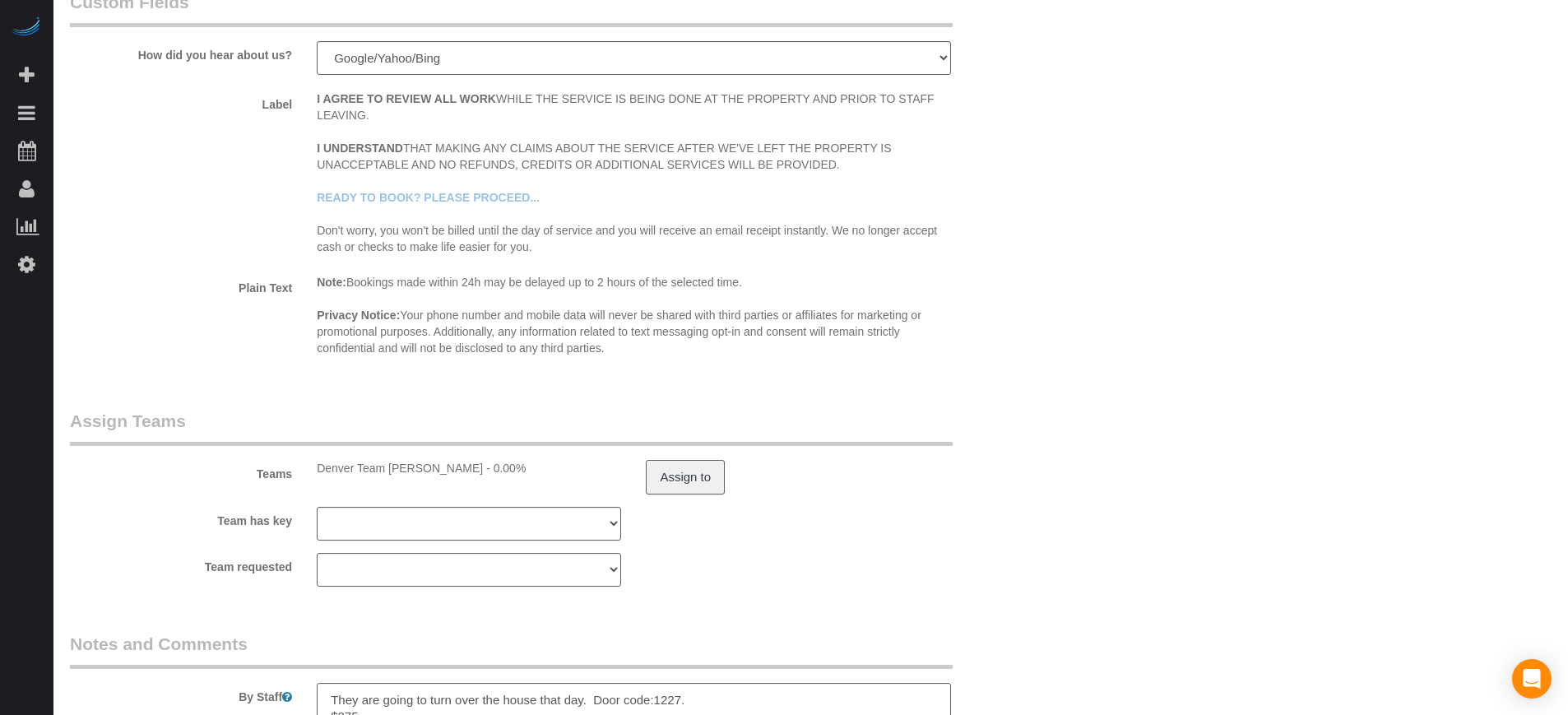
scroll to position [2672, 0]
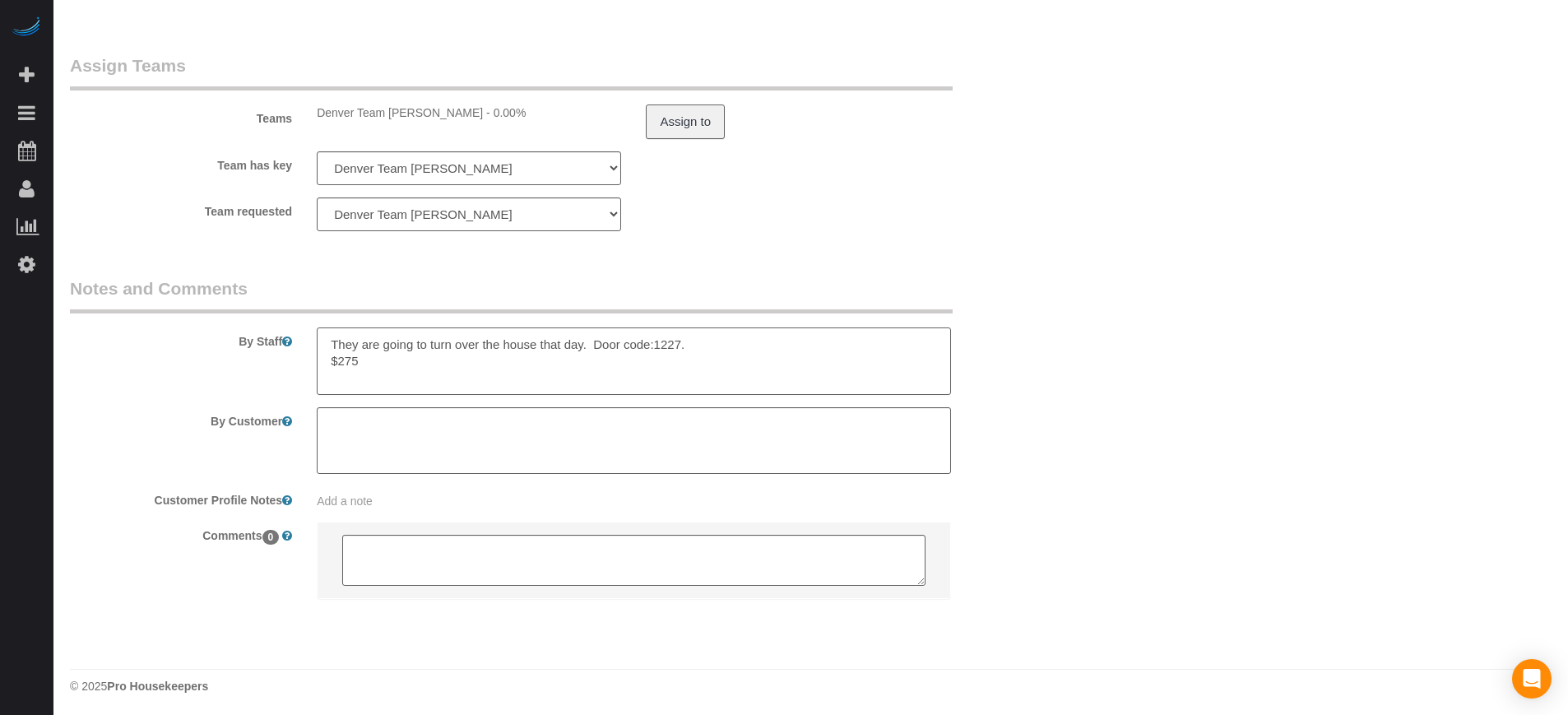
drag, startPoint x: 711, startPoint y: 336, endPoint x: 593, endPoint y: 339, distance: 118.0
click at [593, 339] on textarea at bounding box center [633, 361] width 633 height 68
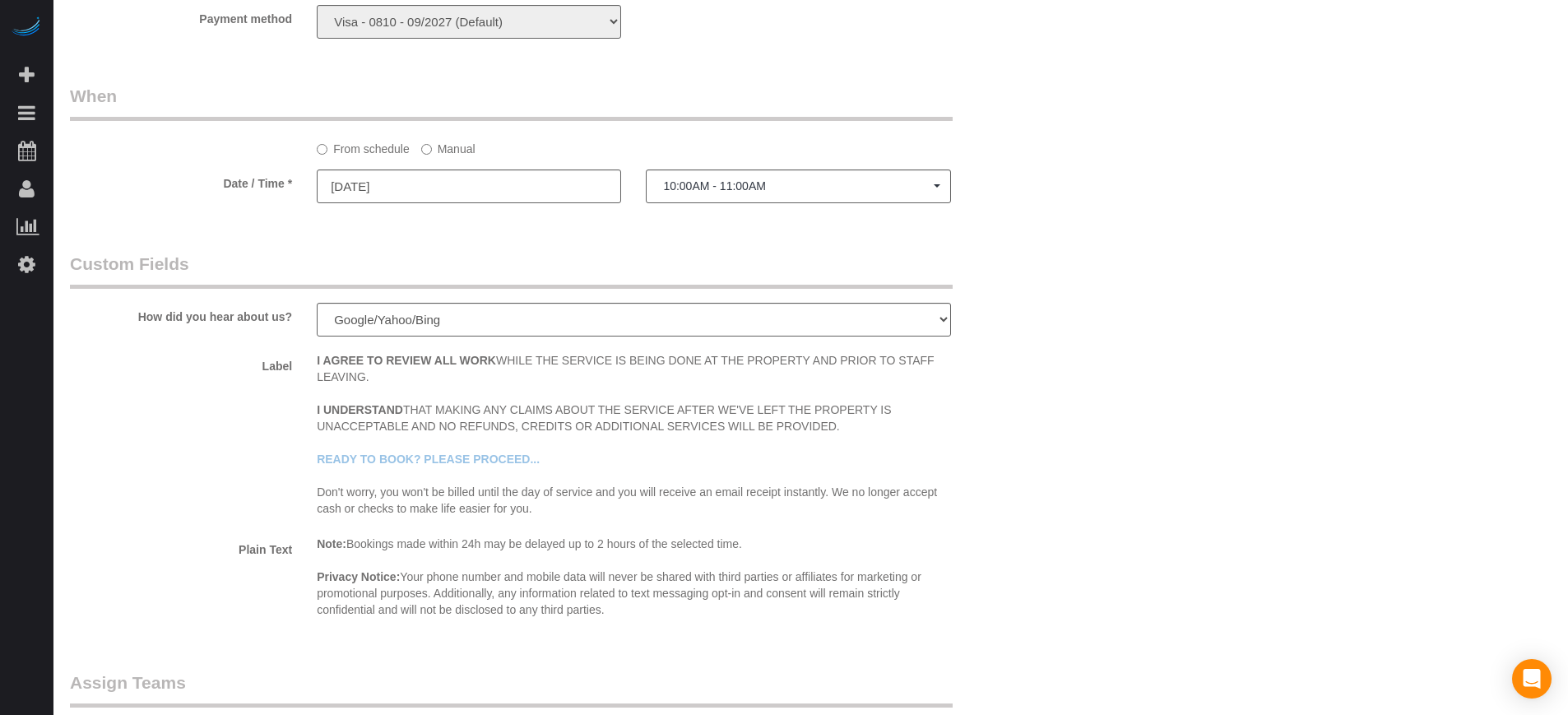
scroll to position [1541, 0]
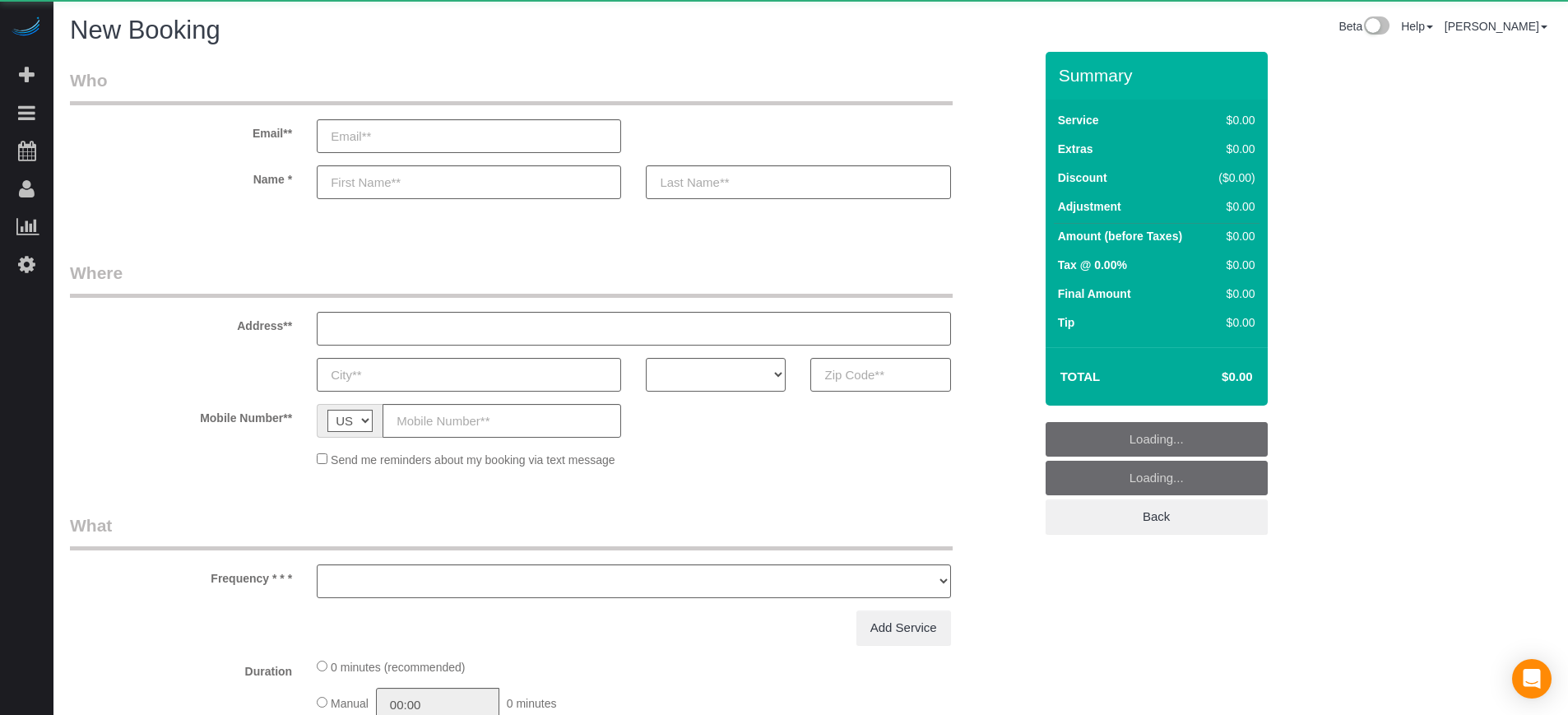
select select "number:9"
select select "object:1206"
select select "4"
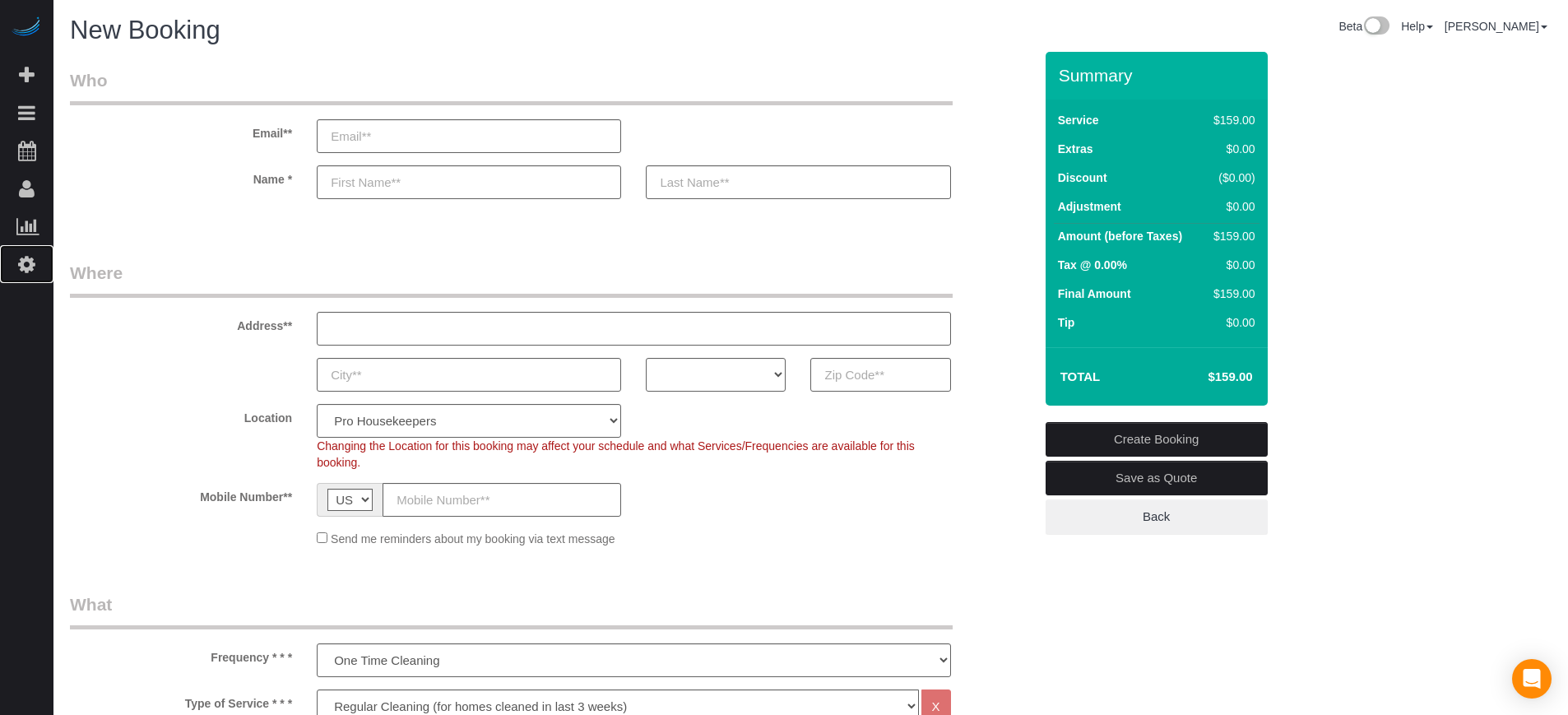
click at [30, 268] on icon at bounding box center [26, 264] width 17 height 20
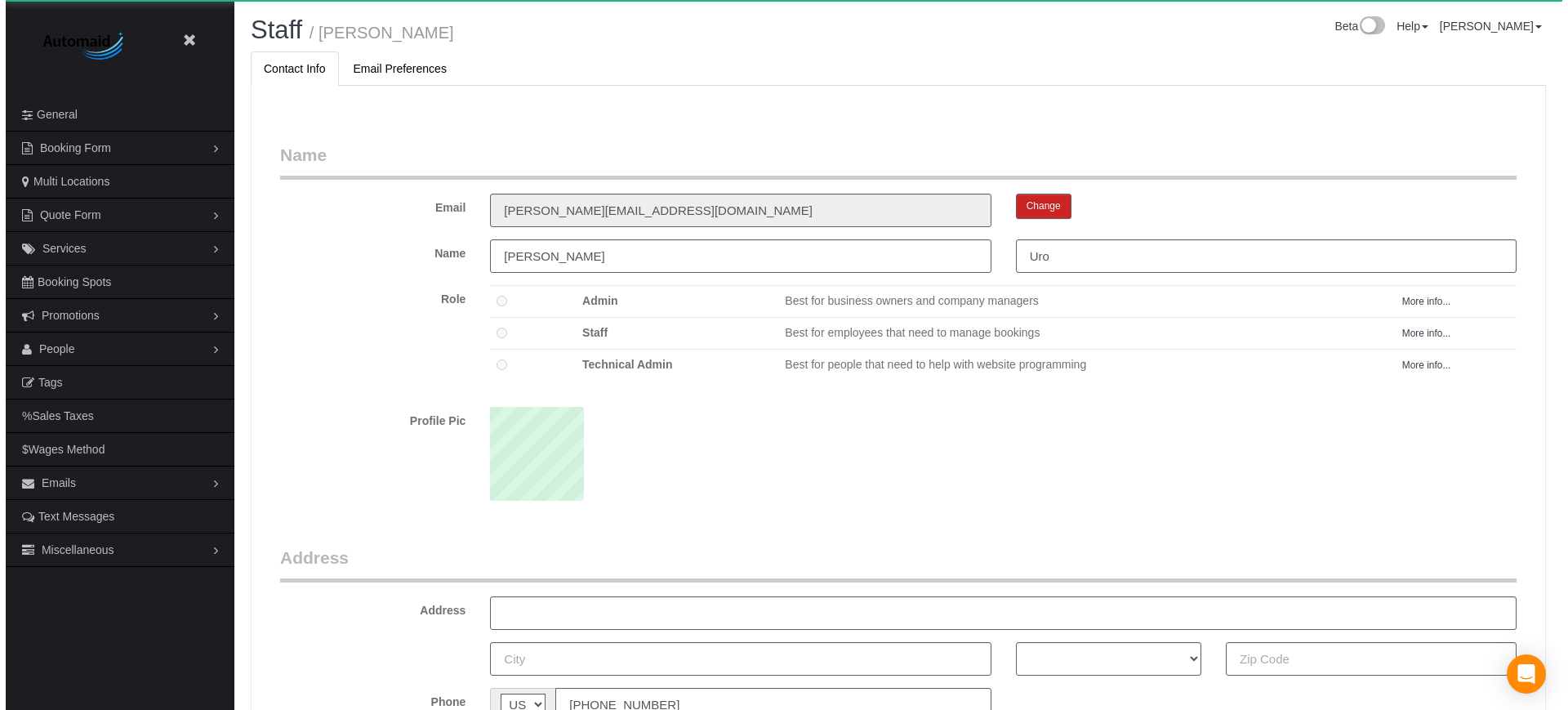
scroll to position [1063, 1557]
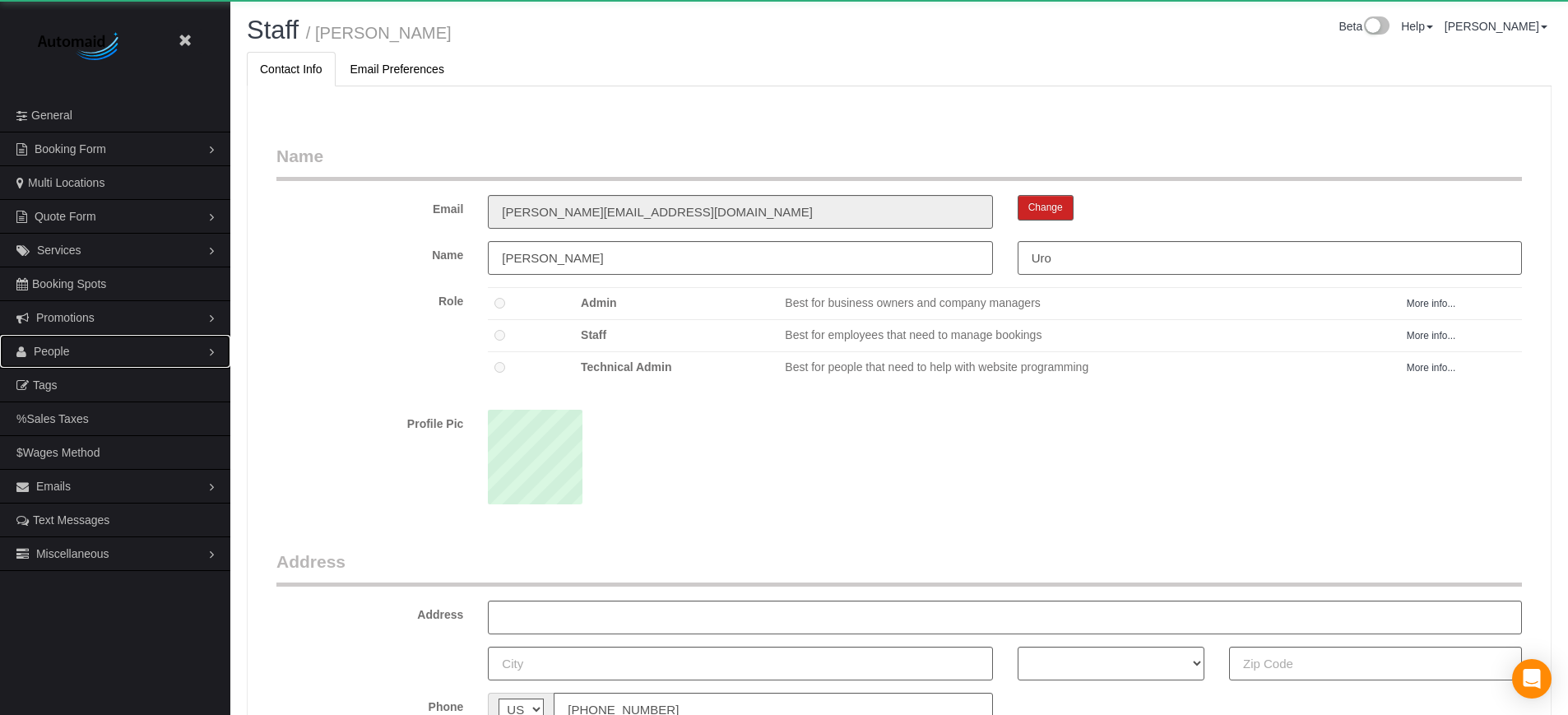
click at [51, 346] on span "People" at bounding box center [52, 351] width 36 height 13
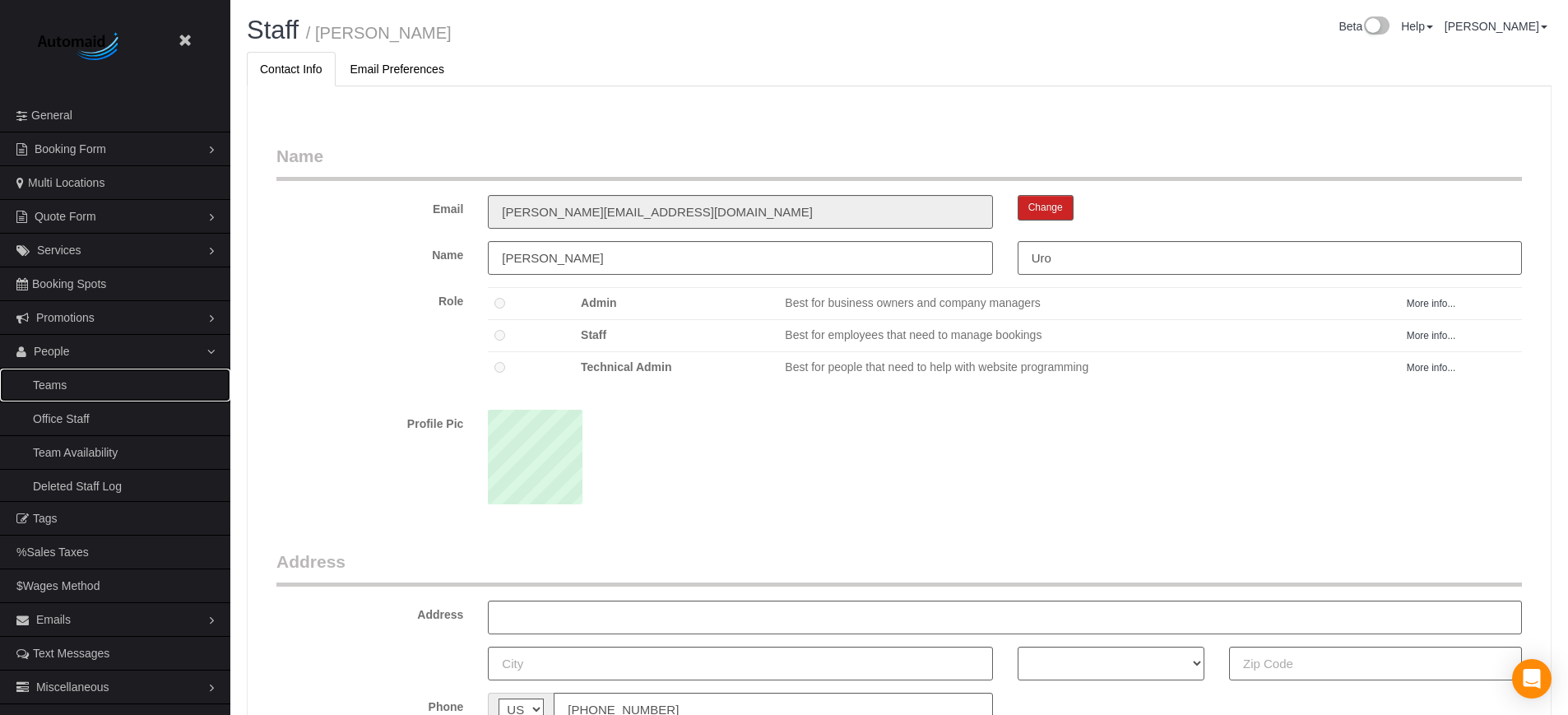
click at [75, 386] on link "Teams" at bounding box center [115, 384] width 230 height 33
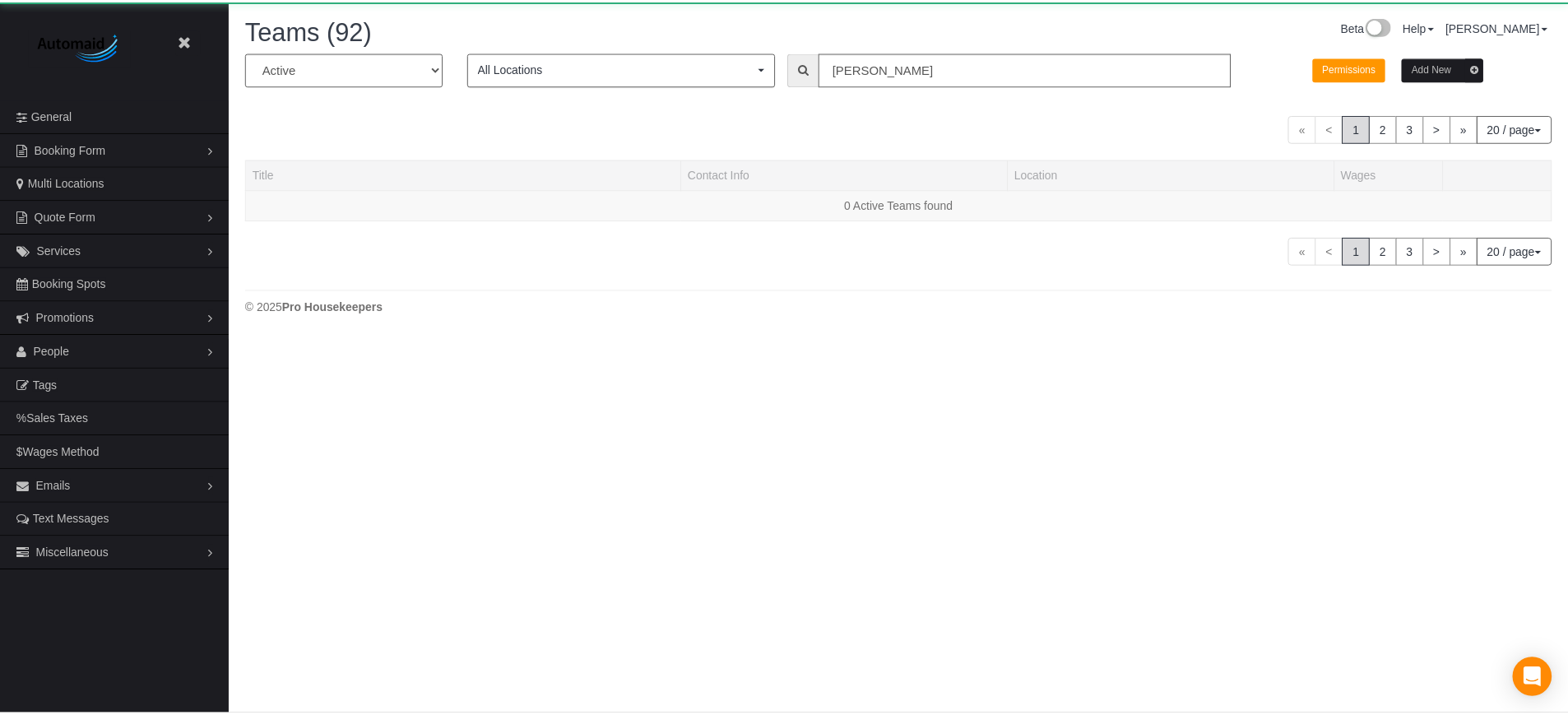
scroll to position [362, 1579]
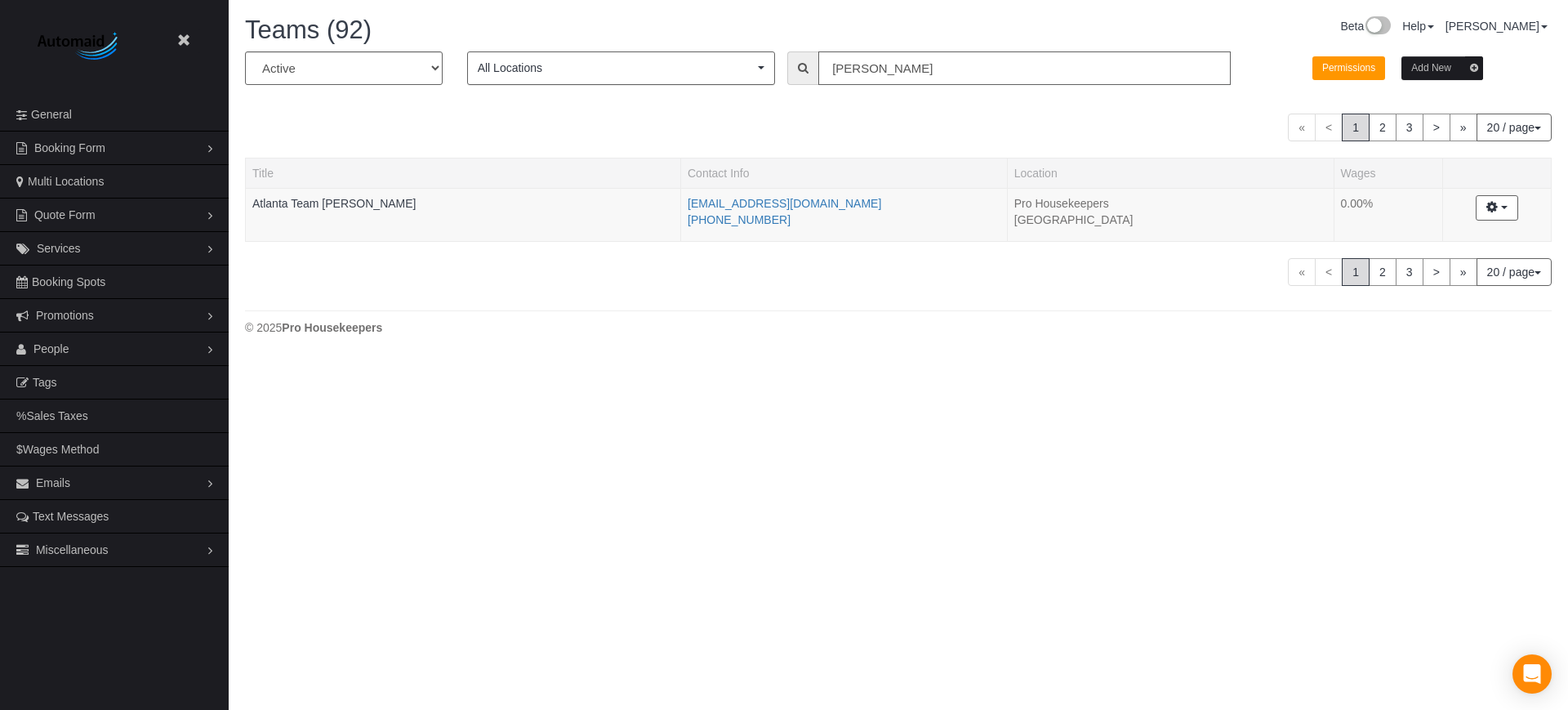
click at [922, 55] on input "[PERSON_NAME]" at bounding box center [1024, 68] width 413 height 34
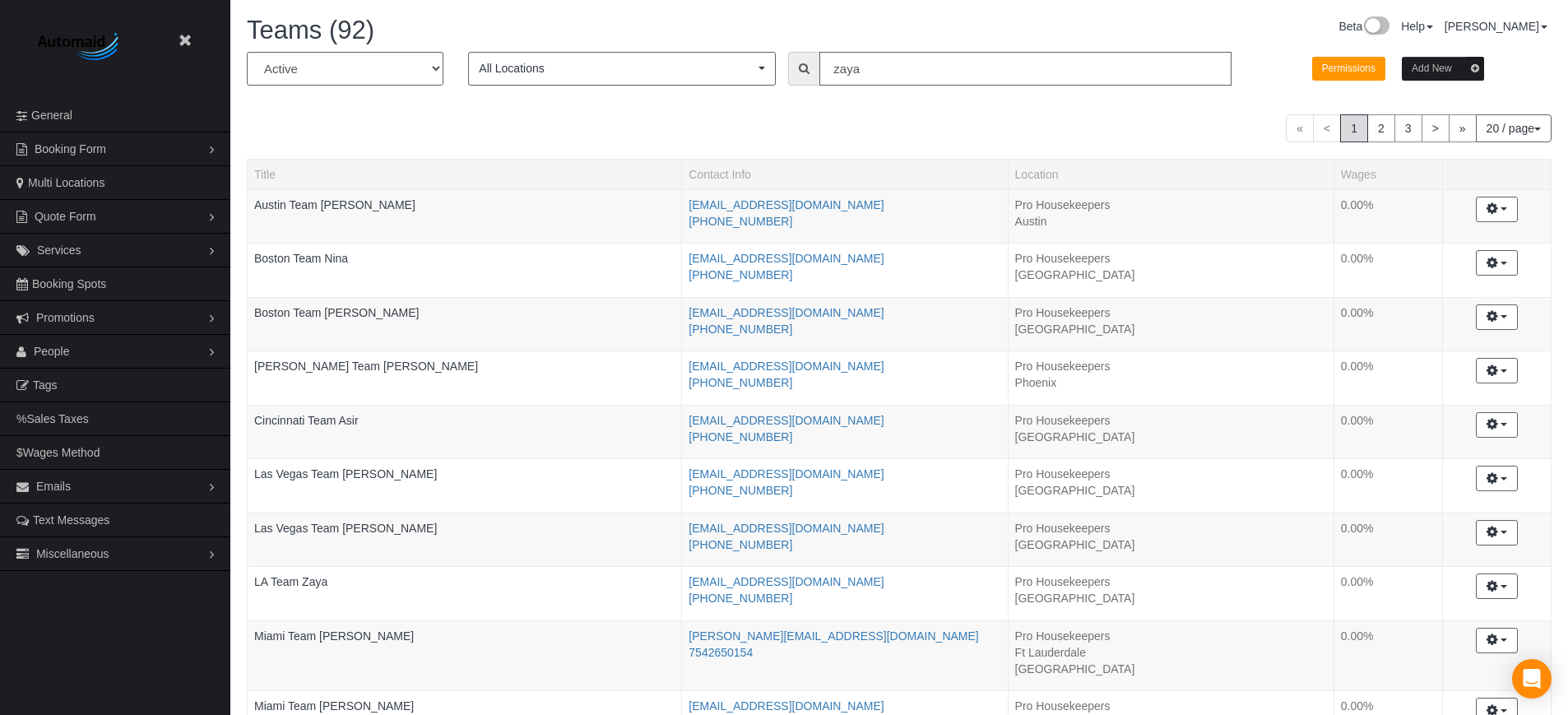
scroll to position [80826, 80682]
type input "zaya"
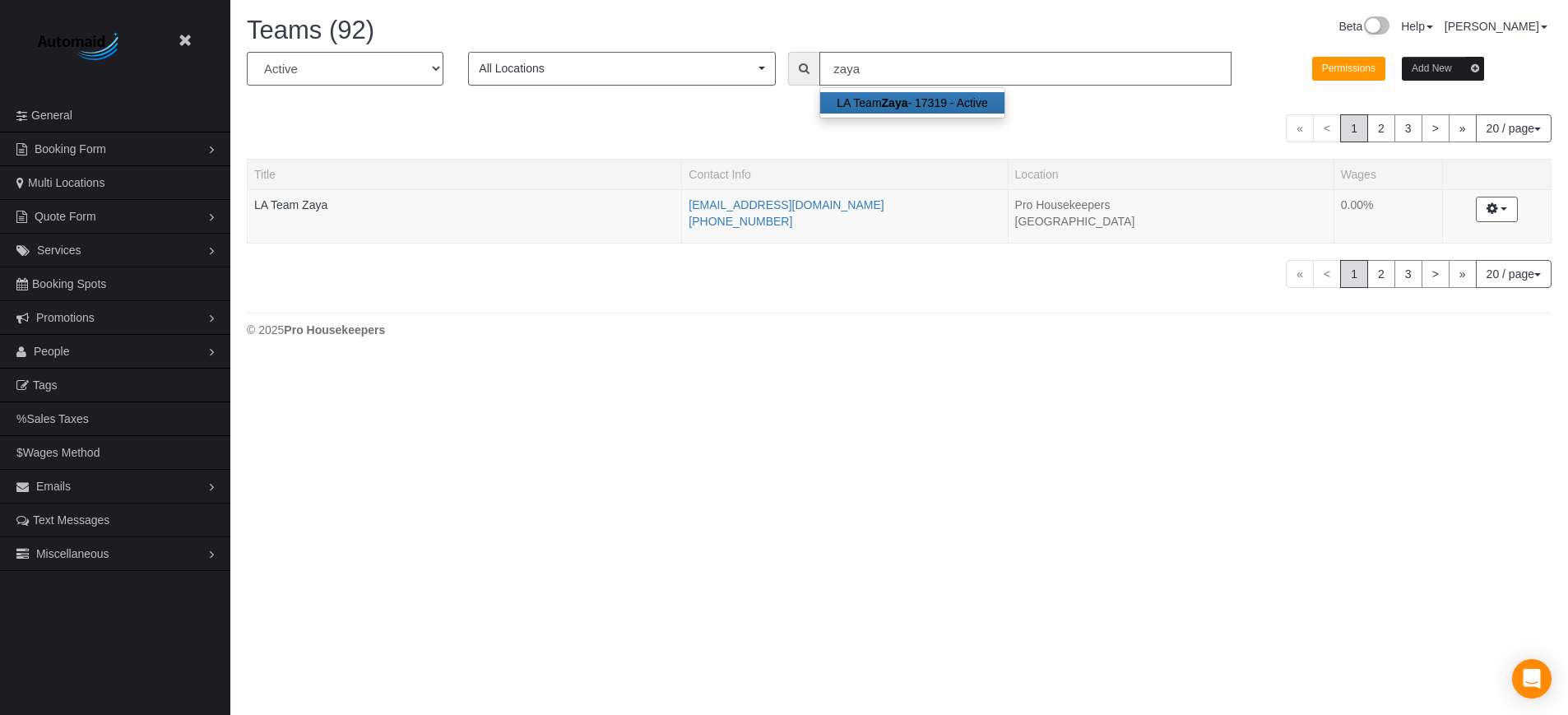
scroll to position [81863, 80670]
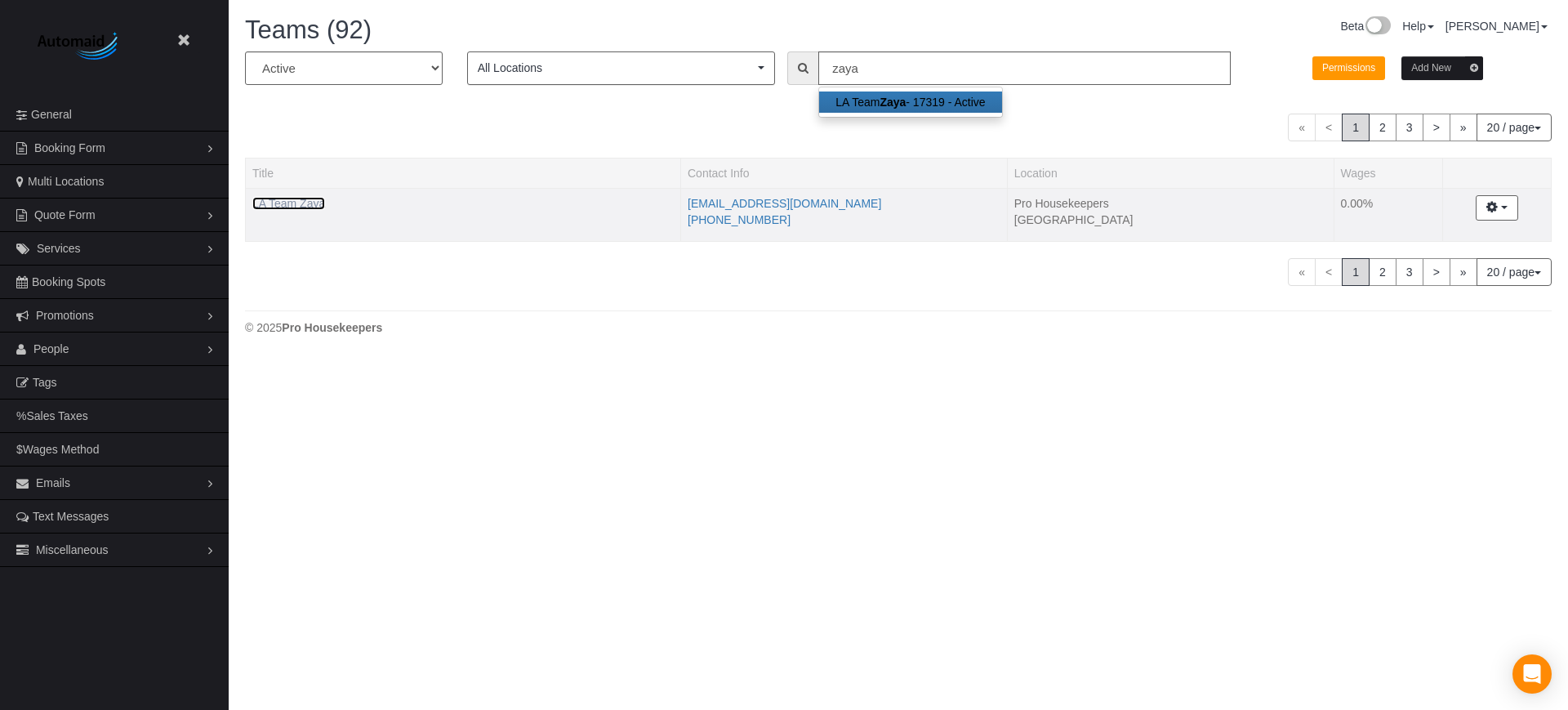
click at [272, 209] on link "LA Team Zaya" at bounding box center [289, 203] width 73 height 13
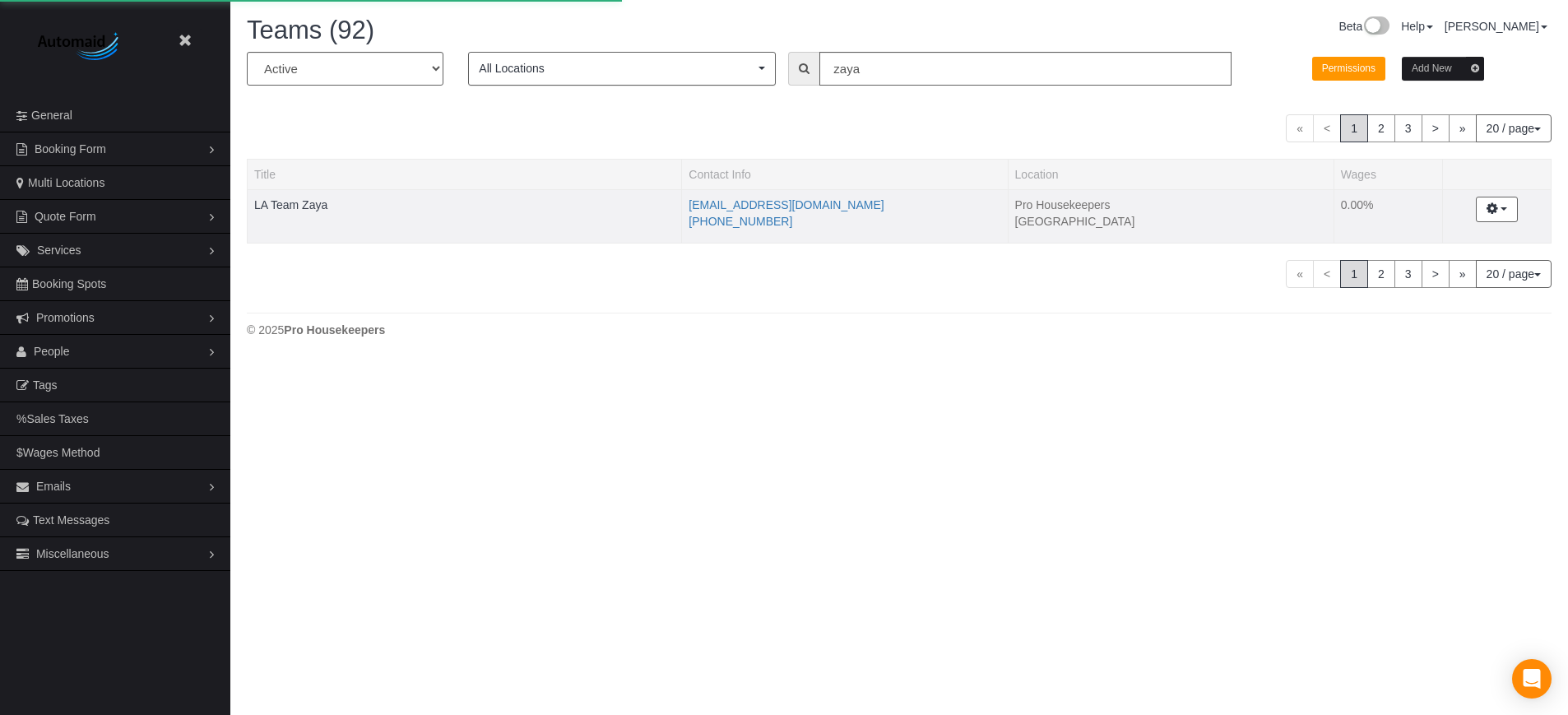
scroll to position [1352, 1568]
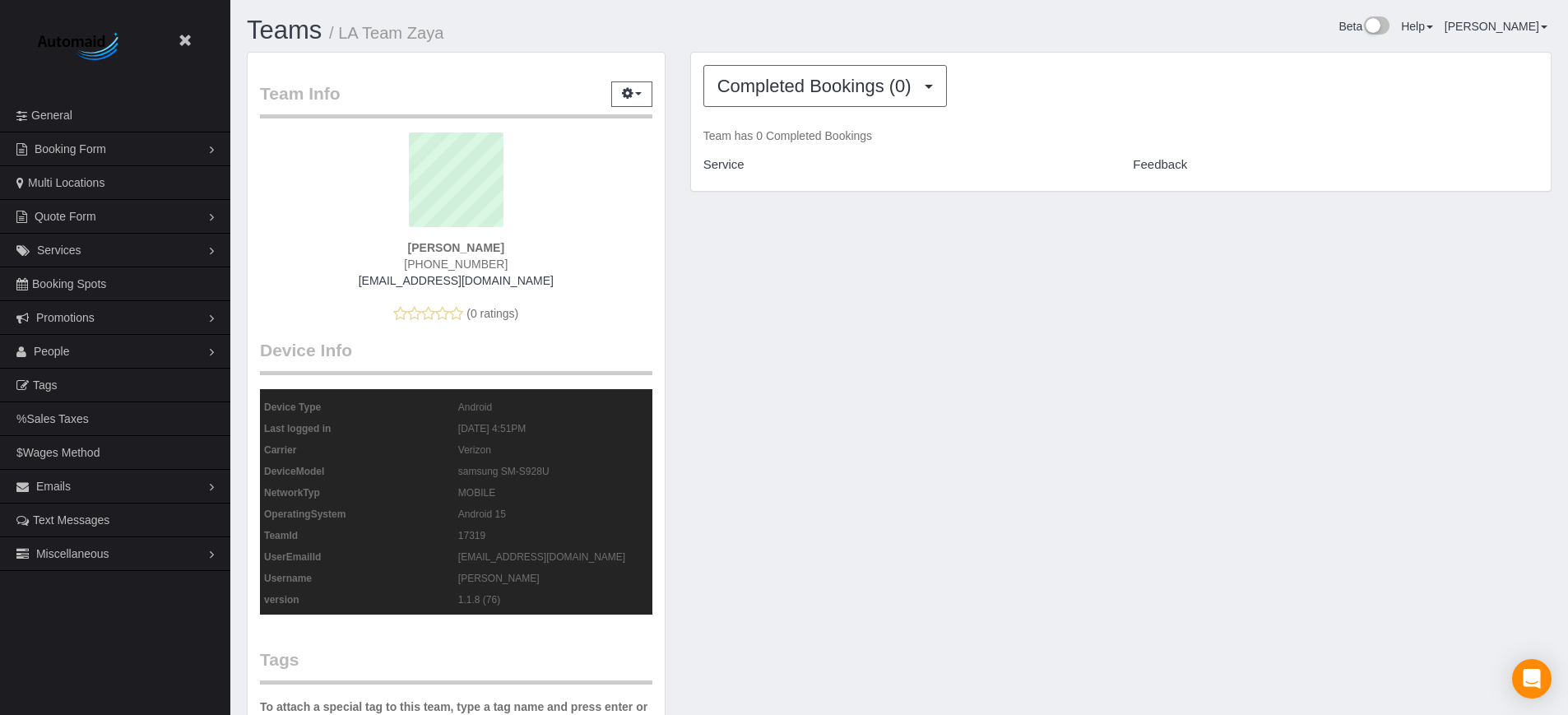
drag, startPoint x: 449, startPoint y: 33, endPoint x: 339, endPoint y: 30, distance: 110.0
click at [339, 30] on h1 "Teams / LA Team Zaya" at bounding box center [566, 30] width 640 height 28
copy small "LA Team Zaya"
click at [779, 103] on button "Completed Bookings (0)" at bounding box center [825, 86] width 243 height 42
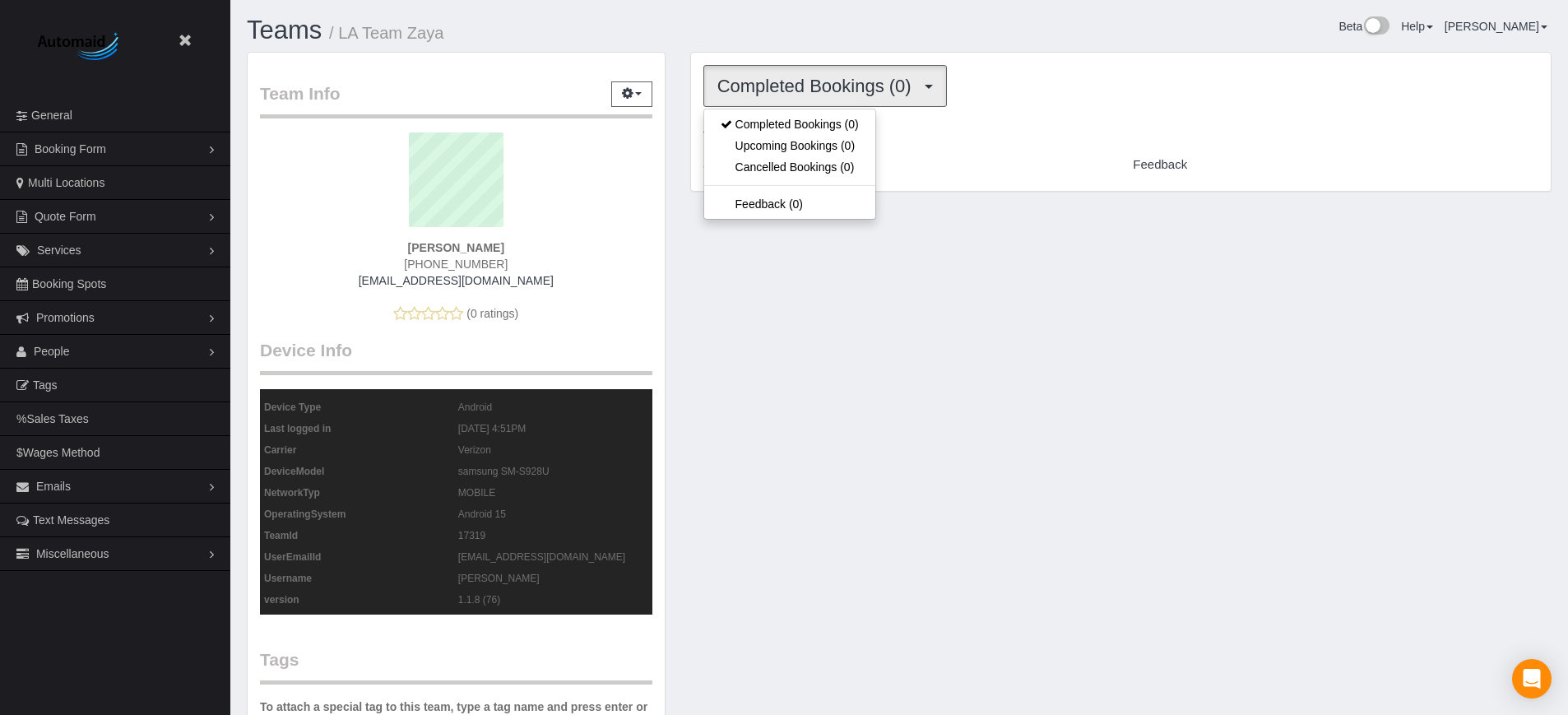
click at [846, 294] on div "Team Info Edit Contact Info Send Message Send Welcome Email Email Preferences V…" at bounding box center [899, 674] width 1330 height 1243
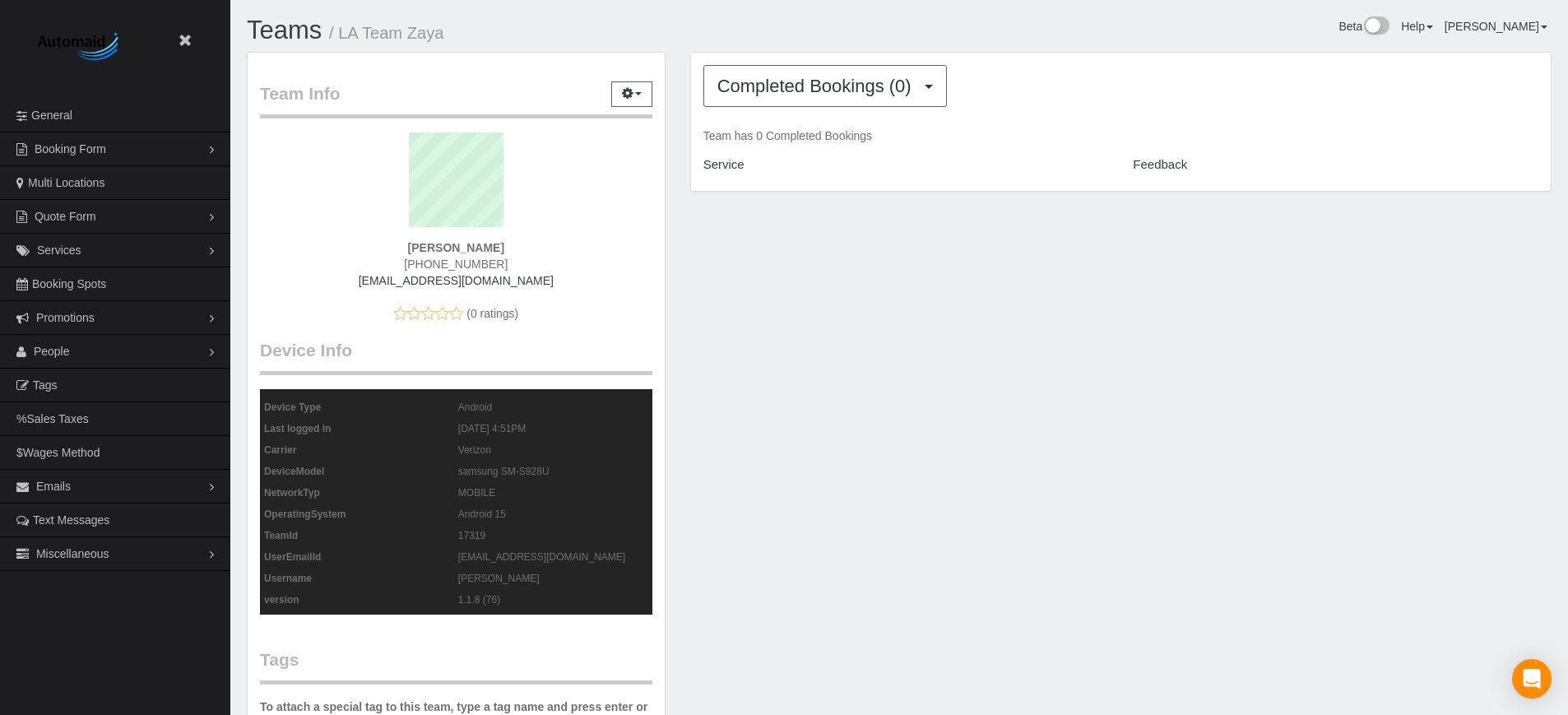
drag, startPoint x: 384, startPoint y: 238, endPoint x: 574, endPoint y: 243, distance: 190.1
click at [574, 243] on div "Zaya Tserendavaa (213) 703-3189 info@maidforcali.com (0 ratings)" at bounding box center [456, 236] width 392 height 205
click at [482, 246] on strong "Zaya Tserendavaa" at bounding box center [456, 248] width 96 height 13
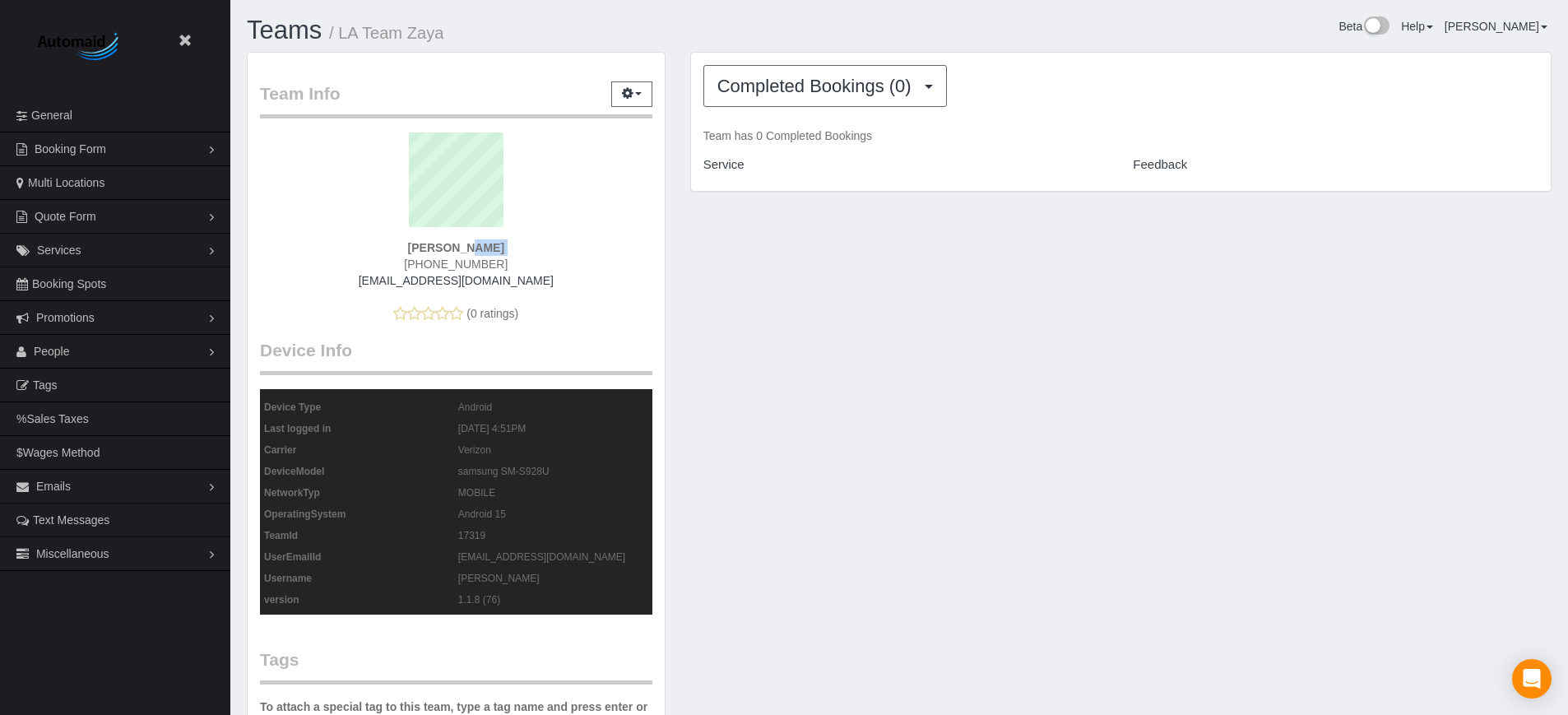
click at [470, 246] on strong "Zaya Tserendavaa" at bounding box center [456, 248] width 96 height 13
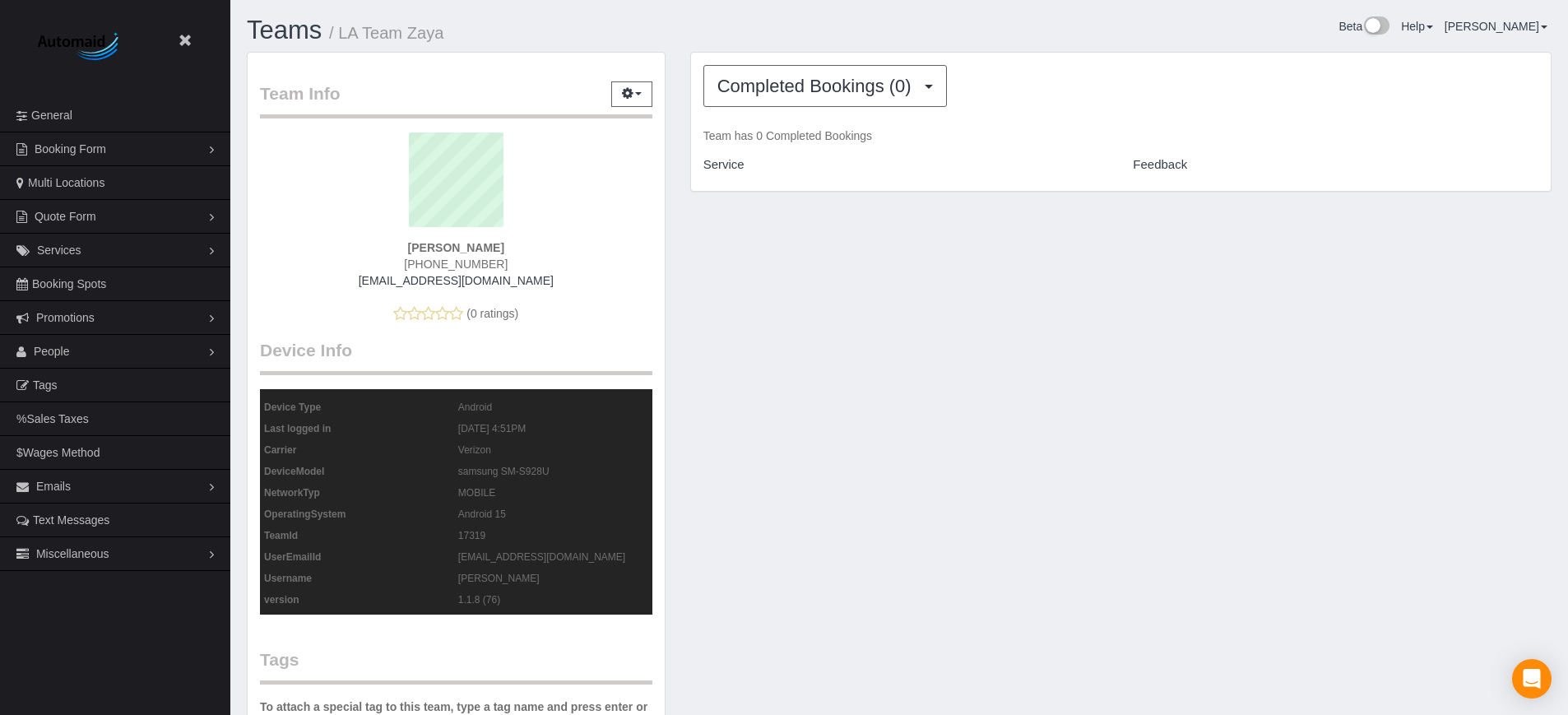
click at [470, 246] on strong "Zaya Tserendavaa" at bounding box center [456, 248] width 96 height 13
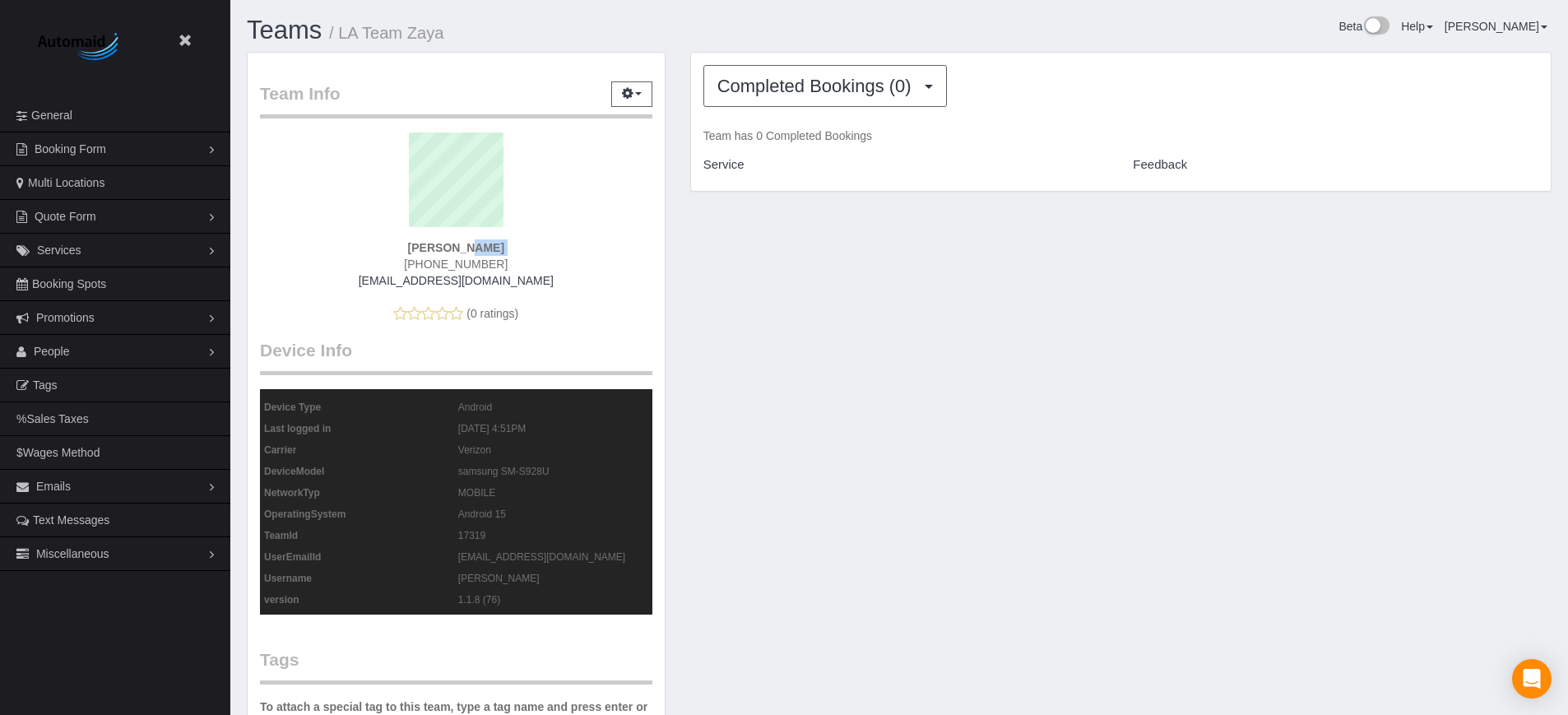
click at [470, 246] on strong "Zaya Tserendavaa" at bounding box center [456, 248] width 96 height 13
click at [702, 422] on div "Team Info Edit Contact Info Send Message Send Welcome Email Email Preferences V…" at bounding box center [899, 674] width 1330 height 1243
click at [1535, 194] on div "Completed Bookings (0) Completed Bookings (0) Upcoming Bookings (0) Cancelled B…" at bounding box center [1120, 130] width 886 height 156
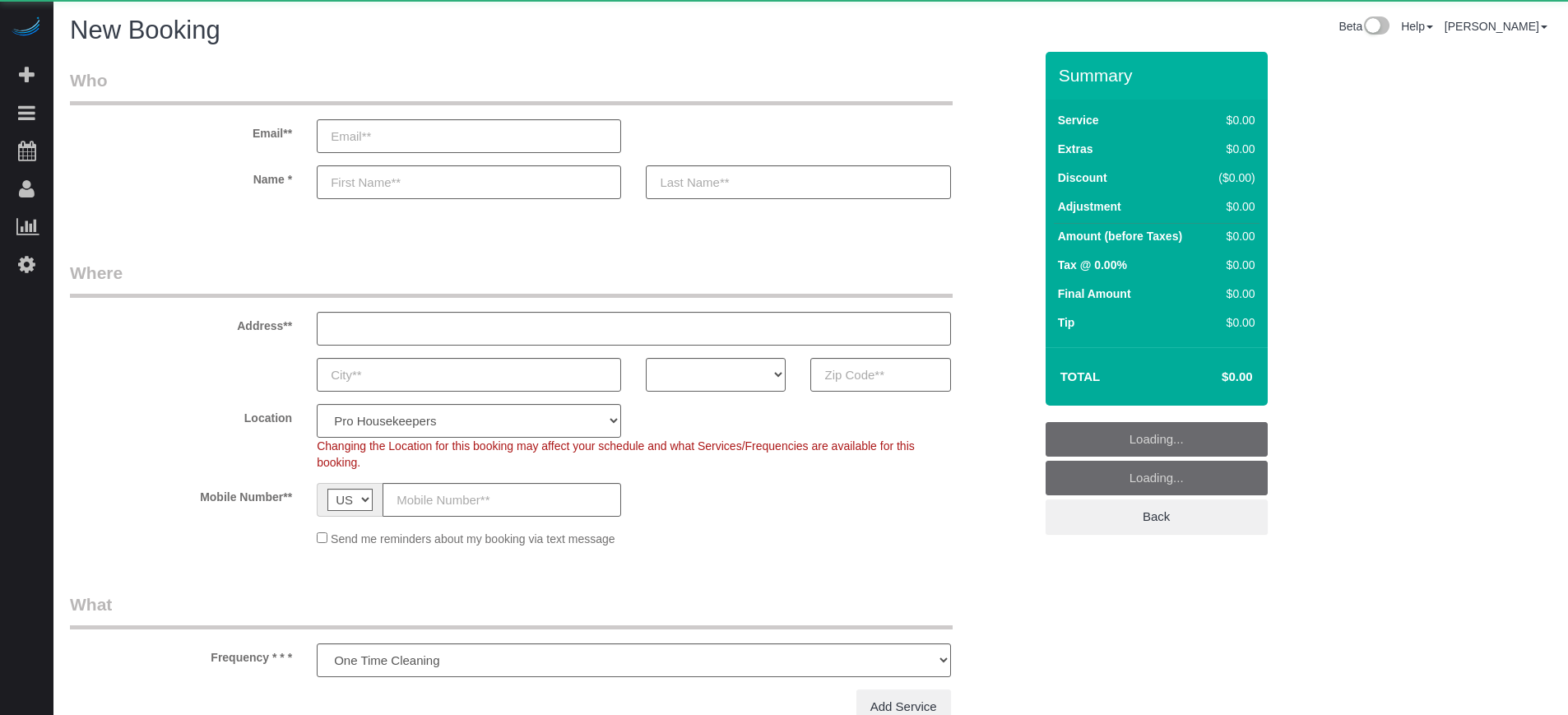
select select "number:9"
select select "object:1077"
select select "4"
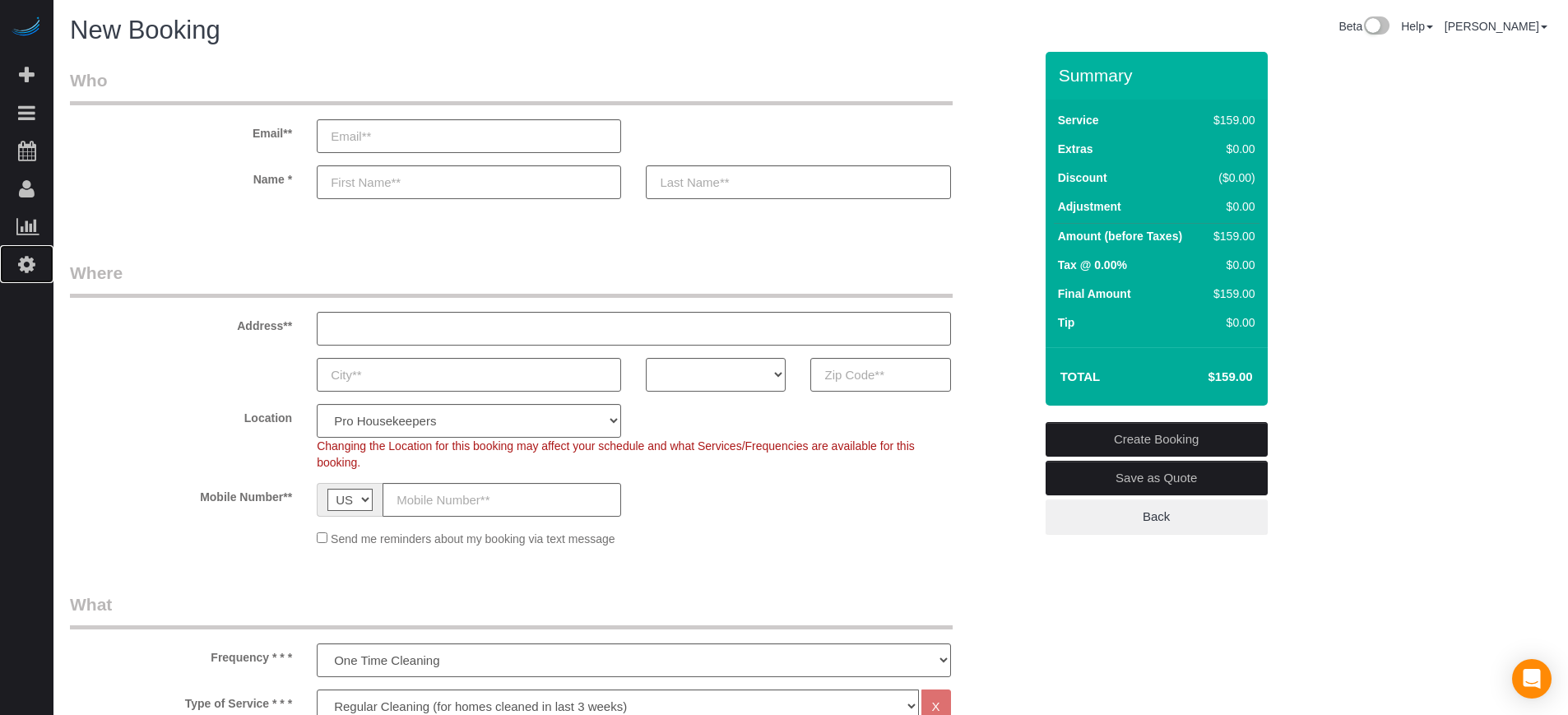
click at [29, 256] on icon at bounding box center [26, 264] width 17 height 20
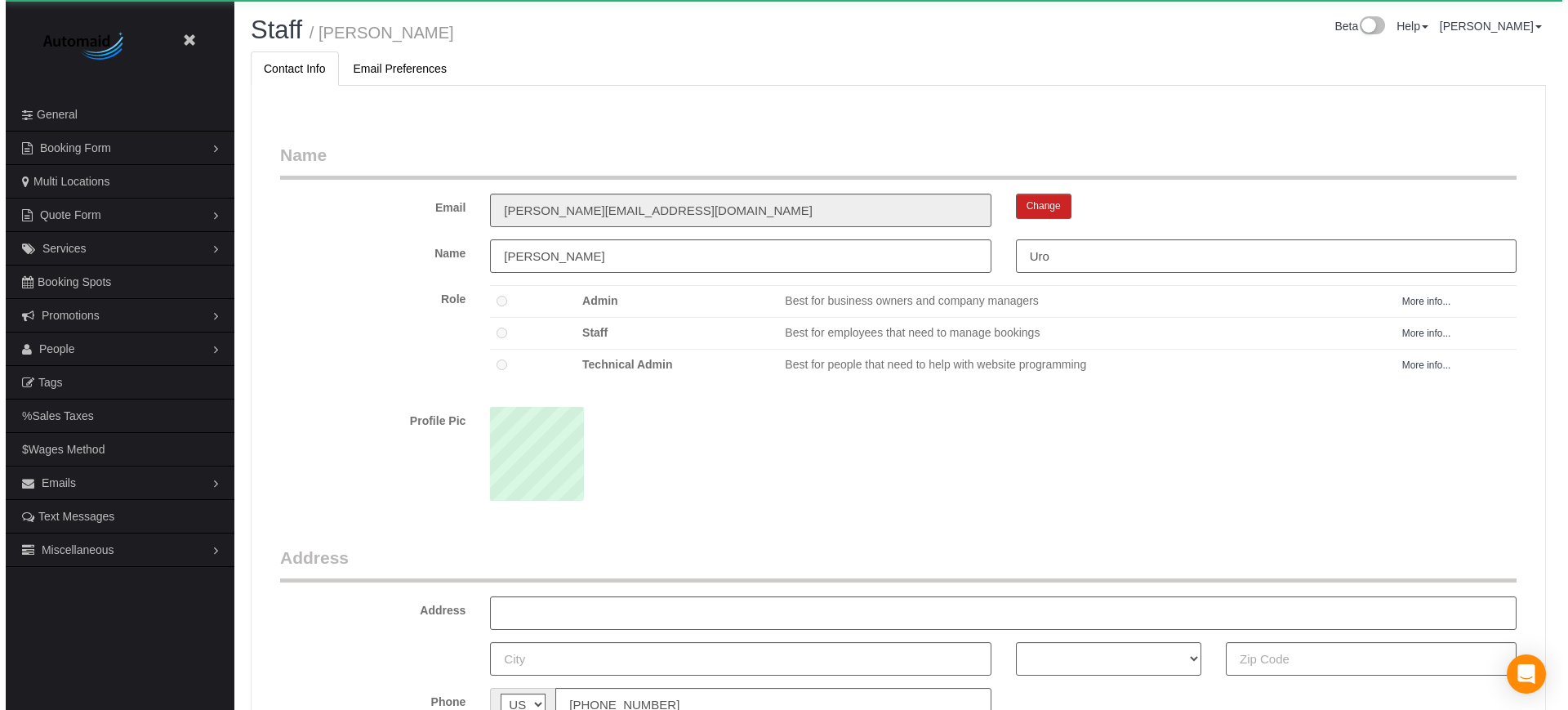
scroll to position [1063, 1557]
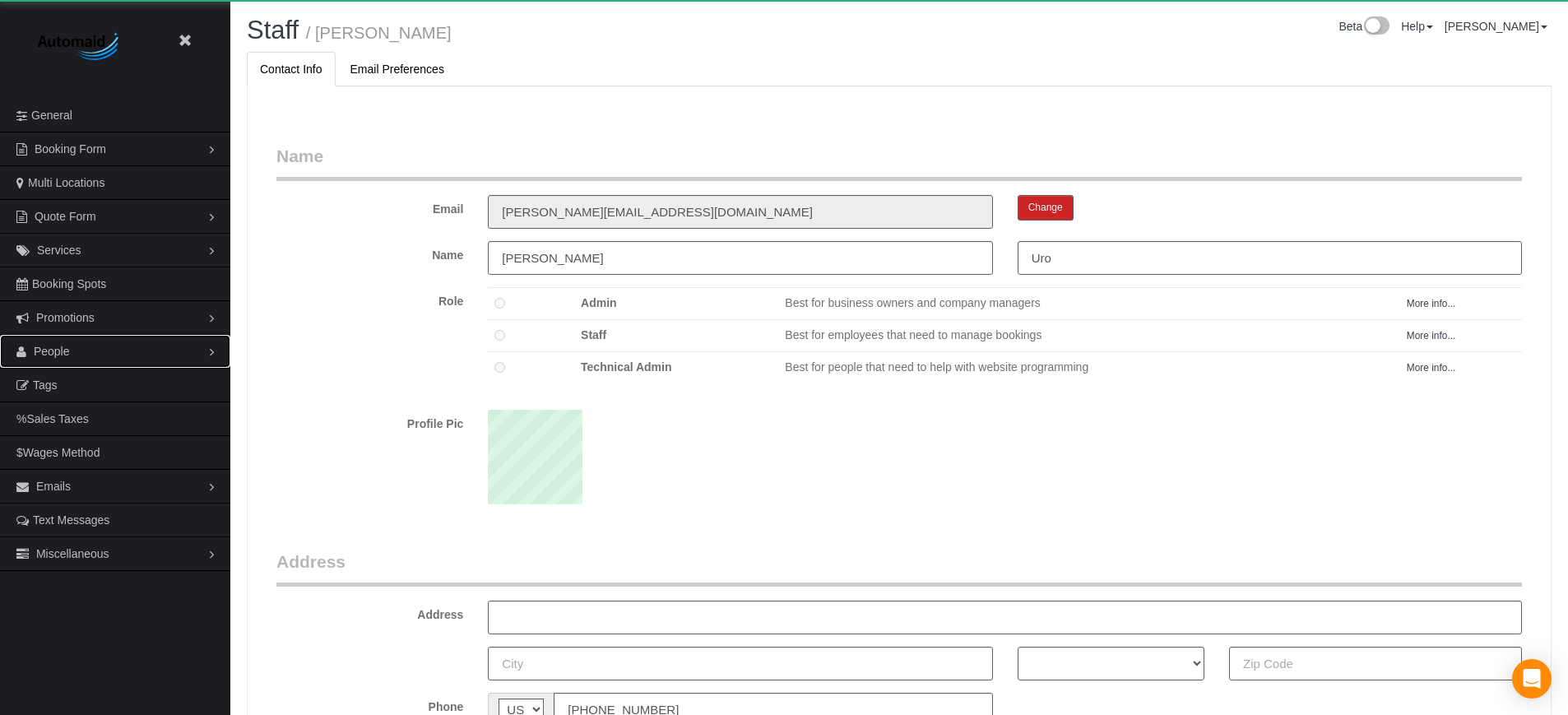
click at [64, 352] on span "People" at bounding box center [52, 351] width 36 height 13
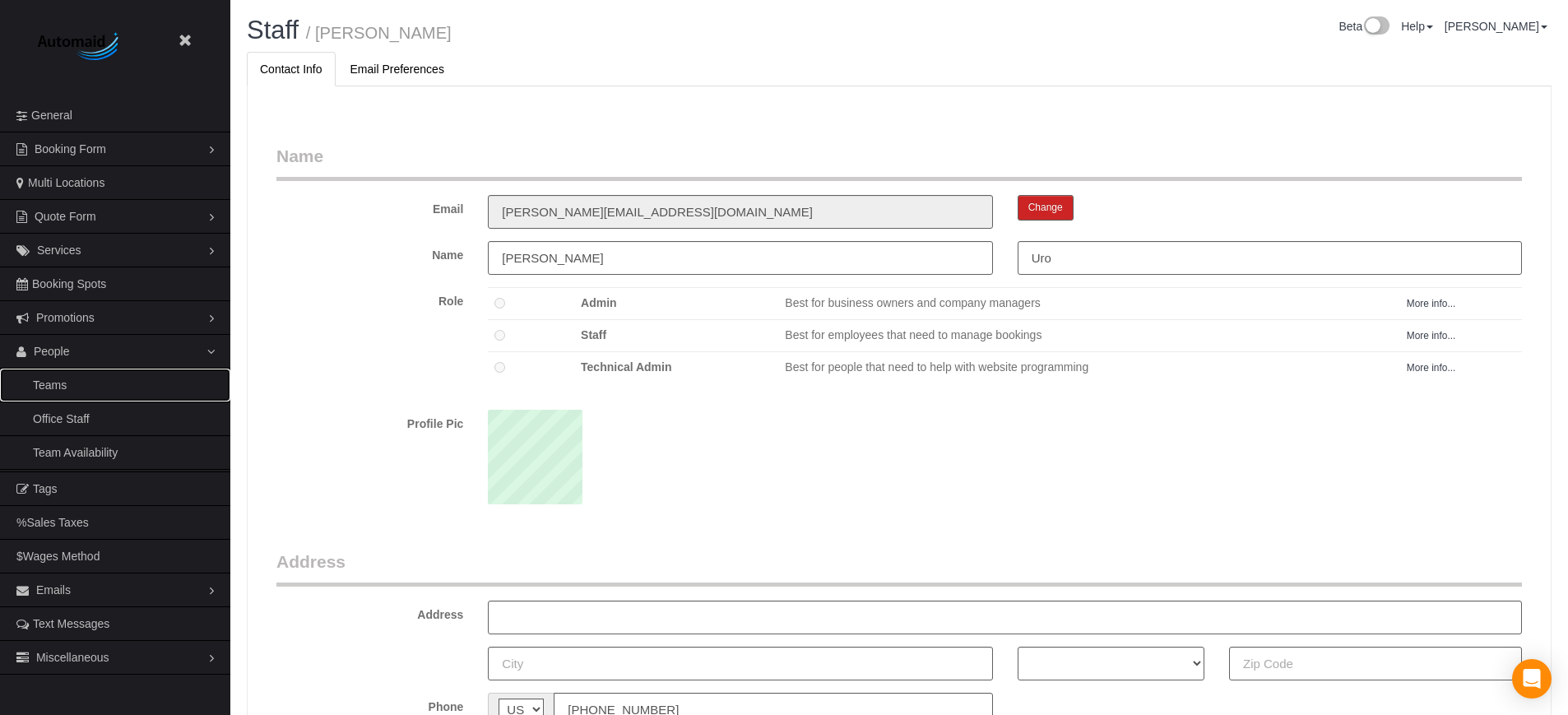
click at [57, 386] on link "Teams" at bounding box center [115, 384] width 230 height 33
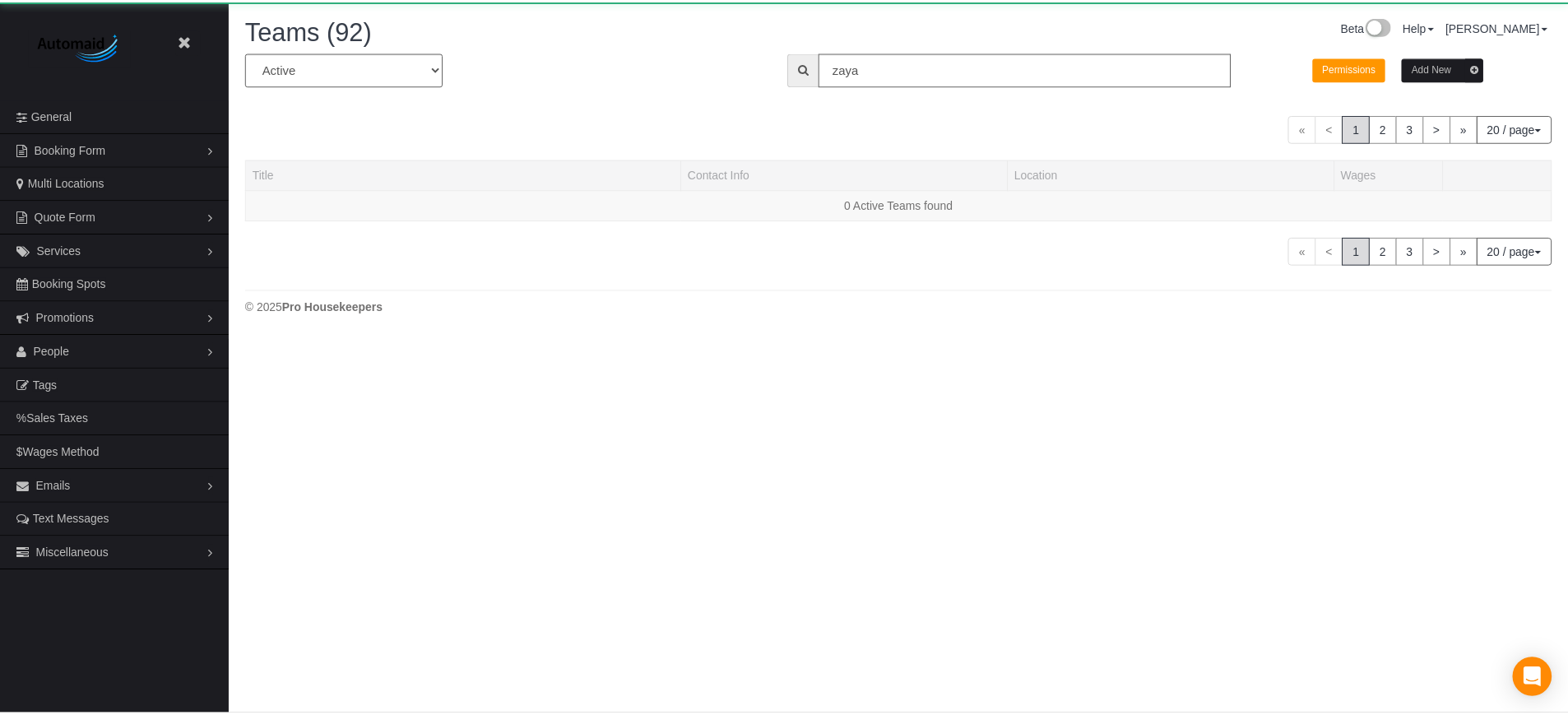
scroll to position [362, 1579]
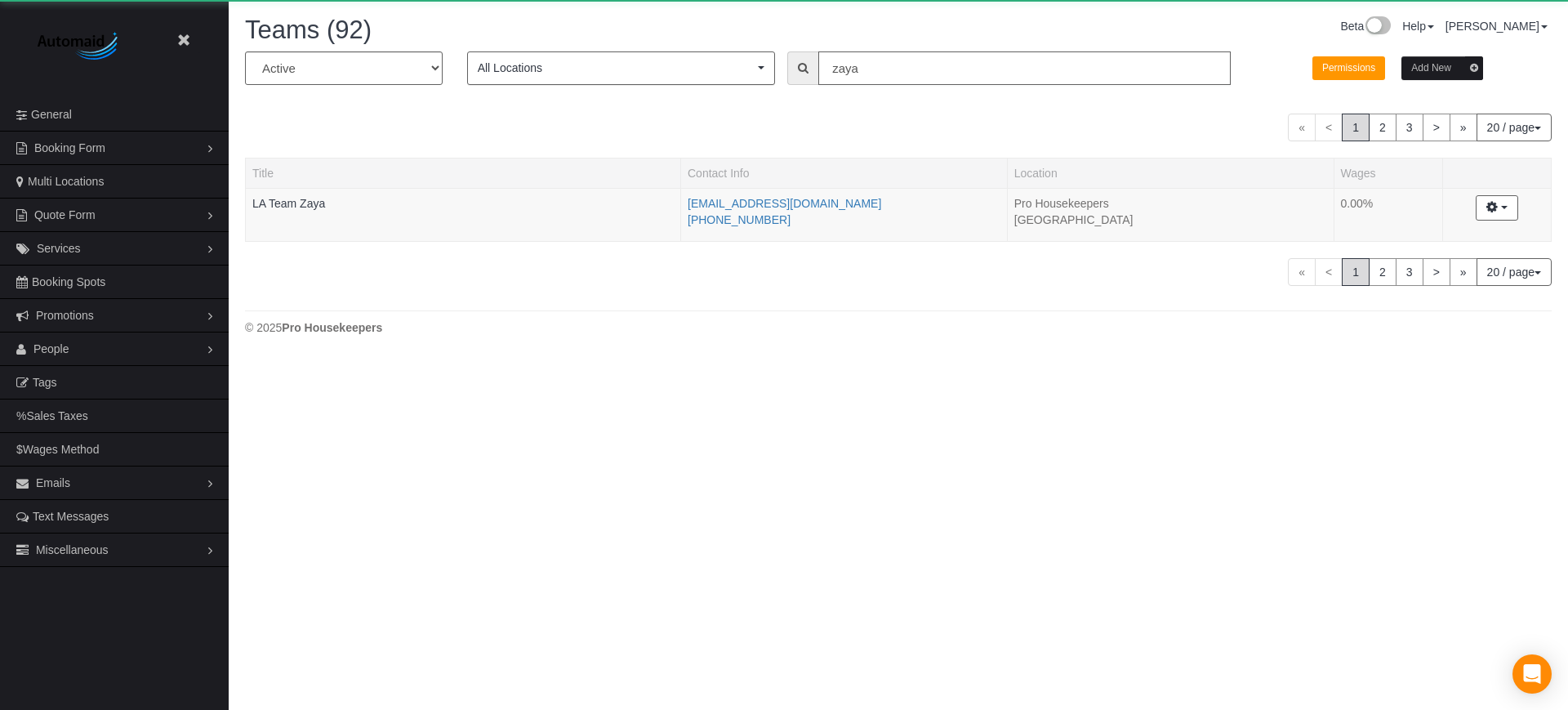
click at [907, 65] on input "zaya" at bounding box center [1024, 68] width 413 height 34
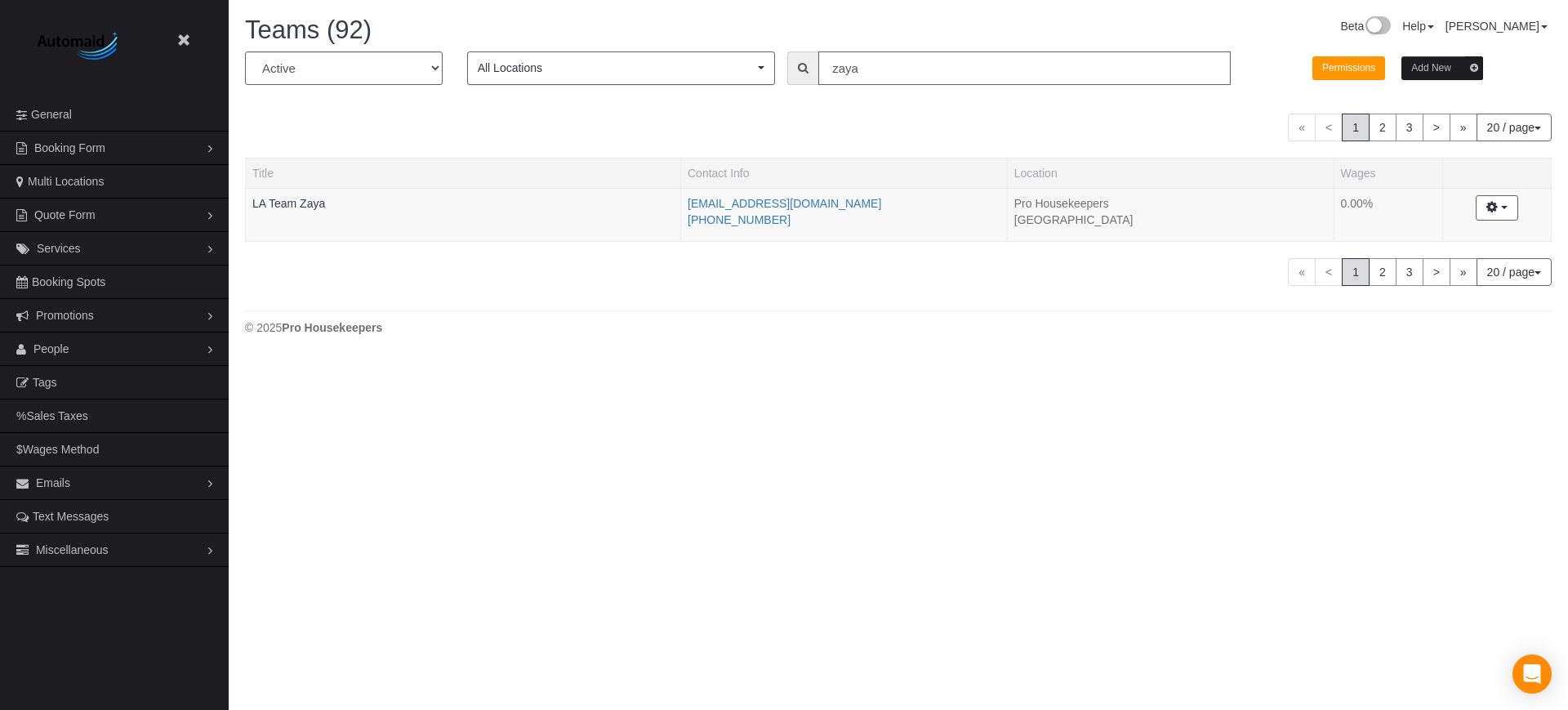
click at [907, 65] on input "zaya" at bounding box center [1024, 68] width 413 height 34
type input "[PERSON_NAME]"
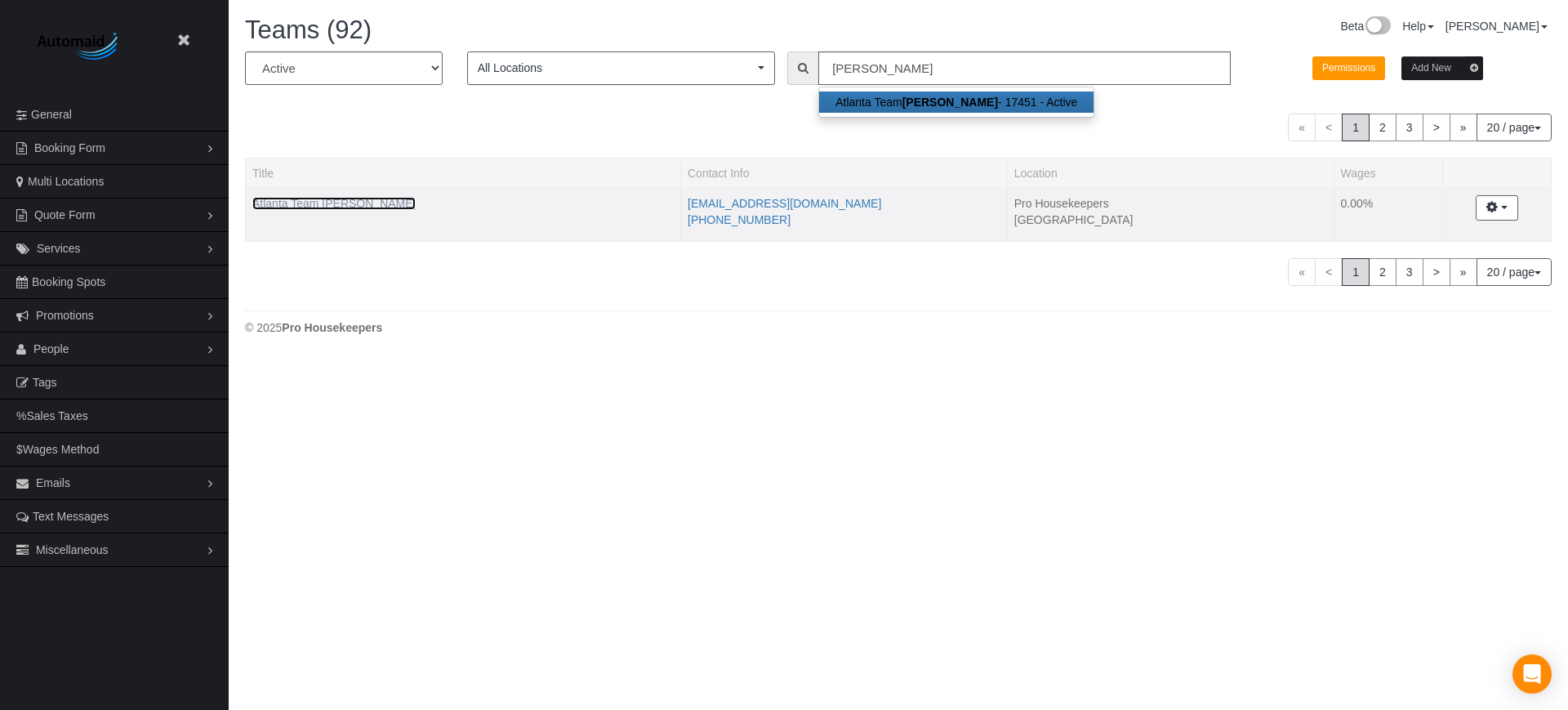
click at [343, 200] on link "Atlanta Team [PERSON_NAME]" at bounding box center [334, 203] width 164 height 13
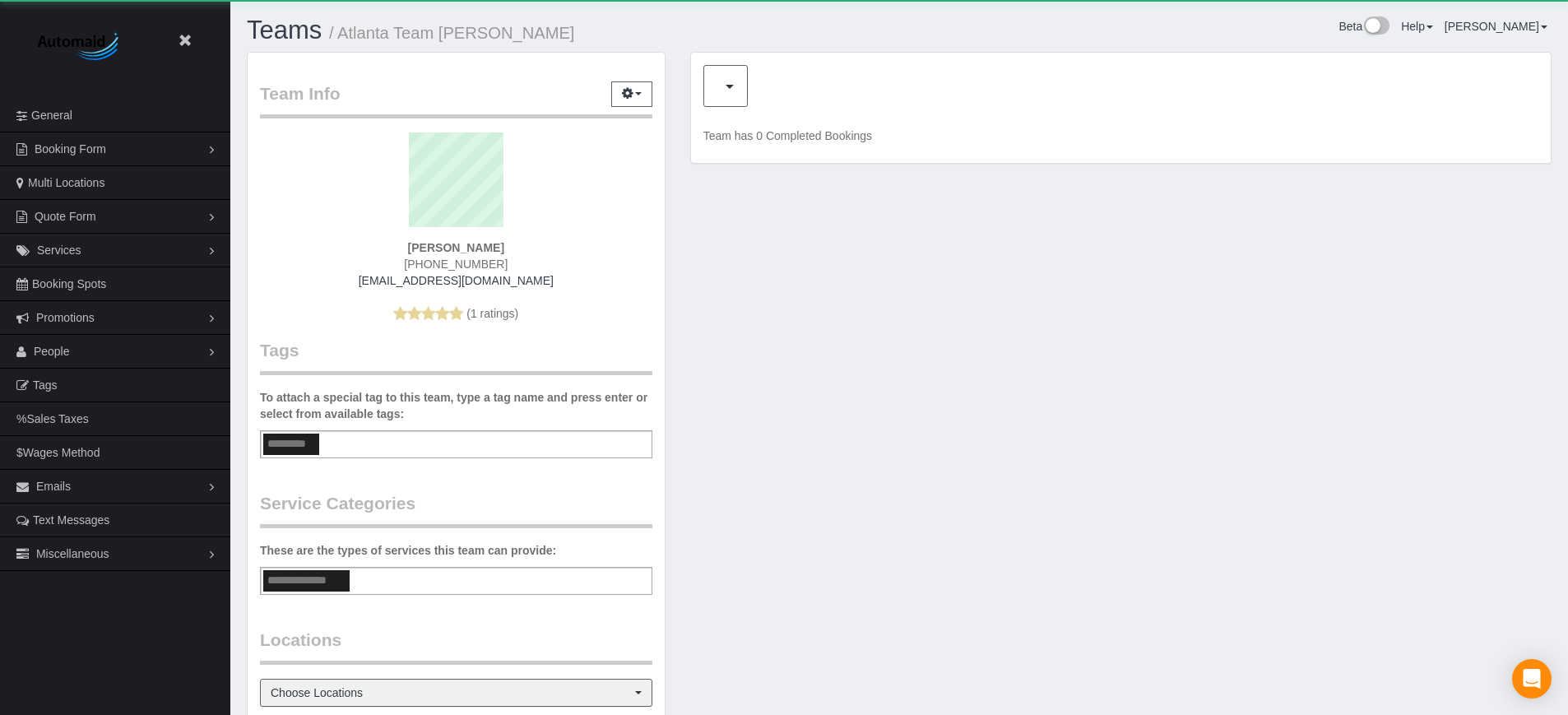
scroll to position [1043, 1568]
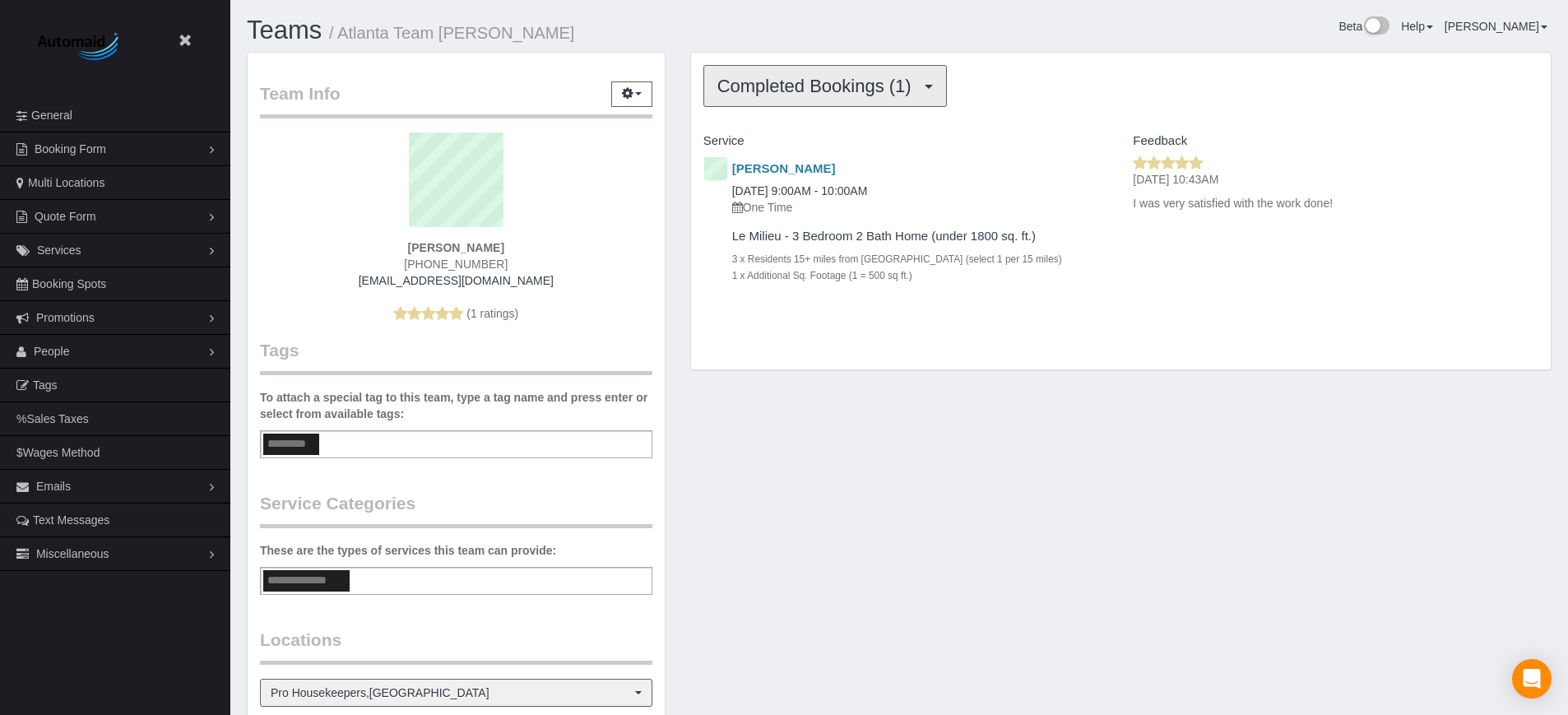
click at [805, 89] on span "Completed Bookings (1)" at bounding box center [818, 86] width 203 height 21
click at [833, 89] on span "Completed Bookings (1)" at bounding box center [818, 86] width 203 height 21
click at [988, 669] on div "Team Info Edit Contact Info Send Message Send Welcome Email Email Preferences V…" at bounding box center [899, 519] width 1330 height 934
